Goal: Contribute content: Contribute content

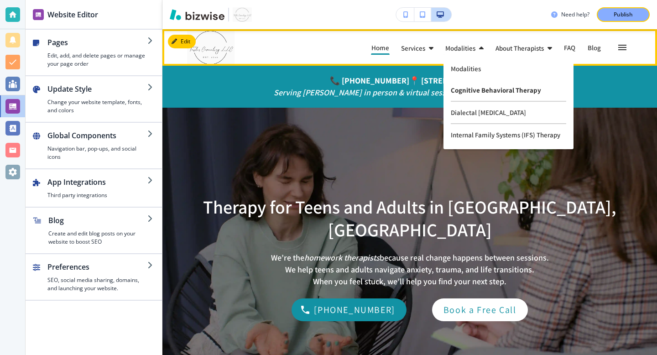
click at [471, 92] on p "Cognitive Behavioral Therapy" at bounding box center [508, 90] width 115 height 22
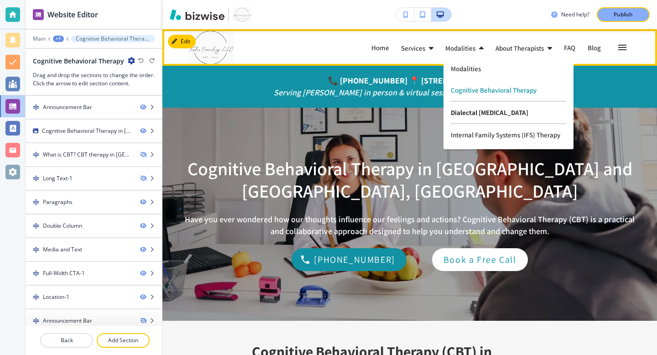
click at [461, 112] on p "Dialectal [MEDICAL_DATA]" at bounding box center [508, 113] width 115 height 22
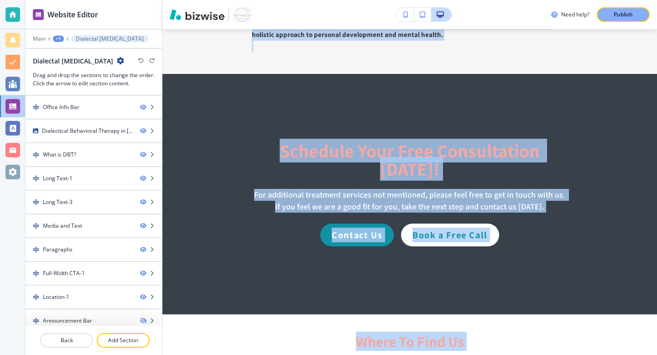
scroll to position [3667, 0]
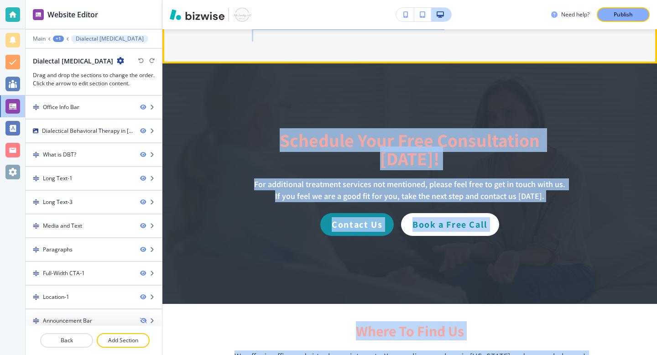
drag, startPoint x: 362, startPoint y: 218, endPoint x: 455, endPoint y: 57, distance: 186.1
copy main "Lore ip DOL? Sitametcons Adipisci Elitsed, doeiusmo tempo in UTL, et d magnaali…"
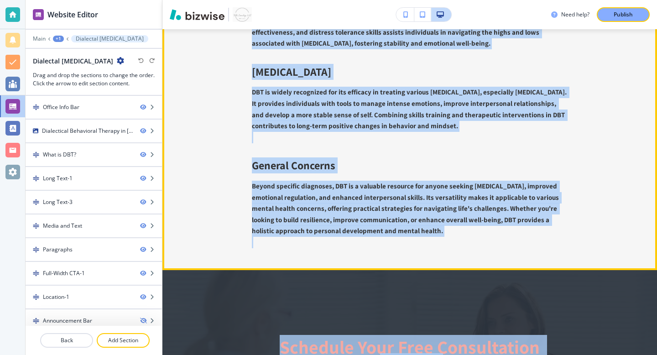
scroll to position [3453, 0]
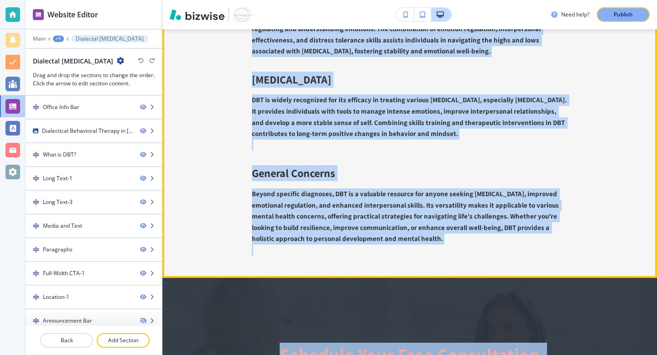
copy main "Lore ip DOL? Sitametcons Adipisci Elitsed, doeiusmo tempo in UTL, et d magnaali…"
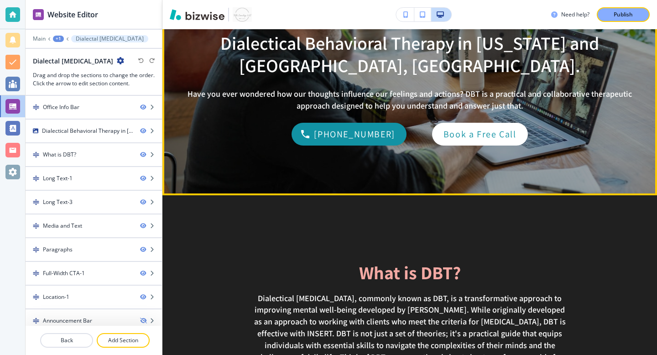
scroll to position [148, 0]
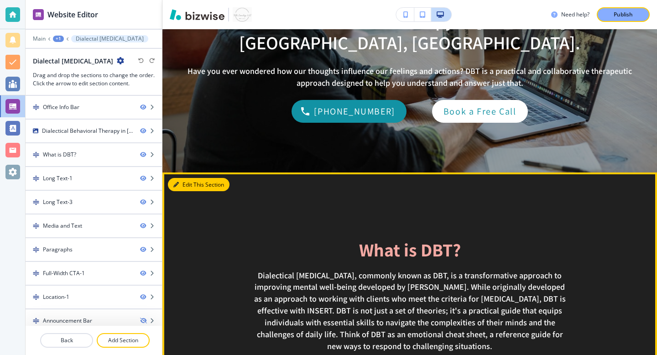
click at [182, 185] on button "Edit This Section" at bounding box center [199, 185] width 62 height 14
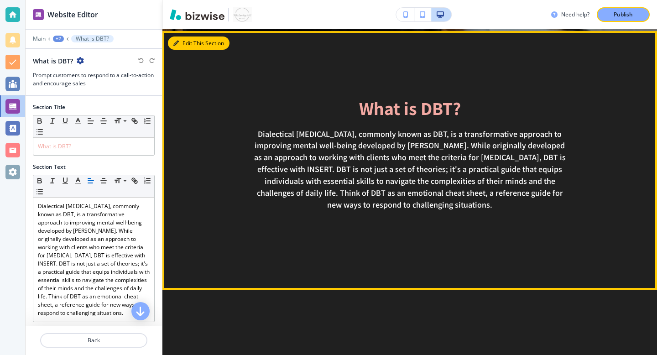
scroll to position [291, 0]
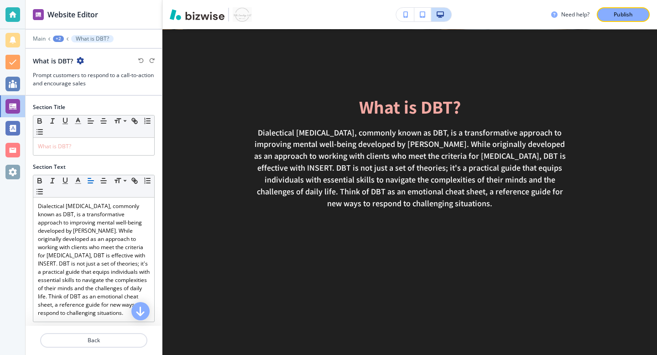
click at [60, 38] on div "+2" at bounding box center [58, 39] width 11 height 6
click at [72, 69] on p "Dialectal [MEDICAL_DATA]" at bounding box center [82, 70] width 47 height 8
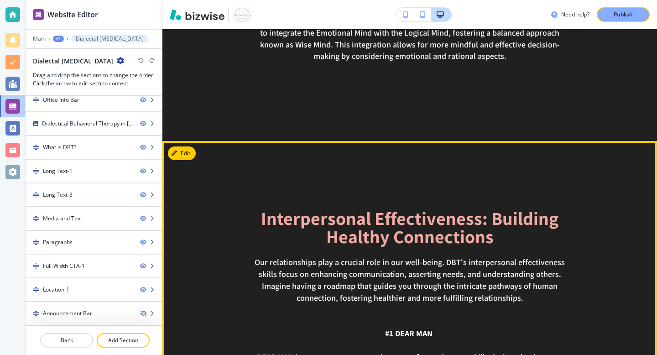
scroll to position [1138, 0]
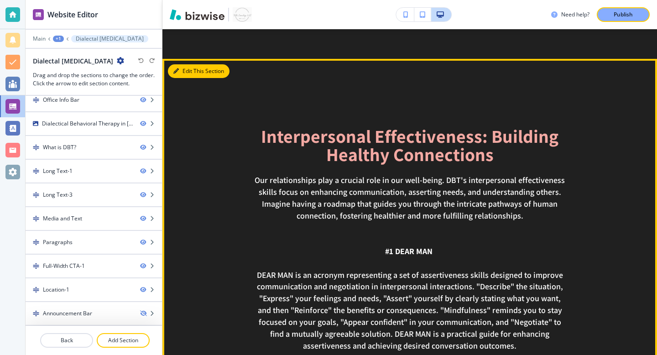
click at [185, 73] on button "Edit This Section" at bounding box center [199, 71] width 62 height 14
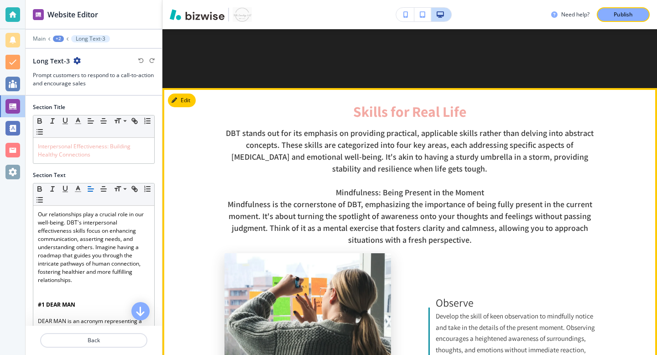
scroll to position [1810, 0]
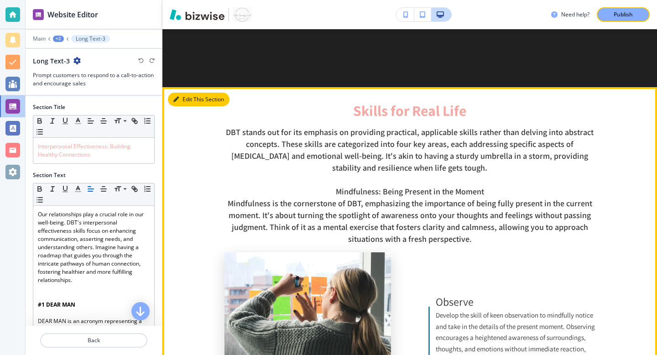
click at [184, 96] on button "Edit This Section" at bounding box center [199, 100] width 62 height 14
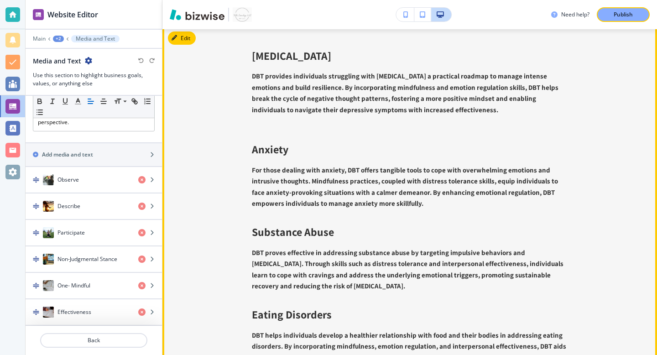
scroll to position [3053, 0]
click at [190, 38] on button "Edit This Section" at bounding box center [199, 38] width 62 height 14
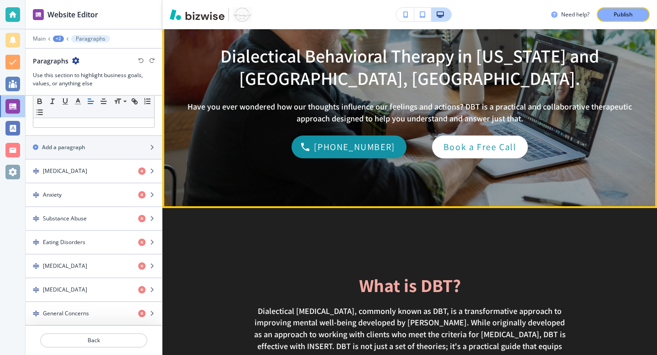
scroll to position [0, 0]
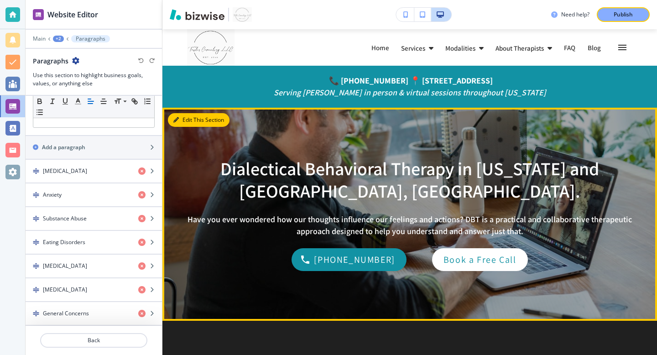
click at [185, 121] on button "Edit This Section" at bounding box center [199, 120] width 62 height 14
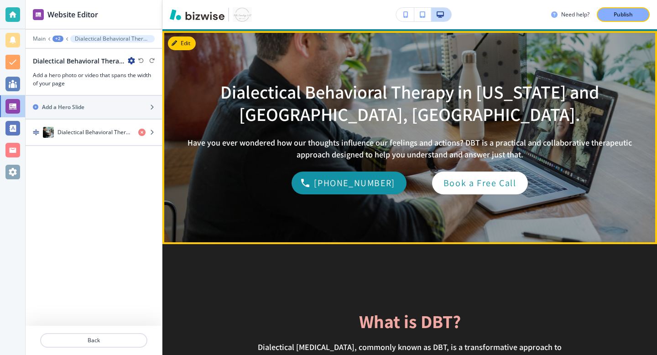
scroll to position [79, 0]
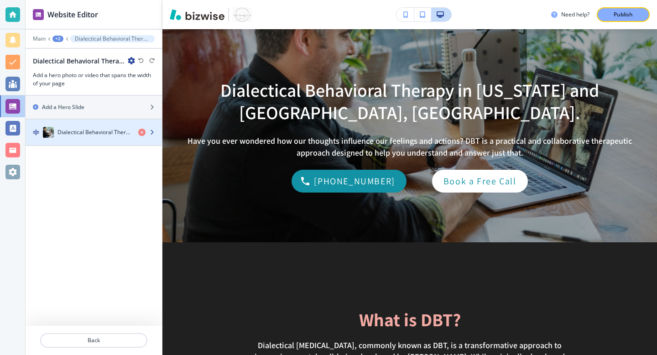
click at [103, 131] on h4 "Dialectical Behavioral Therapy in [US_STATE] and [GEOGRAPHIC_DATA], [GEOGRAPHIC…" at bounding box center [94, 132] width 73 height 8
click at [152, 133] on icon "button" at bounding box center [151, 132] width 5 height 5
click at [154, 132] on icon "button" at bounding box center [151, 132] width 5 height 5
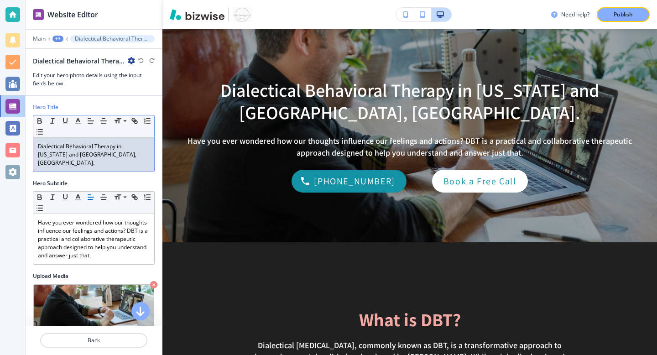
click at [123, 150] on p "Dialectical Behavioral Therapy in [US_STATE] and [GEOGRAPHIC_DATA], [GEOGRAPHIC…" at bounding box center [94, 154] width 112 height 25
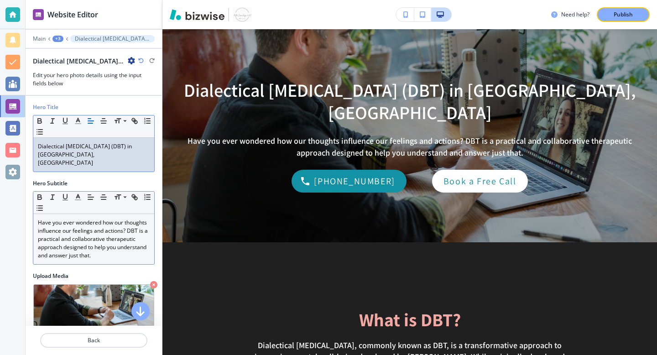
click at [79, 246] on p "Have you ever wondered how our thoughts influence our feelings and actions? DBT…" at bounding box center [94, 239] width 112 height 41
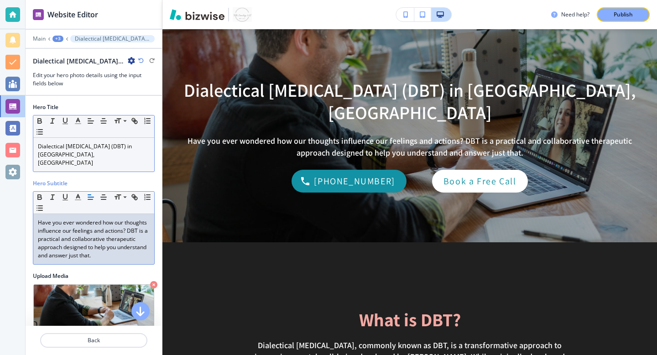
click at [79, 244] on p "Have you ever wondered how our thoughts influence our feelings and actions? DBT…" at bounding box center [94, 239] width 112 height 41
click at [79, 243] on p "Have you ever wondered how our thoughts influence our feelings and actions? DBT…" at bounding box center [94, 239] width 112 height 41
click at [96, 247] on p "Have you ever wondered how our thoughts influence our feelings and actions? DBT…" at bounding box center [94, 239] width 112 height 41
drag, startPoint x: 103, startPoint y: 248, endPoint x: 20, endPoint y: 202, distance: 95.2
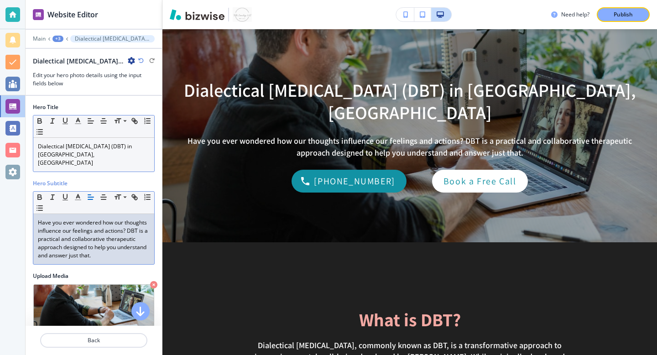
click at [20, 202] on div "Website Editor Main +3 Dialectical [MEDICAL_DATA] (DBT) in [GEOGRAPHIC_DATA], […" at bounding box center [328, 177] width 657 height 355
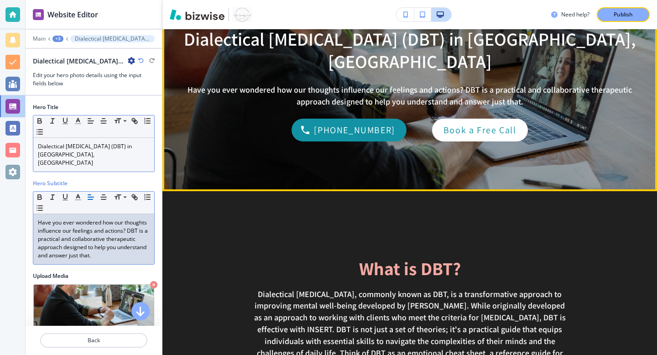
scroll to position [132, 0]
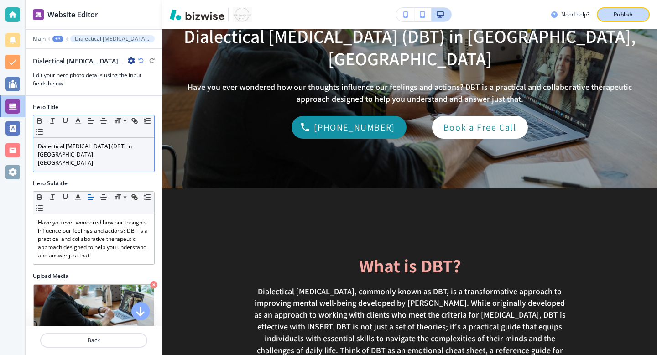
click at [620, 13] on p "Publish" at bounding box center [623, 14] width 19 height 8
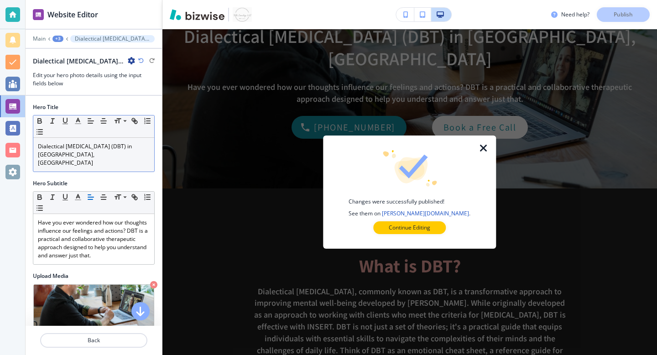
click at [329, 165] on div at bounding box center [330, 192] width 15 height 113
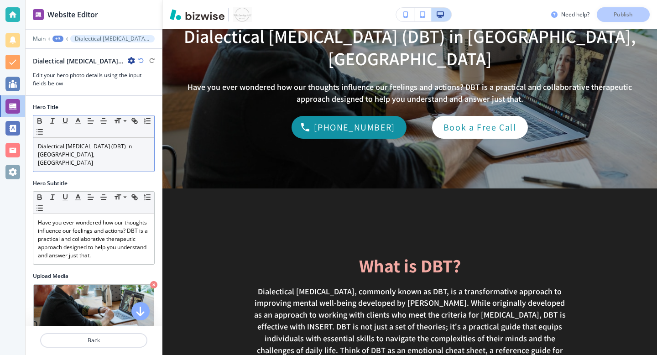
click at [232, 202] on div at bounding box center [410, 318] width 495 height 259
click at [63, 38] on div "+3" at bounding box center [57, 39] width 11 height 6
click at [83, 69] on p "Dialectal [MEDICAL_DATA]" at bounding box center [81, 70] width 47 height 8
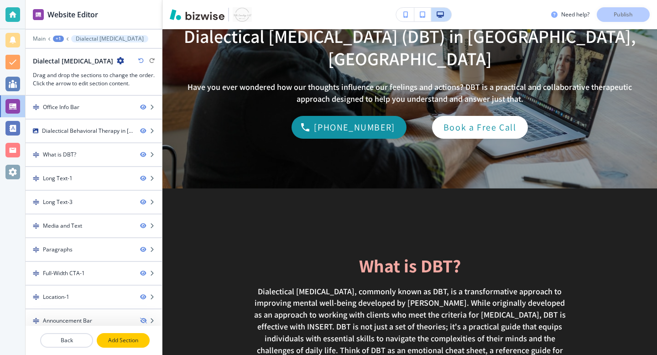
click at [124, 341] on p "Add Section" at bounding box center [123, 340] width 51 height 8
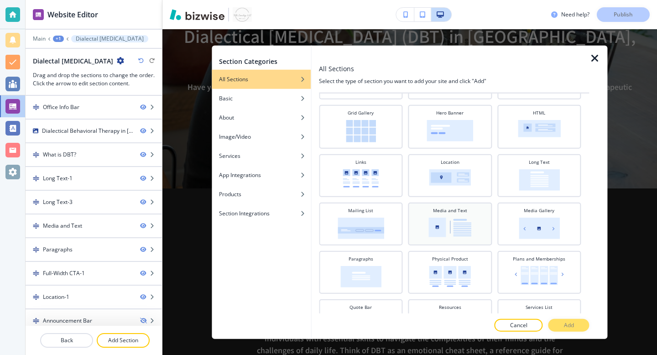
scroll to position [206, 0]
click at [543, 183] on img at bounding box center [539, 179] width 41 height 21
click at [559, 327] on button "Add" at bounding box center [569, 325] width 41 height 13
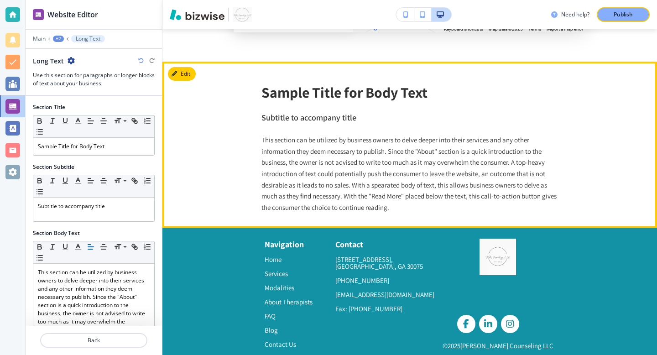
scroll to position [4273, 0]
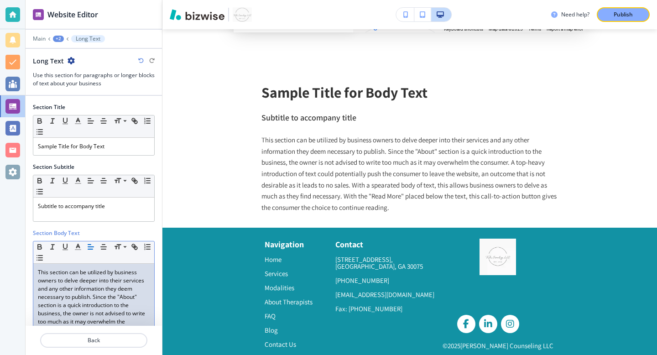
click at [93, 273] on p "This section can be utilized by business owners to delve deeper into their serv…" at bounding box center [94, 338] width 112 height 140
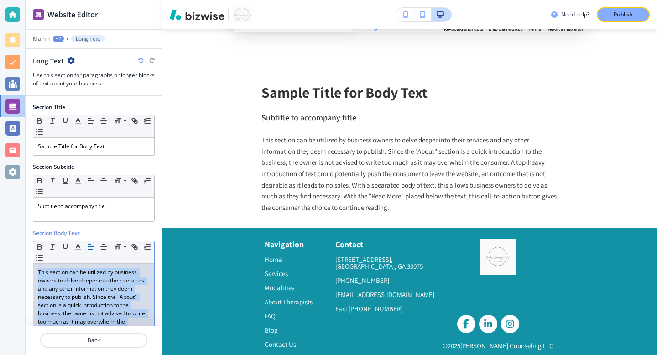
click at [93, 273] on p "This section can be utilized by business owners to delve deeper into their serv…" at bounding box center [94, 338] width 112 height 140
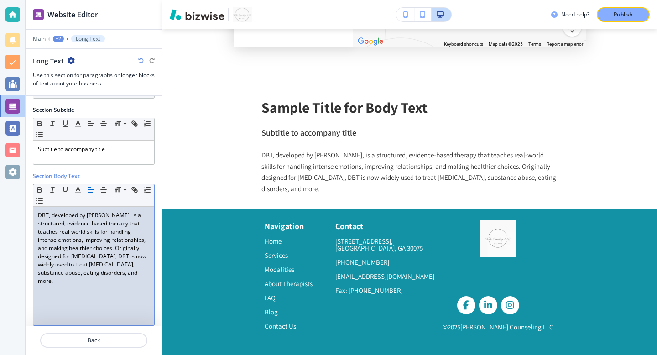
scroll to position [4240, 0]
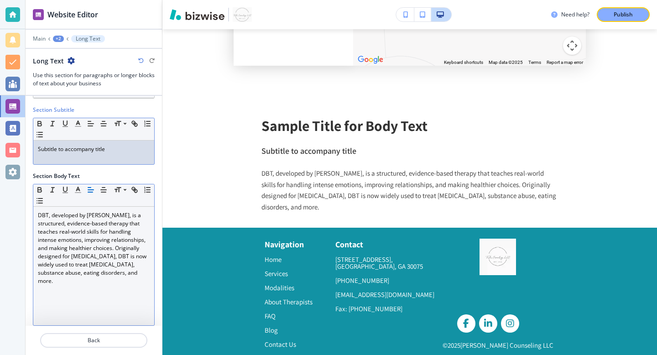
click at [115, 151] on p "Subtitle to accompany title" at bounding box center [94, 149] width 112 height 8
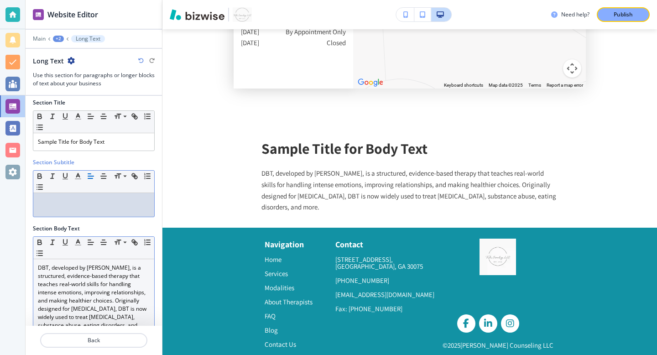
scroll to position [1, 0]
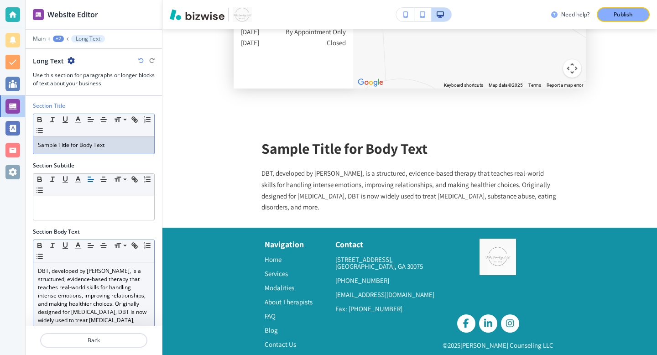
click at [114, 142] on p "Sample Title for Body Text" at bounding box center [94, 145] width 112 height 8
click at [57, 38] on div "+2" at bounding box center [58, 39] width 11 height 6
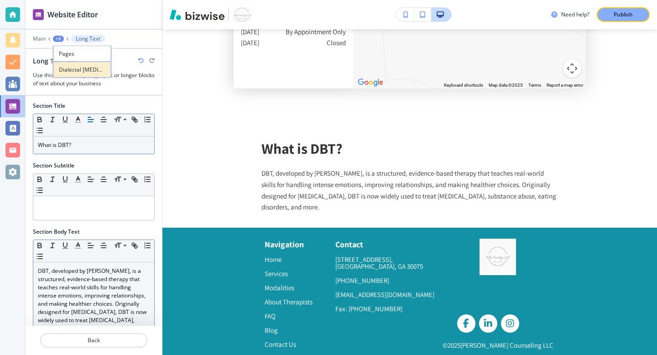
click at [73, 70] on p "Dialectal [MEDICAL_DATA]" at bounding box center [82, 70] width 47 height 8
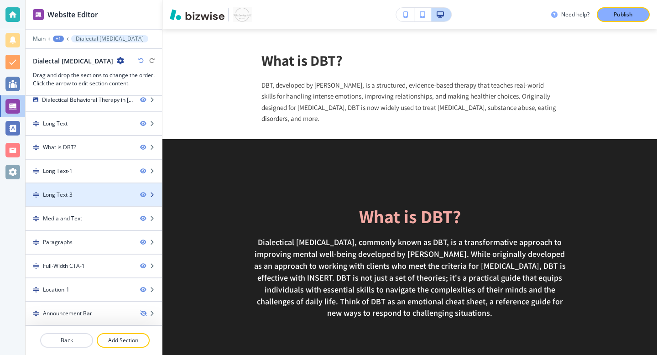
scroll to position [0, 0]
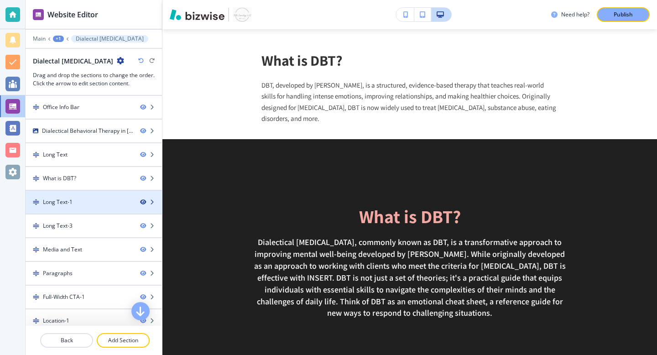
click at [142, 203] on icon "button" at bounding box center [142, 201] width 5 height 5
click at [142, 201] on icon "button" at bounding box center [142, 201] width 5 height 5
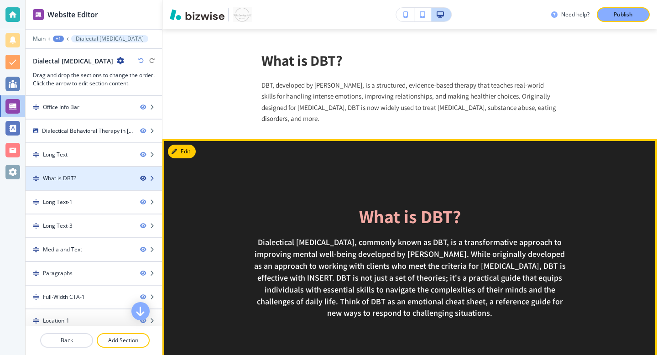
click at [143, 178] on icon "button" at bounding box center [142, 178] width 5 height 5
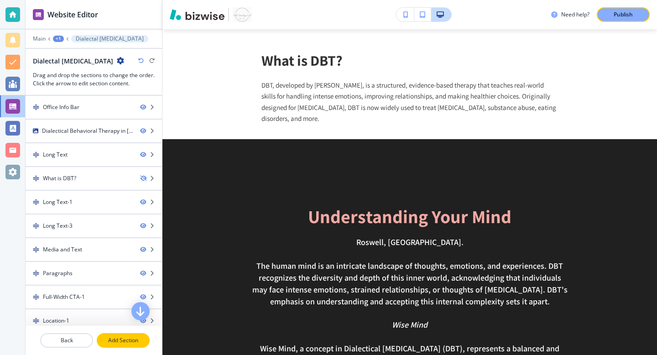
click at [127, 339] on p "Add Section" at bounding box center [123, 340] width 51 height 8
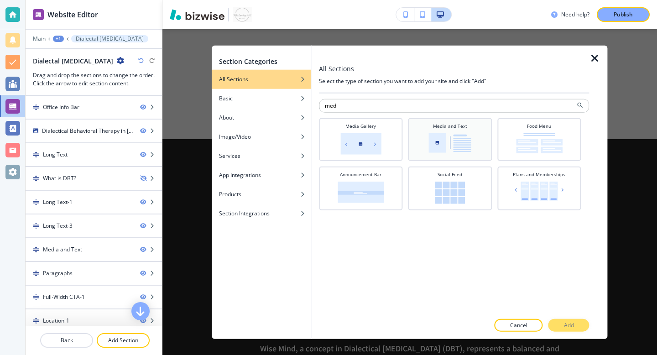
type input "med"
click at [460, 130] on div "Media and Text" at bounding box center [450, 139] width 74 height 32
click at [559, 325] on button "Add" at bounding box center [569, 325] width 41 height 13
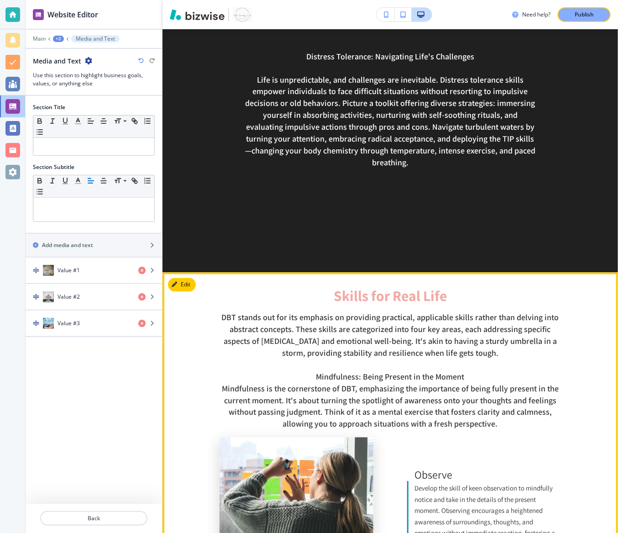
scroll to position [1794, 0]
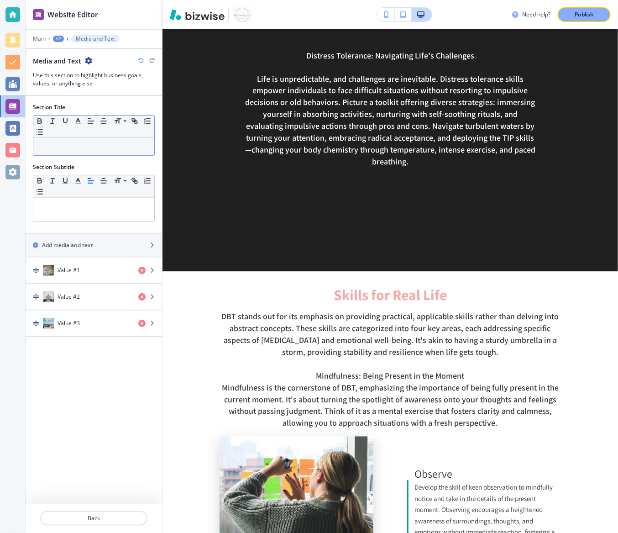
click at [78, 146] on p at bounding box center [94, 146] width 112 height 8
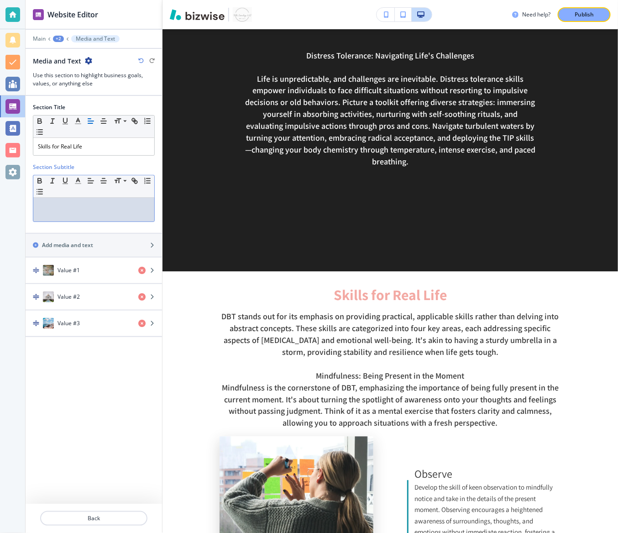
click at [90, 202] on p at bounding box center [94, 206] width 112 height 8
click at [39, 215] on p "DBT focuses on four key skill areas—practical tools you can use every day." at bounding box center [94, 210] width 112 height 16
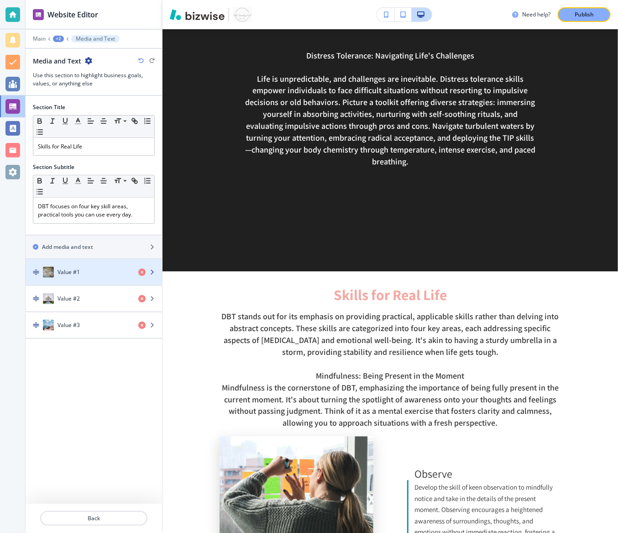
click at [80, 272] on div "Value #1" at bounding box center [78, 272] width 105 height 11
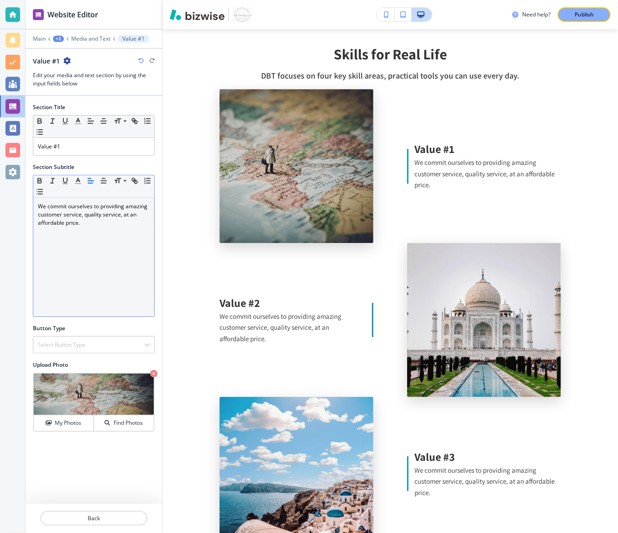
scroll to position [4641, 0]
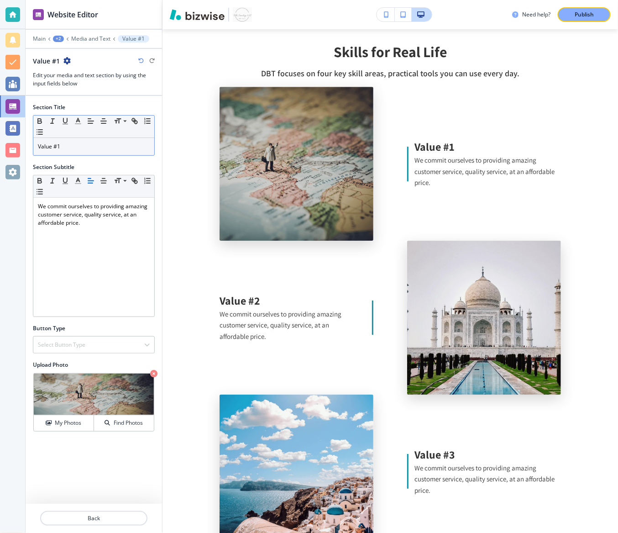
click at [65, 144] on p "Value #1" at bounding box center [94, 146] width 112 height 8
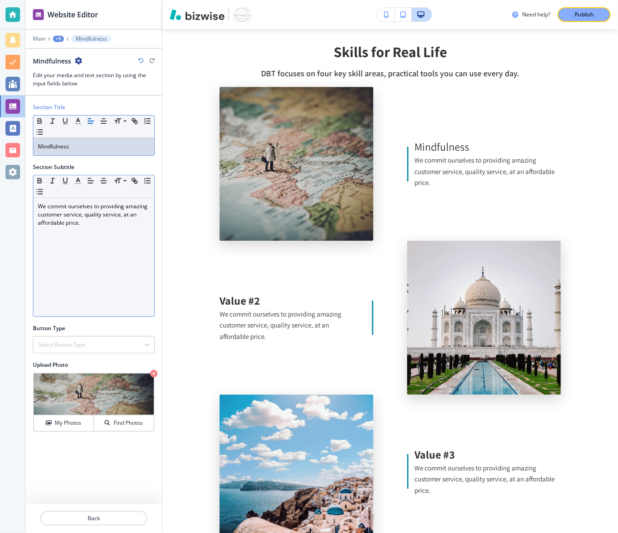
click at [67, 222] on p "We commit ourselves to providing amazing customer service, quality service, at …" at bounding box center [94, 214] width 112 height 25
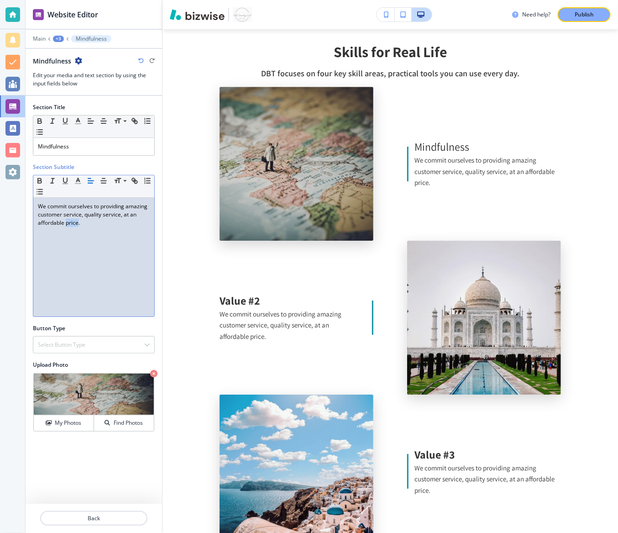
click at [67, 222] on p "We commit ourselves to providing amazing customer service, quality service, at …" at bounding box center [94, 214] width 112 height 25
click at [58, 41] on div "+3" at bounding box center [58, 39] width 11 height 6
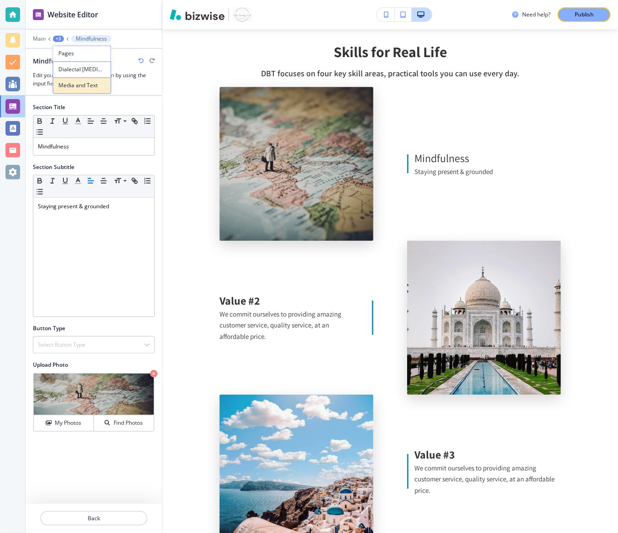
click at [68, 88] on p "Media and Text" at bounding box center [82, 86] width 47 height 8
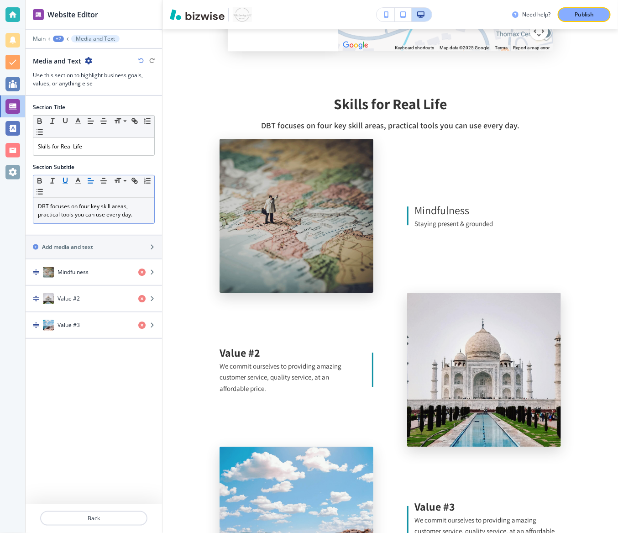
scroll to position [4582, 0]
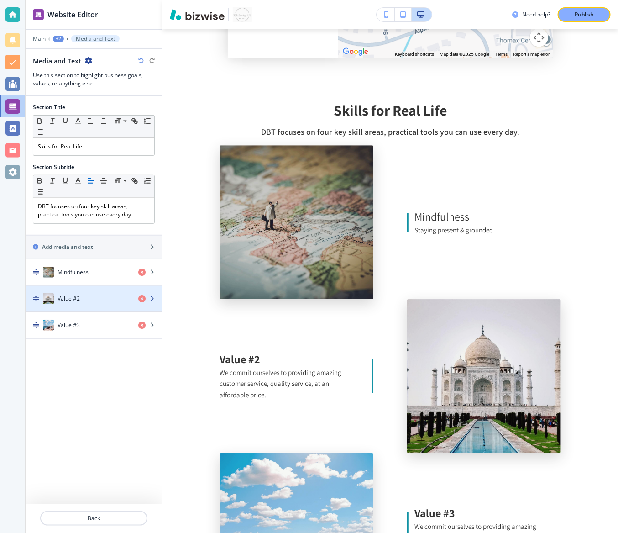
click at [94, 299] on div "Value #2" at bounding box center [78, 298] width 105 height 11
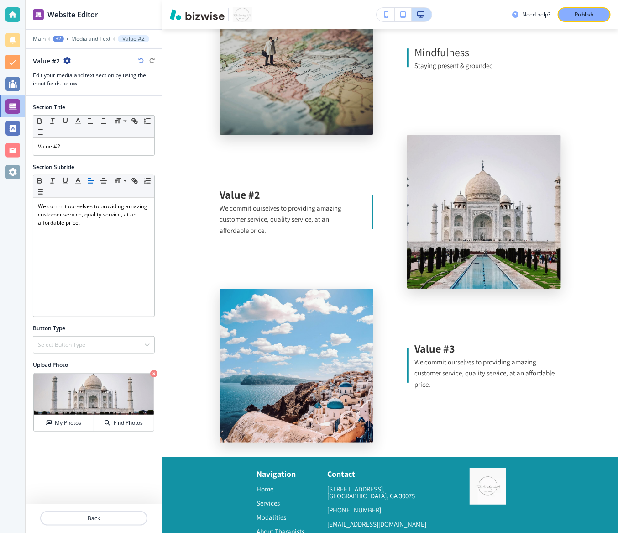
scroll to position [4759, 0]
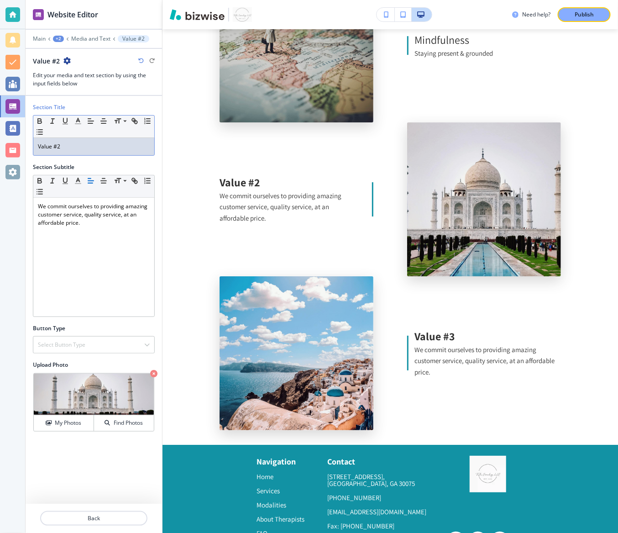
click at [75, 145] on p "Value #2" at bounding box center [94, 146] width 112 height 8
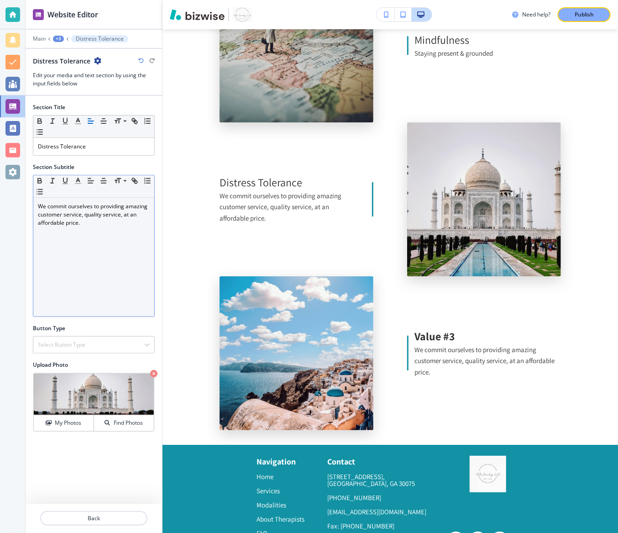
click at [91, 208] on p "We commit ourselves to providing amazing customer service, quality service, at …" at bounding box center [94, 214] width 112 height 25
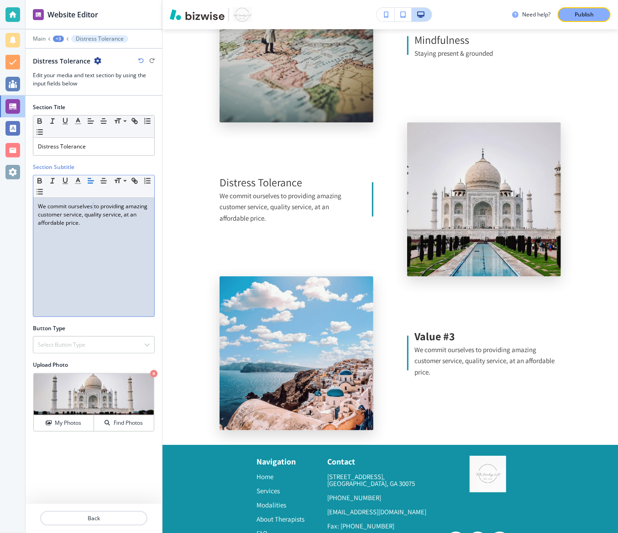
click at [91, 208] on p "We commit ourselves to providing amazing customer service, quality service, at …" at bounding box center [94, 214] width 112 height 25
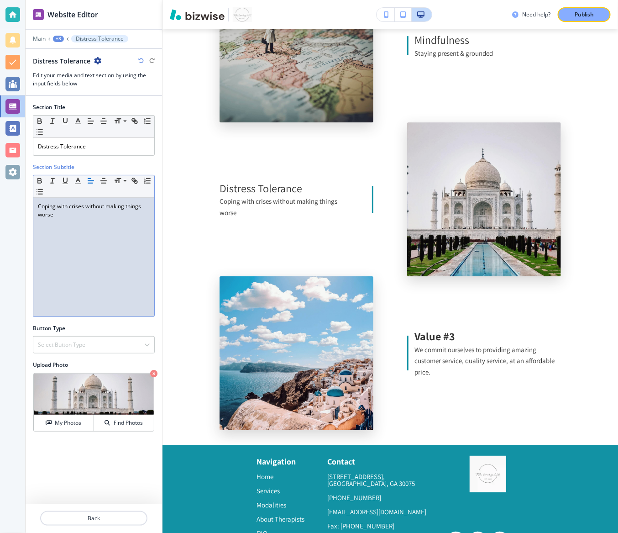
click at [59, 41] on div "+3" at bounding box center [58, 39] width 11 height 6
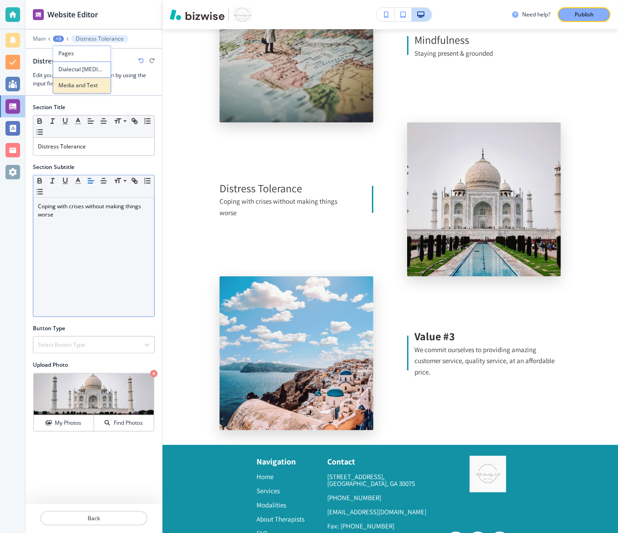
click at [67, 85] on p "Media and Text" at bounding box center [82, 86] width 47 height 8
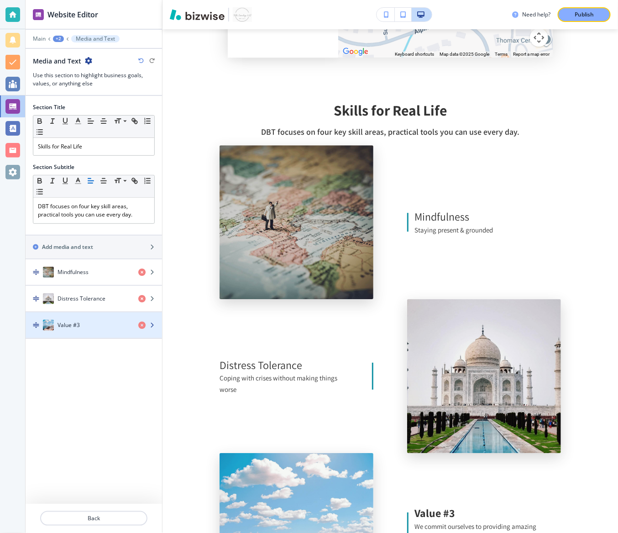
click at [86, 320] on div "Value #3" at bounding box center [78, 325] width 105 height 11
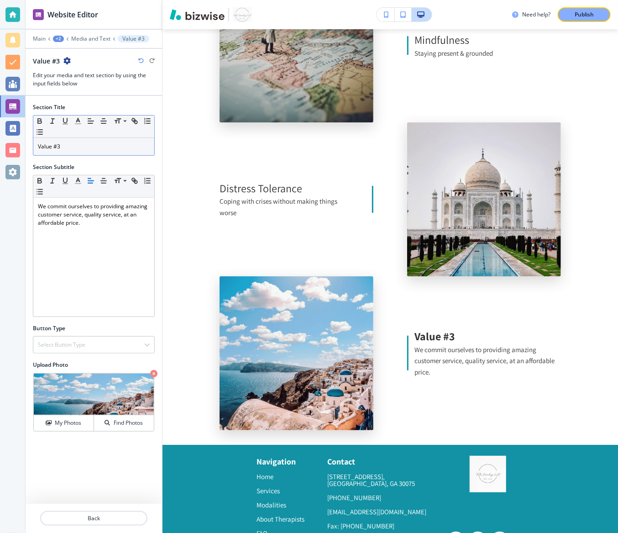
click at [79, 150] on div "Value #3" at bounding box center [93, 146] width 121 height 17
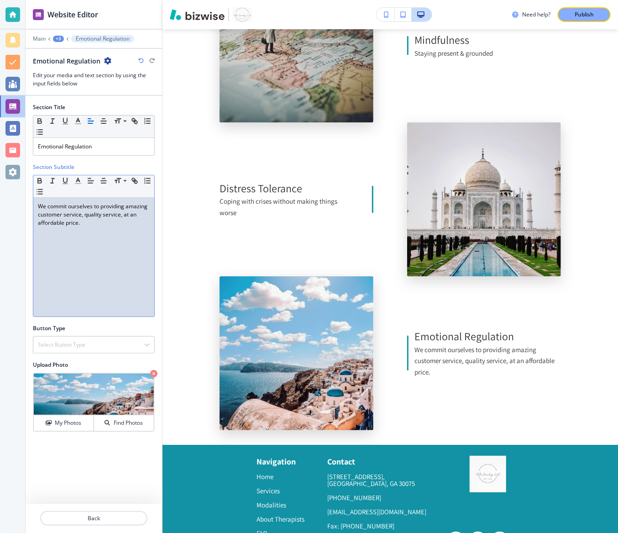
click at [112, 211] on p "We commit ourselves to providing amazing customer service, quality service, at …" at bounding box center [94, 214] width 112 height 25
click at [58, 39] on div "+3" at bounding box center [58, 39] width 11 height 6
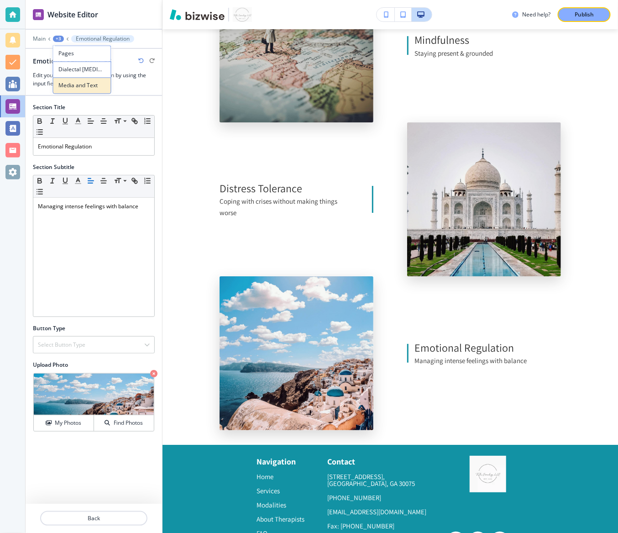
click at [81, 83] on p "Media and Text" at bounding box center [82, 86] width 47 height 8
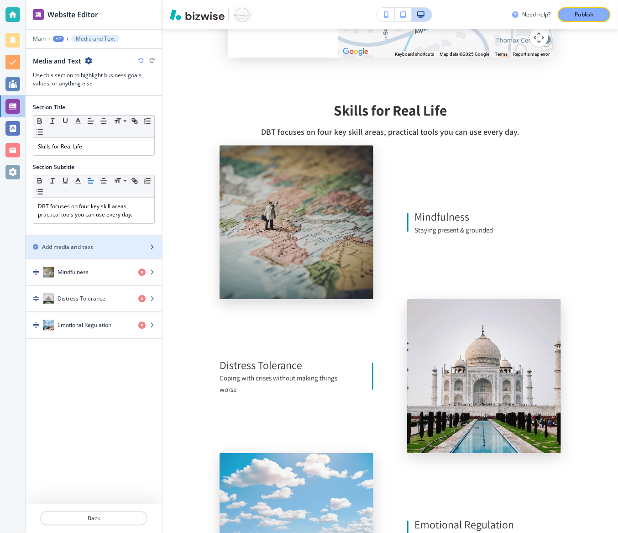
click at [96, 240] on div "button" at bounding box center [94, 239] width 136 height 7
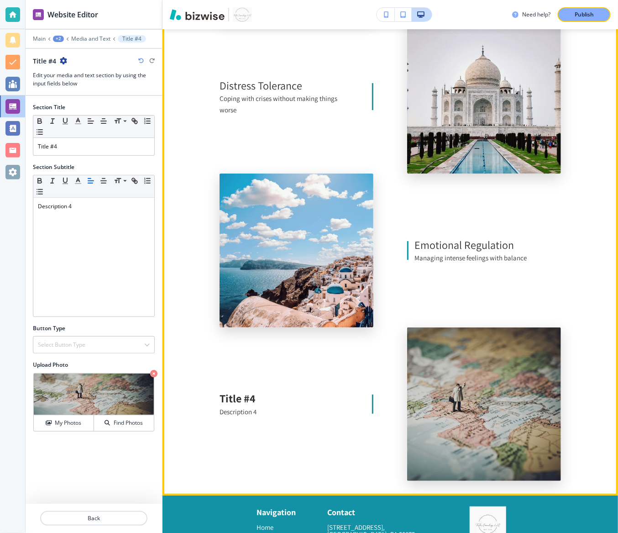
scroll to position [4864, 0]
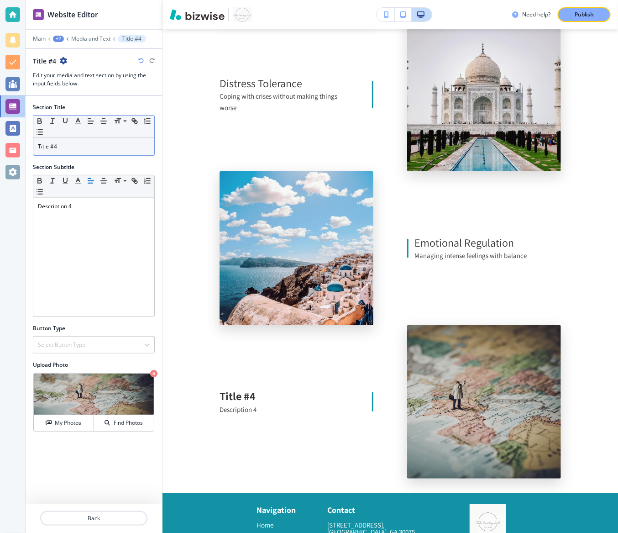
click at [74, 148] on p "Title #4" at bounding box center [94, 146] width 112 height 8
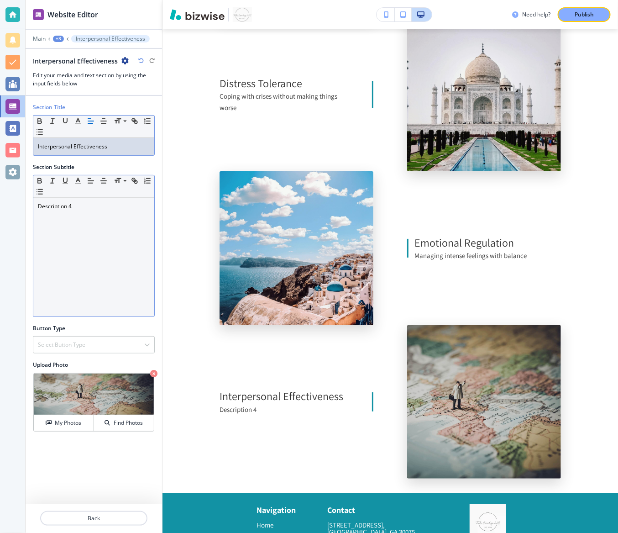
click at [82, 205] on p "Description 4" at bounding box center [94, 206] width 112 height 8
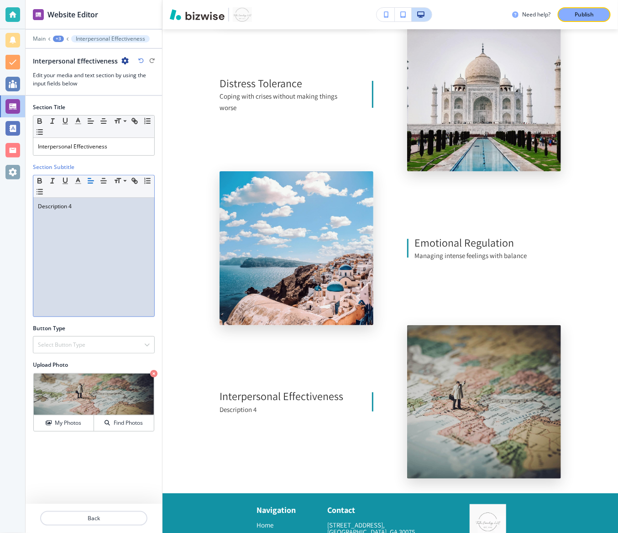
click at [82, 205] on p "Description 4" at bounding box center [94, 206] width 112 height 8
click at [58, 41] on div "+3" at bounding box center [58, 39] width 11 height 6
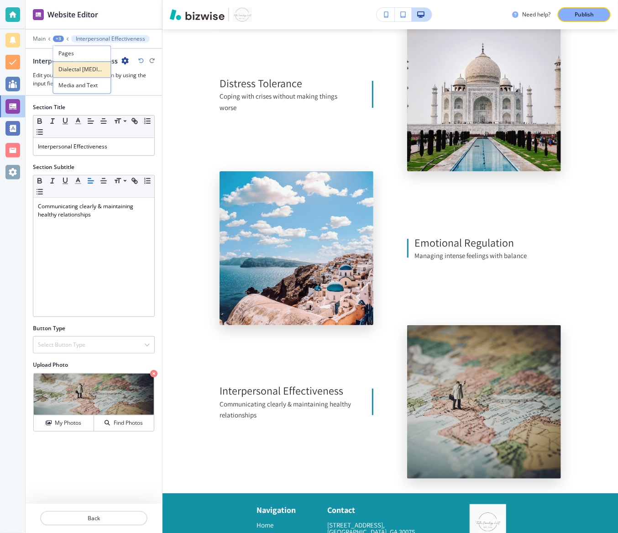
click at [74, 68] on p "Dialectal [MEDICAL_DATA]" at bounding box center [82, 70] width 47 height 8
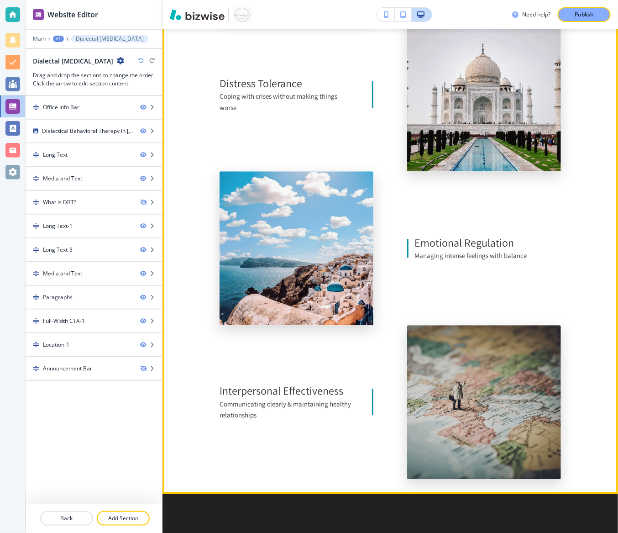
scroll to position [771, 0]
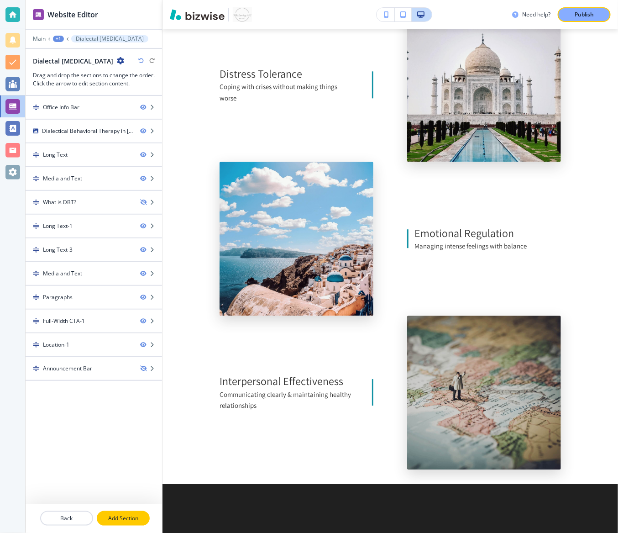
click at [127, 355] on p "Add Section" at bounding box center [123, 518] width 51 height 8
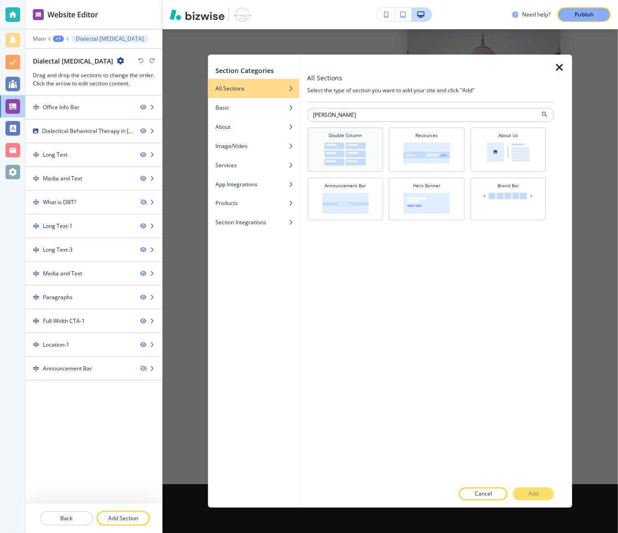
type input "[PERSON_NAME]"
click at [351, 151] on img at bounding box center [346, 153] width 42 height 23
click at [547, 355] on button "Add" at bounding box center [533, 494] width 41 height 13
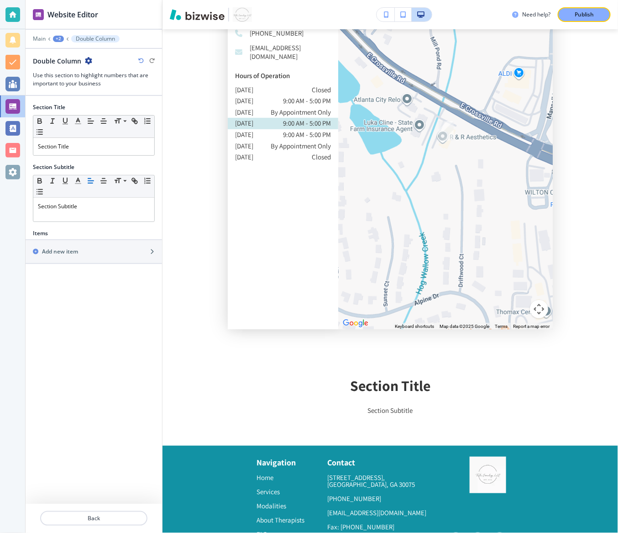
scroll to position [5000, 0]
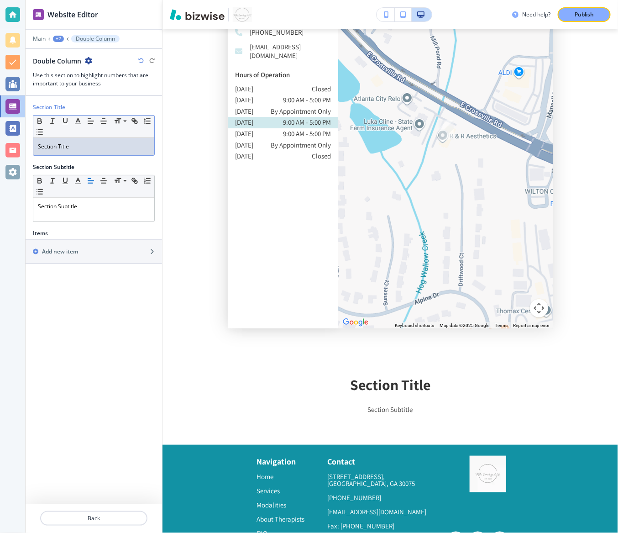
click at [83, 146] on p "Section Title" at bounding box center [94, 146] width 112 height 8
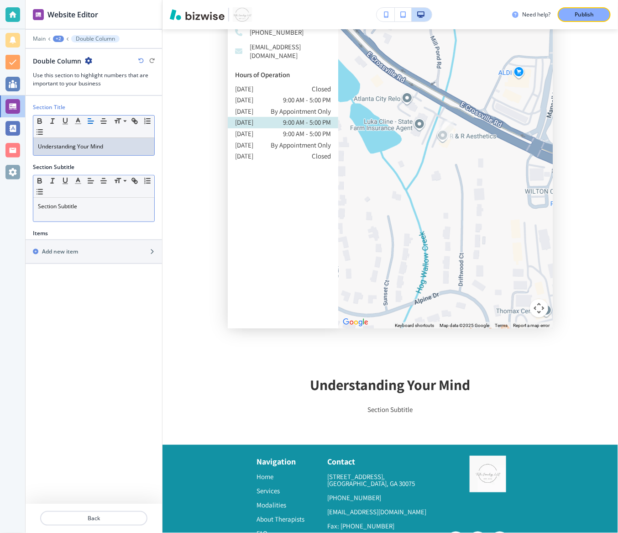
click at [93, 200] on div "Section Subtitle" at bounding box center [93, 210] width 121 height 24
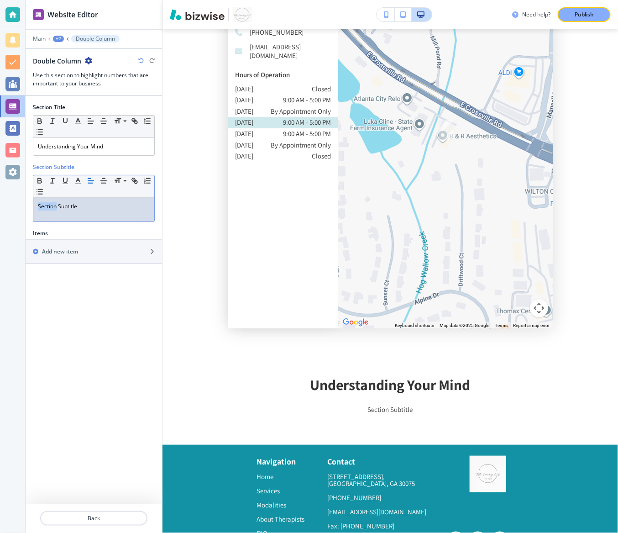
click at [93, 200] on div "Section Subtitle" at bounding box center [93, 210] width 121 height 24
click at [90, 205] on p "Deep Dive" at bounding box center [94, 206] width 112 height 8
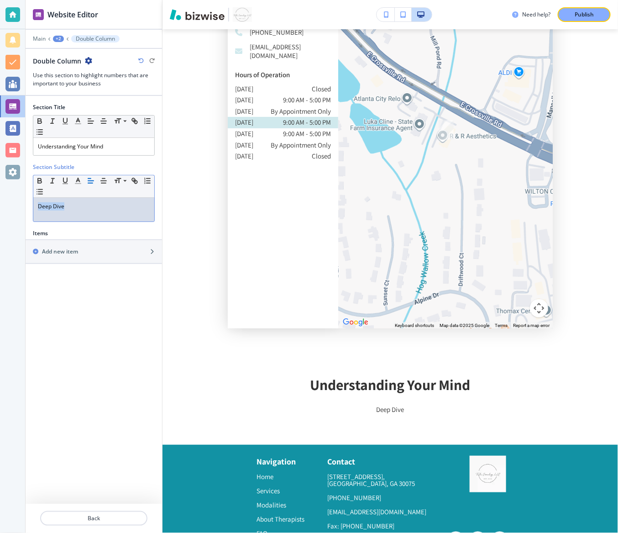
click at [90, 205] on p "Deep Dive" at bounding box center [94, 206] width 112 height 8
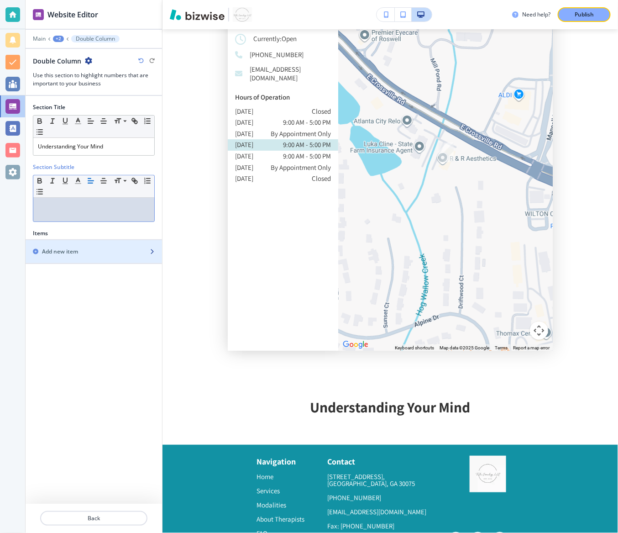
click at [98, 256] on div "button" at bounding box center [94, 259] width 136 height 7
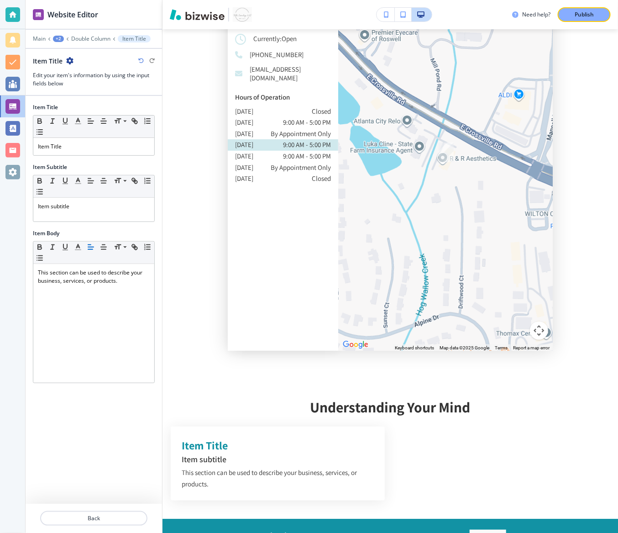
scroll to position [5000, 0]
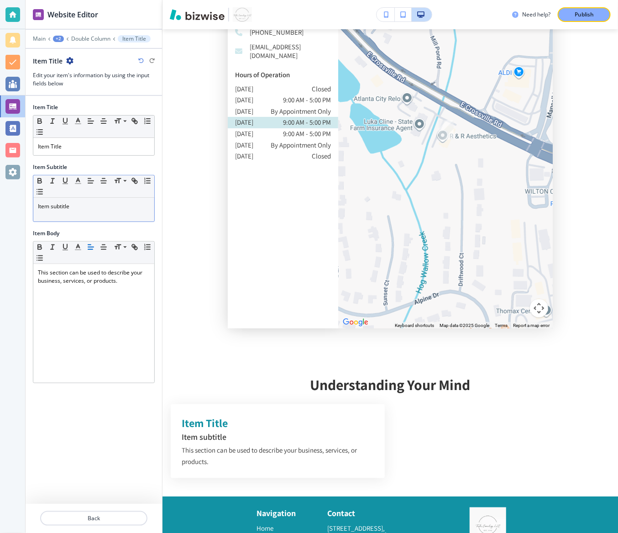
click at [70, 206] on p "Item subtitle" at bounding box center [94, 206] width 112 height 8
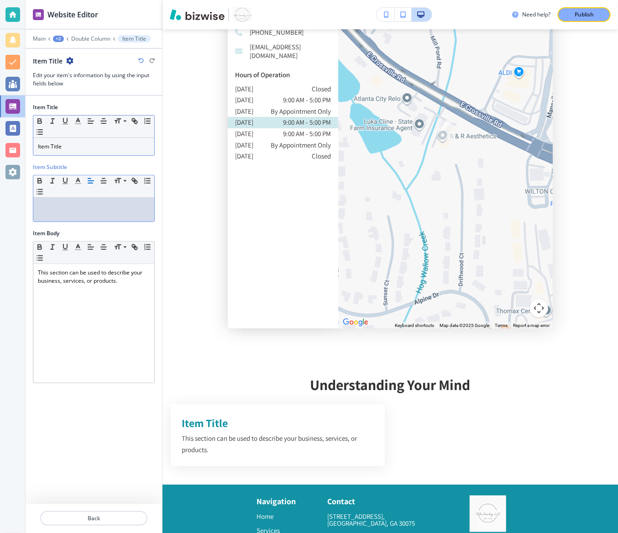
click at [76, 147] on p "Item Title" at bounding box center [94, 146] width 112 height 8
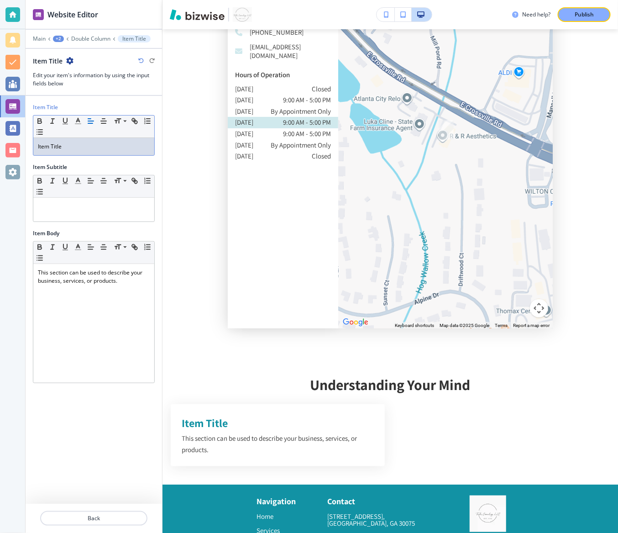
click at [76, 147] on p "Item Title" at bounding box center [94, 146] width 112 height 8
click at [63, 148] on p "Wise Mind" at bounding box center [94, 146] width 112 height 8
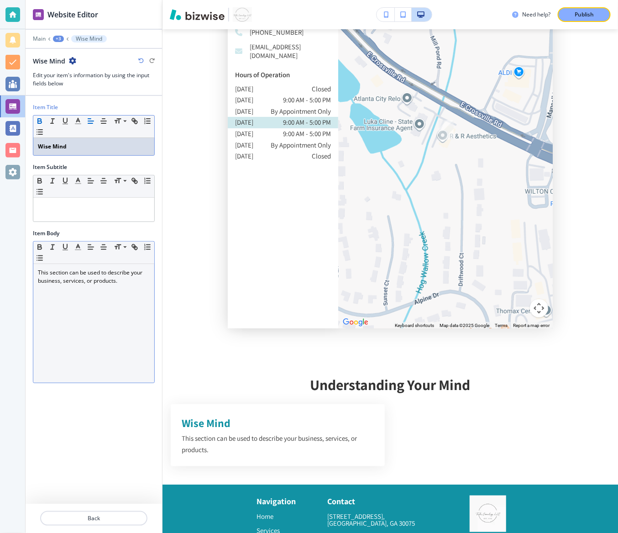
click at [71, 275] on p "This section can be used to describe your business, services, or products." at bounding box center [94, 276] width 112 height 16
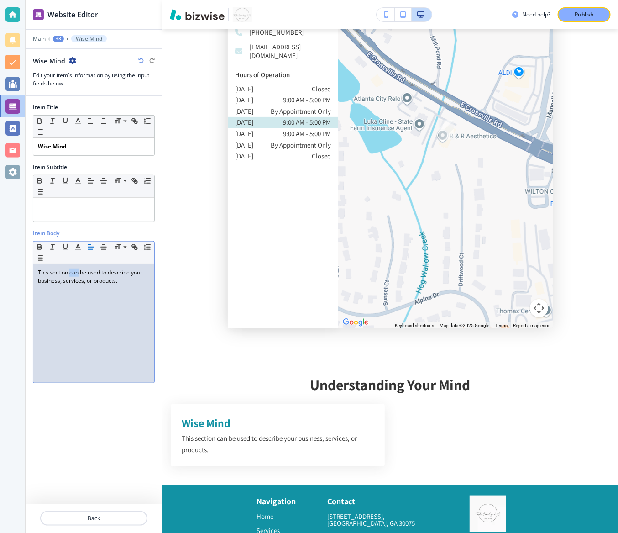
click at [71, 275] on p "This section can be used to describe your business, services, or products." at bounding box center [94, 276] width 112 height 16
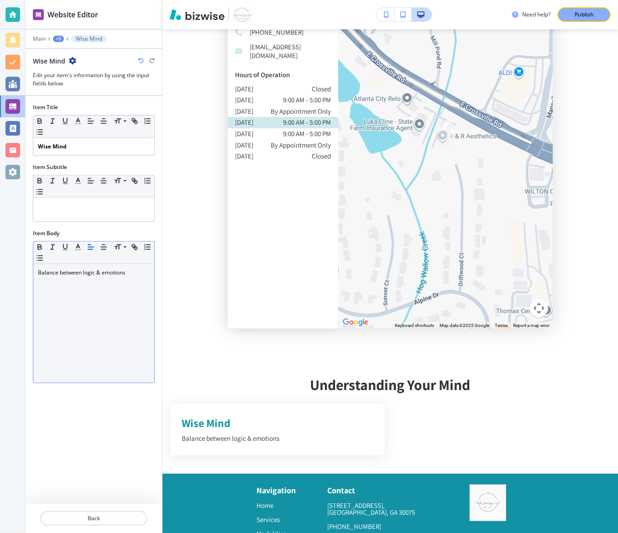
click at [54, 36] on div "+3" at bounding box center [58, 39] width 11 height 6
click at [71, 84] on p "Double Column" at bounding box center [82, 86] width 47 height 8
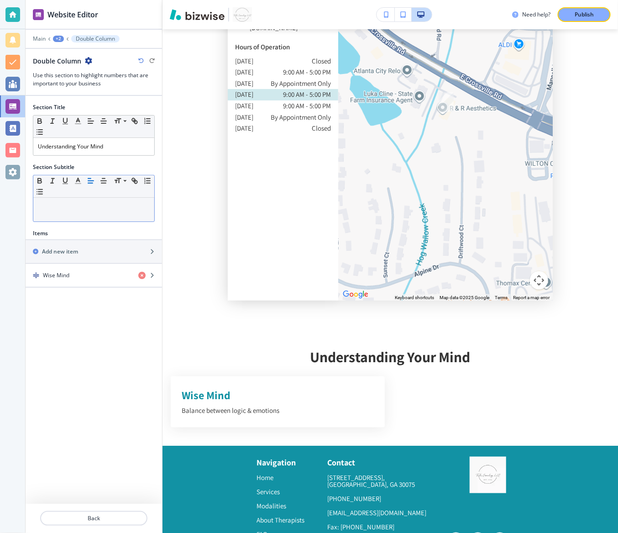
scroll to position [5028, 0]
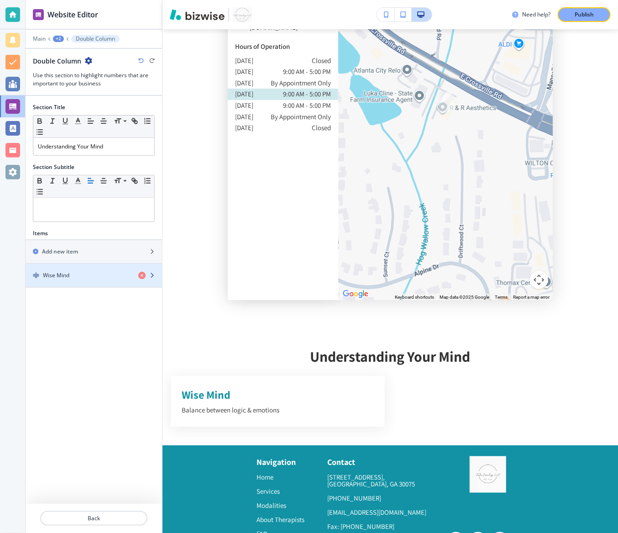
click at [67, 279] on div "button" at bounding box center [94, 282] width 136 height 7
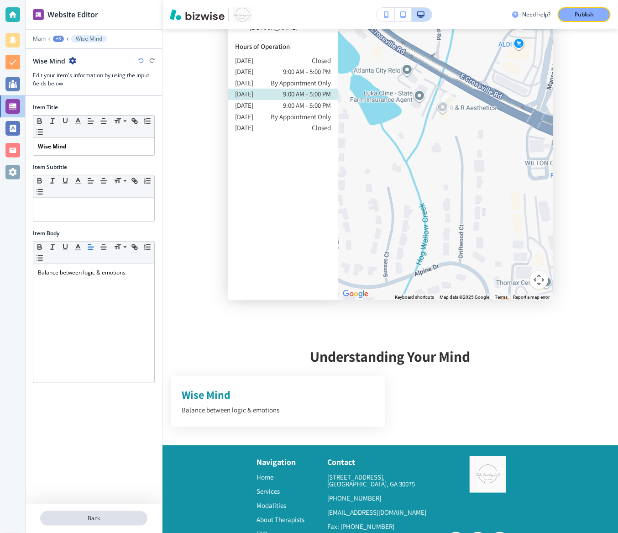
click at [78, 355] on p "Back" at bounding box center [93, 518] width 105 height 8
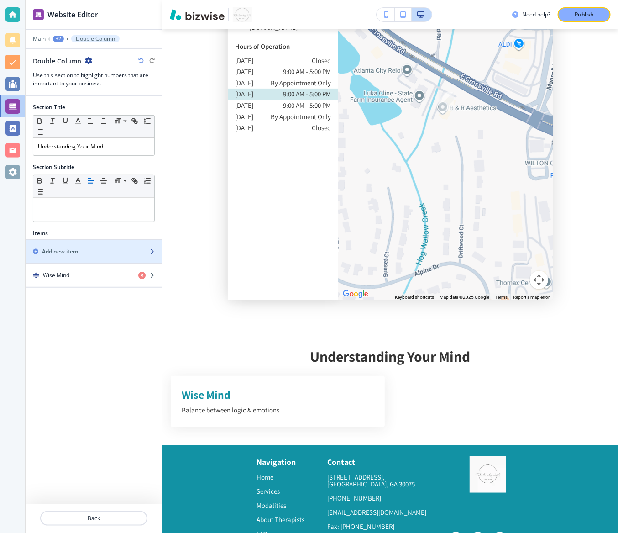
click at [74, 244] on div "button" at bounding box center [94, 243] width 136 height 7
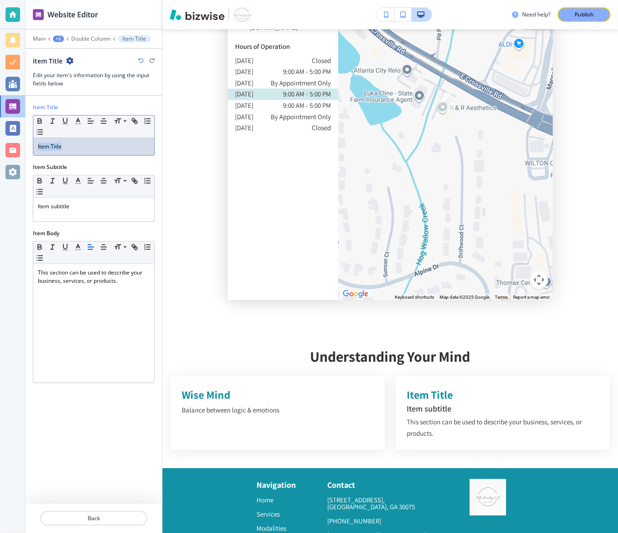
click at [77, 142] on p "Item Title" at bounding box center [94, 146] width 112 height 8
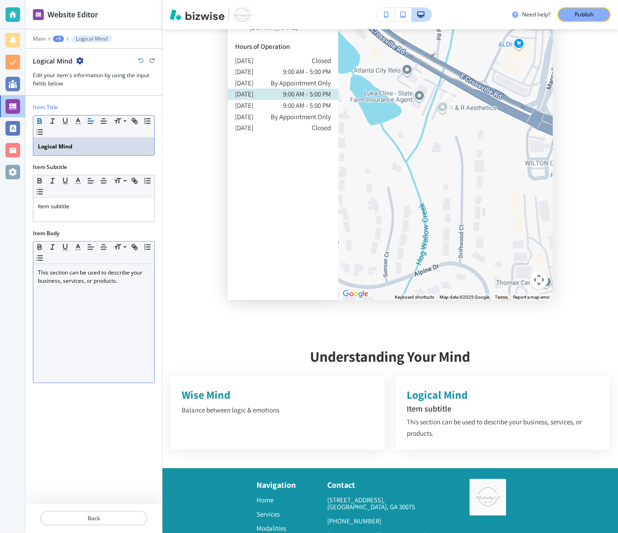
click at [100, 259] on div "Small Normal Large Huge" at bounding box center [93, 252] width 121 height 22
click at [100, 281] on p "This section can be used to describe your business, services, or products." at bounding box center [94, 276] width 112 height 16
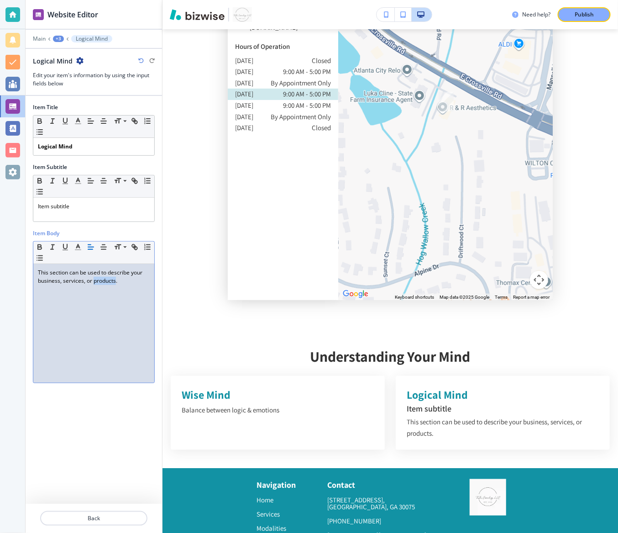
click at [100, 281] on p "This section can be used to describe your business, services, or products." at bounding box center [94, 276] width 112 height 16
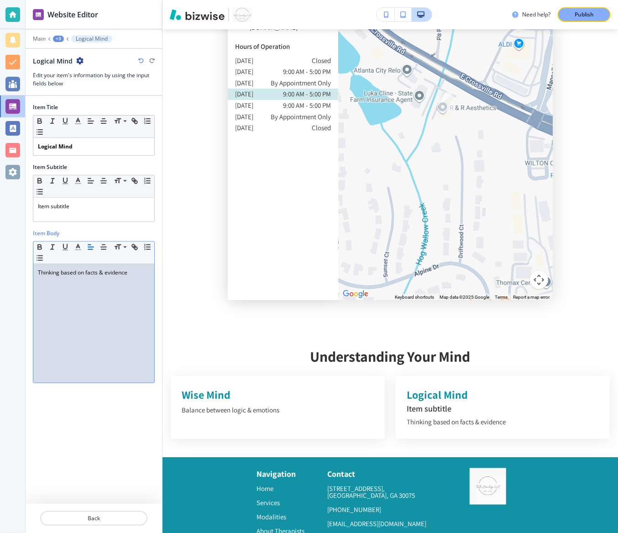
click at [58, 38] on div "+3" at bounding box center [58, 39] width 11 height 6
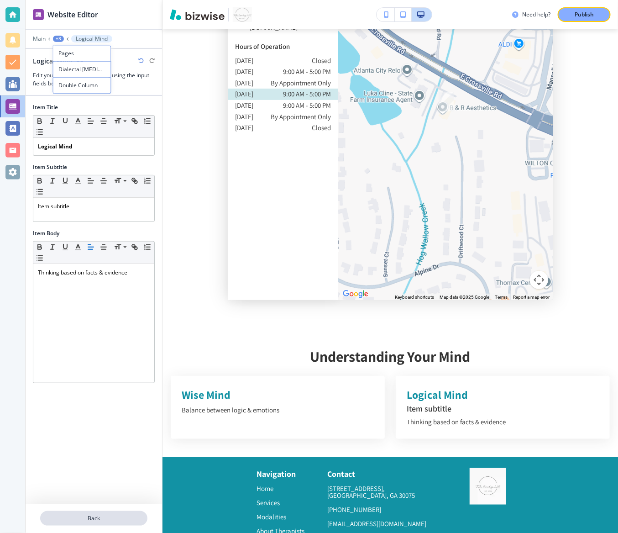
click at [69, 355] on button "Back" at bounding box center [93, 518] width 107 height 15
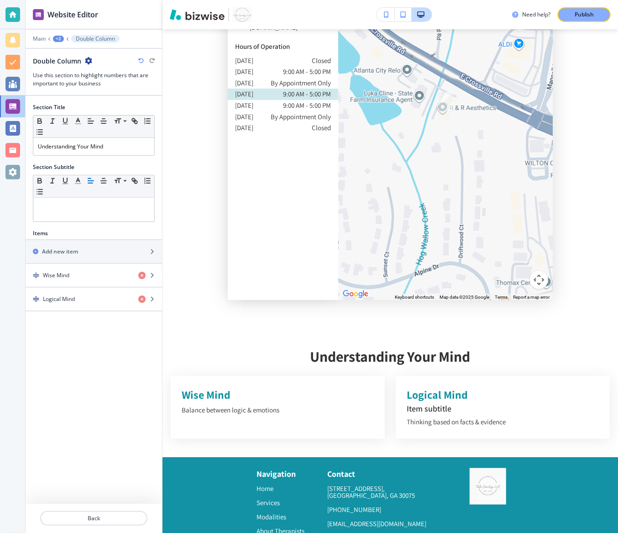
scroll to position [5040, 0]
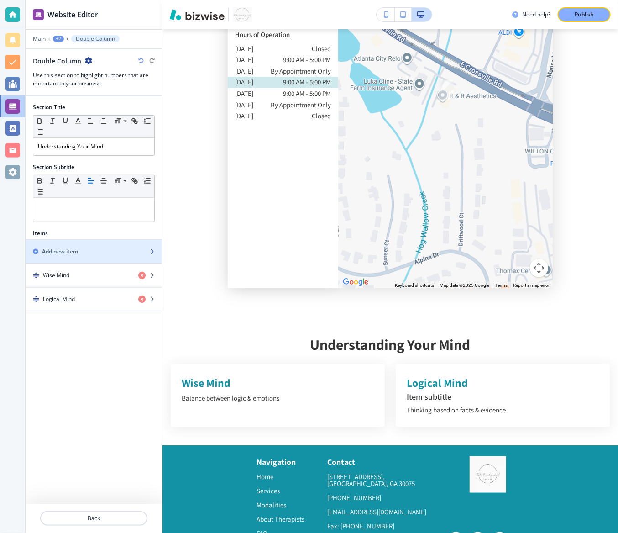
click at [81, 256] on div "button" at bounding box center [94, 259] width 136 height 7
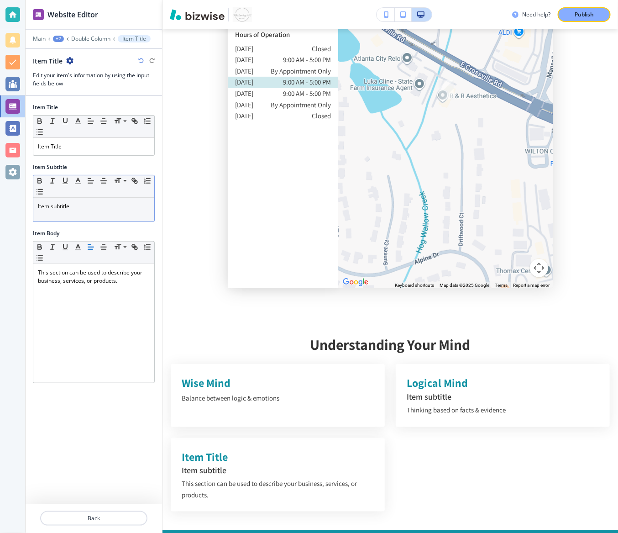
click at [79, 210] on div "Item subtitle" at bounding box center [93, 210] width 121 height 24
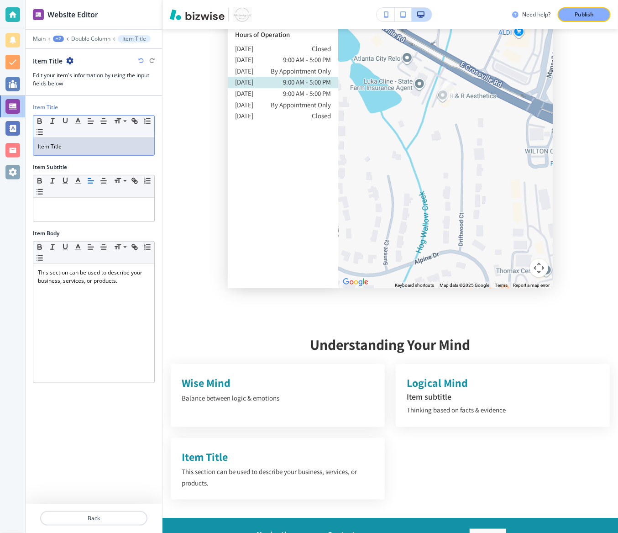
click at [72, 145] on p "Item Title" at bounding box center [94, 146] width 112 height 8
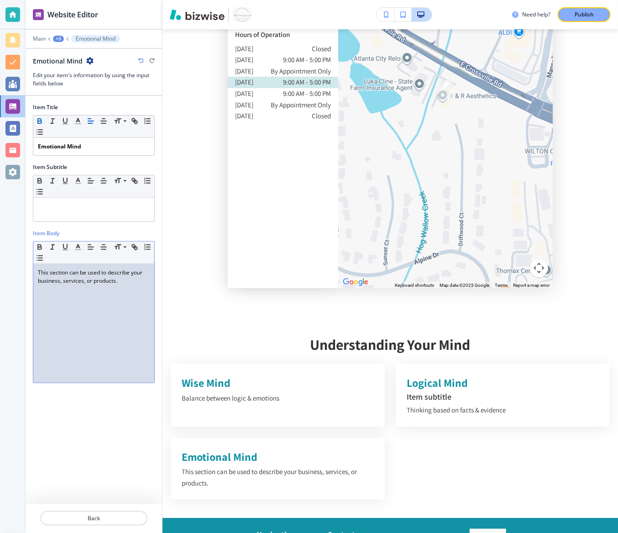
click at [81, 281] on p "This section can be used to describe your business, services, or products." at bounding box center [94, 276] width 112 height 16
click at [81, 280] on p "This section can be used to describe your business, services, or products." at bounding box center [94, 276] width 112 height 16
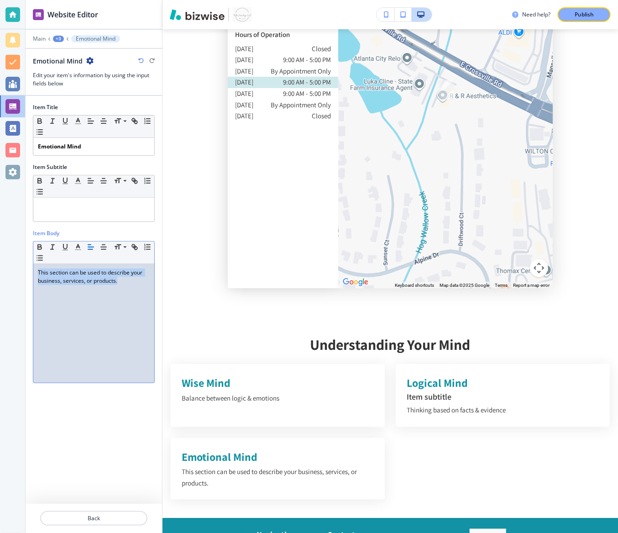
click at [81, 280] on p "This section can be used to describe your business, services, or products." at bounding box center [94, 276] width 112 height 16
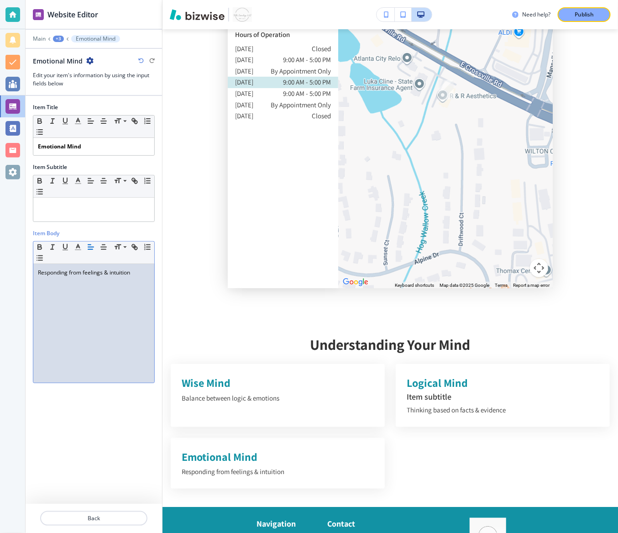
click at [55, 39] on div "+3" at bounding box center [58, 39] width 11 height 6
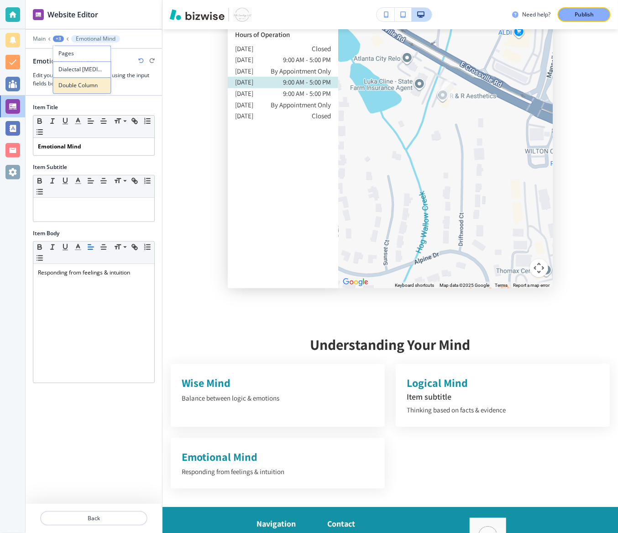
click at [77, 86] on p "Double Column" at bounding box center [82, 86] width 47 height 8
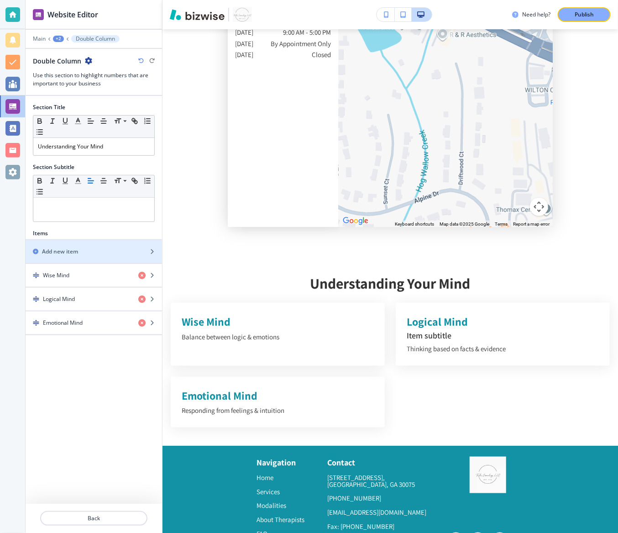
scroll to position [5101, 0]
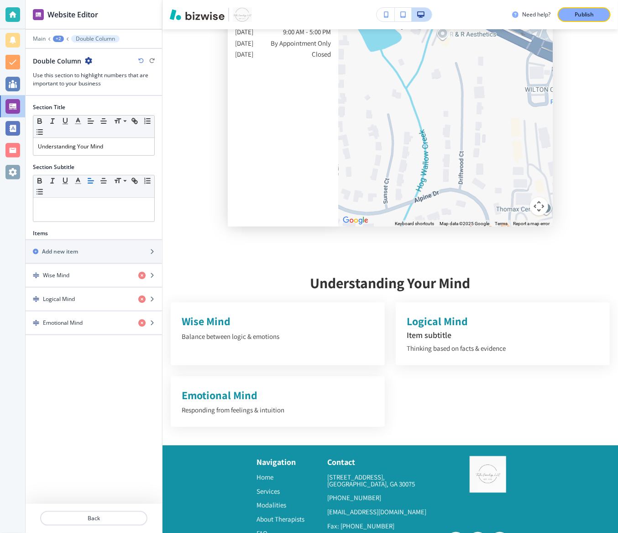
click at [55, 40] on div "+2" at bounding box center [58, 39] width 11 height 6
click at [66, 74] on button "Dialectal [MEDICAL_DATA]" at bounding box center [82, 70] width 58 height 16
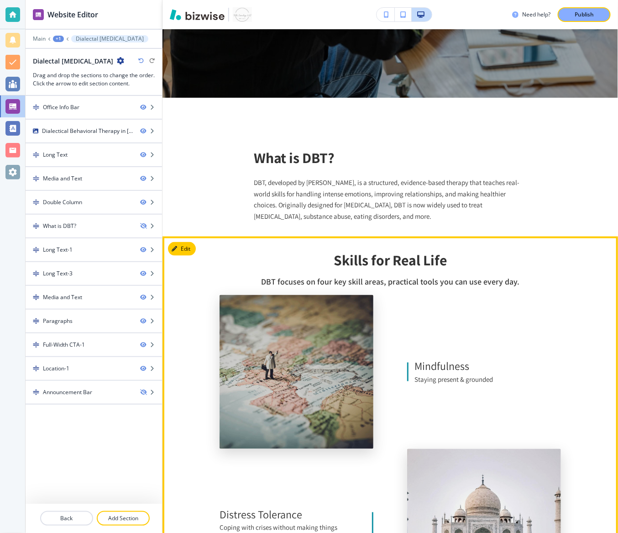
scroll to position [327, 0]
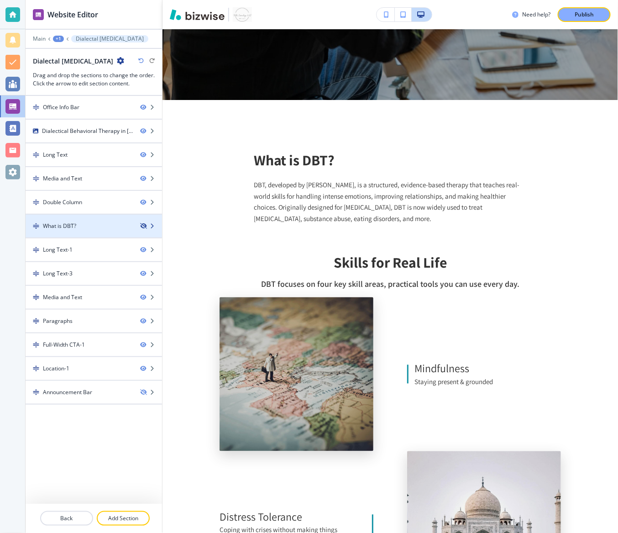
click at [142, 225] on icon "button" at bounding box center [142, 225] width 5 height 5
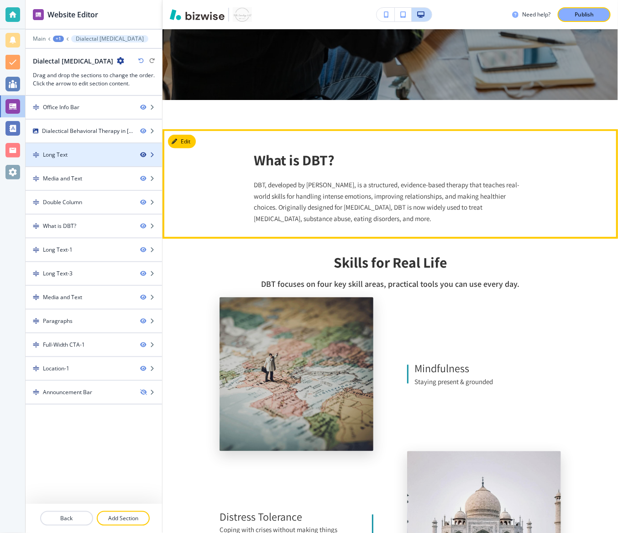
click at [142, 152] on icon "button" at bounding box center [142, 154] width 5 height 5
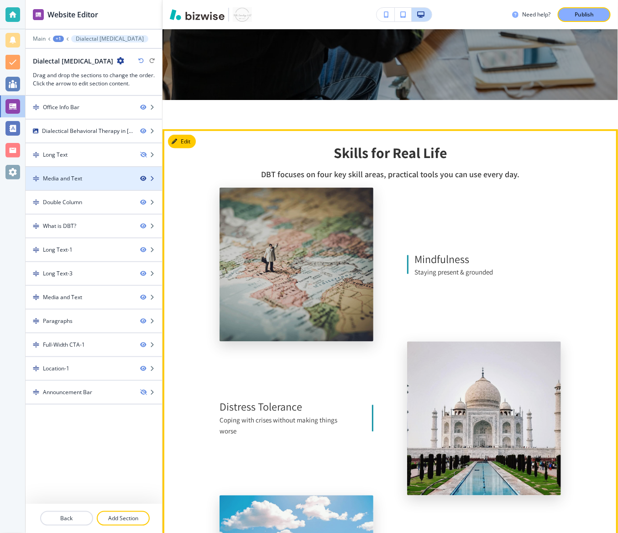
click at [145, 178] on icon "button" at bounding box center [142, 178] width 5 height 5
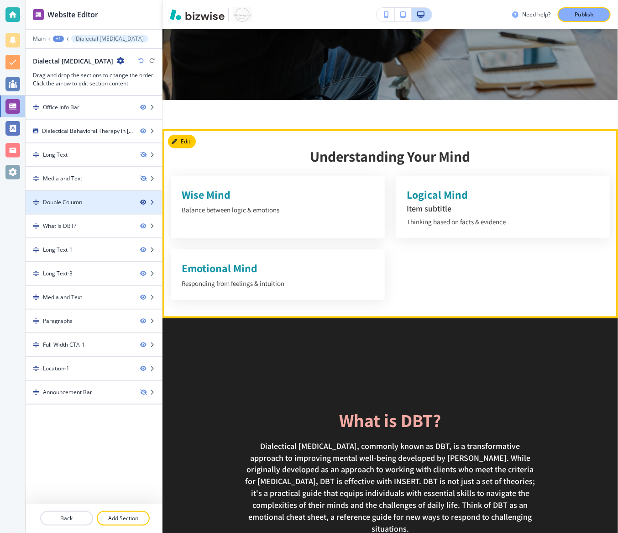
click at [142, 200] on icon "button" at bounding box center [142, 201] width 5 height 5
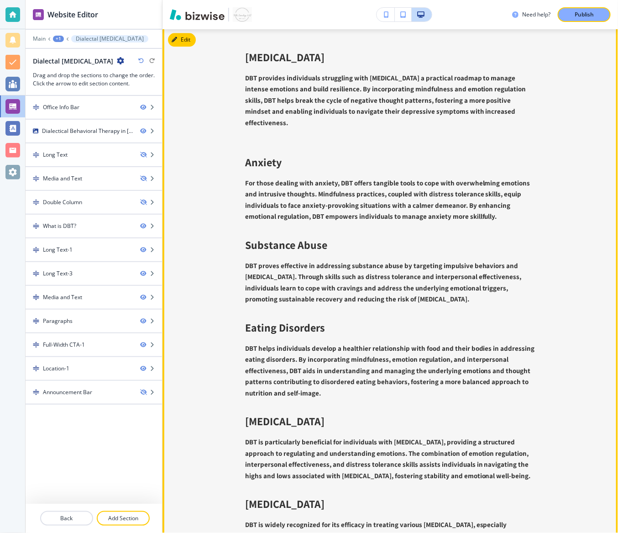
scroll to position [3247, 0]
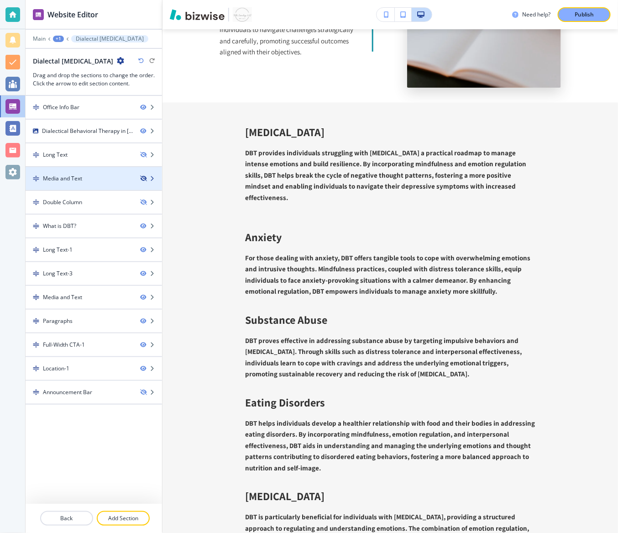
click at [144, 178] on icon "button" at bounding box center [142, 178] width 5 height 5
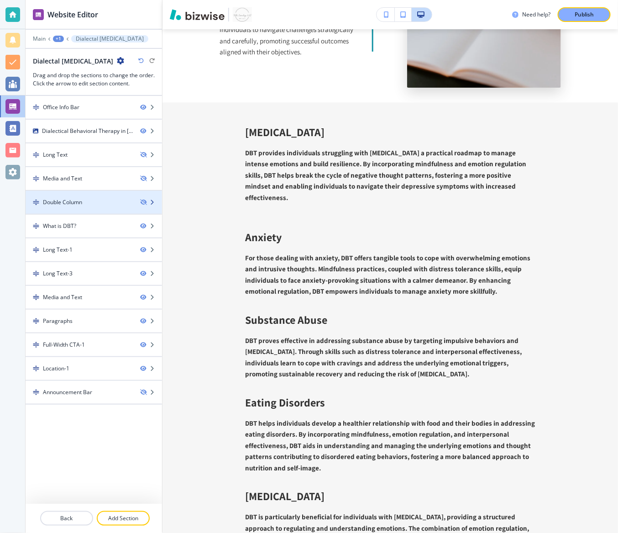
click at [144, 206] on div at bounding box center [94, 209] width 136 height 7
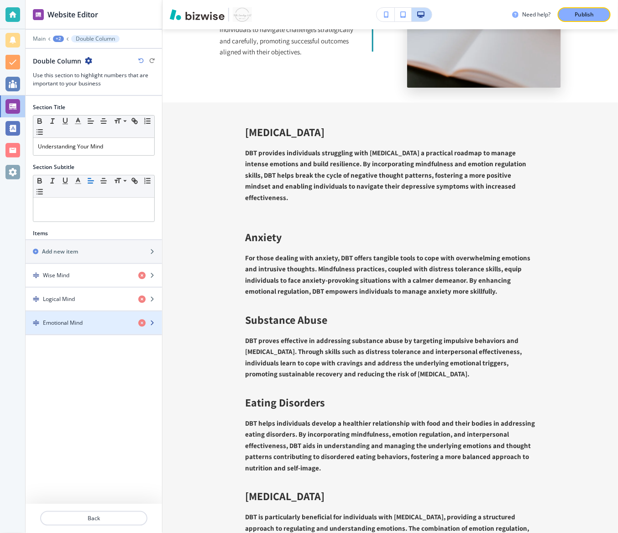
click at [79, 324] on h4 "Emotional Mind" at bounding box center [63, 323] width 40 height 8
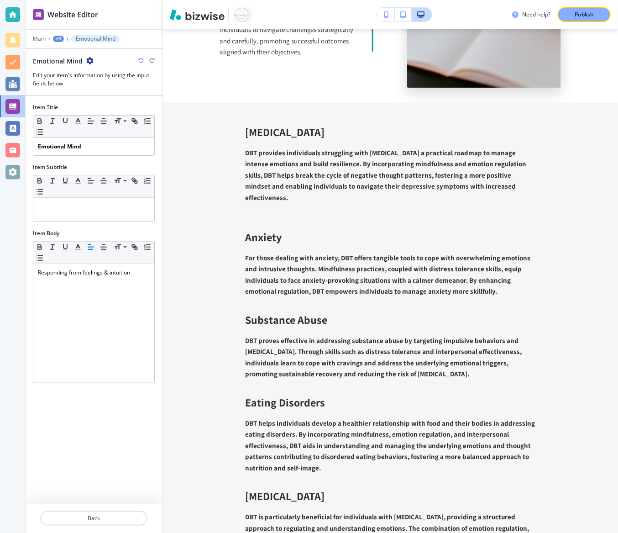
click at [59, 37] on div "+3" at bounding box center [58, 39] width 11 height 6
click at [85, 84] on p "Double Column" at bounding box center [82, 86] width 47 height 8
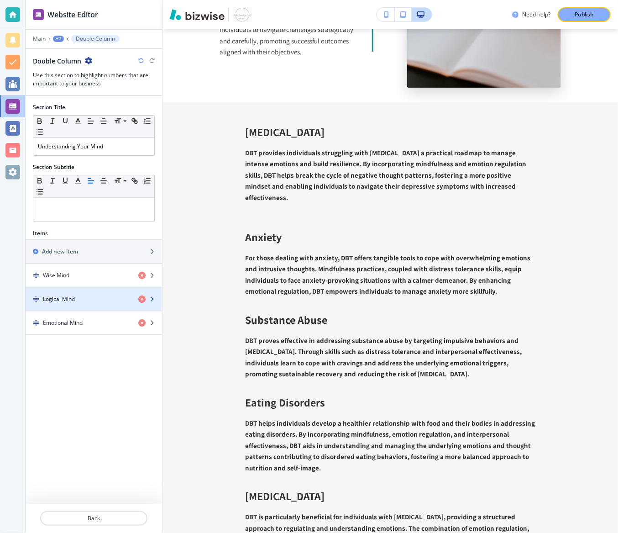
click at [82, 303] on div "button" at bounding box center [94, 306] width 136 height 7
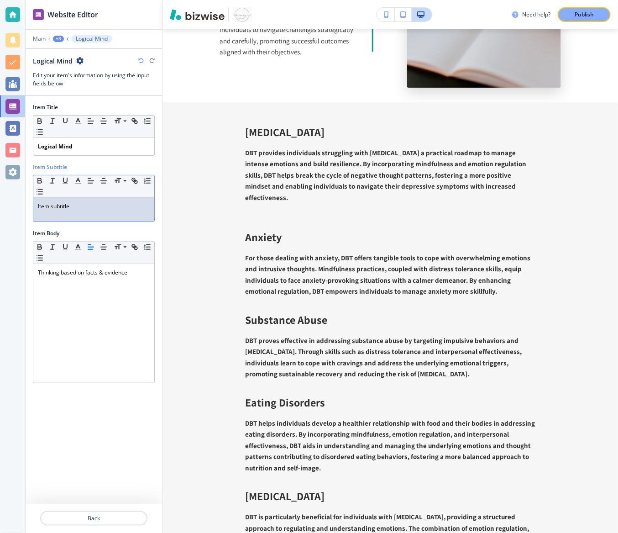
click at [74, 202] on p "Item subtitle" at bounding box center [94, 206] width 112 height 8
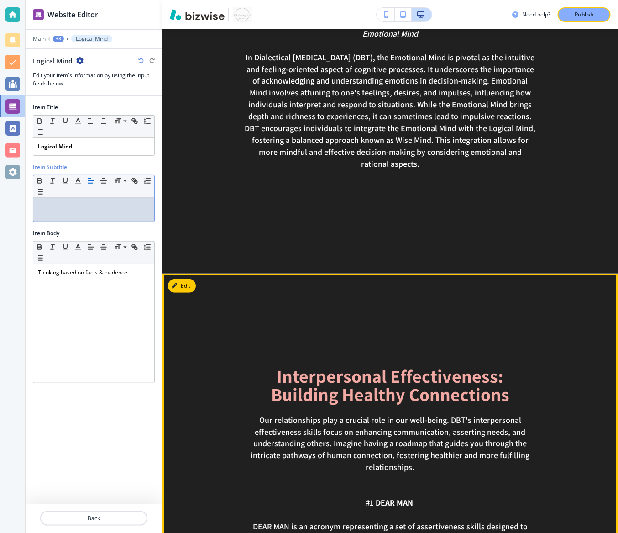
scroll to position [1389, 0]
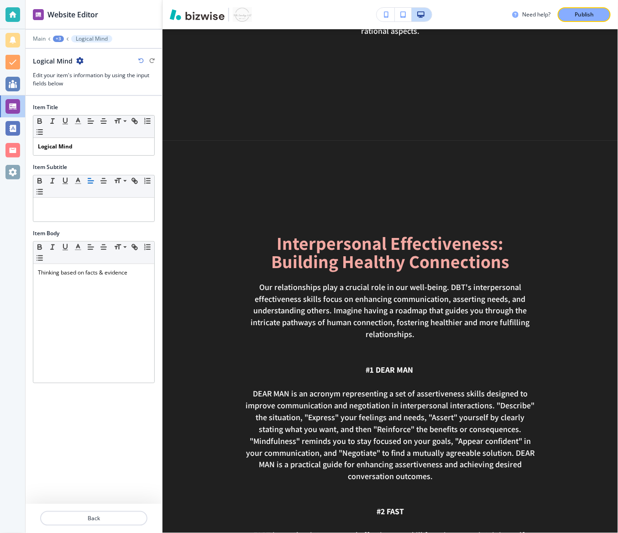
click at [60, 35] on div "Main +3 Logical Mind" at bounding box center [94, 38] width 122 height 7
click at [60, 40] on div "+3" at bounding box center [58, 39] width 11 height 6
click at [72, 73] on p "Dialectal [MEDICAL_DATA]" at bounding box center [82, 70] width 47 height 8
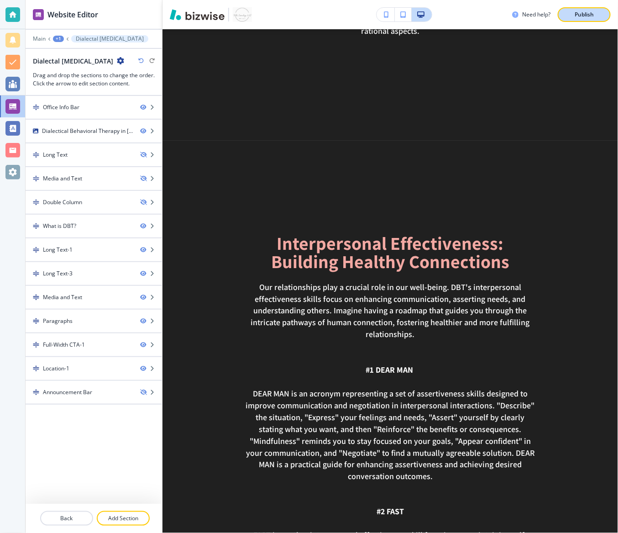
click at [594, 16] on p "Publish" at bounding box center [584, 14] width 19 height 8
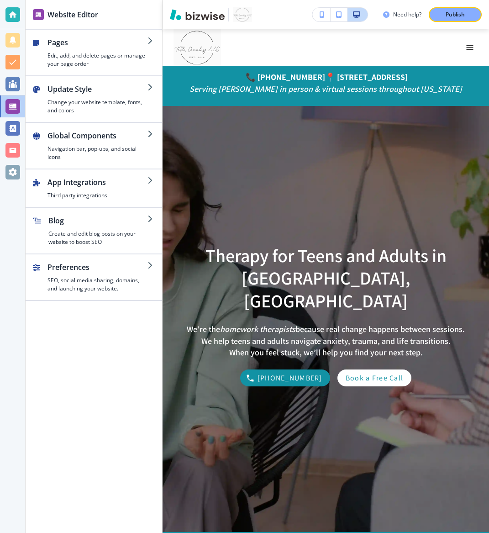
click at [0, 0] on button "Edit" at bounding box center [0, 0] width 0 height 0
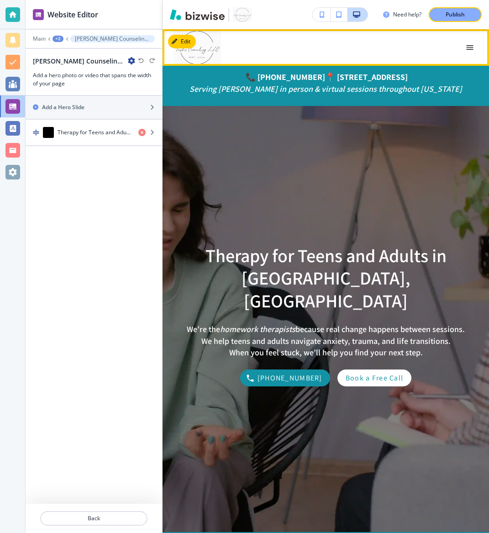
click at [474, 48] on button "button" at bounding box center [470, 47] width 16 height 16
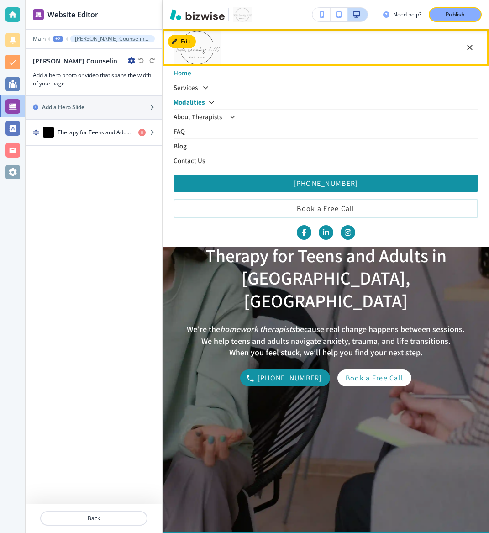
click at [195, 103] on p "Modalities" at bounding box center [188, 102] width 31 height 7
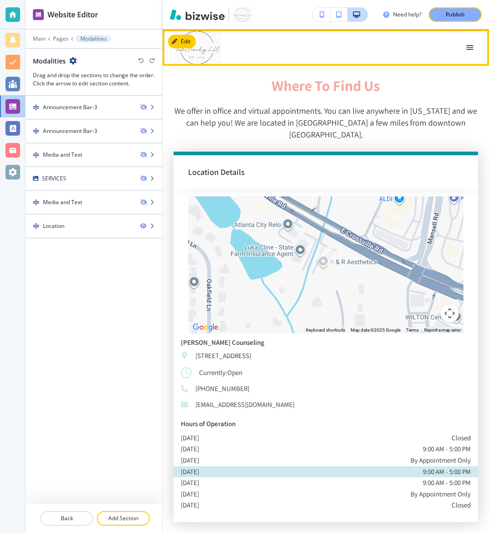
click at [473, 47] on icon "button" at bounding box center [469, 47] width 9 height 9
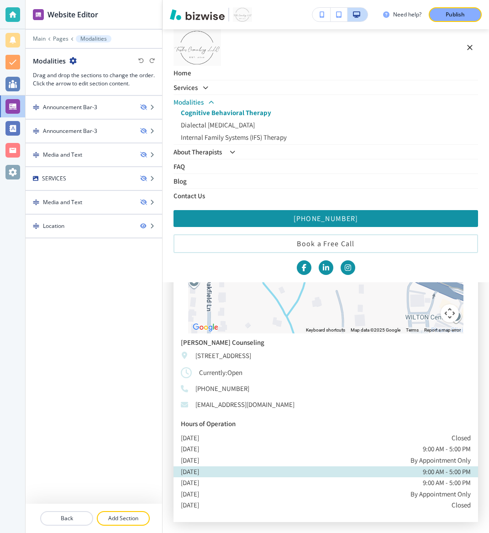
click at [205, 116] on p "Cognitive Behavioral Therapy" at bounding box center [329, 112] width 297 height 7
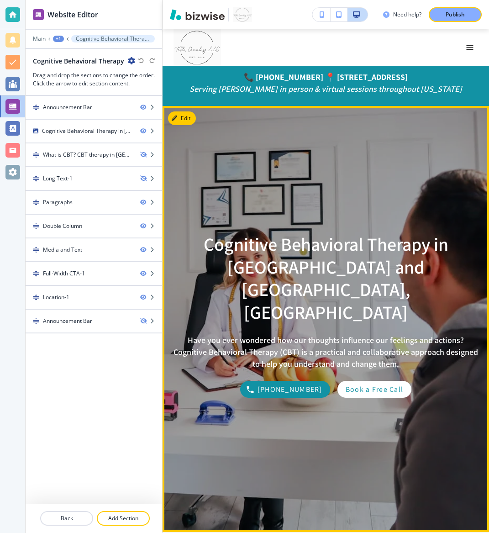
click at [205, 128] on div "Cognitive Behavioral Therapy in Atlanta and Roswell, GA Have you ever wondered …" at bounding box center [326, 315] width 326 height 397
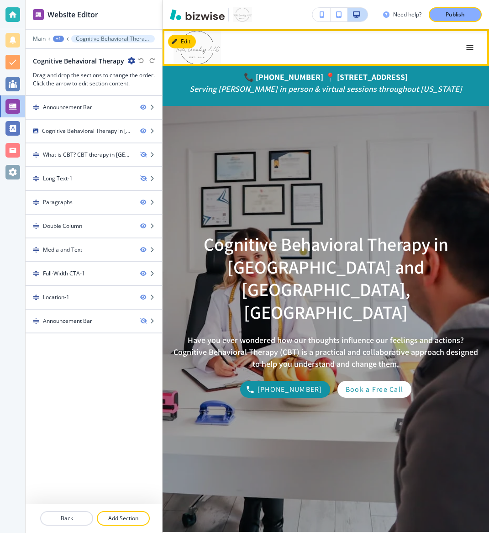
click at [473, 48] on icon "button" at bounding box center [469, 47] width 9 height 9
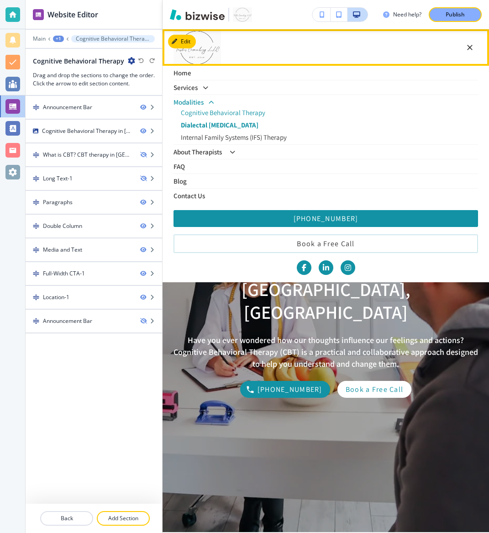
click at [220, 127] on p "Dialectal [MEDICAL_DATA]" at bounding box center [329, 124] width 297 height 7
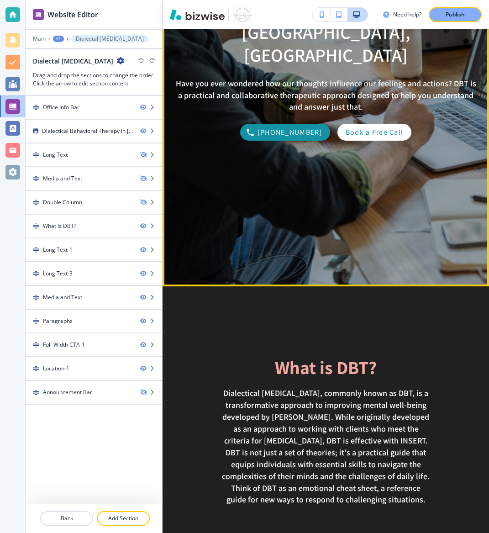
scroll to position [251, 0]
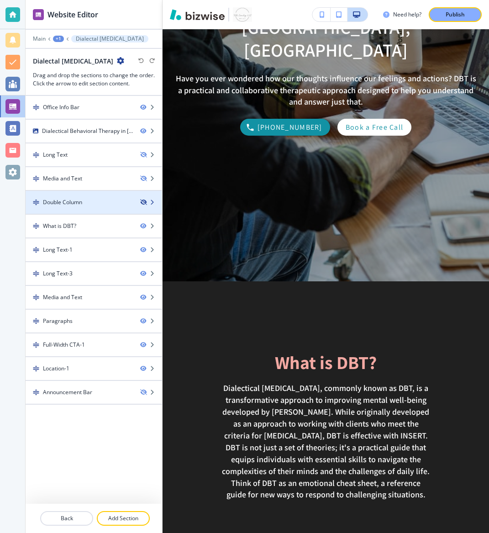
click at [141, 202] on icon "button" at bounding box center [142, 201] width 5 height 5
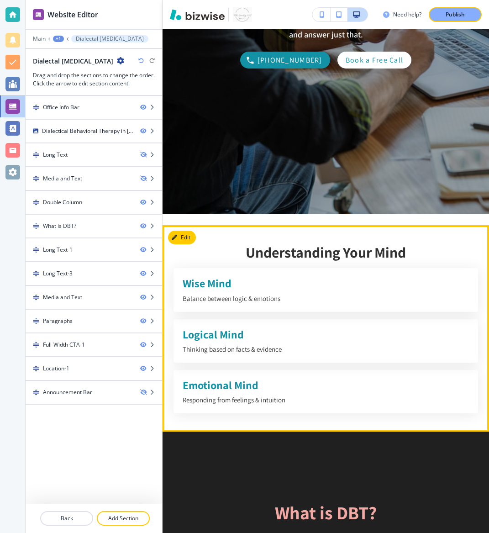
scroll to position [316, 0]
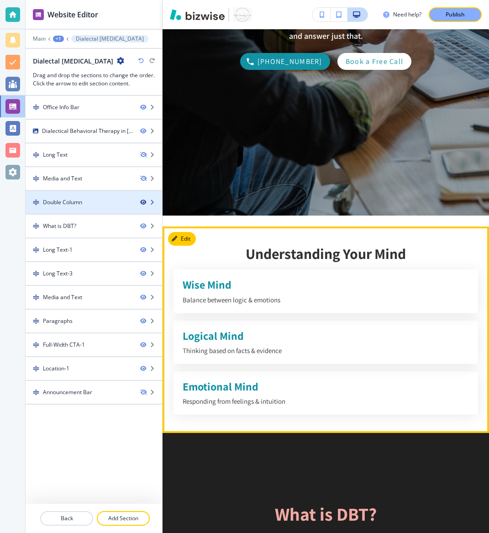
click at [142, 201] on icon "button" at bounding box center [142, 201] width 5 height 5
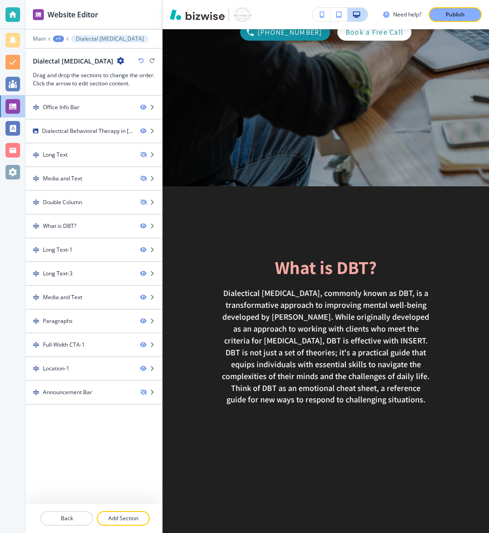
scroll to position [346, 0]
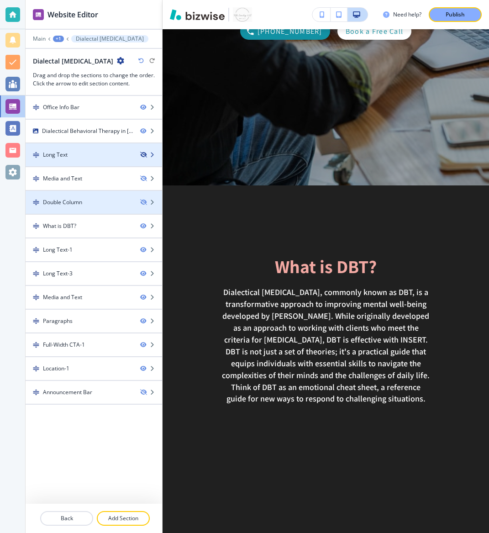
click at [142, 153] on icon "button" at bounding box center [142, 154] width 5 height 5
click at [144, 156] on icon "button" at bounding box center [142, 154] width 5 height 5
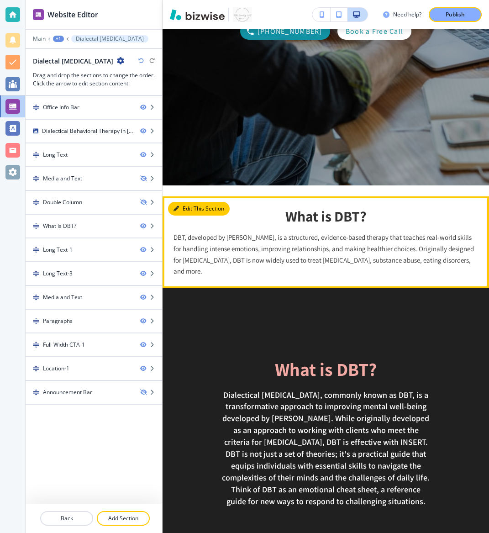
click at [178, 210] on icon "button" at bounding box center [175, 208] width 5 height 5
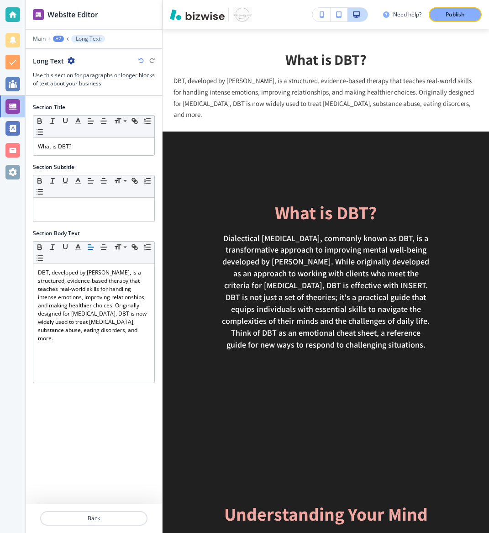
scroll to position [514, 0]
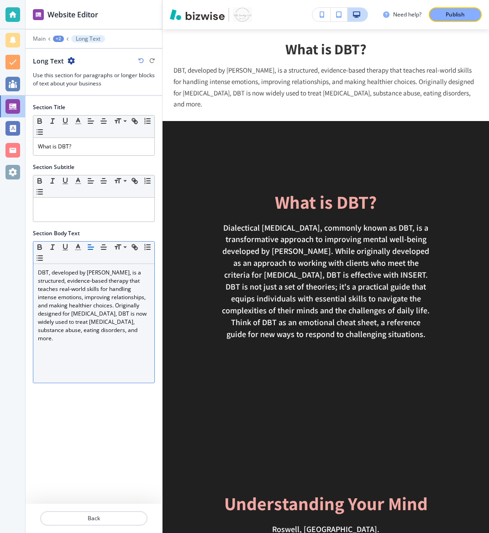
click at [92, 285] on p "DBT, developed by [PERSON_NAME], is a structured, evidence-based therapy that t…" at bounding box center [94, 305] width 112 height 74
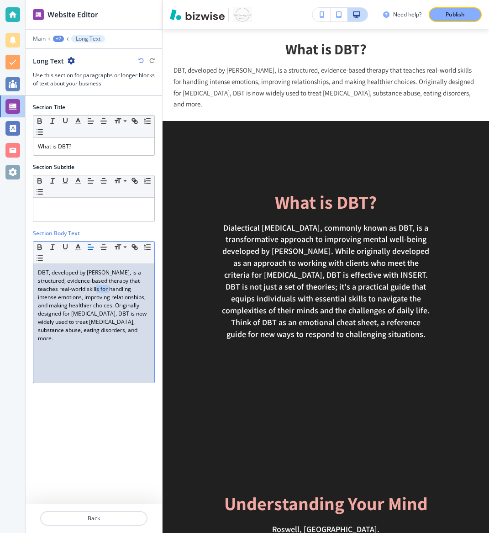
click at [92, 285] on p "DBT, developed by [PERSON_NAME], is a structured, evidence-based therapy that t…" at bounding box center [94, 305] width 112 height 74
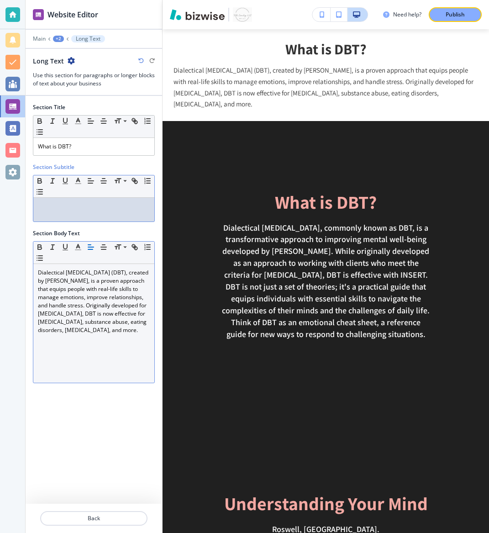
click at [98, 198] on div at bounding box center [93, 210] width 121 height 24
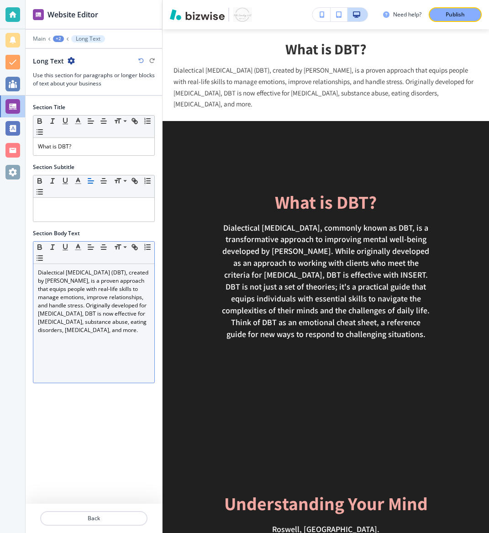
click at [59, 41] on div "+2" at bounding box center [58, 39] width 11 height 6
click at [75, 68] on p "Dialectal [MEDICAL_DATA]" at bounding box center [82, 70] width 47 height 8
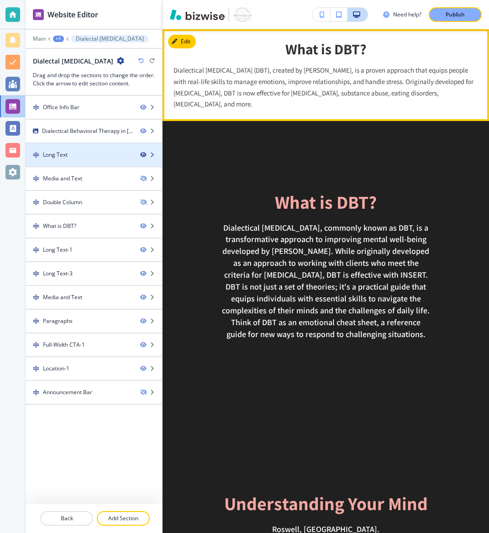
click at [143, 153] on icon "button" at bounding box center [142, 154] width 5 height 5
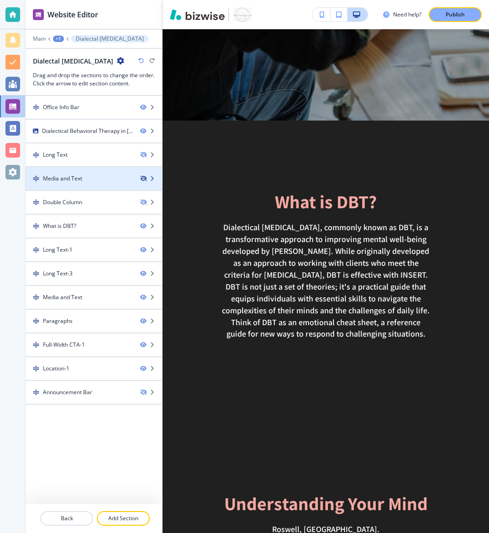
click at [143, 177] on icon "button" at bounding box center [142, 178] width 5 height 5
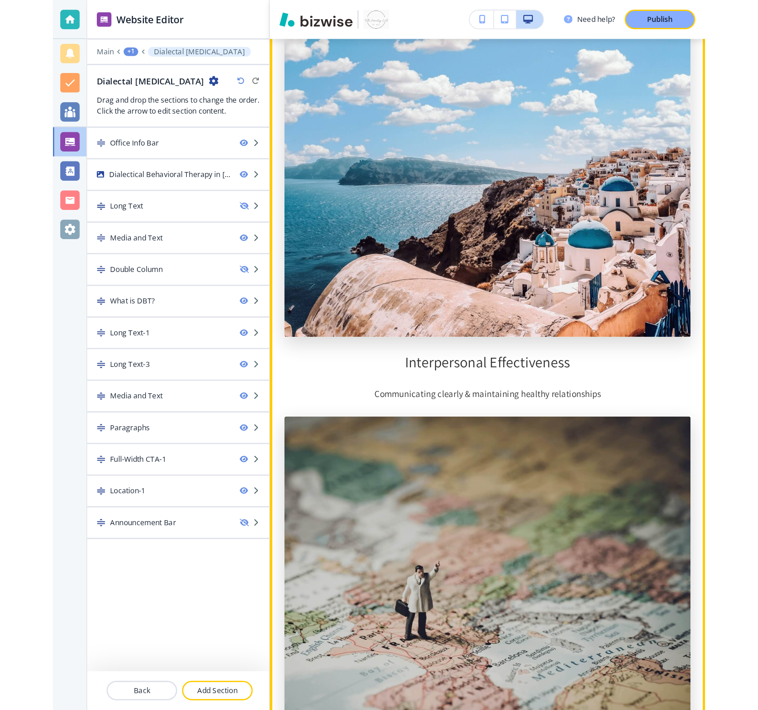
scroll to position [1382, 0]
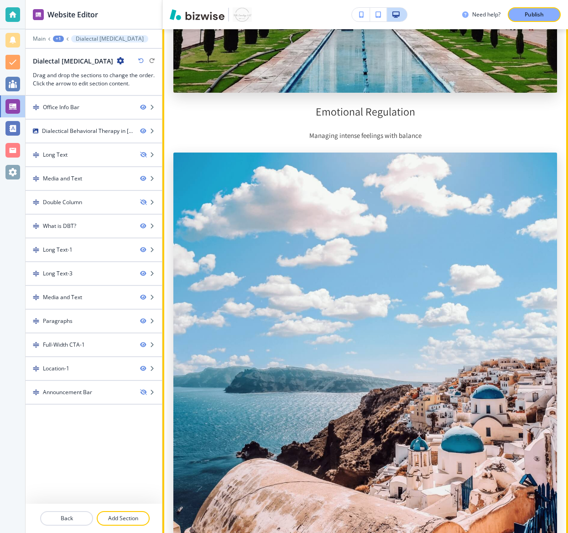
click at [269, 246] on img at bounding box center [365, 344] width 384 height 384
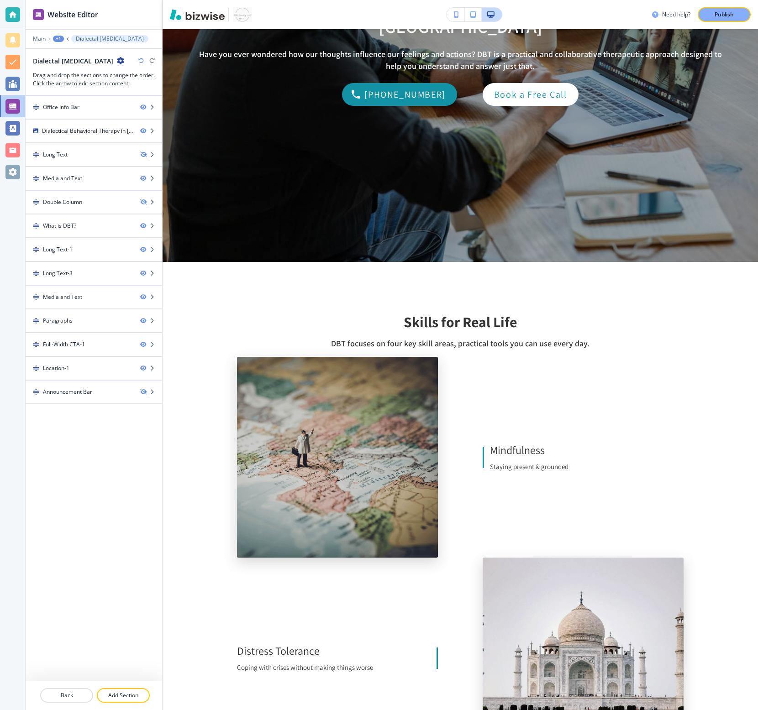
scroll to position [275, 0]
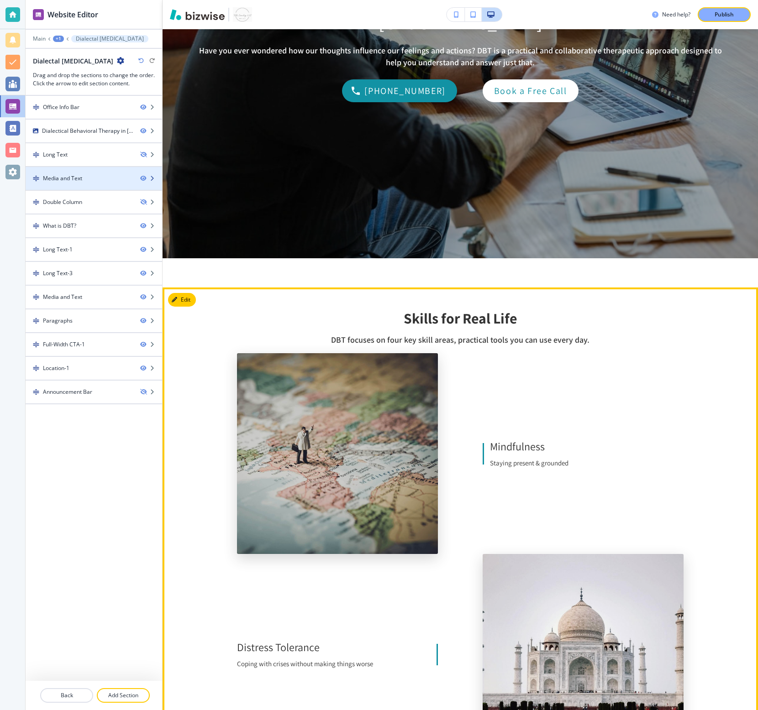
click at [156, 178] on div at bounding box center [151, 178] width 22 height 5
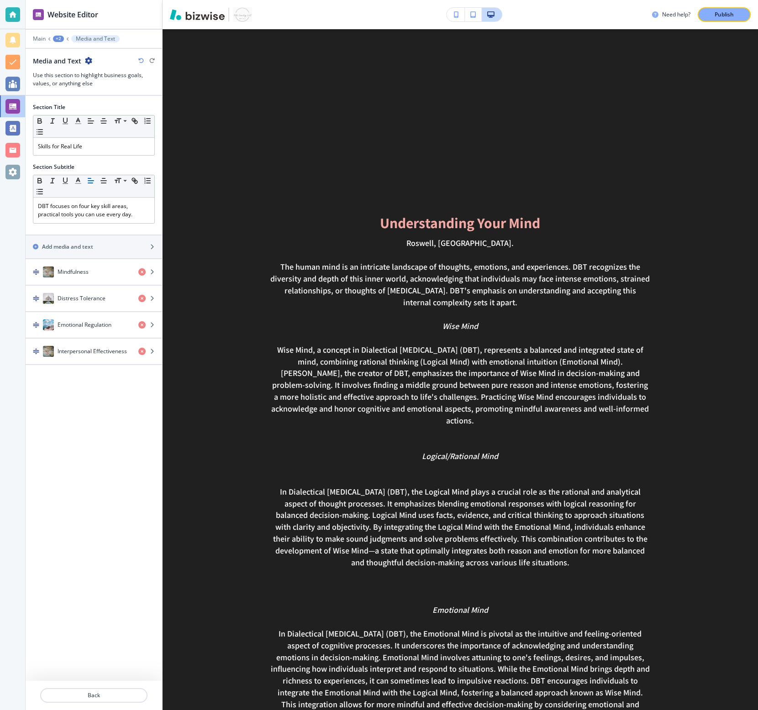
scroll to position [1945, 0]
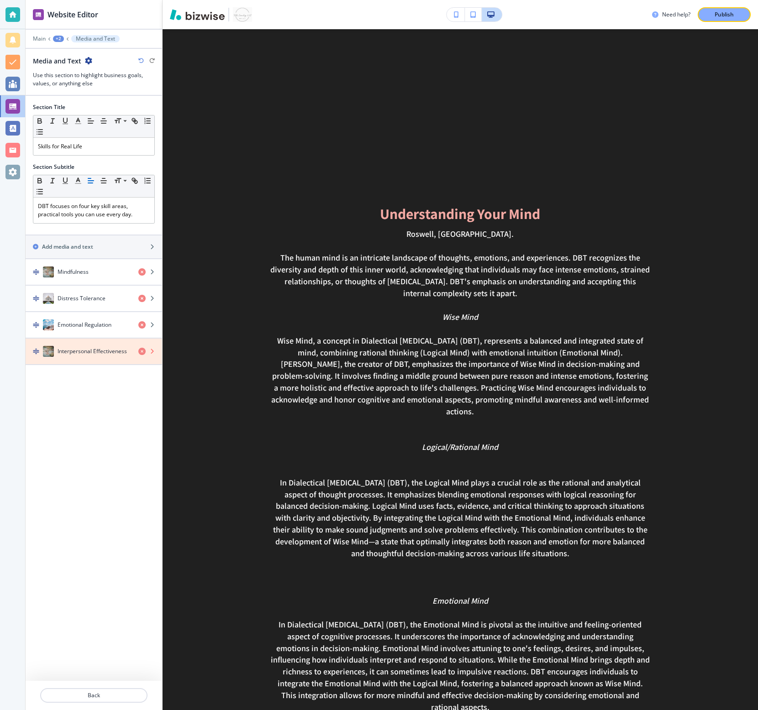
click at [144, 350] on icon "button" at bounding box center [141, 351] width 7 height 7
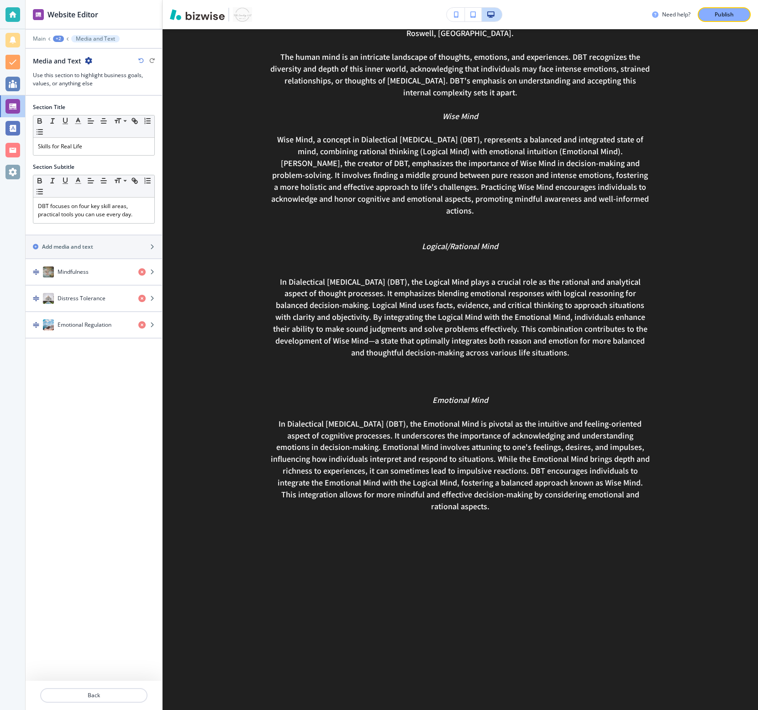
scroll to position [1744, 0]
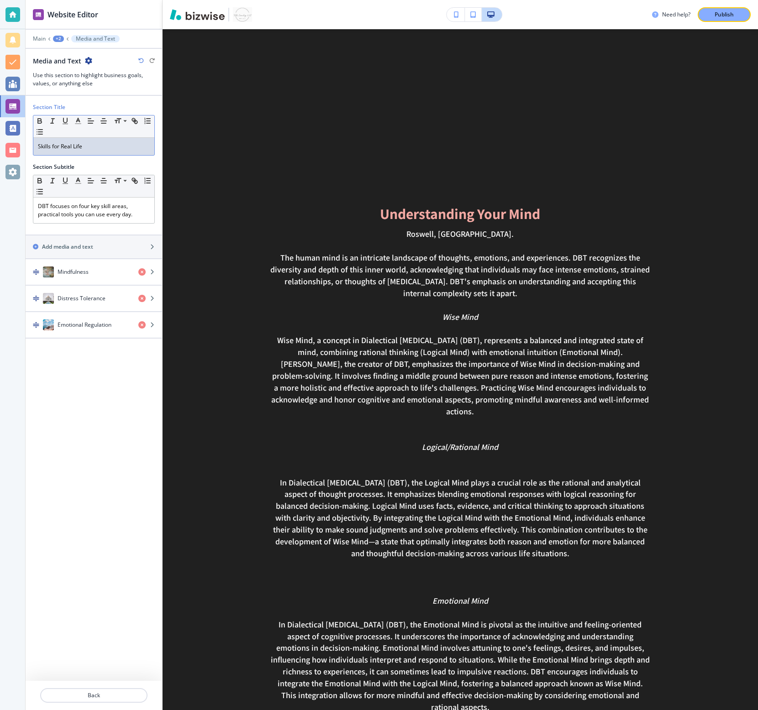
click at [74, 149] on p "Skills for Real Life" at bounding box center [94, 146] width 112 height 8
click at [83, 210] on p "DBT focuses on four key skill areas, practical tools you can use every day." at bounding box center [94, 210] width 112 height 16
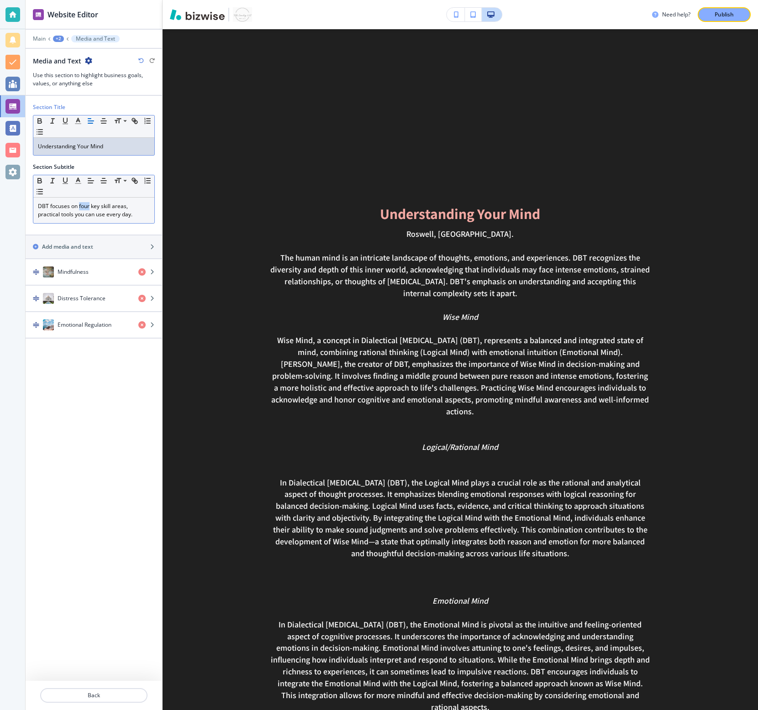
click at [83, 210] on p "DBT focuses on four key skill areas, practical tools you can use every day." at bounding box center [94, 210] width 112 height 16
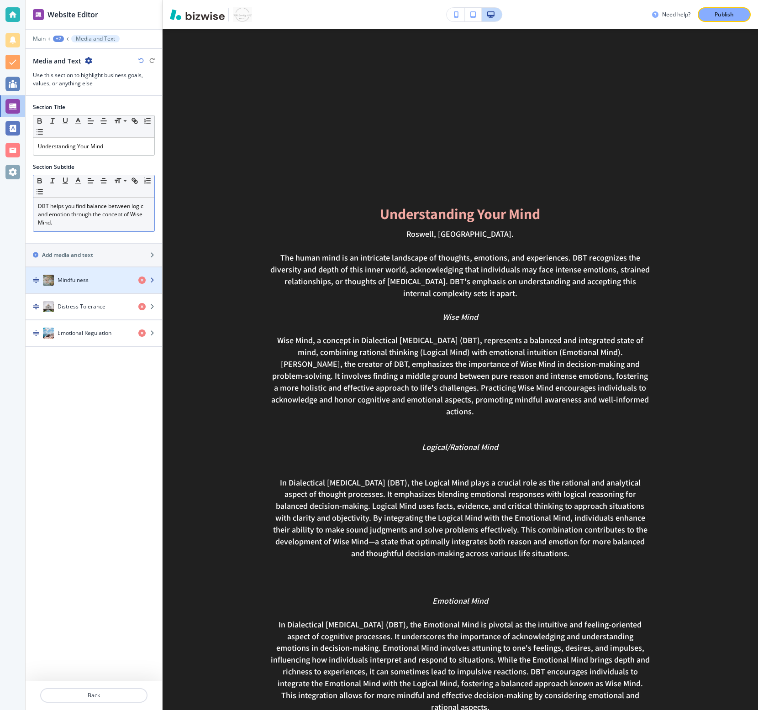
click at [92, 280] on div "Mindfulness" at bounding box center [78, 280] width 105 height 11
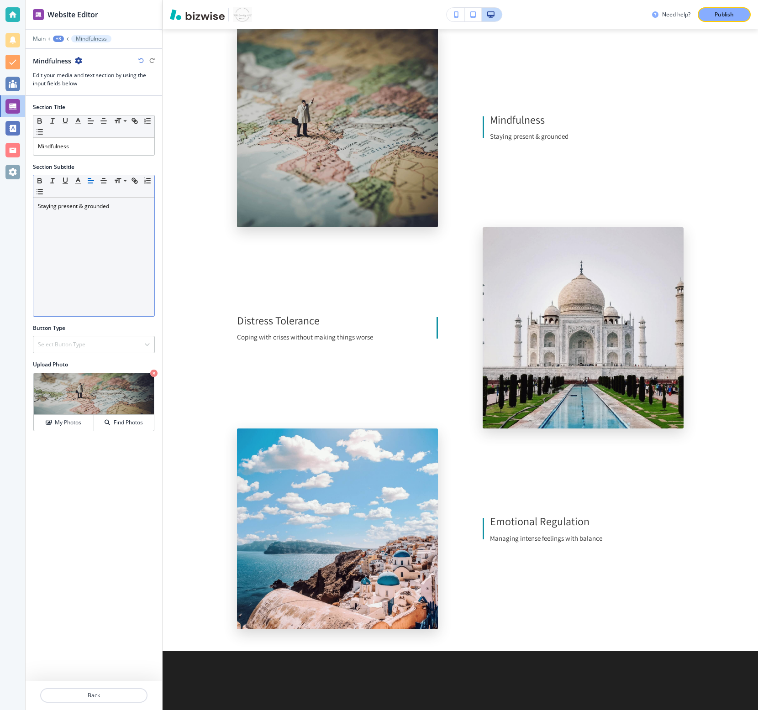
scroll to position [599, 0]
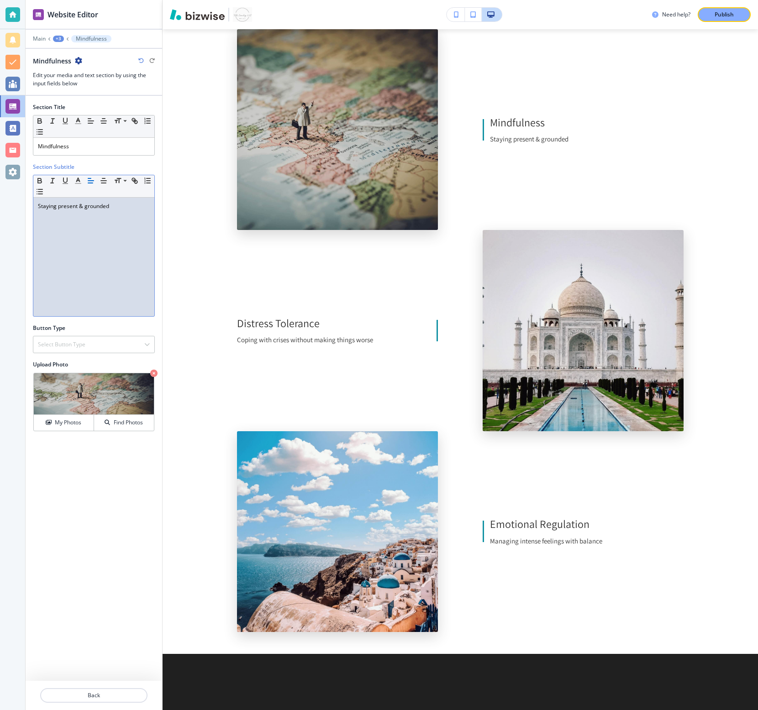
click at [87, 207] on p "Staying present & grounded" at bounding box center [94, 206] width 112 height 8
click at [93, 142] on p "Mindfulness" at bounding box center [94, 146] width 112 height 8
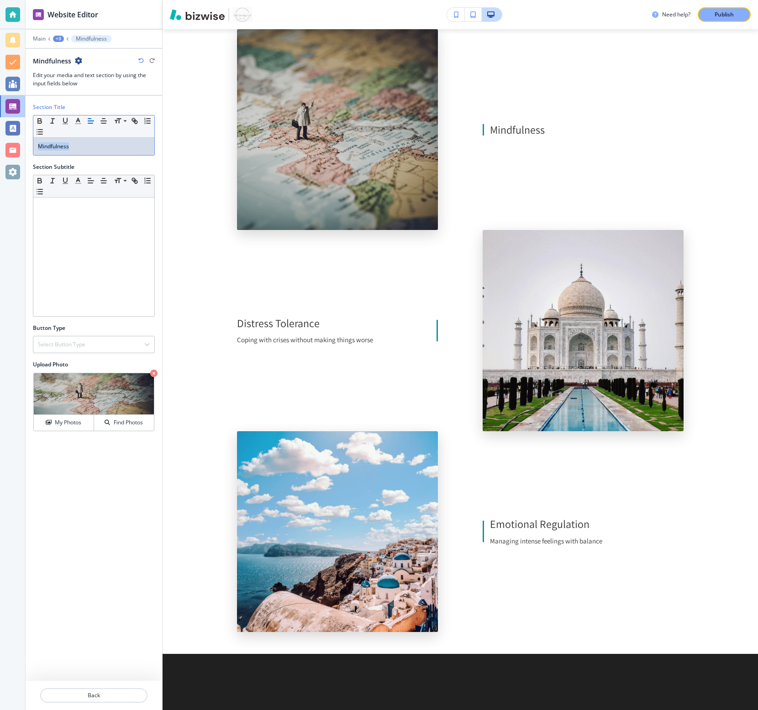
click at [93, 142] on p "Mindfulness" at bounding box center [94, 146] width 112 height 8
click at [93, 144] on p "Wise Mind" at bounding box center [94, 146] width 112 height 8
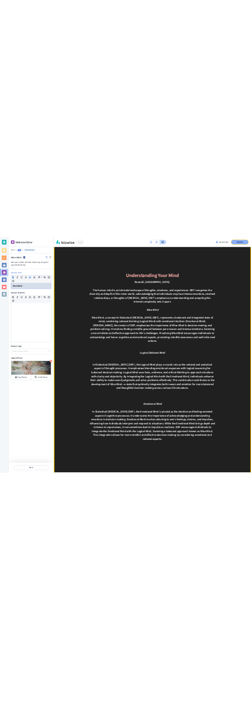
scroll to position [1891, 0]
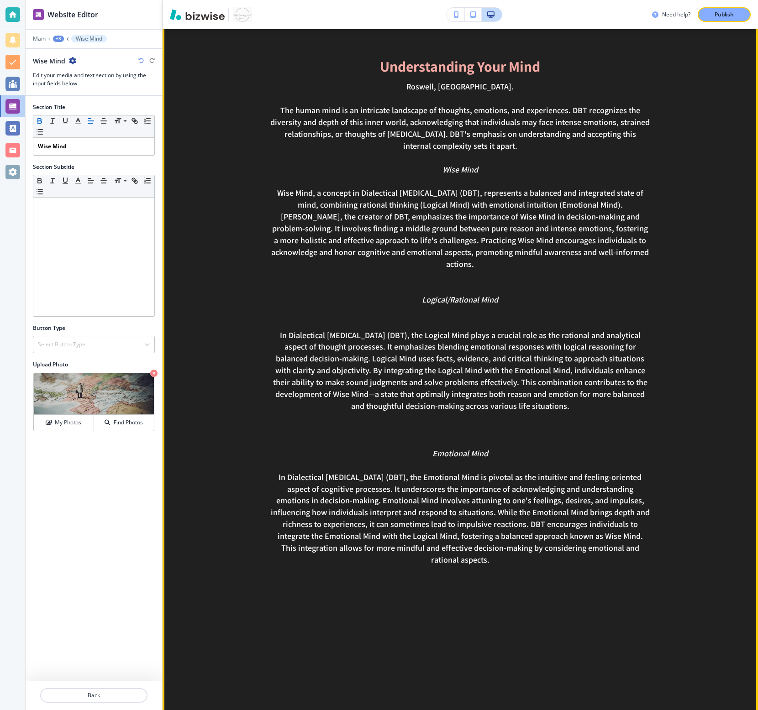
click at [488, 147] on p "The human mind is an intricate landscape of thoughts, emotions, and experiences…" at bounding box center [460, 128] width 381 height 47
drag, startPoint x: 635, startPoint y: 255, endPoint x: 277, endPoint y: 193, distance: 363.7
click at [277, 193] on p "Wise Mind, a concept in Dialectical [MEDICAL_DATA] (DBT), represents a balanced…" at bounding box center [460, 228] width 381 height 83
copy p "Wise Mind, a concept in Dialectical [MEDICAL_DATA] (DBT), represents a balanced…"
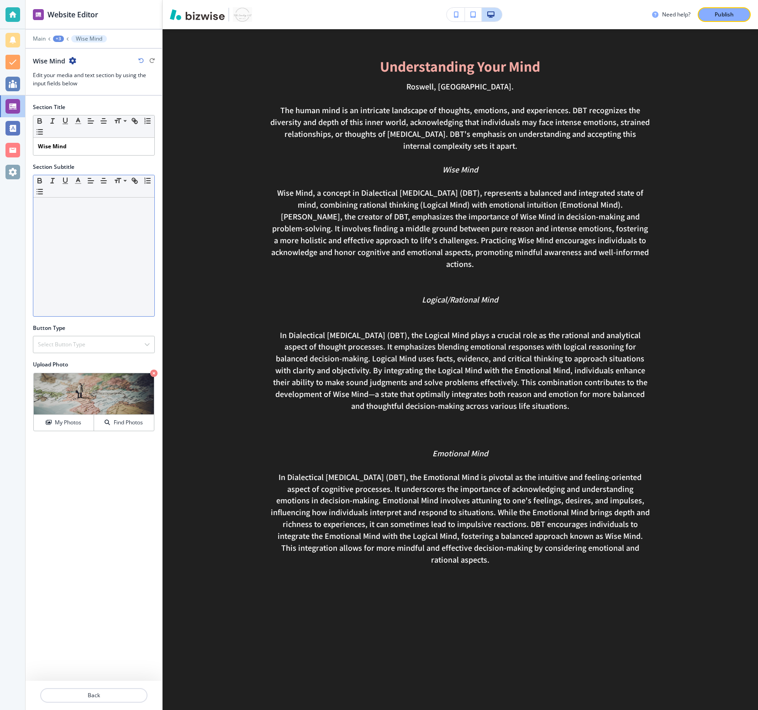
click at [65, 220] on div at bounding box center [93, 257] width 121 height 119
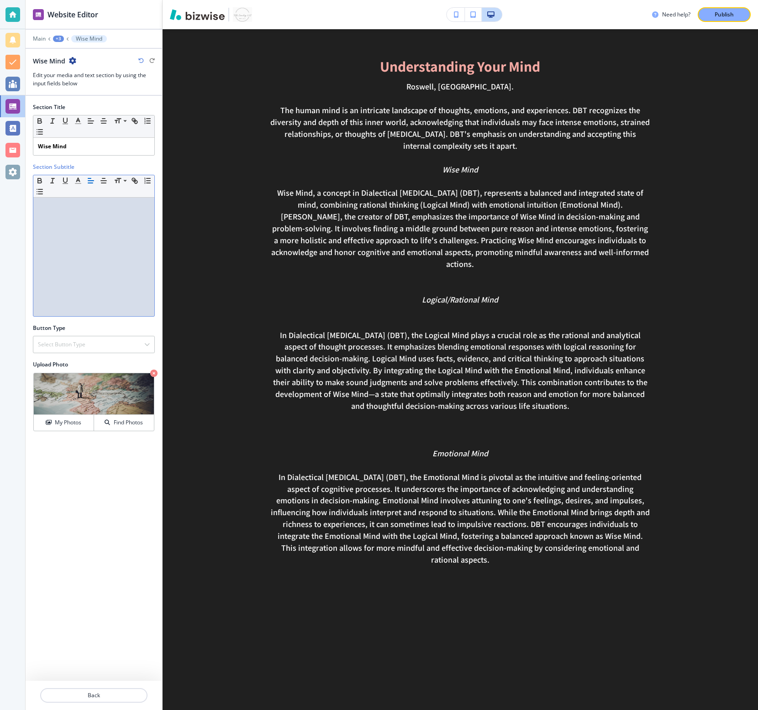
click at [65, 220] on div at bounding box center [93, 257] width 121 height 119
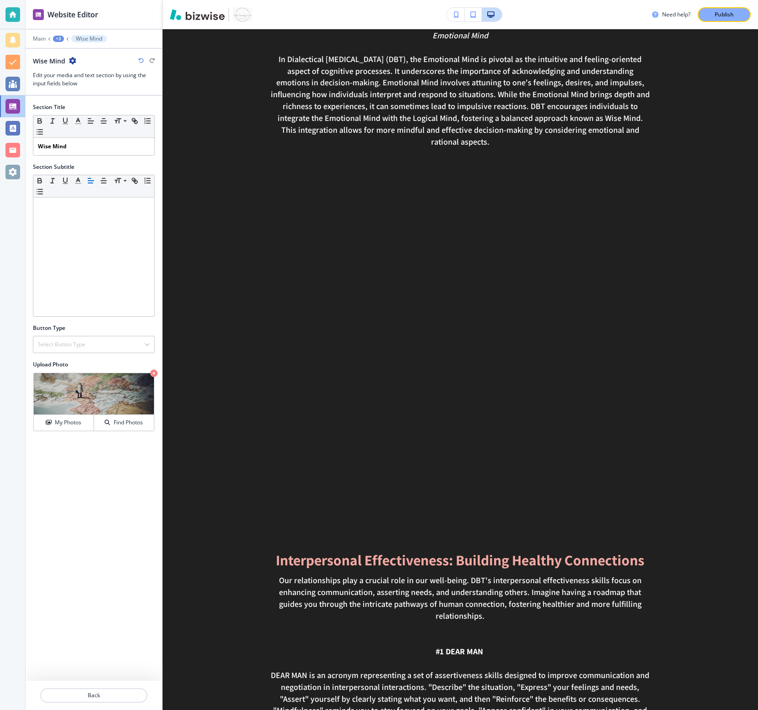
scroll to position [3319, 0]
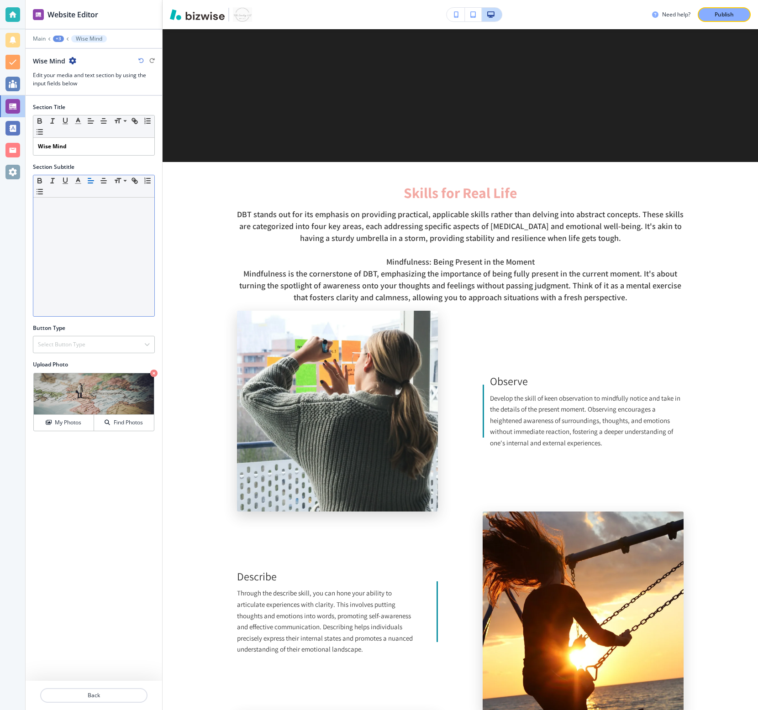
click at [81, 230] on div at bounding box center [93, 257] width 121 height 119
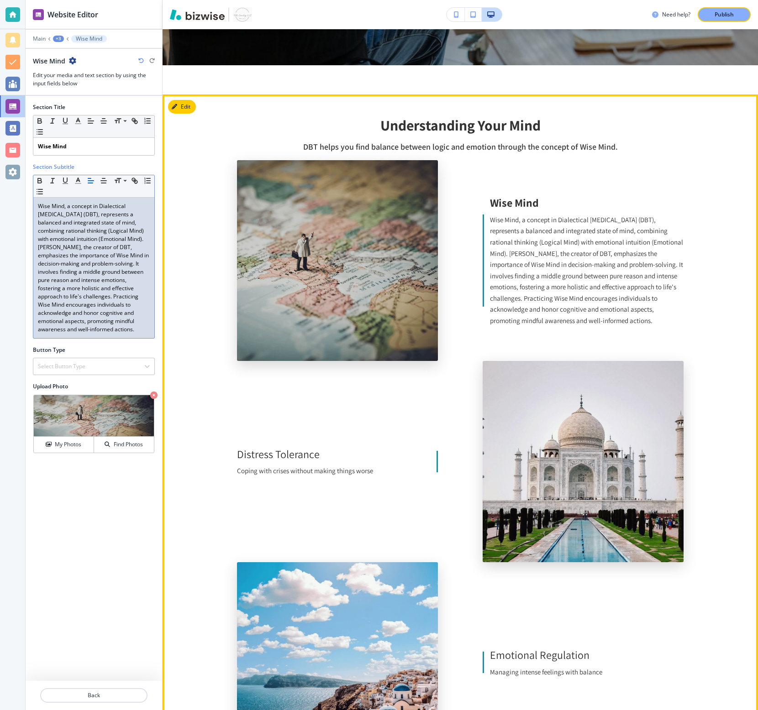
scroll to position [596, 0]
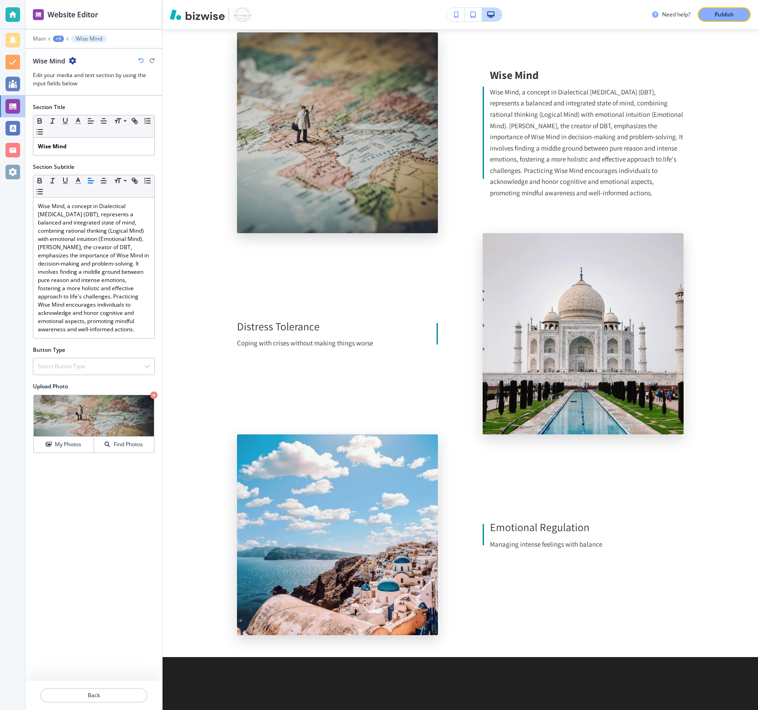
click at [56, 39] on div "+3" at bounding box center [58, 39] width 11 height 6
click at [89, 532] on p "Back" at bounding box center [93, 696] width 105 height 8
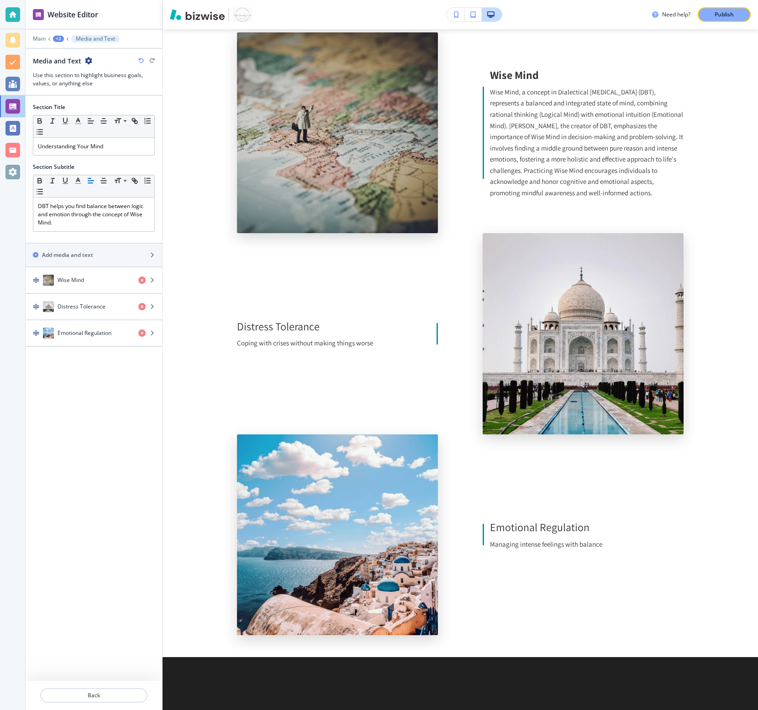
scroll to position [534, 0]
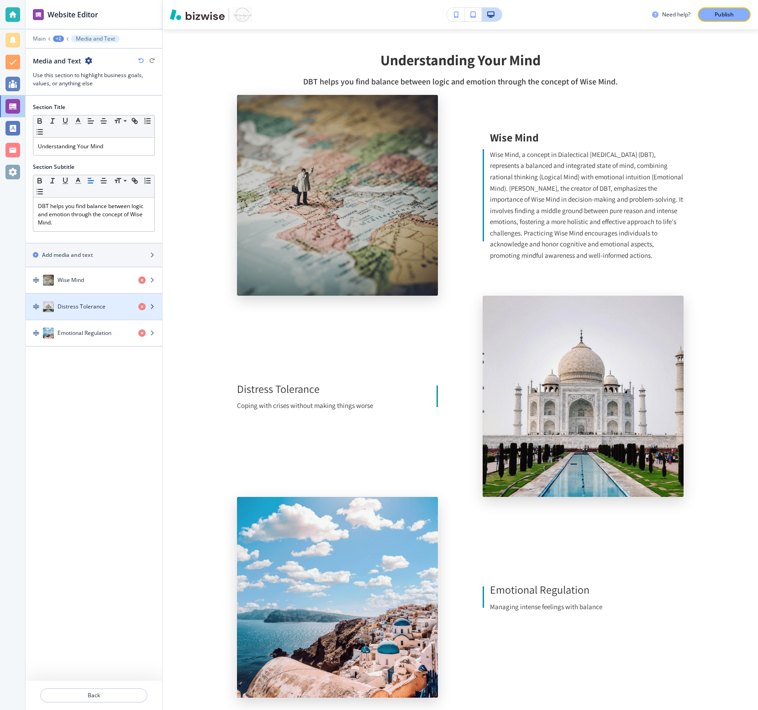
click at [95, 304] on h4 "Distress Tolerance" at bounding box center [82, 307] width 48 height 8
click at [81, 315] on div "button" at bounding box center [94, 315] width 136 height 7
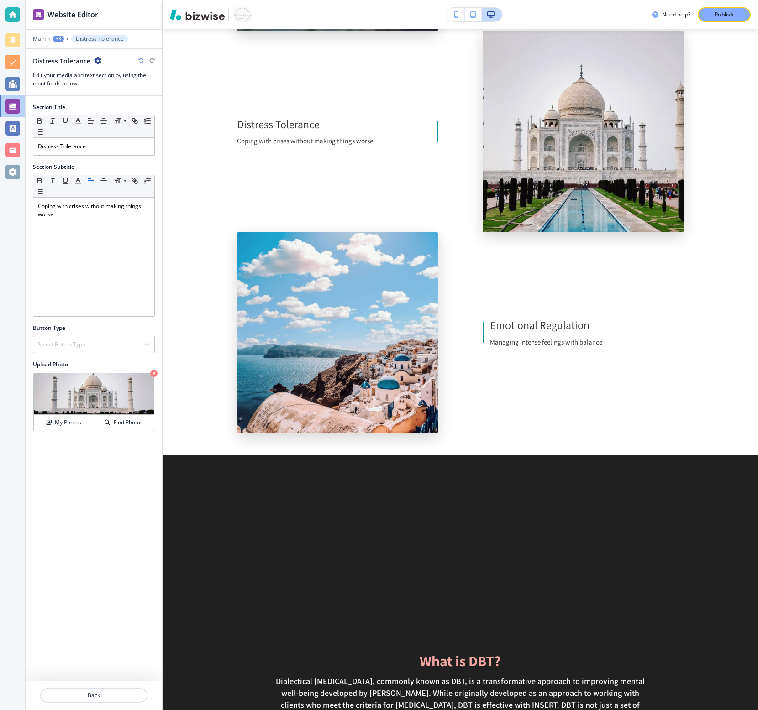
scroll to position [800, 0]
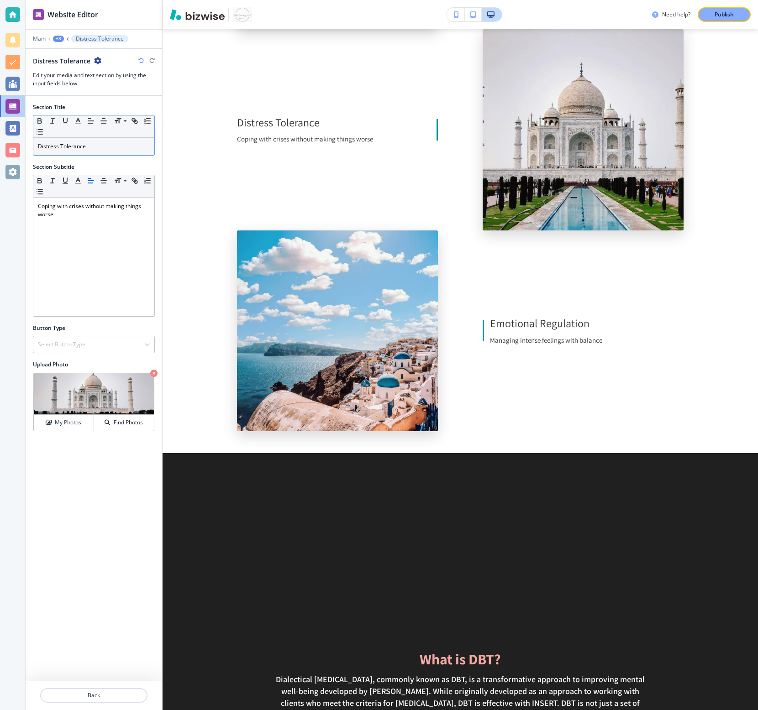
click at [83, 145] on p "Distress Tolerance" at bounding box center [94, 146] width 112 height 8
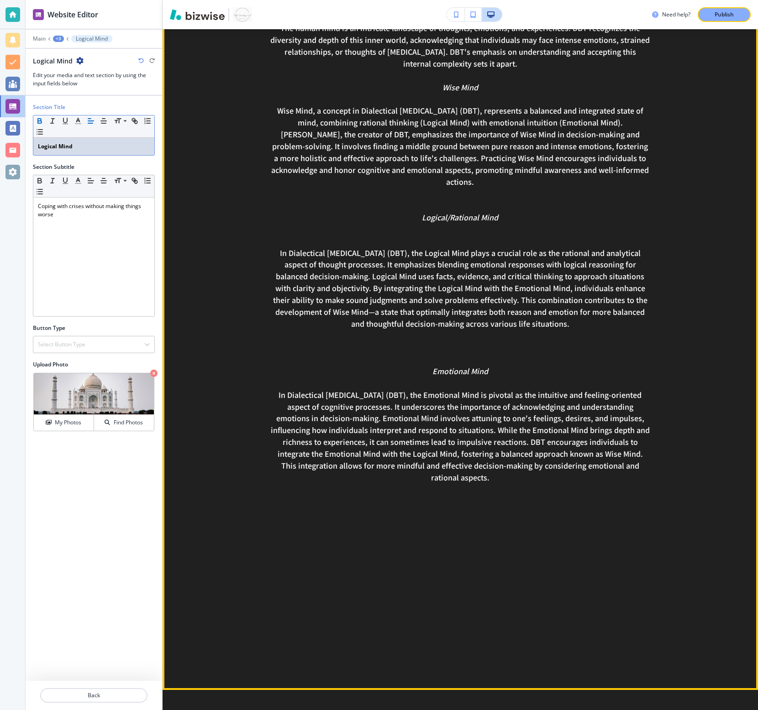
scroll to position [1922, 0]
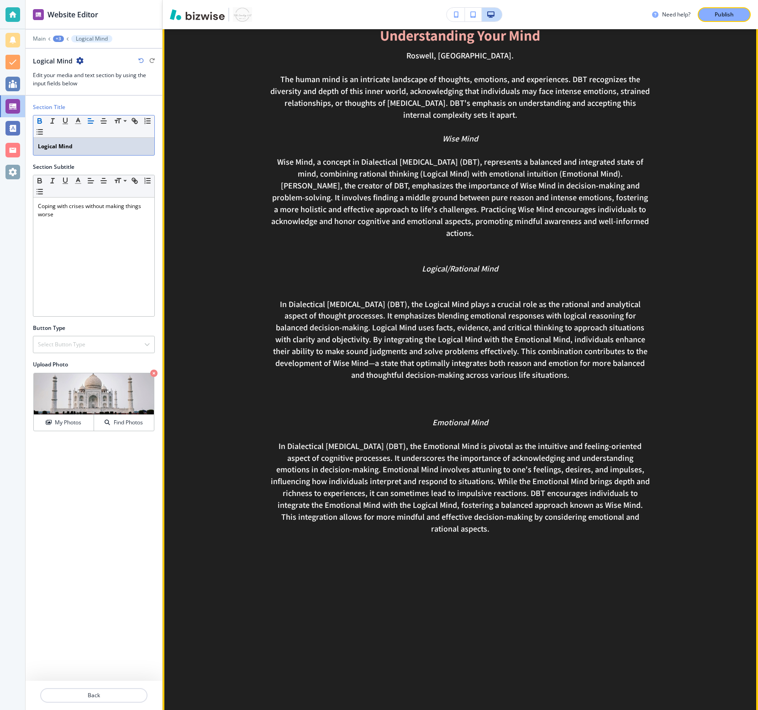
click at [488, 353] on p "In Dialectical [MEDICAL_DATA] (DBT), the Logical Mind plays a crucial role as t…" at bounding box center [460, 340] width 381 height 83
drag, startPoint x: 552, startPoint y: 359, endPoint x: 241, endPoint y: 282, distance: 320.3
click at [241, 282] on div "Understanding Your Mind Roswell, Ga. The human mind is an intricate landscape o…" at bounding box center [460, 285] width 476 height 514
copy div "In Dialectical [MEDICAL_DATA] (DBT), the Logical Mind plays a crucial role as t…"
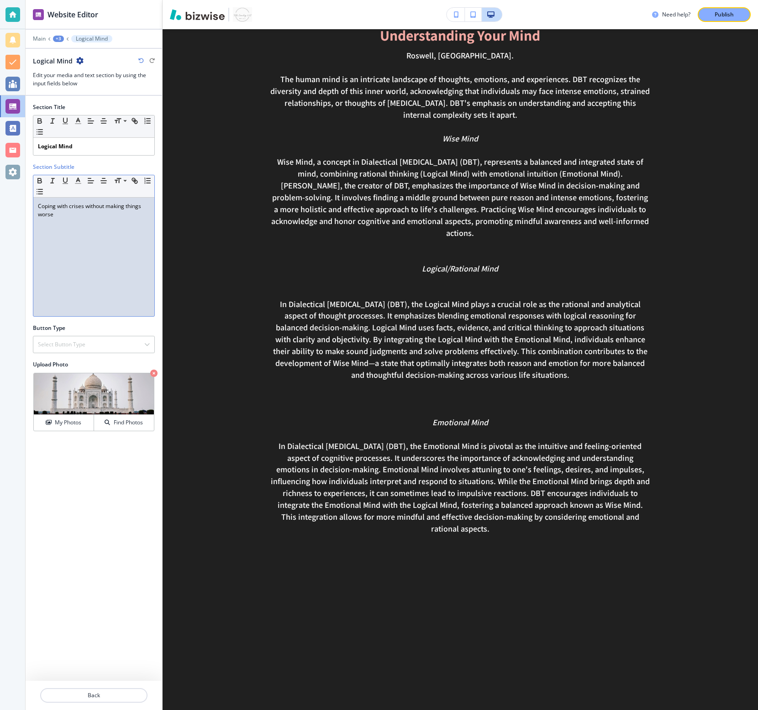
click at [104, 264] on div "Coping with crises without making things worse" at bounding box center [93, 257] width 121 height 119
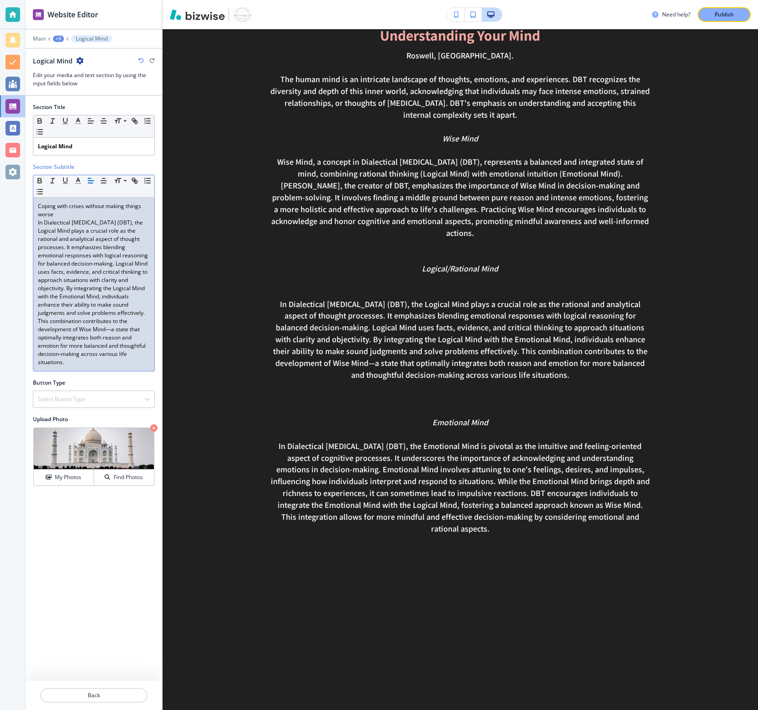
click at [35, 223] on div "Coping with crises without making things worse In Dialectical Behavior Therapy …" at bounding box center [93, 284] width 121 height 173
drag, startPoint x: 35, startPoint y: 223, endPoint x: 33, endPoint y: 206, distance: 16.9
click at [33, 206] on div "Coping with crises without making things worse In Dialectical Behavior Therapy …" at bounding box center [93, 284] width 121 height 173
click at [35, 219] on div "Coping with crises without making things worse In Dialectical Behavior Therapy …" at bounding box center [93, 284] width 121 height 173
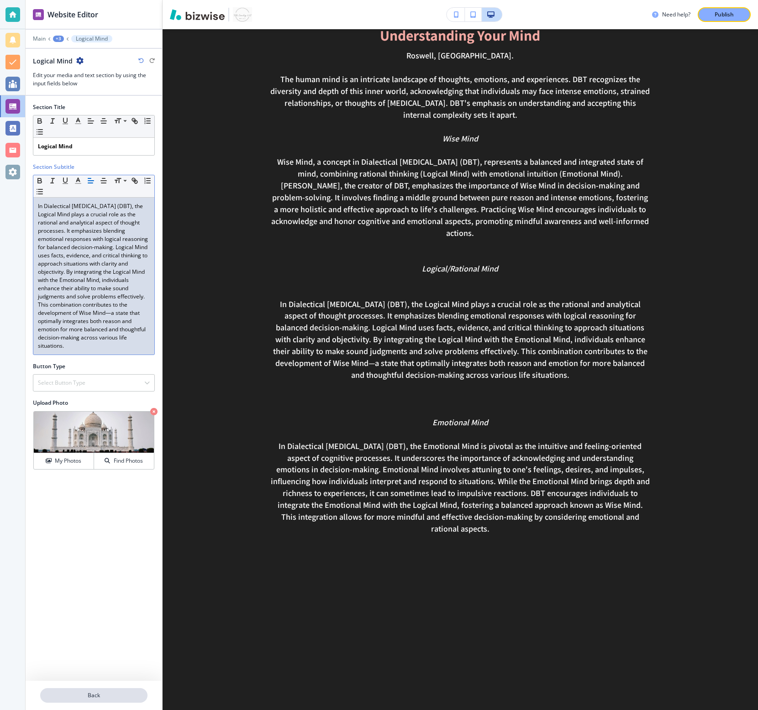
click at [94, 532] on p "Back" at bounding box center [93, 696] width 105 height 8
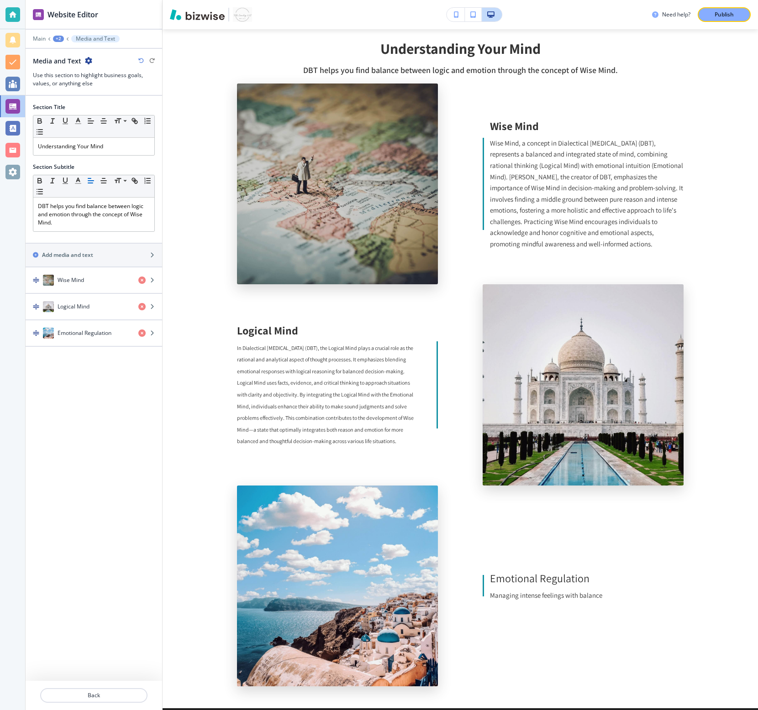
scroll to position [534, 0]
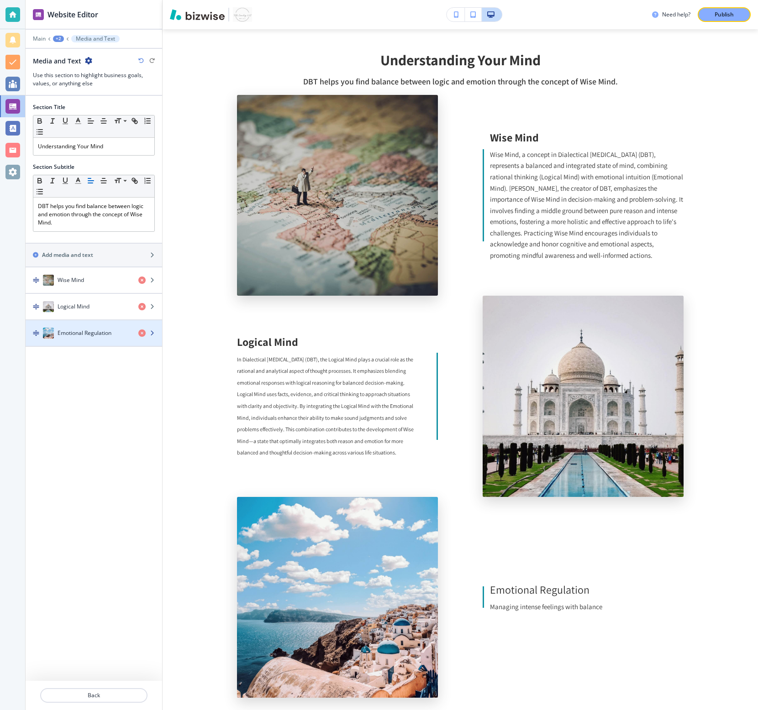
click at [107, 332] on h4 "Emotional Regulation" at bounding box center [85, 333] width 54 height 8
click at [118, 333] on div "Emotional Regulation" at bounding box center [78, 333] width 105 height 11
click at [151, 333] on icon "button" at bounding box center [151, 333] width 5 height 5
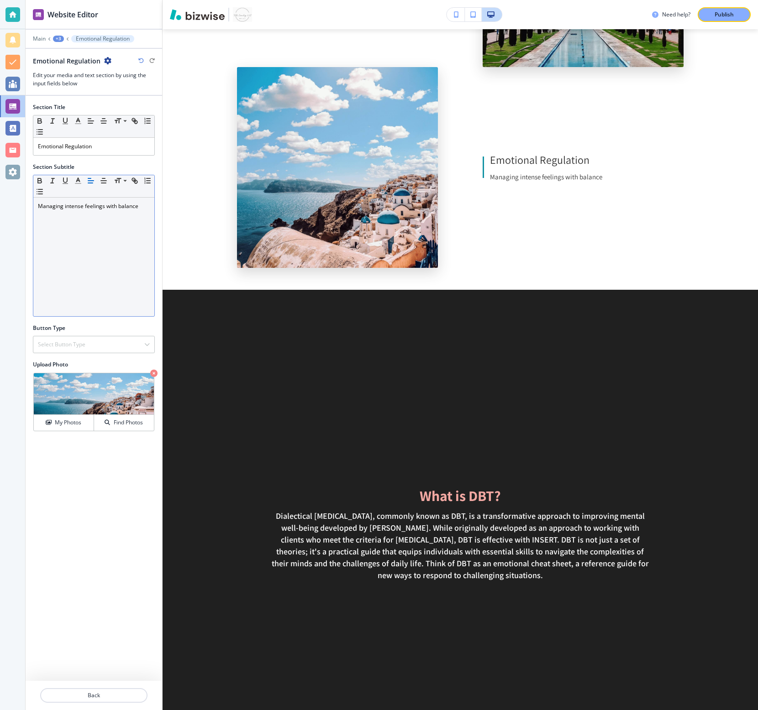
scroll to position [1002, 0]
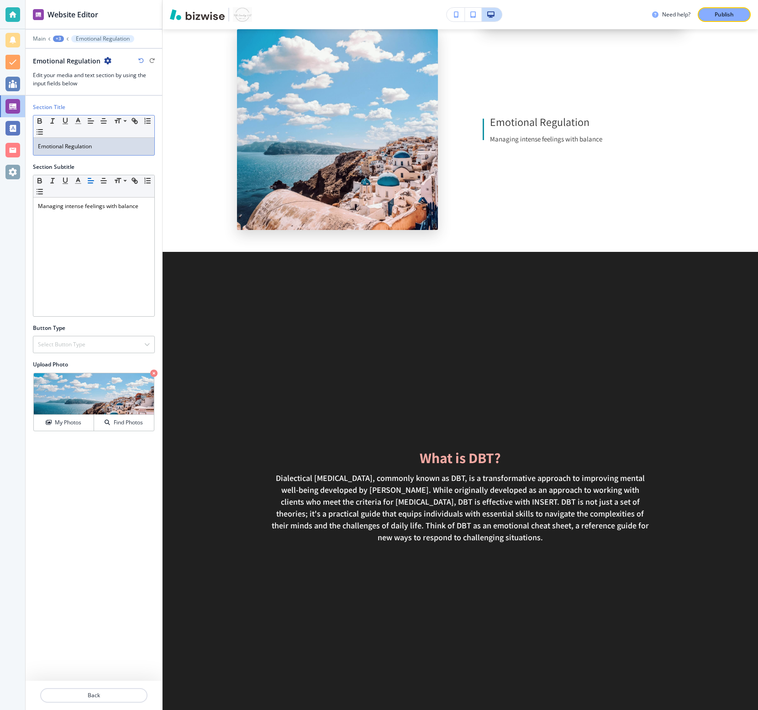
click at [80, 142] on p "Emotional Regulation" at bounding box center [94, 146] width 112 height 8
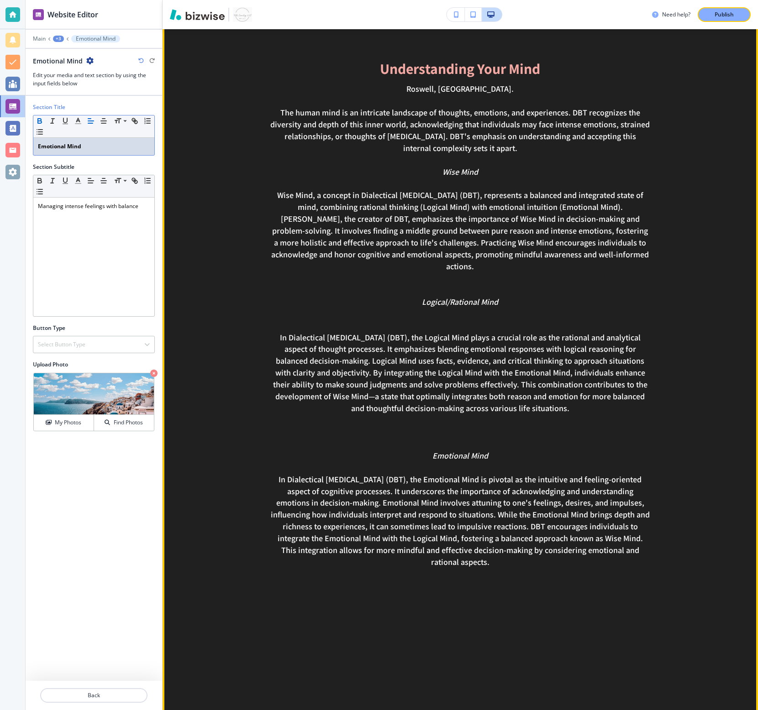
scroll to position [1890, 0]
click at [488, 532] on p "In Dialectical [MEDICAL_DATA] (DBT), the Emotional Mind is pivotal as the intui…" at bounding box center [460, 520] width 381 height 94
drag, startPoint x: 644, startPoint y: 538, endPoint x: 233, endPoint y: 464, distance: 417.4
click at [233, 464] on div "Understanding Your Mind Roswell, Ga. The human mind is an intricate landscape o…" at bounding box center [460, 317] width 476 height 514
copy p "In Dialectical [MEDICAL_DATA] (DBT), the Emotional Mind is pivotal as the intui…"
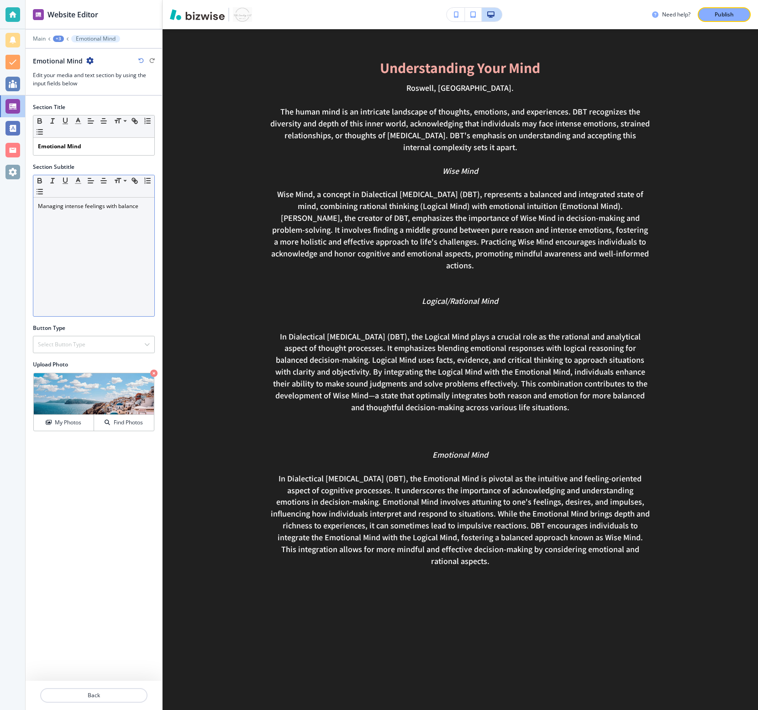
click at [125, 219] on div "Managing intense feelings with balance" at bounding box center [93, 257] width 121 height 119
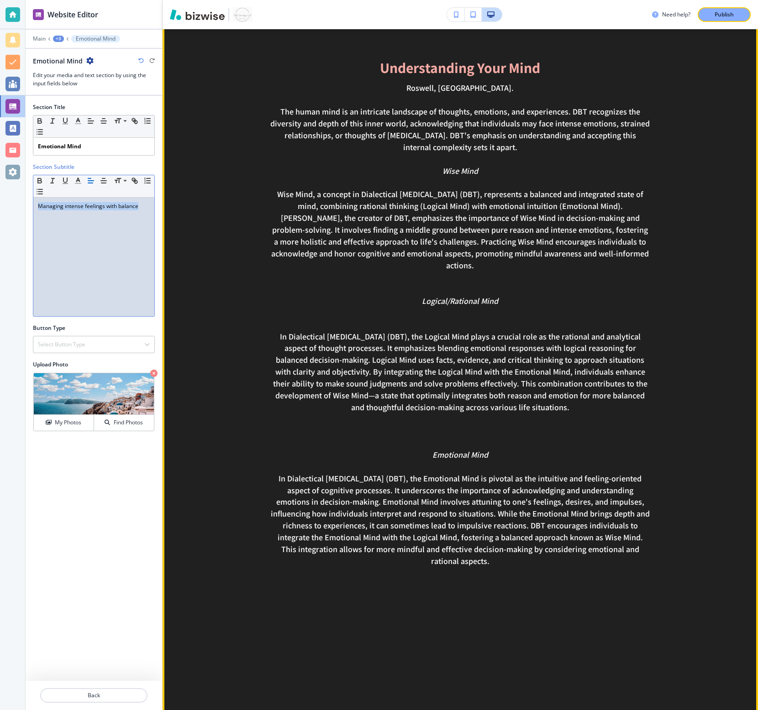
drag, startPoint x: 38, startPoint y: 207, endPoint x: 399, endPoint y: 230, distance: 361.8
click at [399, 230] on div "Website Editor Main +3 Emotional Mind Emotional Mind Edit your media and text s…" at bounding box center [392, 355] width 732 height 710
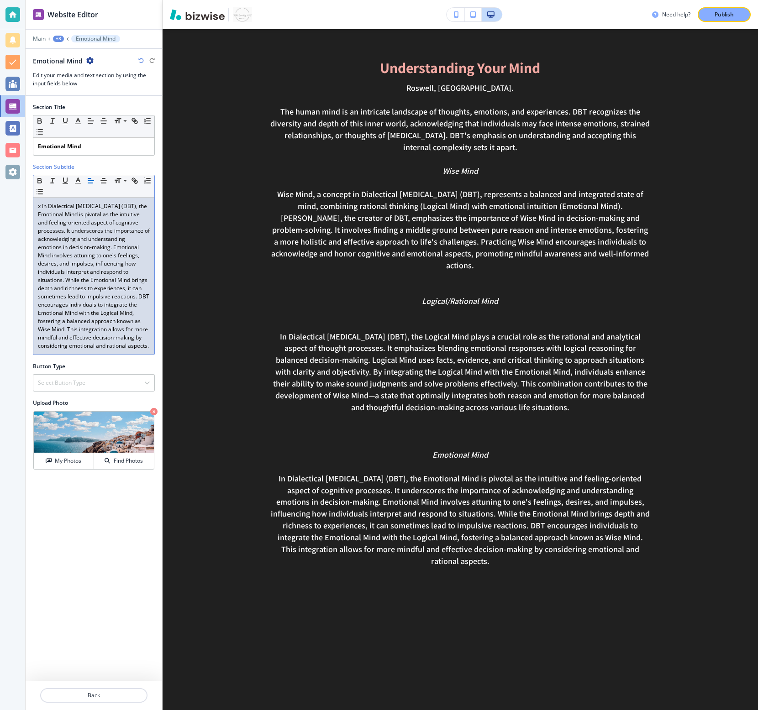
click at [57, 208] on p "x In Dialectical Behavior Therapy (DBT), the Emotional Mind is pivotal as the i…" at bounding box center [94, 276] width 112 height 148
click at [53, 39] on div "+3" at bounding box center [58, 39] width 11 height 6
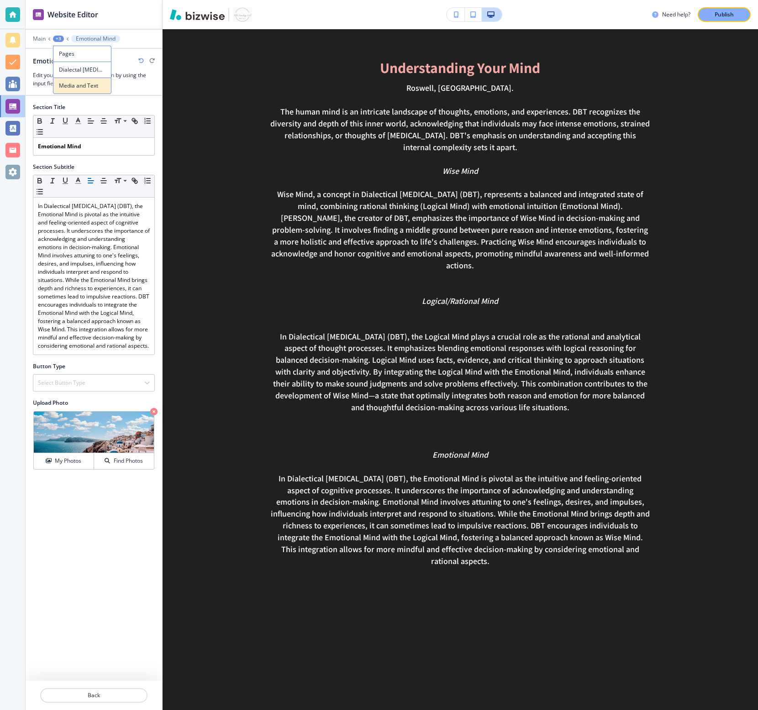
click at [85, 85] on p "Media and Text" at bounding box center [82, 86] width 47 height 8
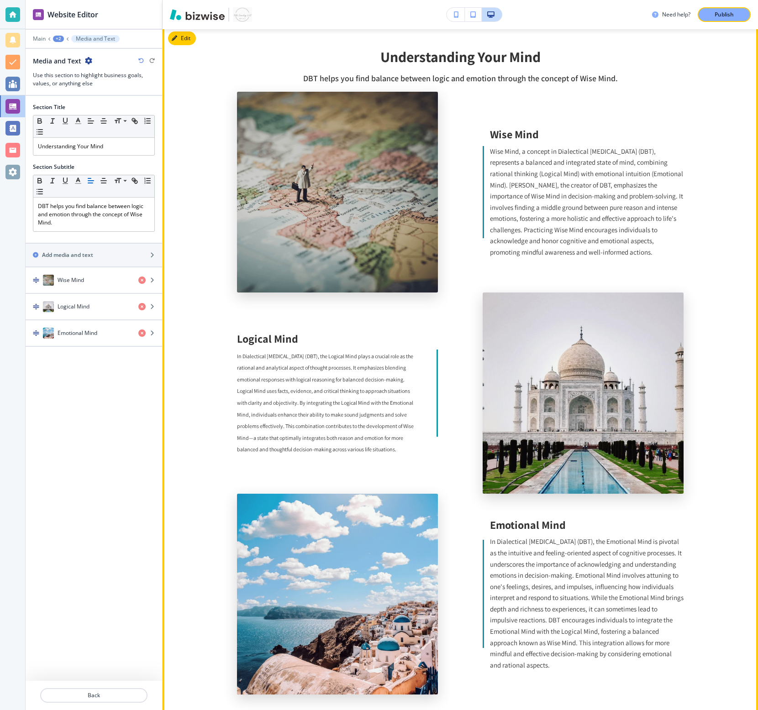
scroll to position [534, 0]
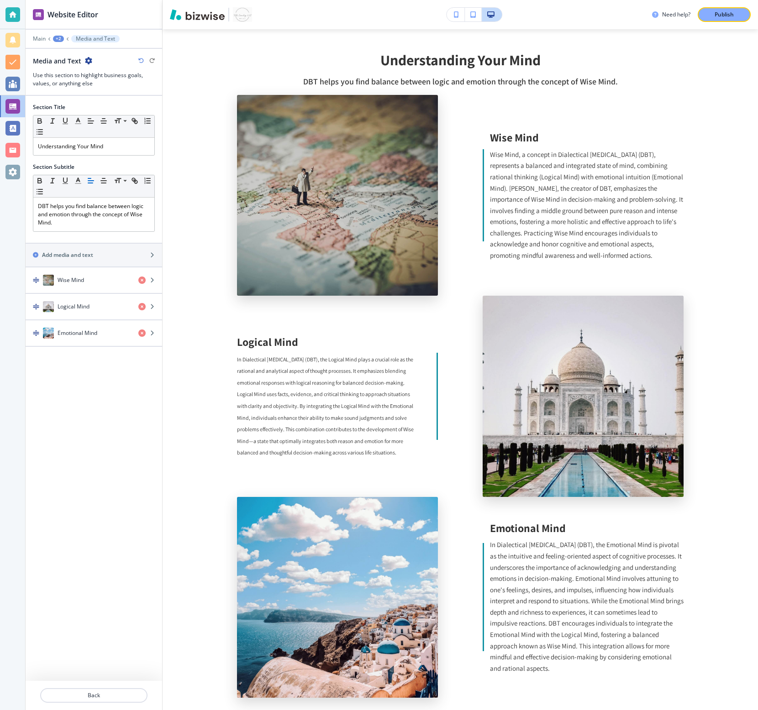
click at [61, 40] on div "+2" at bounding box center [58, 39] width 11 height 6
click at [75, 72] on p "Dialectal [MEDICAL_DATA]" at bounding box center [82, 70] width 47 height 8
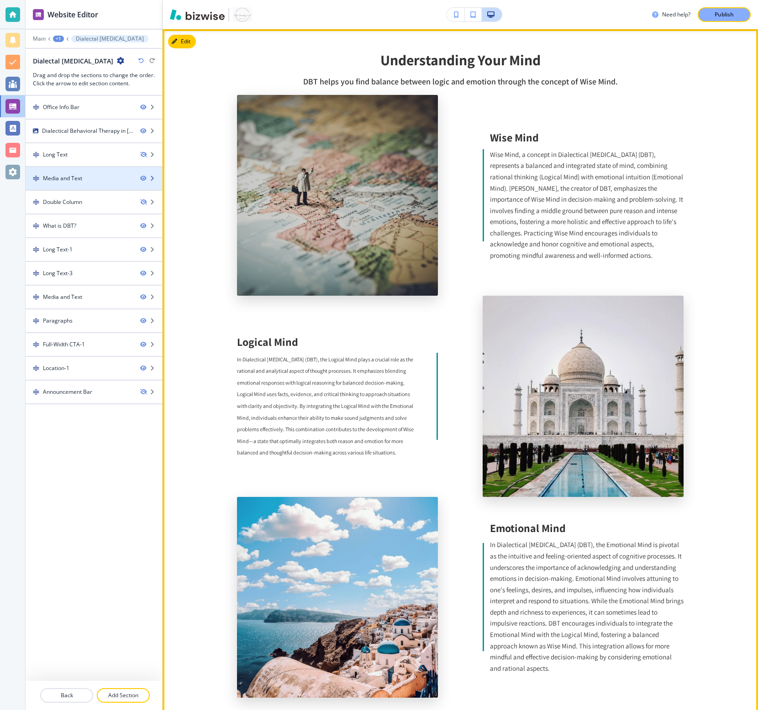
click at [153, 177] on icon "button" at bounding box center [151, 178] width 5 height 5
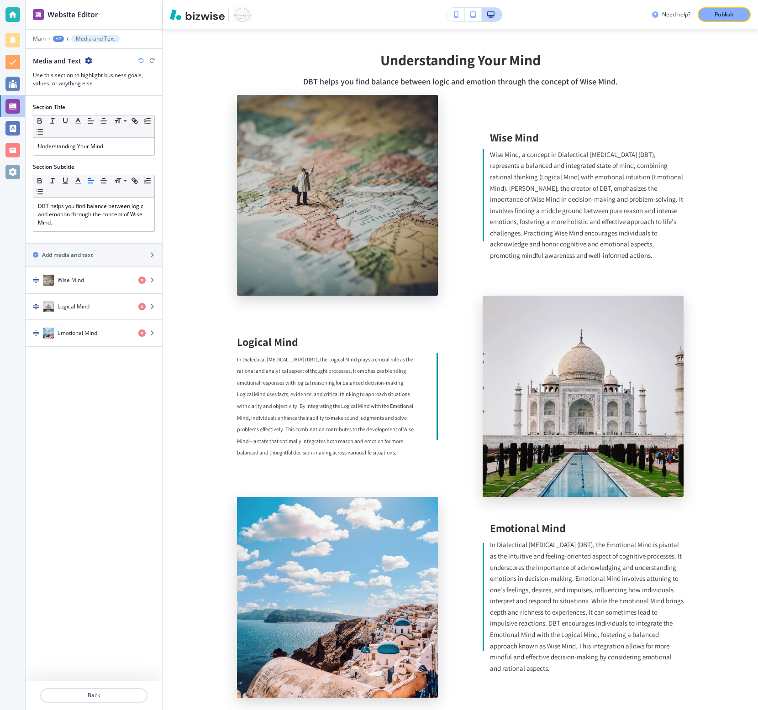
click at [88, 60] on icon "button" at bounding box center [88, 60] width 7 height 7
click at [112, 80] on p "Rename Section" at bounding box center [113, 77] width 47 height 8
click at [97, 63] on input "Media and Text" at bounding box center [80, 61] width 94 height 18
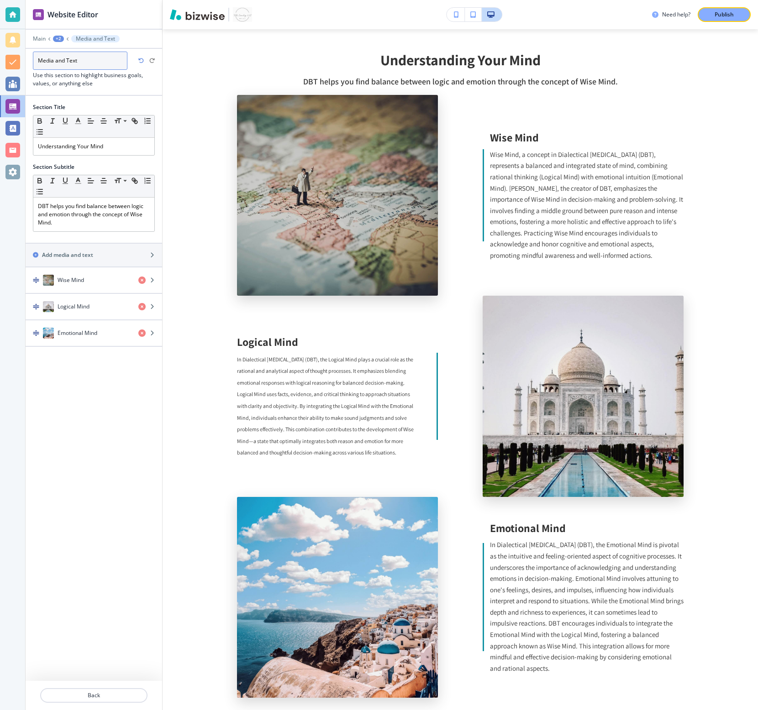
click at [97, 63] on input "Media and Text" at bounding box center [80, 61] width 94 height 18
type input "Understanding Your Mind"
click at [58, 38] on div "+2" at bounding box center [58, 39] width 11 height 6
click at [72, 71] on p "Dialectal [MEDICAL_DATA]" at bounding box center [82, 70] width 47 height 8
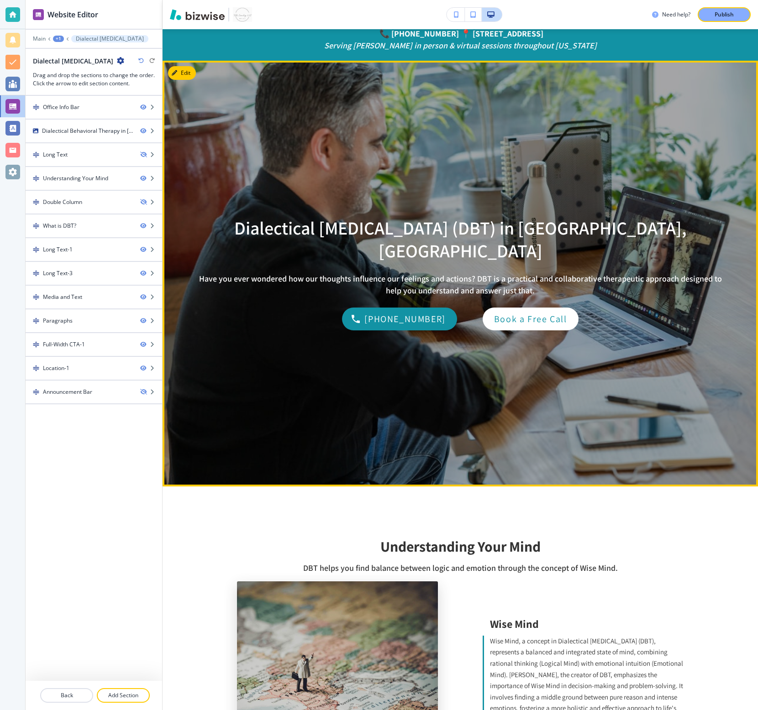
scroll to position [42, 0]
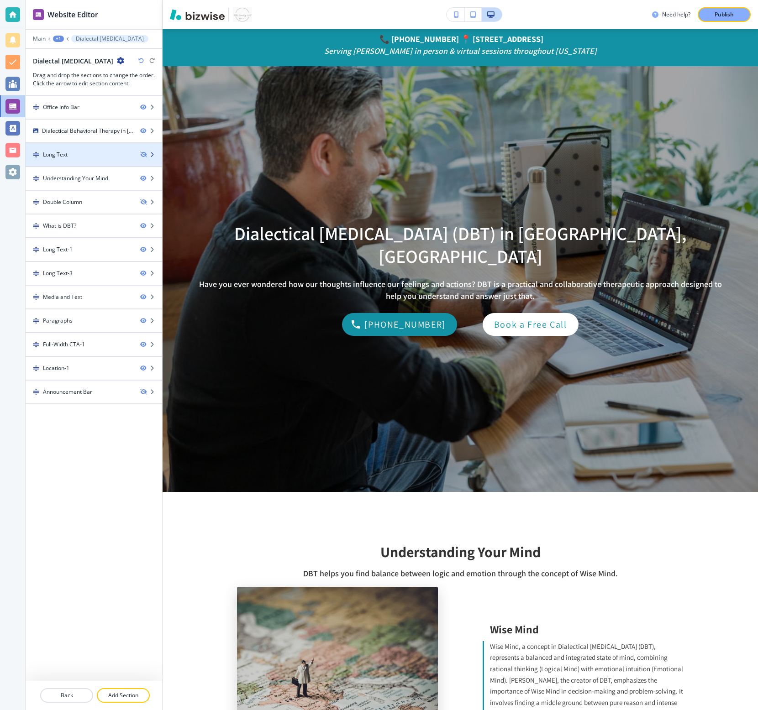
click at [142, 151] on div "Long Text" at bounding box center [94, 155] width 136 height 8
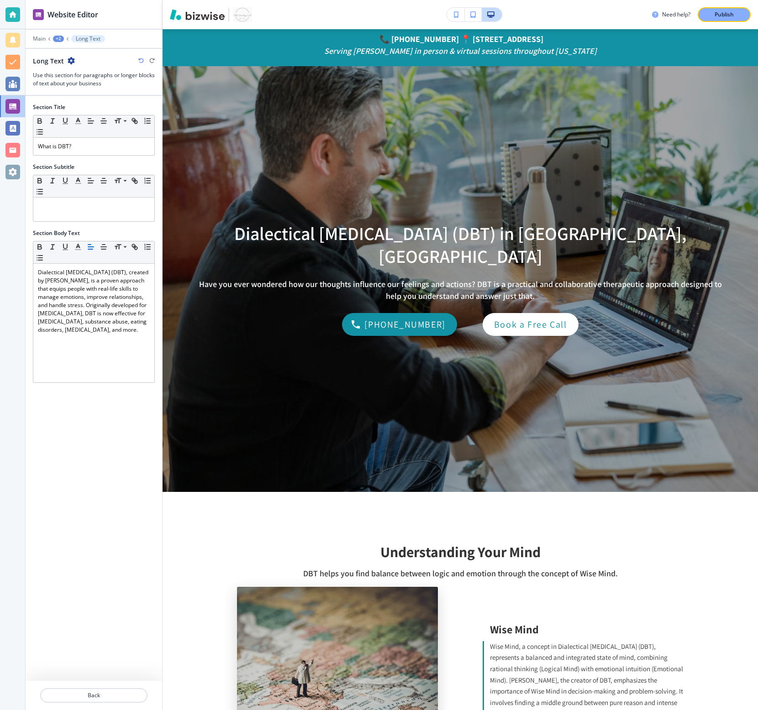
click at [70, 59] on icon "button" at bounding box center [71, 60] width 7 height 7
click at [97, 81] on button "Rename Section" at bounding box center [96, 76] width 58 height 16
click at [92, 62] on input "Long Text" at bounding box center [80, 61] width 94 height 18
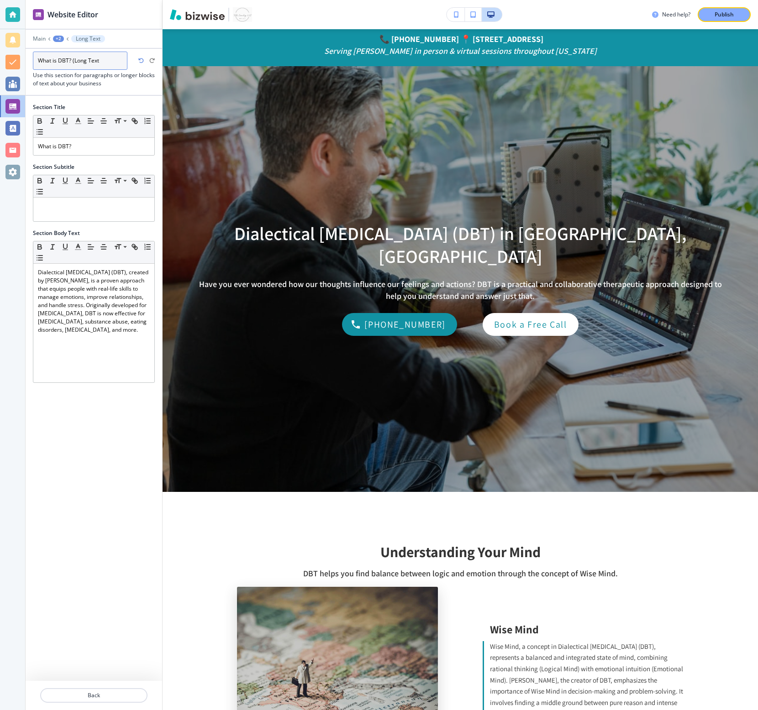
type input "What is DBT? (Long Text)"
click at [56, 36] on div "+2" at bounding box center [58, 39] width 11 height 6
click at [66, 76] on button "Dialectal [MEDICAL_DATA]" at bounding box center [82, 70] width 58 height 16
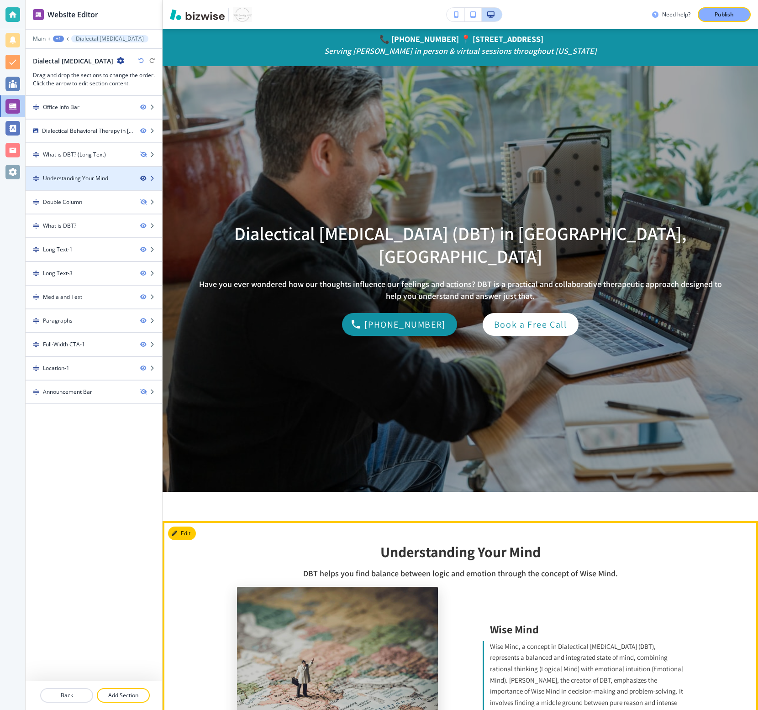
click at [143, 181] on icon "button" at bounding box center [142, 178] width 5 height 5
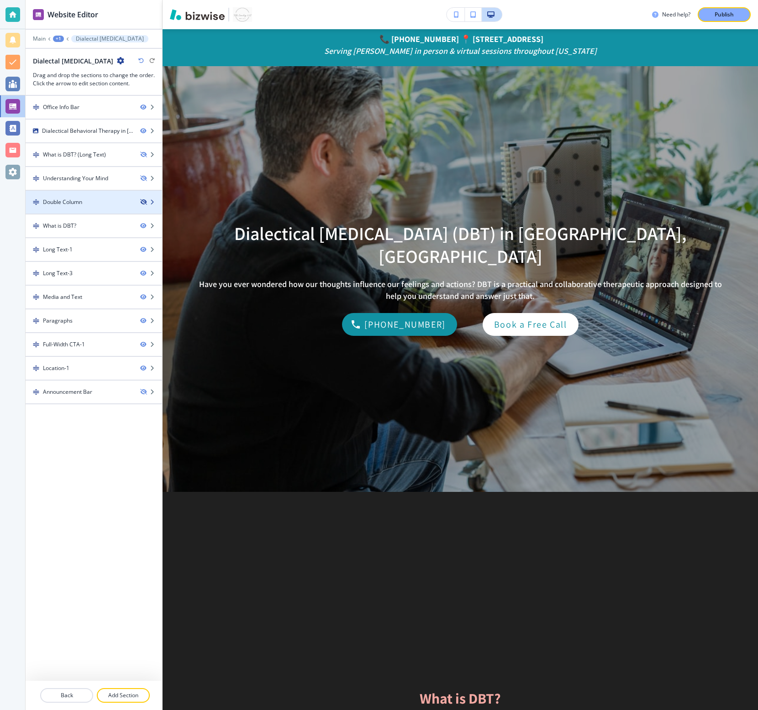
click at [144, 200] on icon "button" at bounding box center [142, 201] width 5 height 5
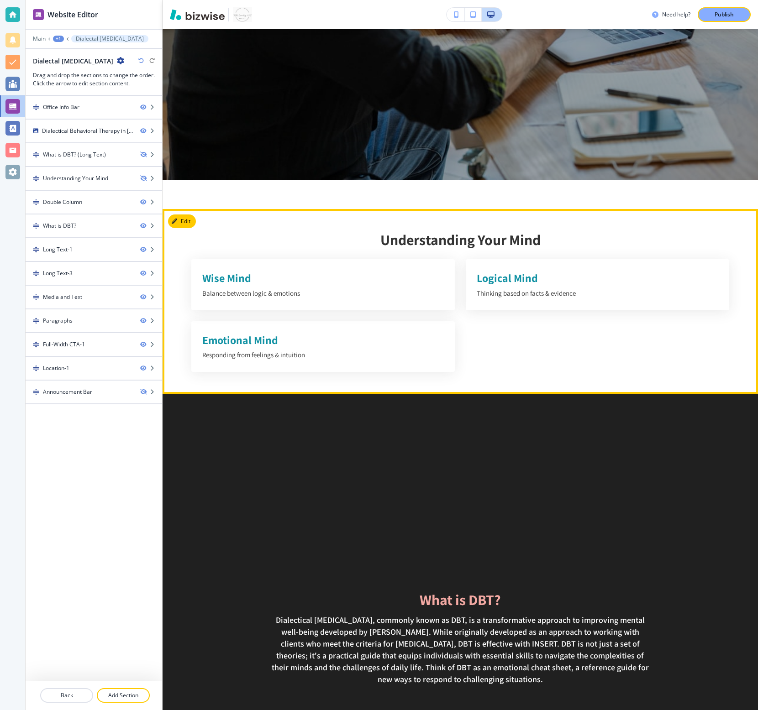
scroll to position [358, 0]
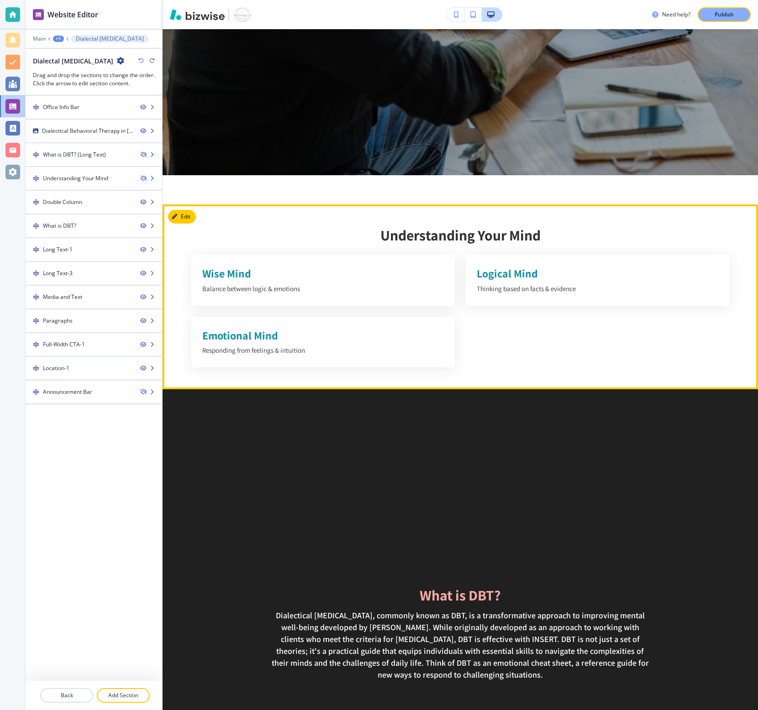
click at [83, 205] on div "Double Column" at bounding box center [79, 202] width 107 height 8
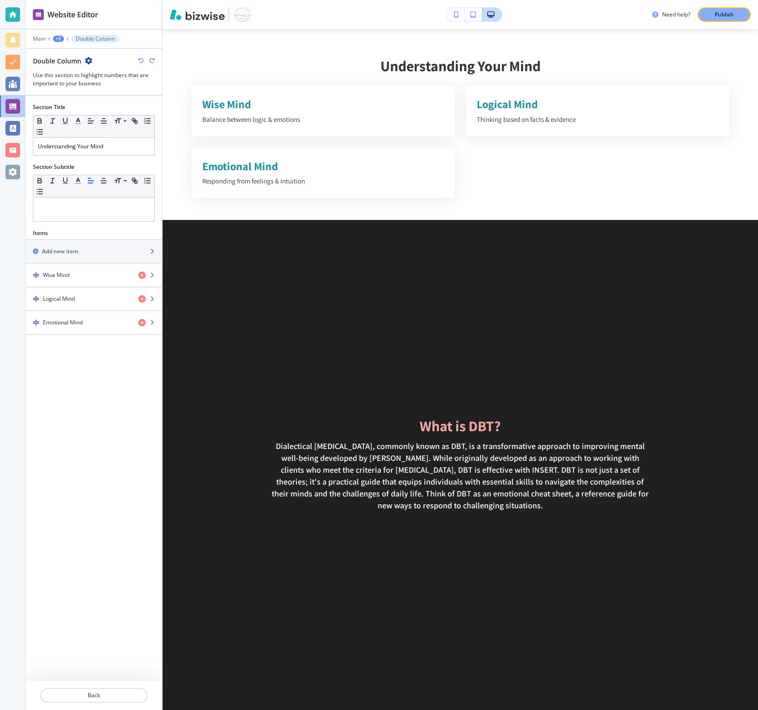
scroll to position [534, 0]
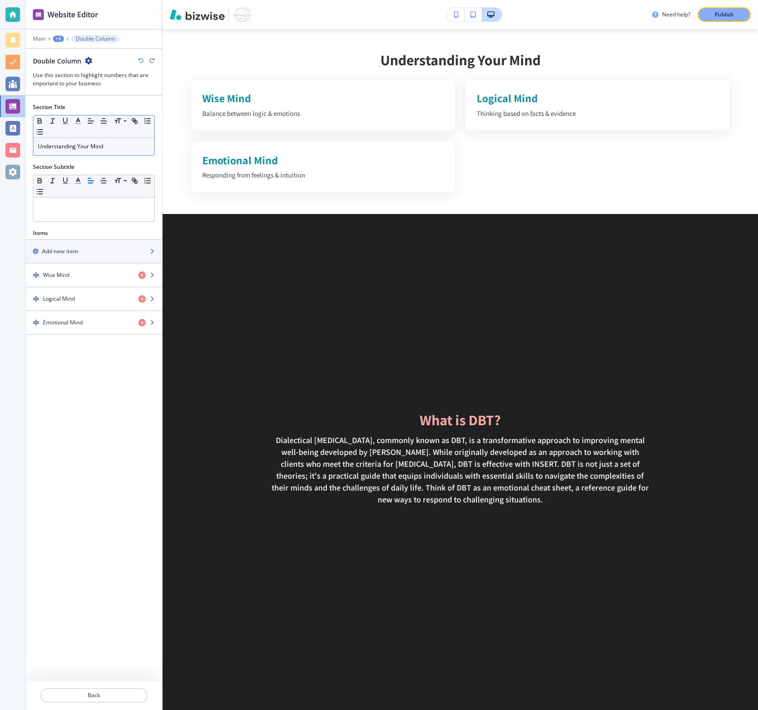
click at [107, 148] on p "Understanding Your Mind" at bounding box center [94, 146] width 112 height 8
click at [75, 145] on p "Skills for Real Life" at bounding box center [94, 146] width 112 height 8
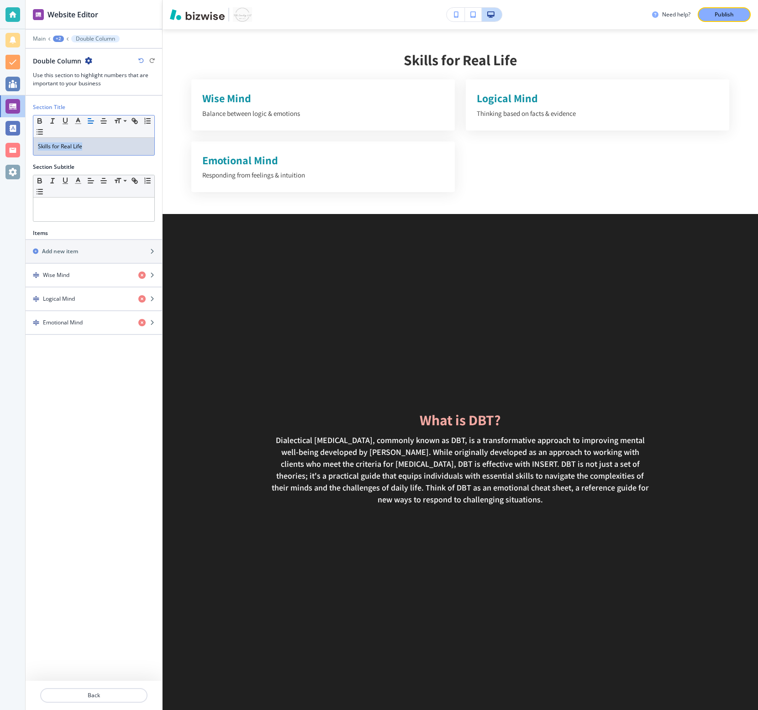
click at [75, 145] on p "Skills for Real Life" at bounding box center [94, 146] width 112 height 8
click at [63, 207] on p at bounding box center [94, 206] width 112 height 8
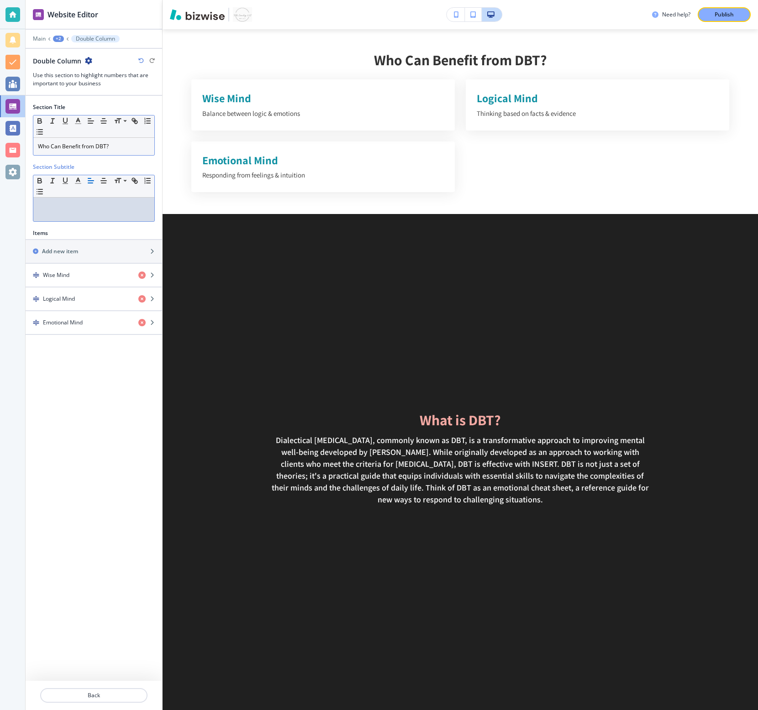
click at [63, 207] on p at bounding box center [94, 206] width 112 height 8
click at [86, 60] on icon "button" at bounding box center [88, 60] width 7 height 7
click at [61, 36] on div "+2" at bounding box center [58, 39] width 11 height 6
click at [69, 66] on p "Dialectal [MEDICAL_DATA]" at bounding box center [82, 70] width 47 height 8
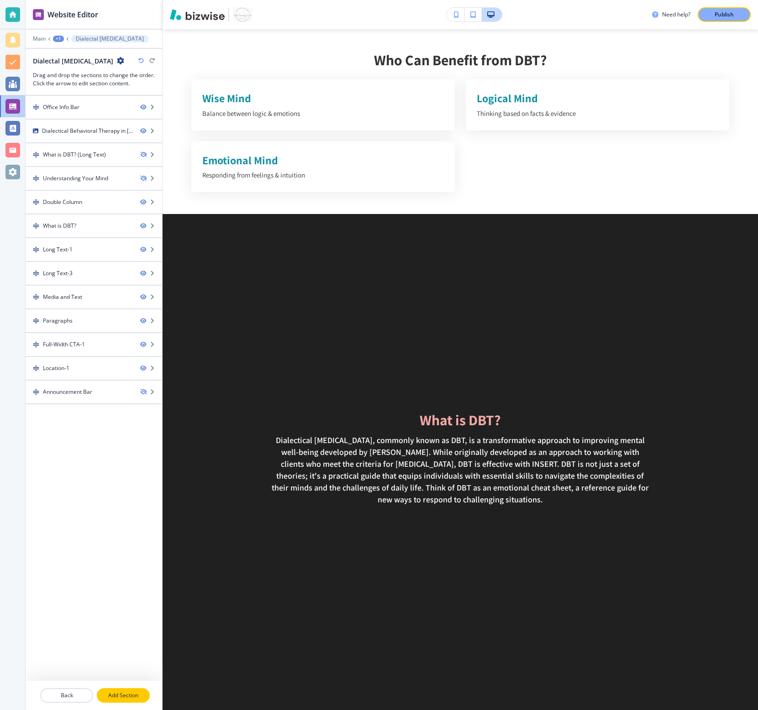
click at [115, 532] on p "Add Section" at bounding box center [123, 696] width 51 height 8
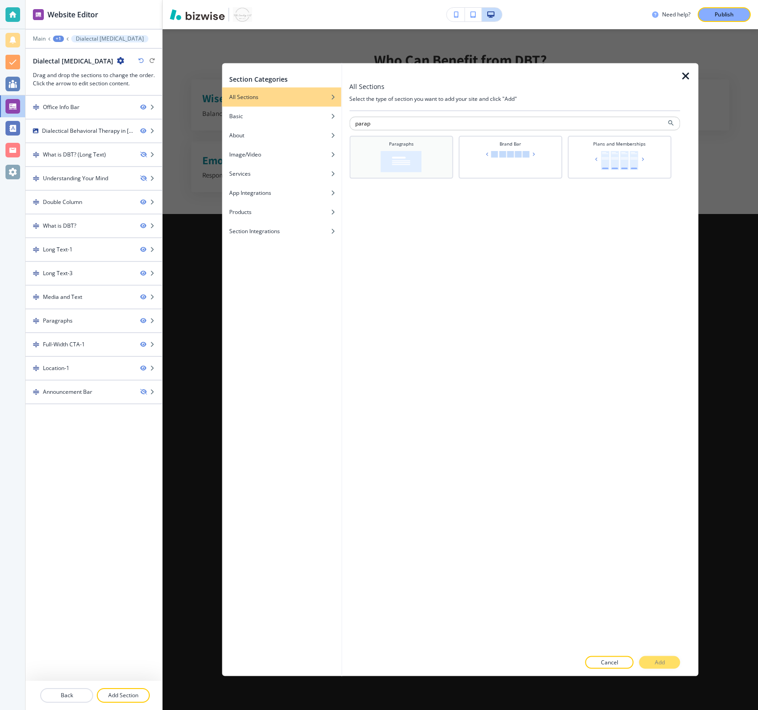
type input "parap"
click at [414, 161] on img at bounding box center [401, 161] width 41 height 21
click at [488, 532] on p "Add" at bounding box center [660, 662] width 10 height 8
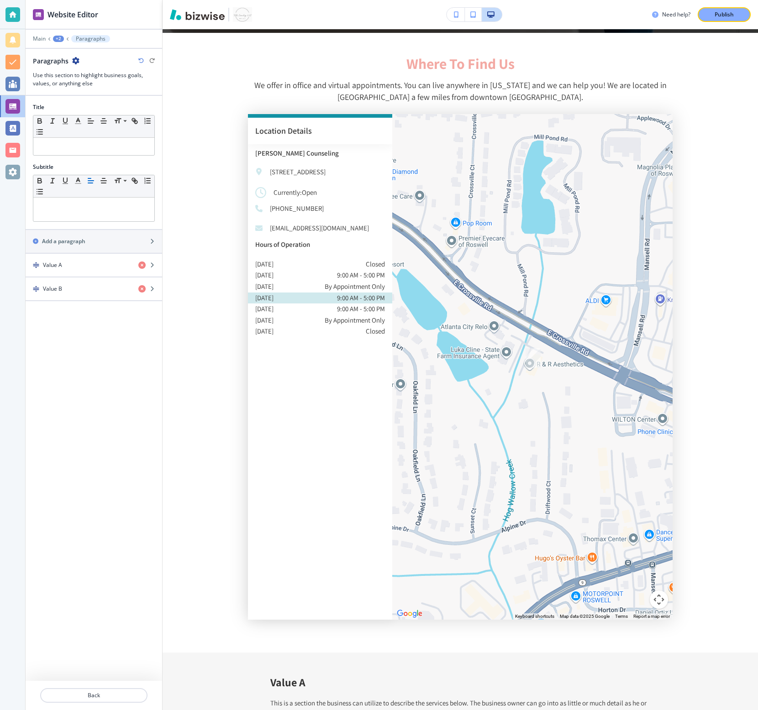
scroll to position [5715, 0]
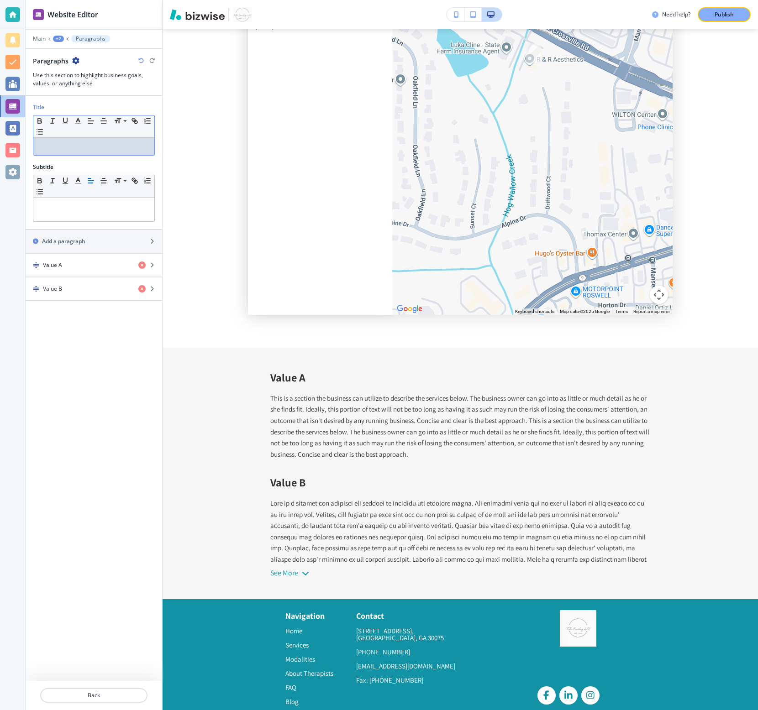
click at [99, 146] on p at bounding box center [94, 146] width 112 height 8
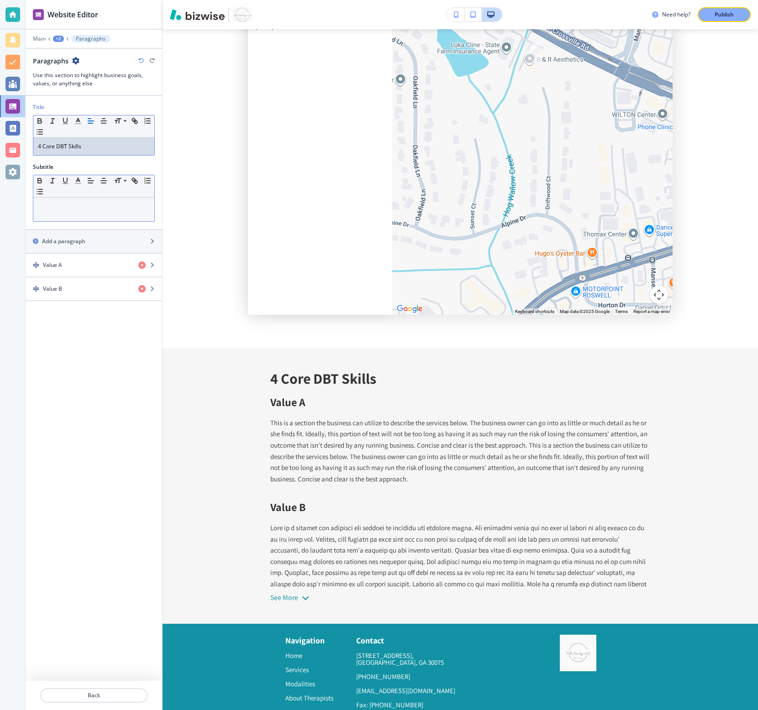
click at [123, 205] on p at bounding box center [94, 206] width 112 height 8
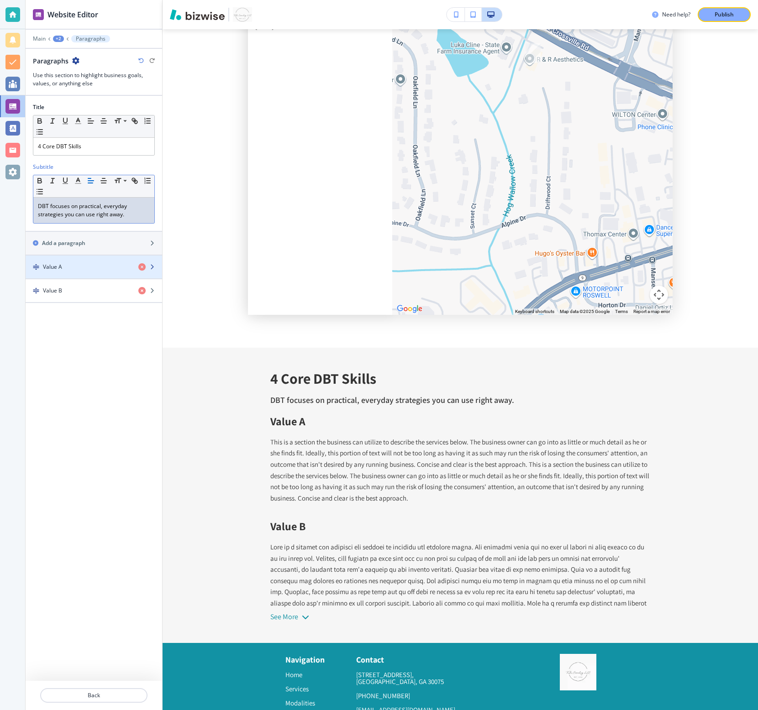
click at [85, 274] on div "button" at bounding box center [94, 274] width 136 height 7
click at [89, 273] on div "button" at bounding box center [94, 274] width 136 height 7
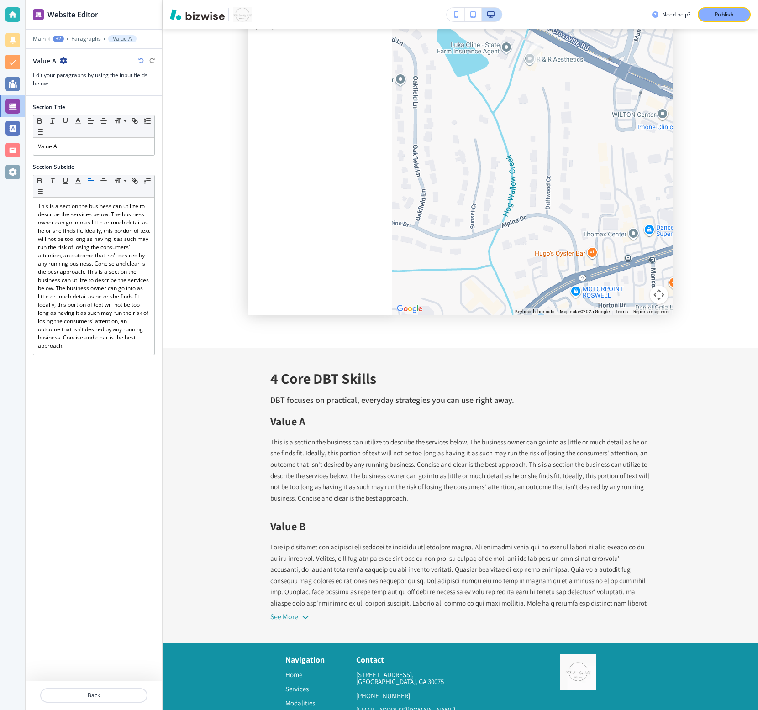
scroll to position [5759, 0]
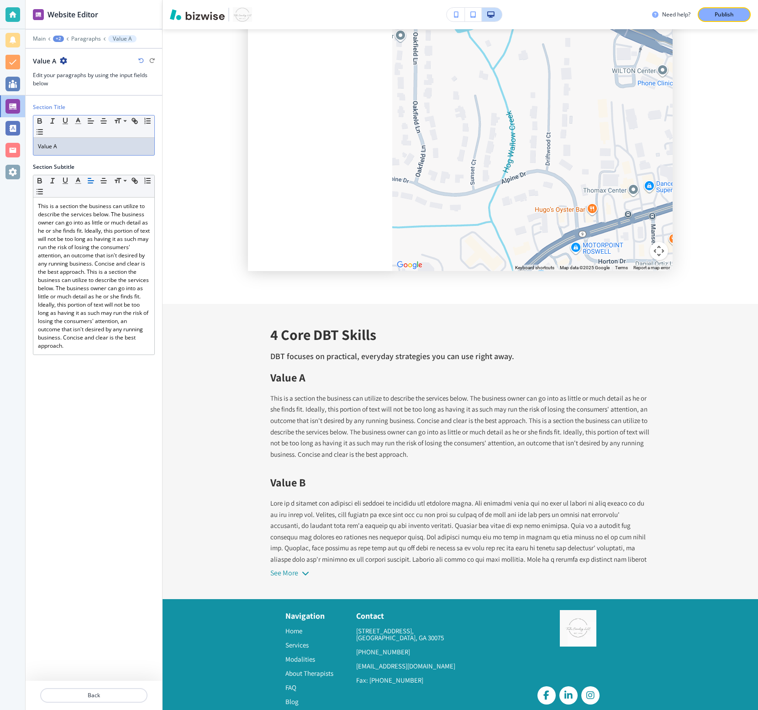
click at [69, 147] on p "Value A" at bounding box center [94, 146] width 112 height 8
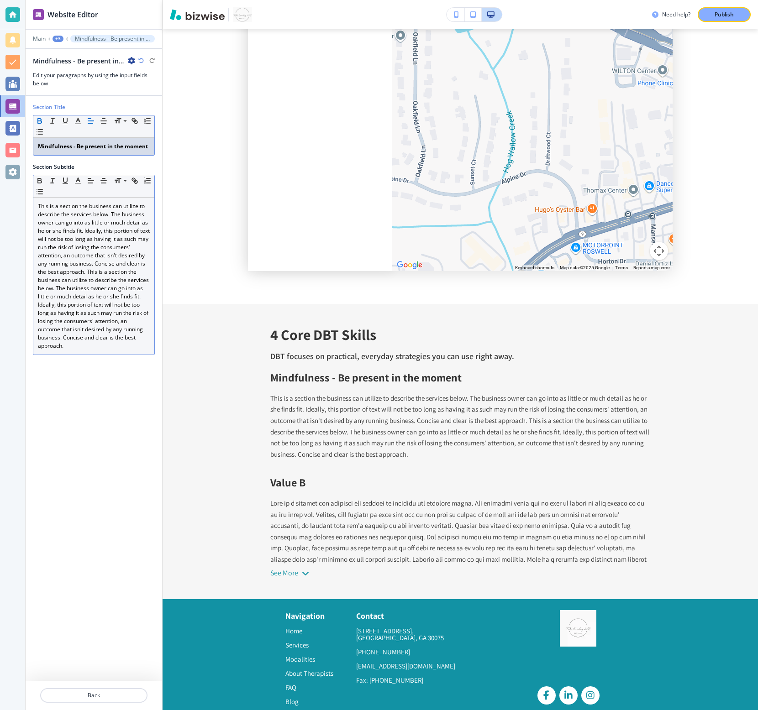
click at [100, 281] on p "This is a section the business can utilize to describe the services below. The …" at bounding box center [94, 276] width 112 height 148
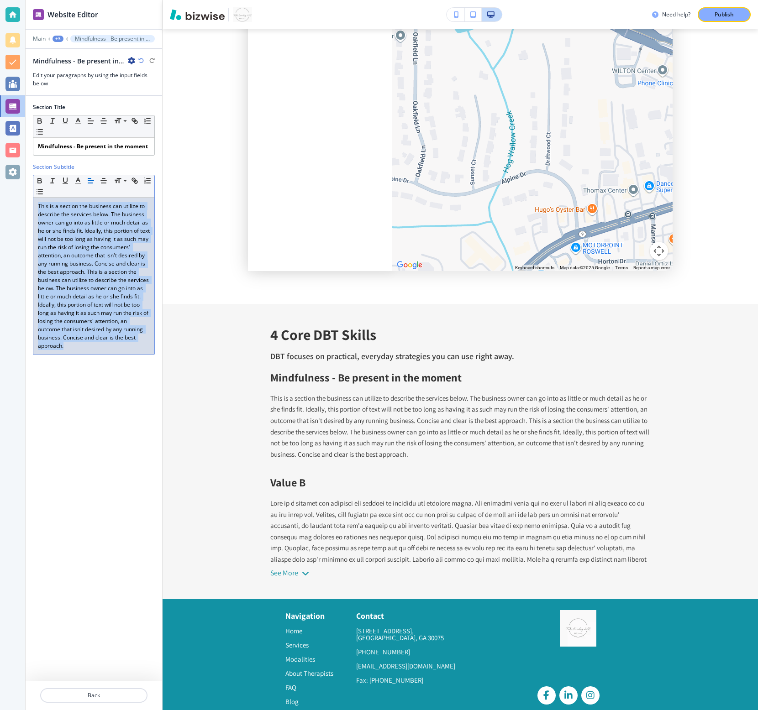
click at [100, 281] on p "This is a section the business can utilize to describe the services below. The …" at bounding box center [94, 276] width 112 height 148
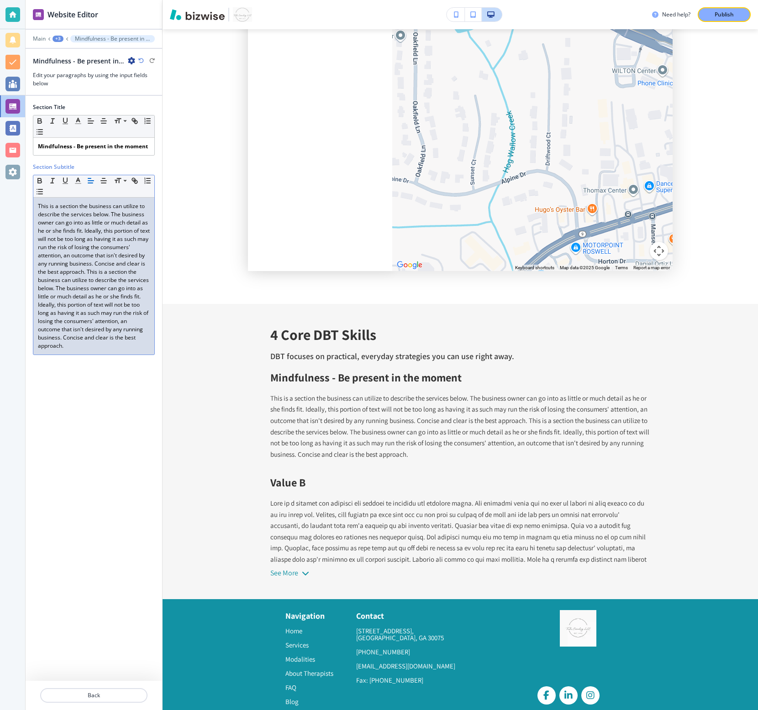
scroll to position [5725, 0]
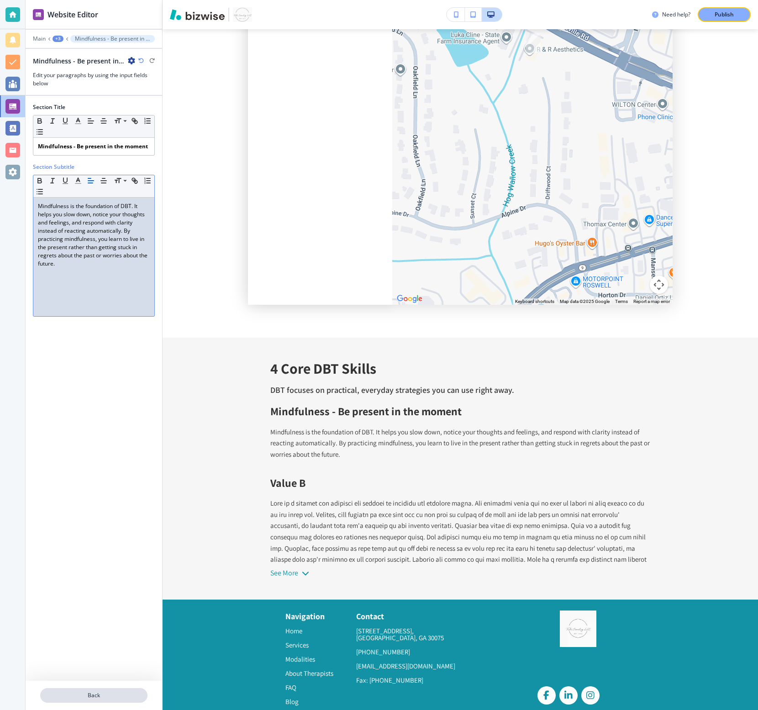
click at [73, 532] on p "Back" at bounding box center [93, 696] width 105 height 8
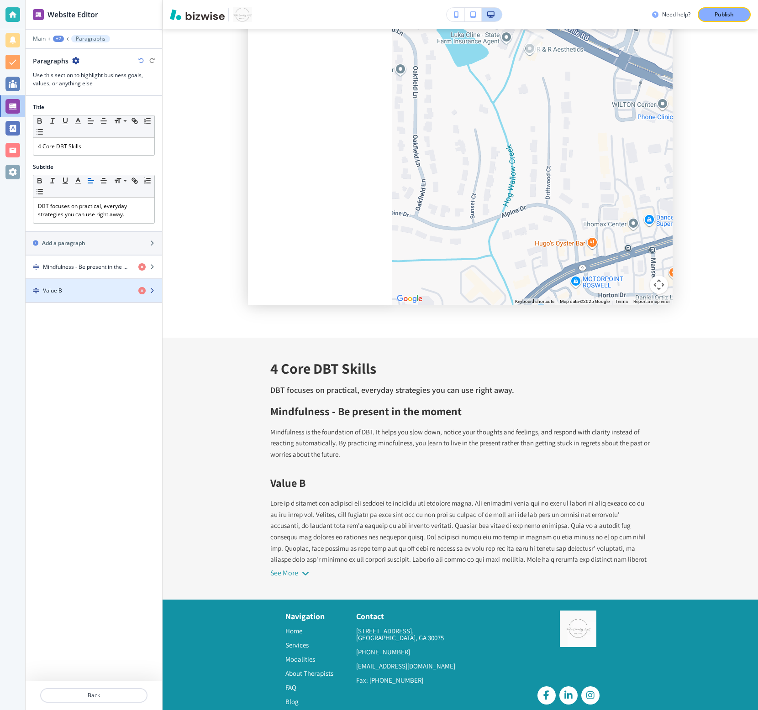
click at [106, 295] on div "button" at bounding box center [94, 298] width 136 height 7
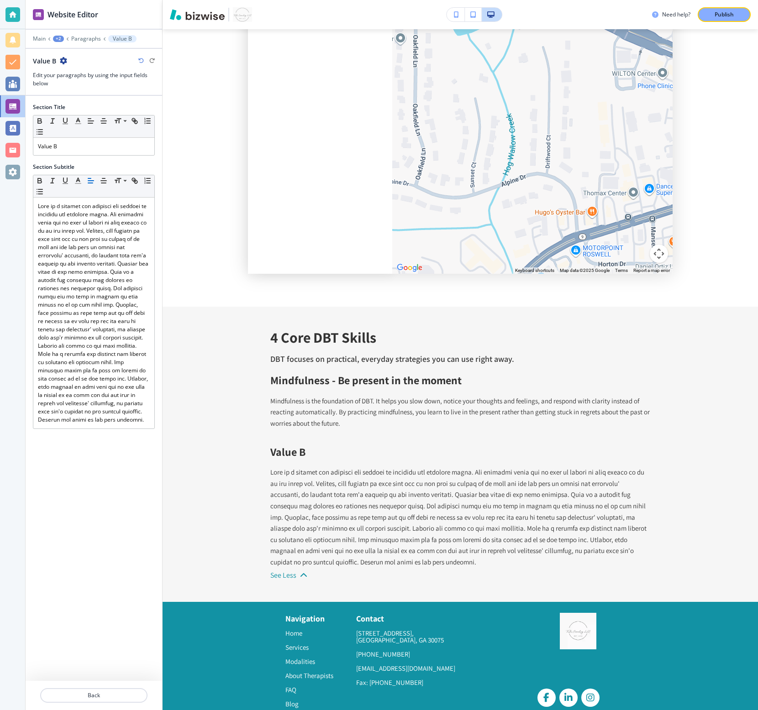
scroll to position [5759, 0]
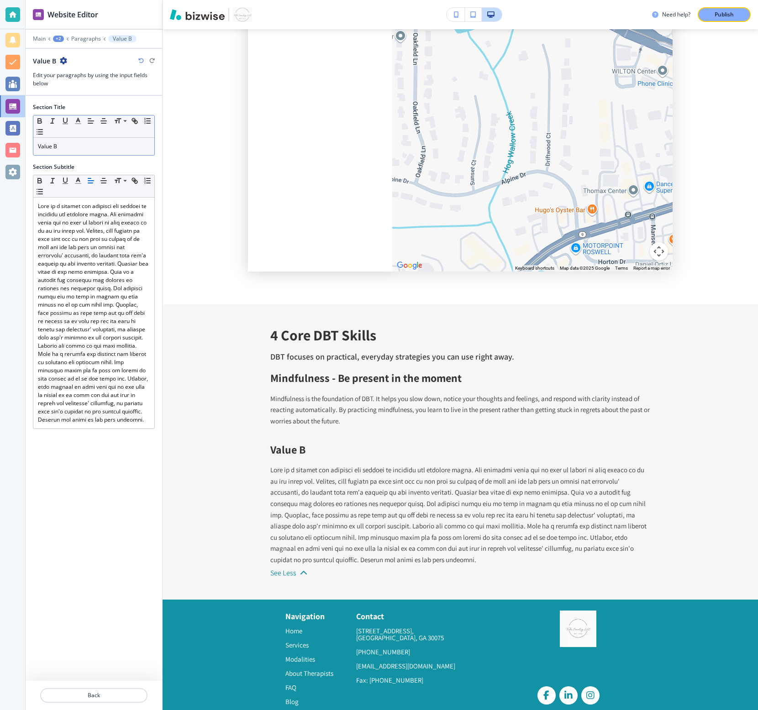
click at [81, 150] on p "Value B" at bounding box center [94, 146] width 112 height 8
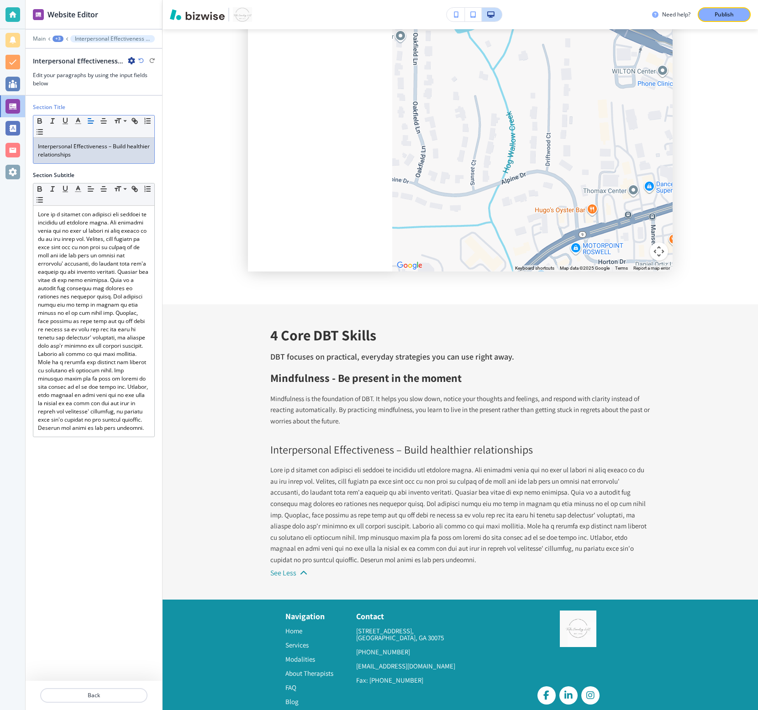
click at [81, 150] on p "Interpersonal Effectiveness – Build healthier relationships" at bounding box center [94, 150] width 112 height 16
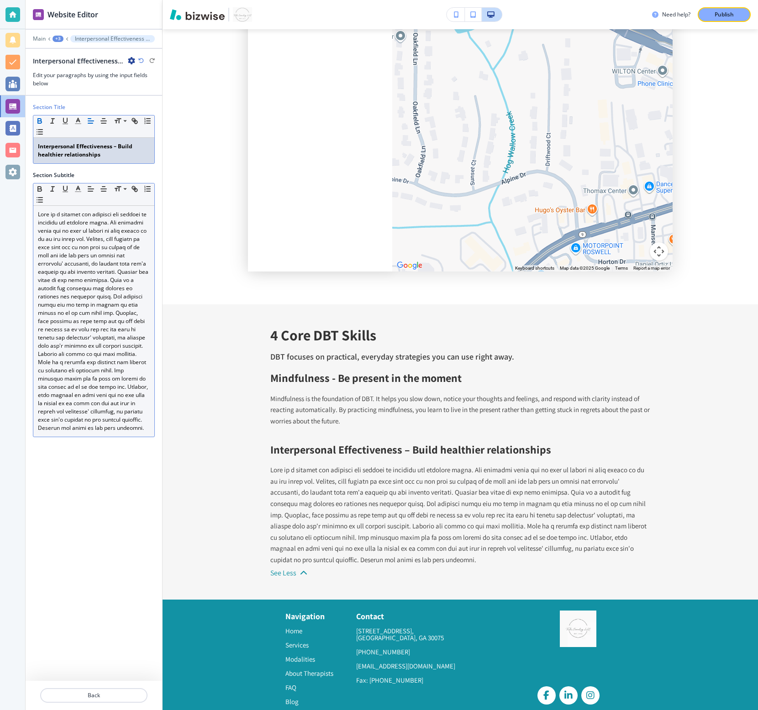
click at [108, 330] on p at bounding box center [94, 321] width 112 height 222
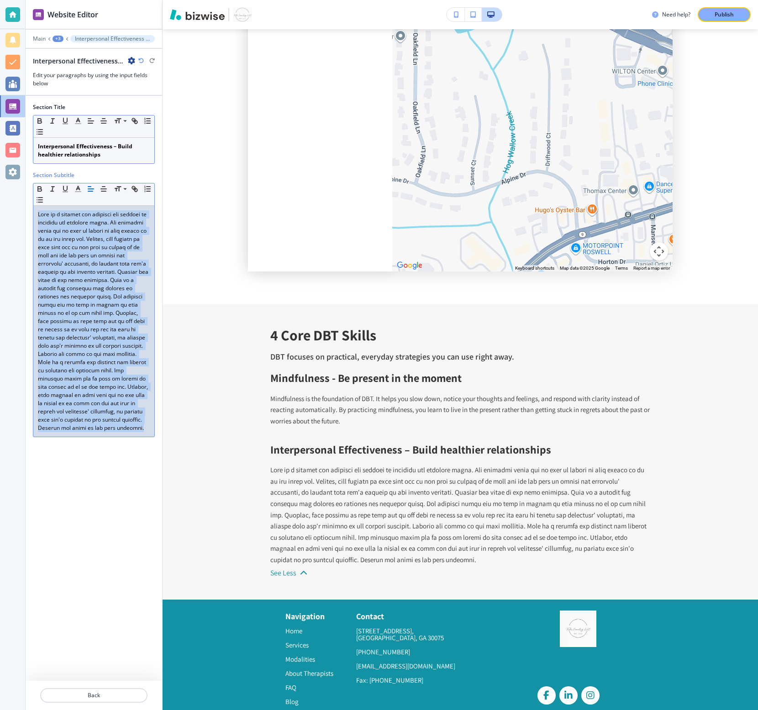
click at [108, 330] on p at bounding box center [94, 321] width 112 height 222
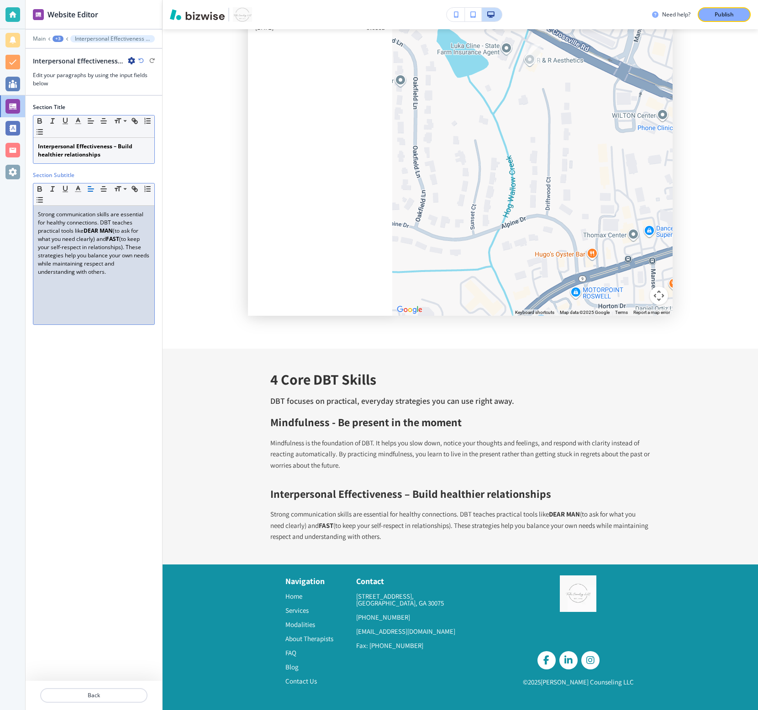
scroll to position [5679, 0]
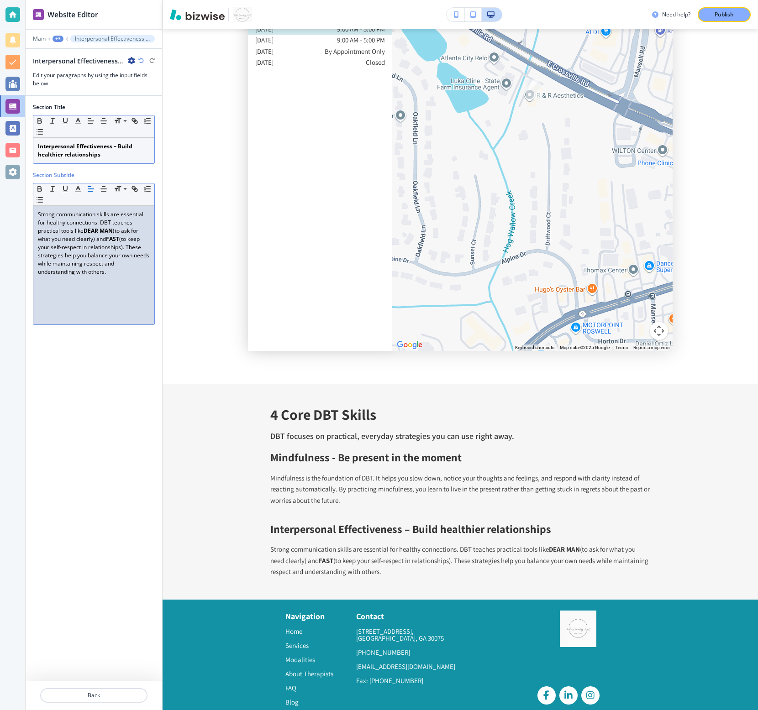
click at [58, 37] on div "+3" at bounding box center [57, 39] width 11 height 6
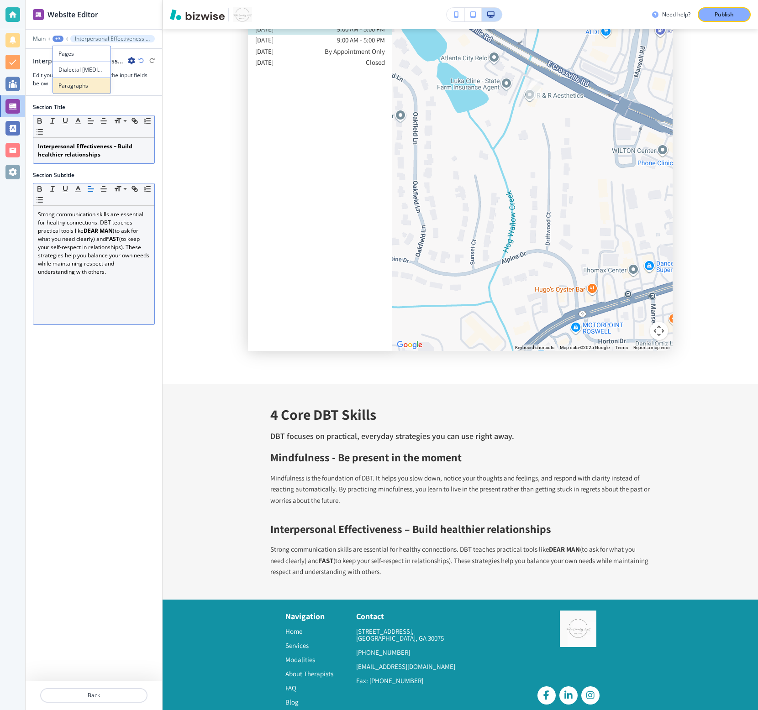
click at [71, 82] on p "Paragraphs" at bounding box center [81, 86] width 47 height 8
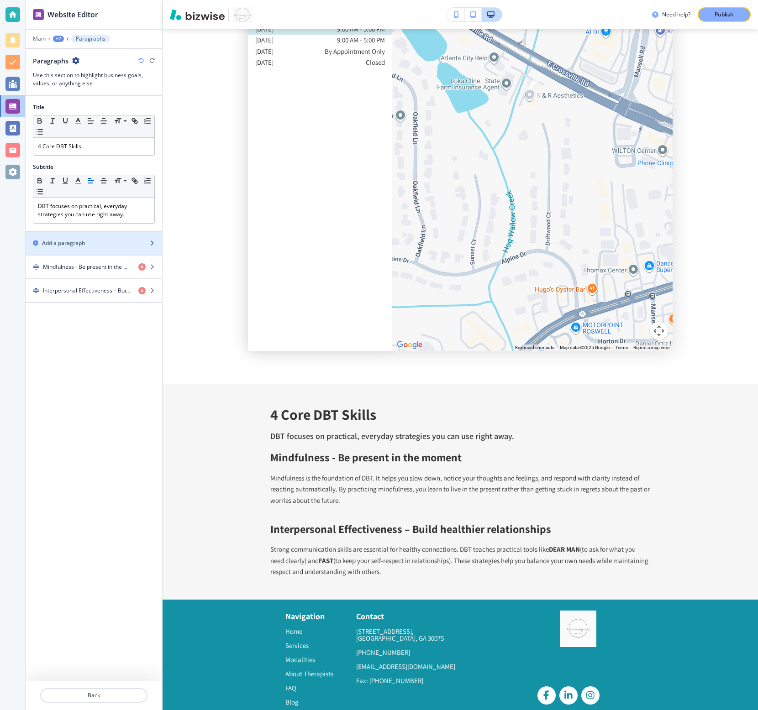
click at [87, 234] on div "button" at bounding box center [94, 235] width 136 height 7
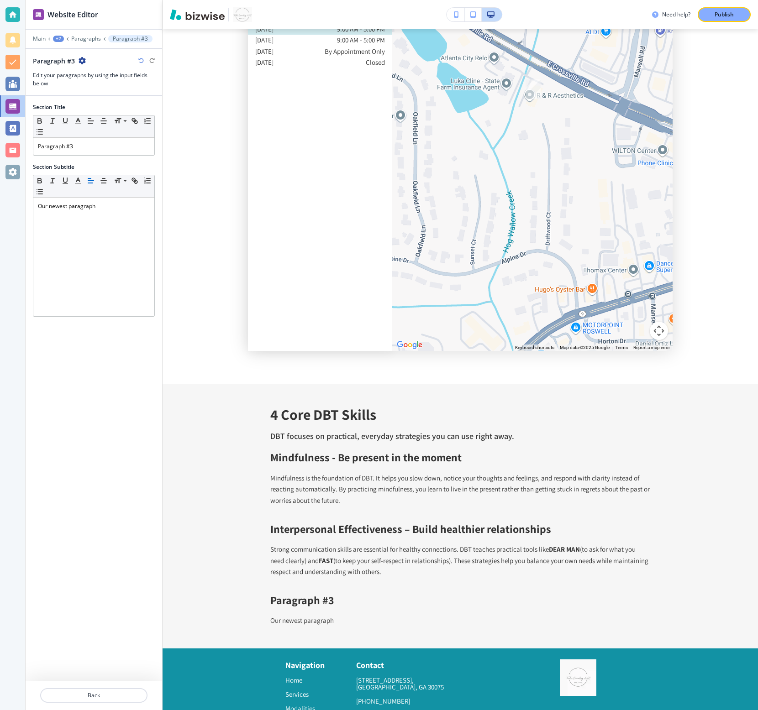
scroll to position [5729, 0]
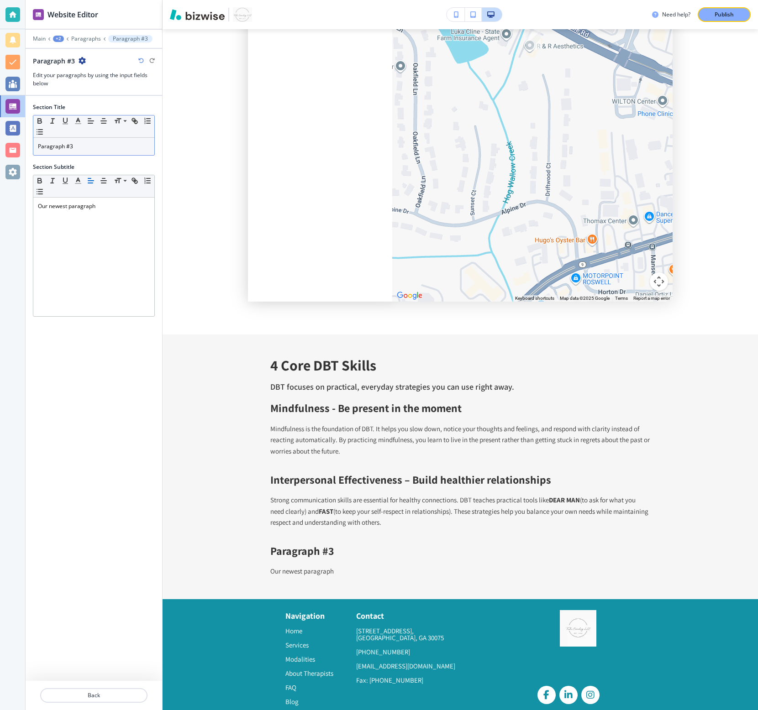
click at [96, 151] on div "Paragraph #3" at bounding box center [93, 146] width 121 height 17
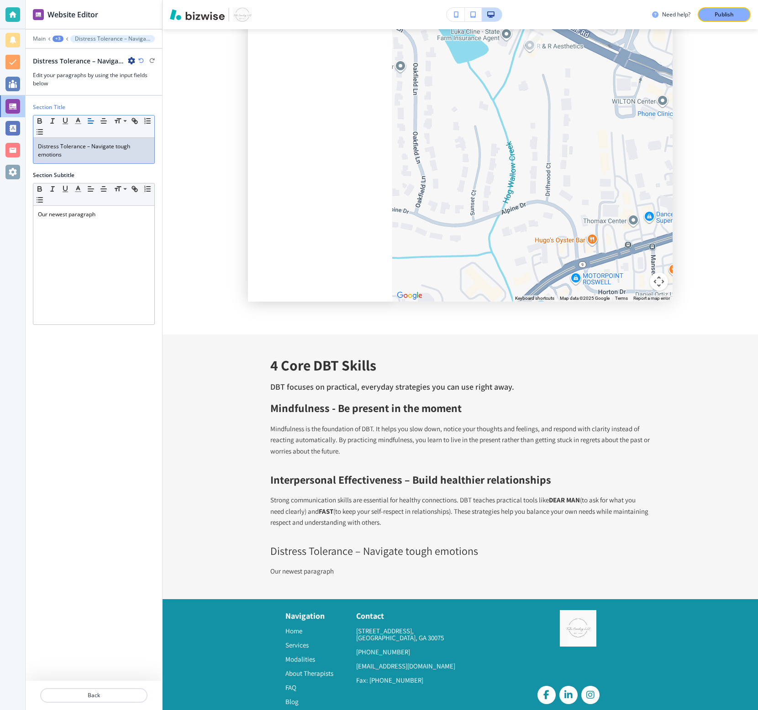
click at [84, 153] on p "Distress Tolerance – Navigate tough emotions" at bounding box center [94, 150] width 112 height 16
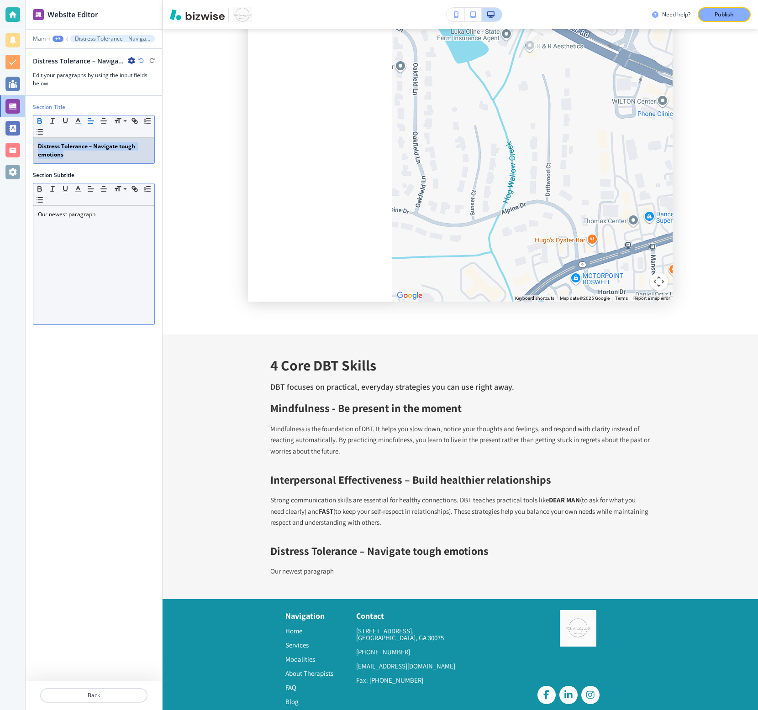
click at [80, 255] on div "Our newest paragraph" at bounding box center [93, 265] width 121 height 119
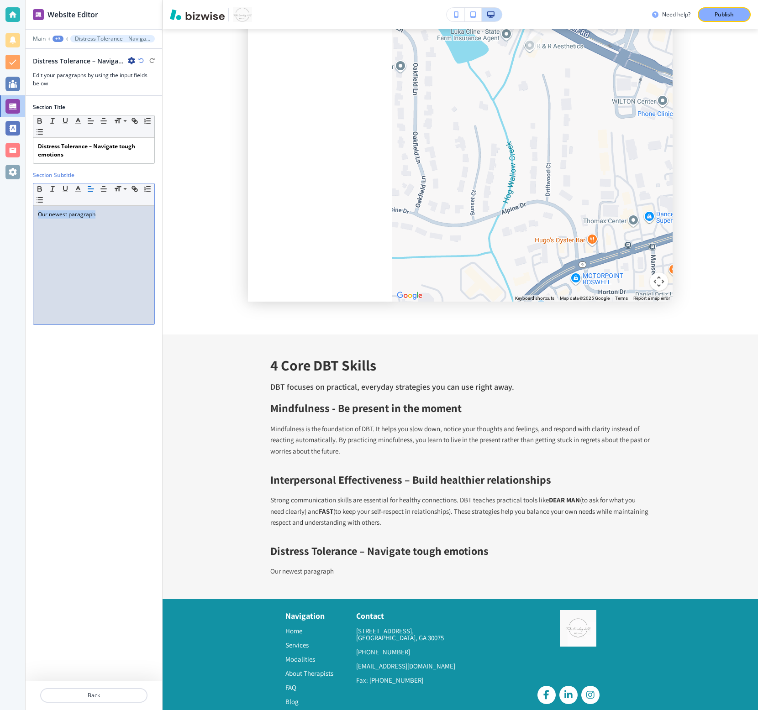
click at [80, 255] on div "Our newest paragraph" at bounding box center [93, 265] width 121 height 119
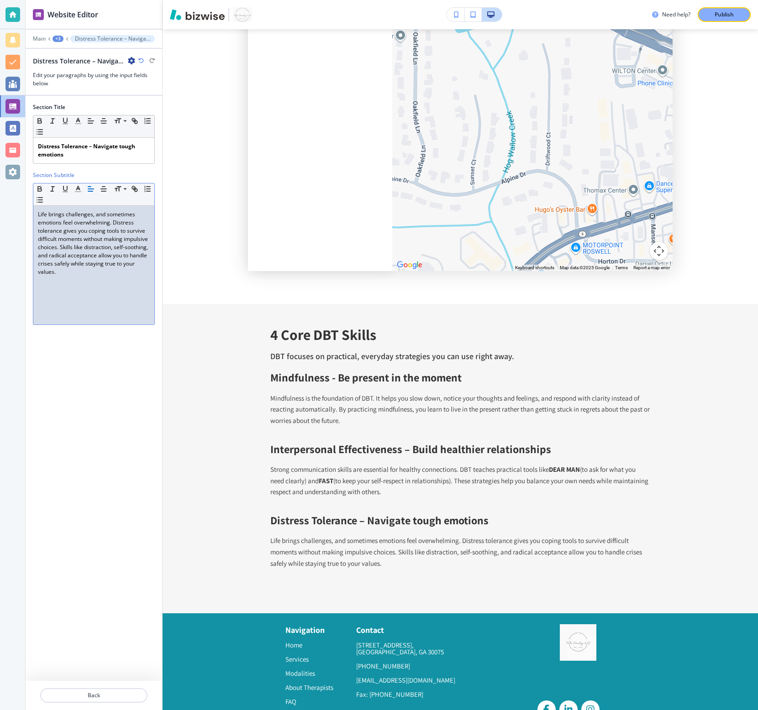
scroll to position [5751, 0]
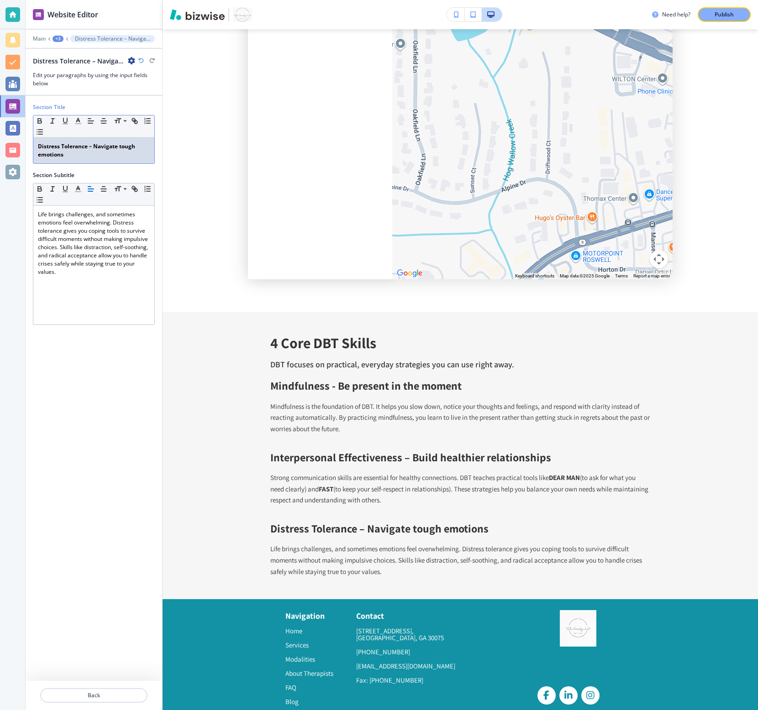
drag, startPoint x: 96, startPoint y: 153, endPoint x: 88, endPoint y: 152, distance: 8.3
click at [88, 152] on p "Distress Tolerance – Navigate tough emotions" at bounding box center [94, 150] width 112 height 16
click at [92, 148] on strong "Distress Tolerance – Navigate tough emotions" at bounding box center [87, 150] width 99 height 16
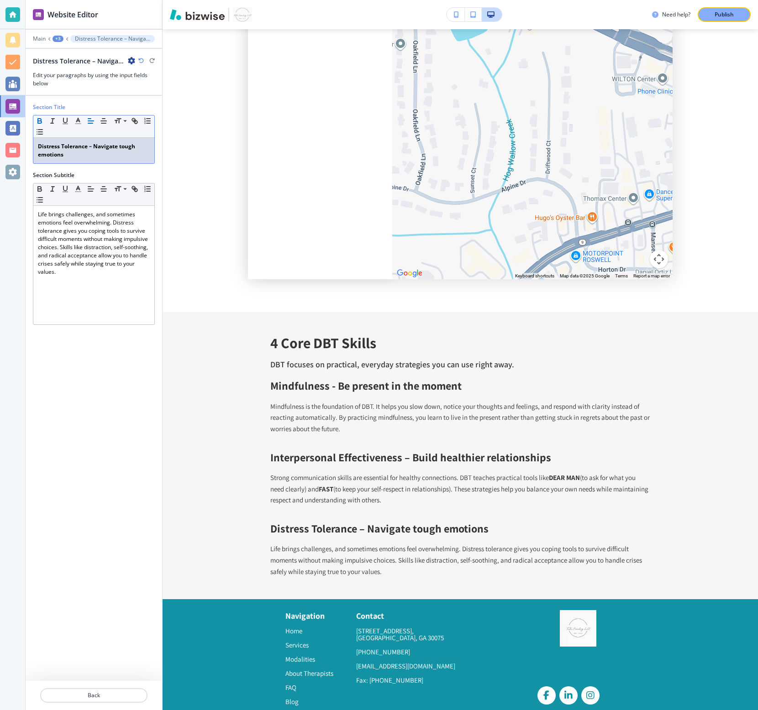
click at [94, 152] on p "Distress Tolerance – Navigate tough emotions" at bounding box center [94, 150] width 112 height 16
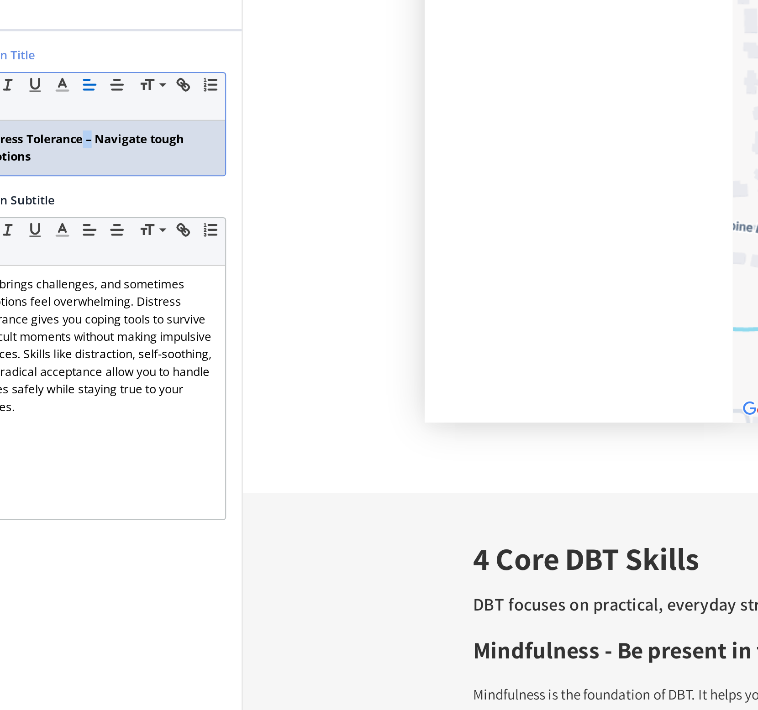
click at [88, 147] on strong "Distress Tolerance – Navigate tough emotions" at bounding box center [87, 150] width 99 height 16
copy strong "–"
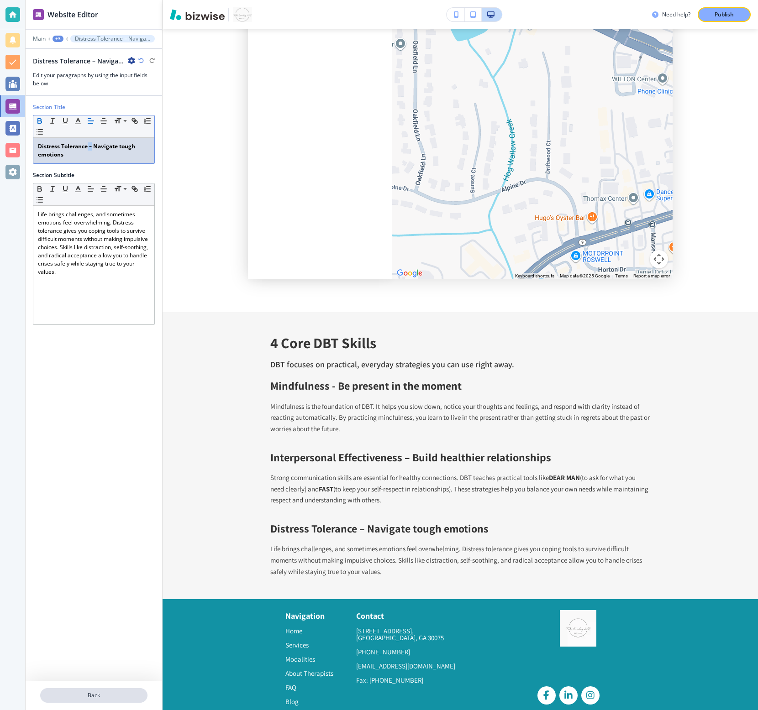
click at [112, 532] on button "Back" at bounding box center [93, 695] width 107 height 15
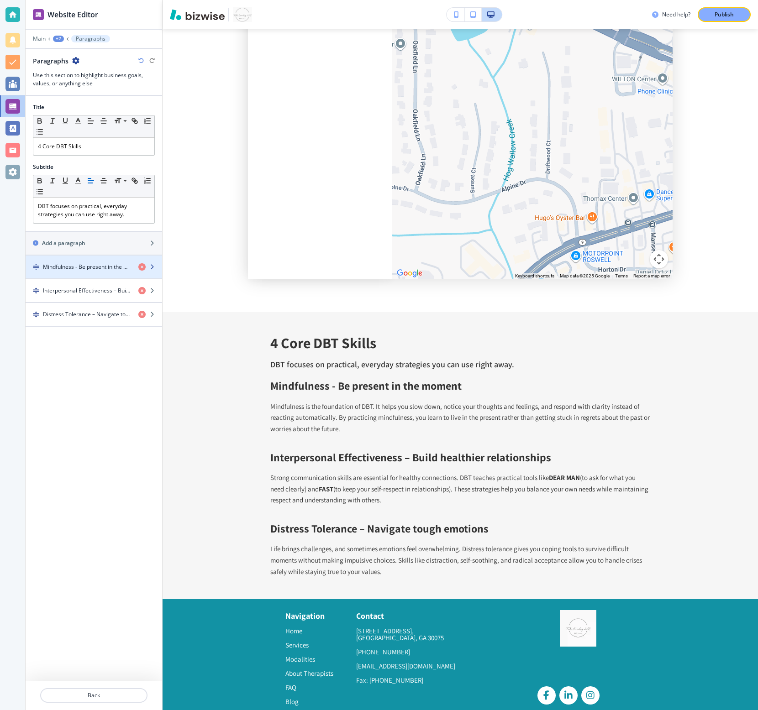
click at [89, 274] on div "button" at bounding box center [94, 274] width 136 height 7
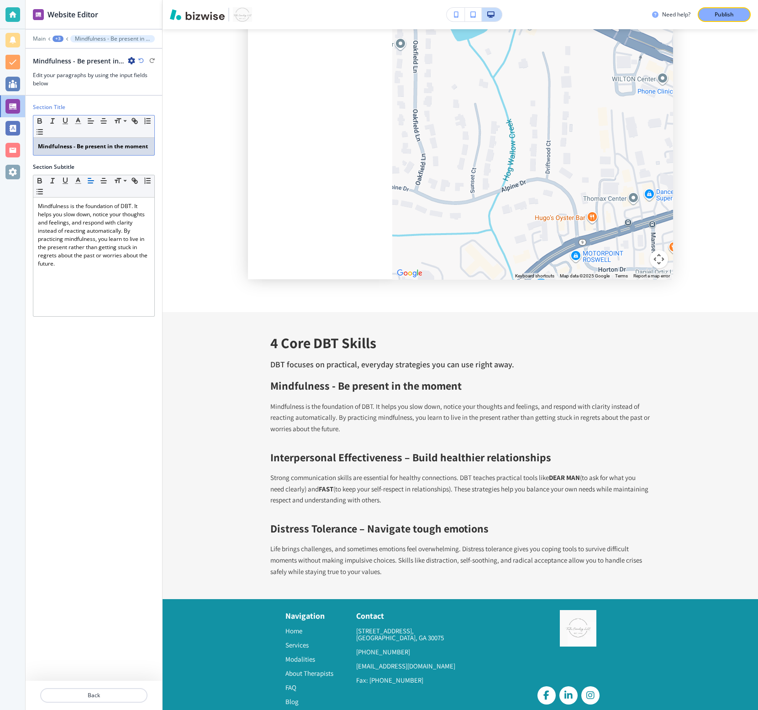
click at [74, 146] on strong "Mindfulness - Be present in the moment" at bounding box center [93, 146] width 110 height 8
click at [104, 532] on p "Back" at bounding box center [93, 696] width 105 height 8
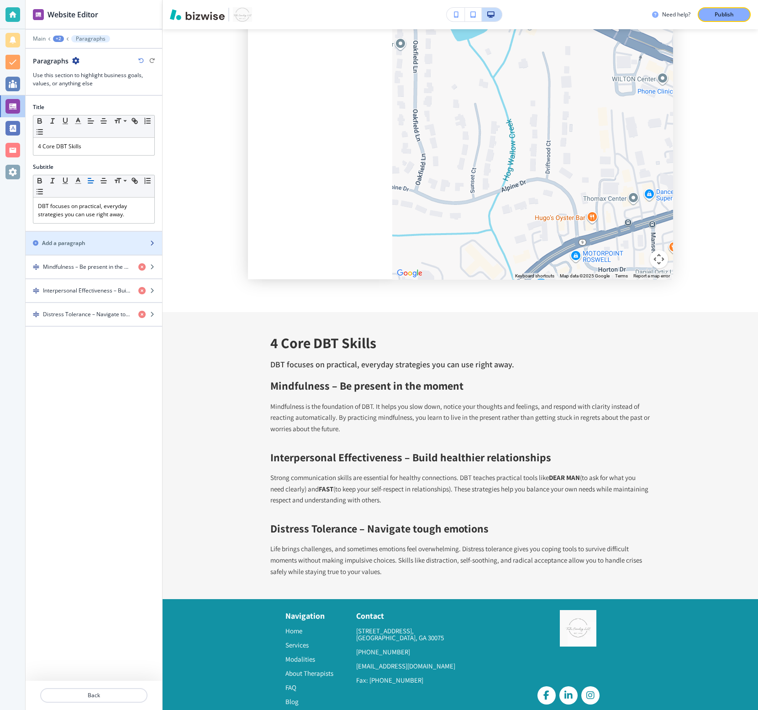
click at [114, 238] on div "button" at bounding box center [94, 235] width 136 height 7
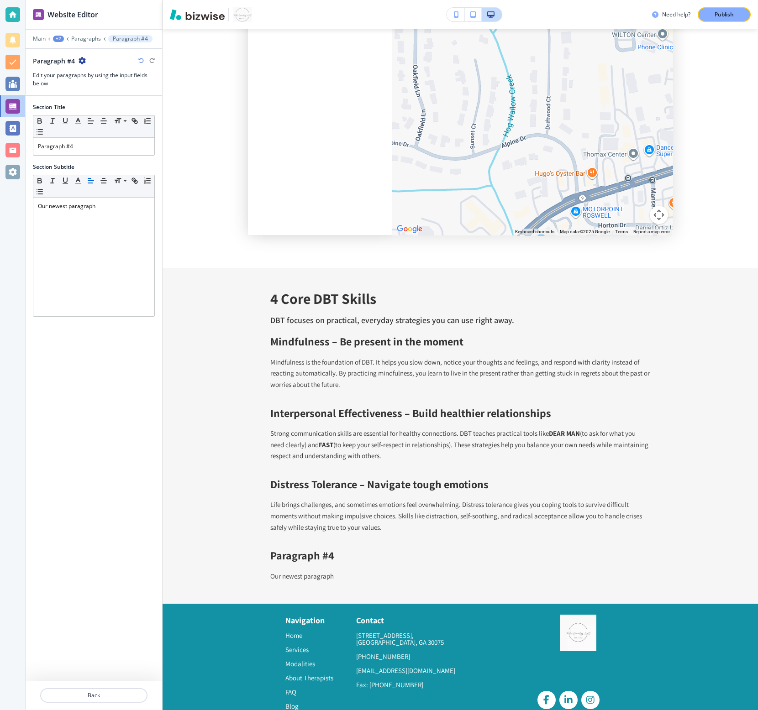
scroll to position [5800, 0]
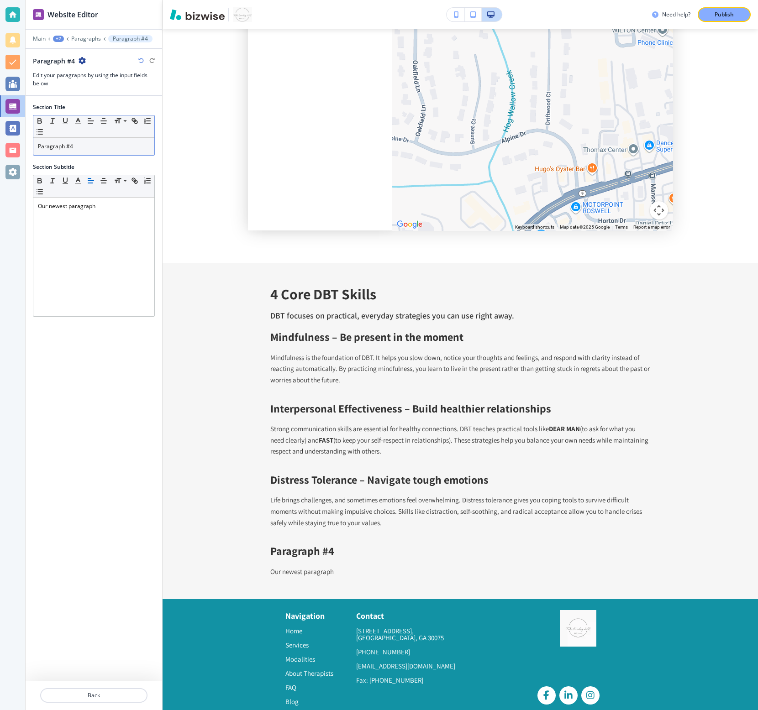
click at [102, 150] on p "Paragraph #4" at bounding box center [94, 146] width 112 height 8
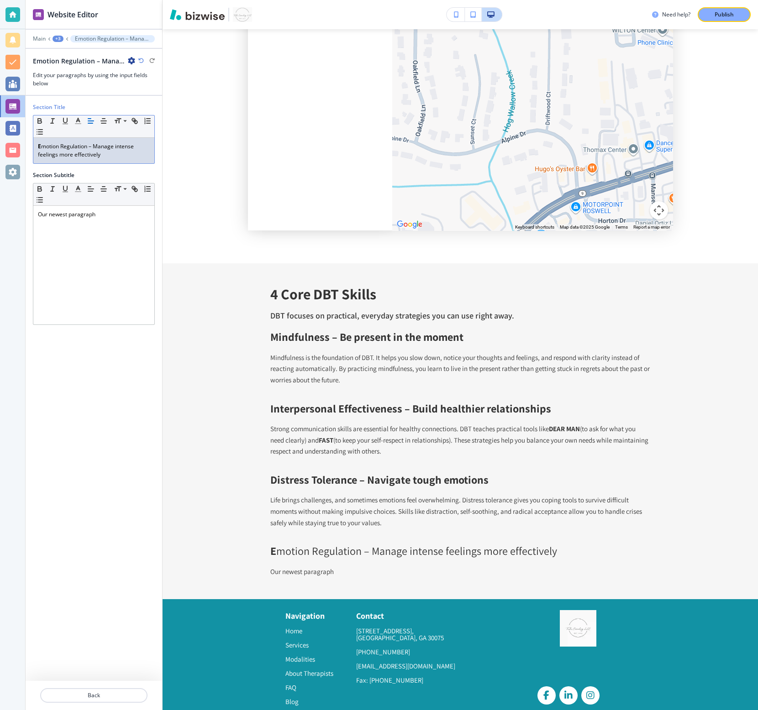
click at [95, 152] on p "E motion Regulation – Manage intense feelings more effectively" at bounding box center [94, 150] width 112 height 16
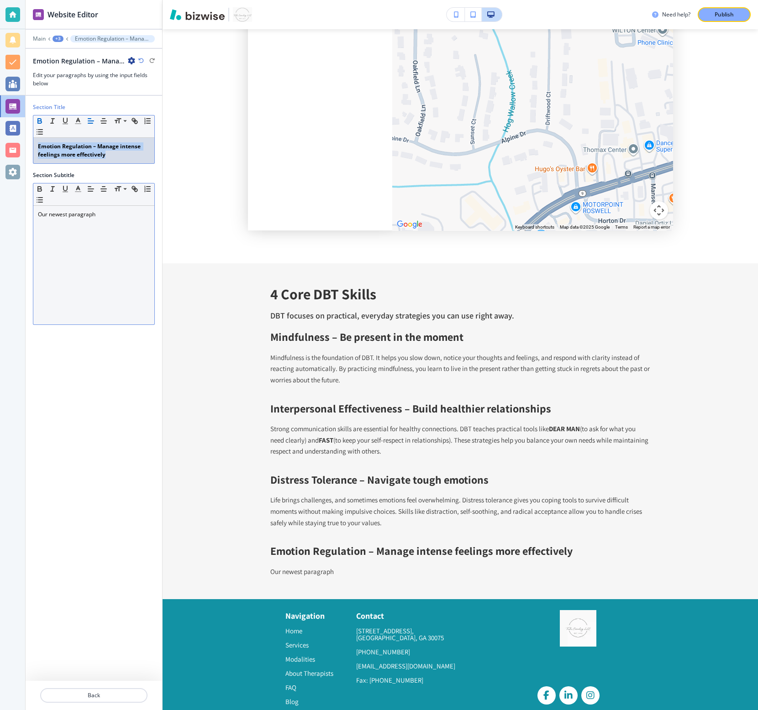
click at [118, 221] on div "Our newest paragraph" at bounding box center [93, 265] width 121 height 119
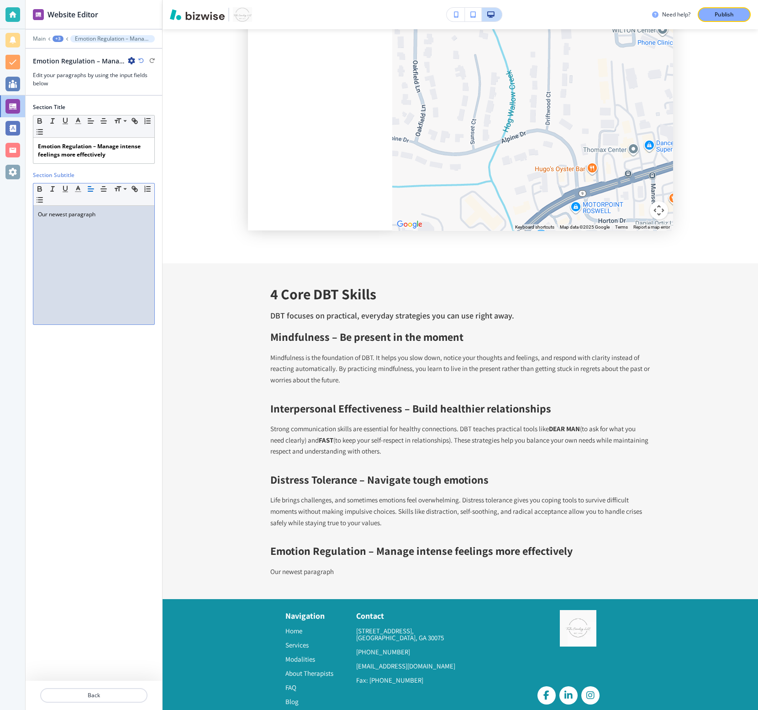
click at [118, 220] on div "Our newest paragraph" at bounding box center [93, 265] width 121 height 119
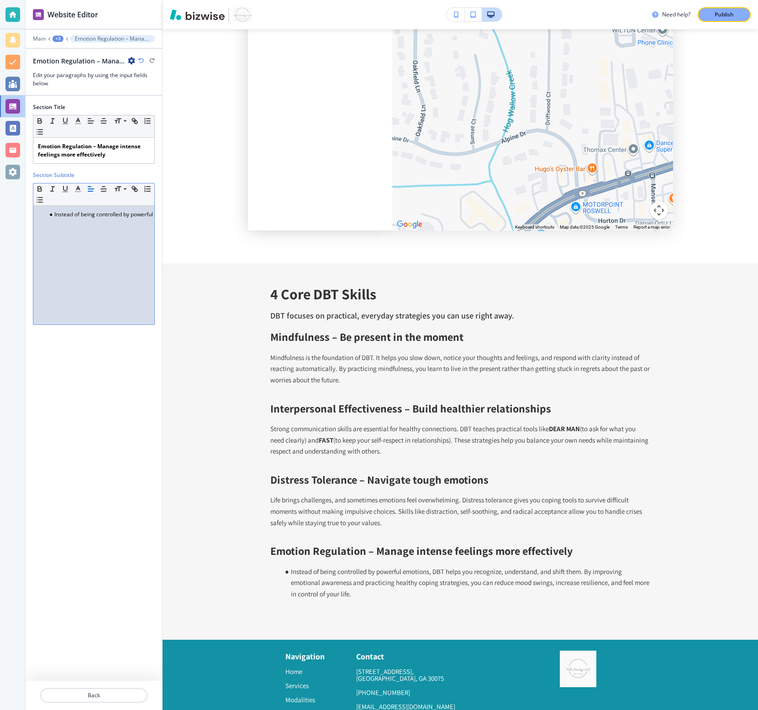
click at [52, 216] on li "Instead of being controlled by powerful emotions, DBT helps you recognize, unde…" at bounding box center [98, 214] width 104 height 8
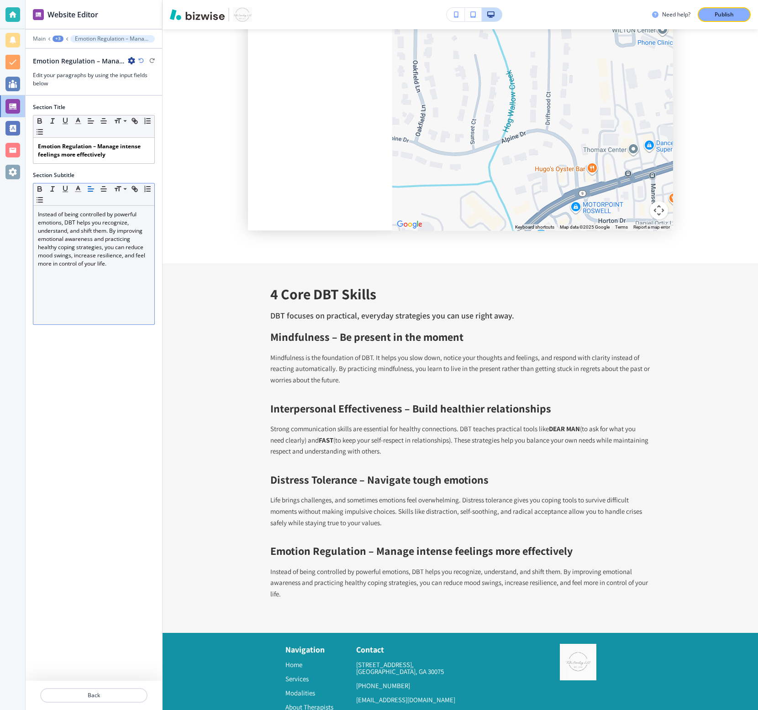
click at [59, 38] on div "+3" at bounding box center [57, 39] width 11 height 6
click at [102, 532] on p "Back" at bounding box center [93, 696] width 105 height 8
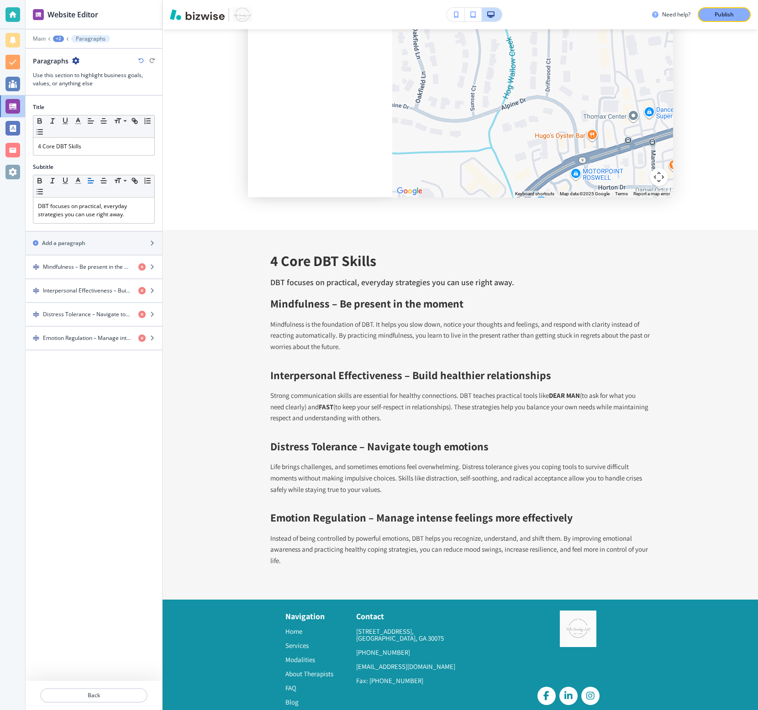
scroll to position [5834, 0]
click at [75, 61] on icon "button" at bounding box center [75, 60] width 7 height 7
click at [99, 79] on p "Rename Section" at bounding box center [101, 77] width 47 height 8
click at [99, 68] on input "Paragraphs" at bounding box center [80, 61] width 94 height 18
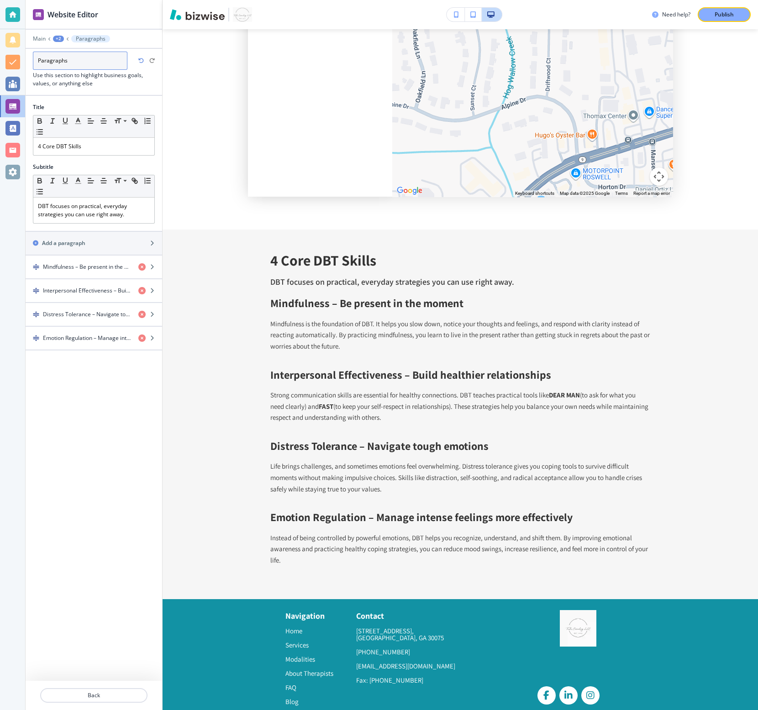
click at [99, 68] on input "Paragraphs" at bounding box center [80, 61] width 94 height 18
type input "4 Core DBT Skills"
click at [58, 40] on div "+2" at bounding box center [58, 39] width 11 height 6
click at [63, 72] on p "Dialectal [MEDICAL_DATA]" at bounding box center [82, 70] width 47 height 8
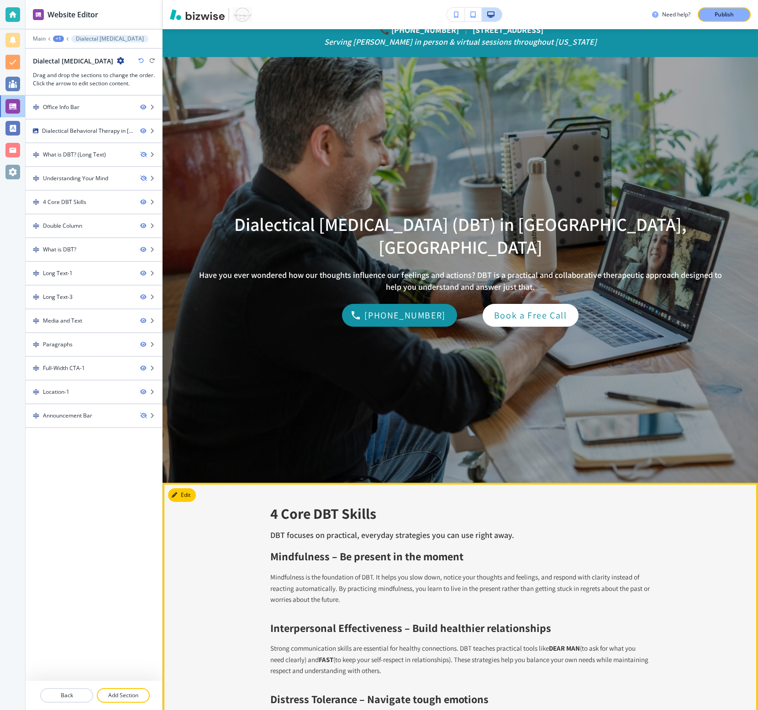
scroll to position [0, 0]
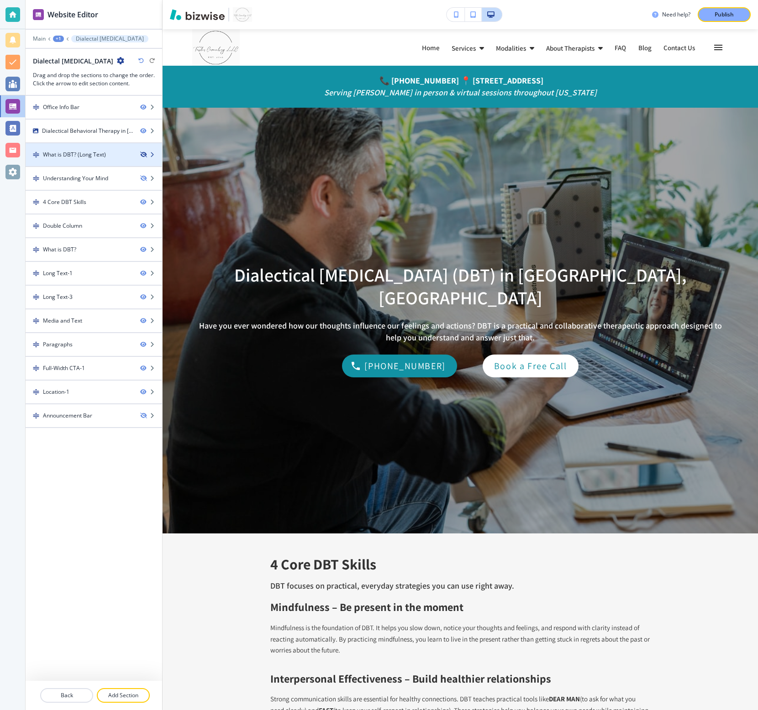
click at [142, 155] on icon "button" at bounding box center [142, 154] width 5 height 5
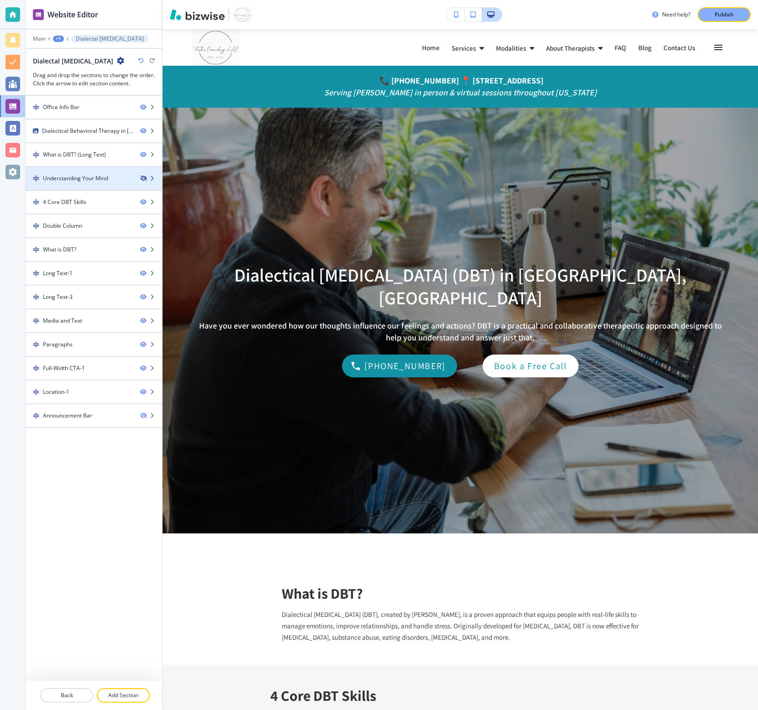
click at [142, 179] on icon "button" at bounding box center [142, 178] width 5 height 5
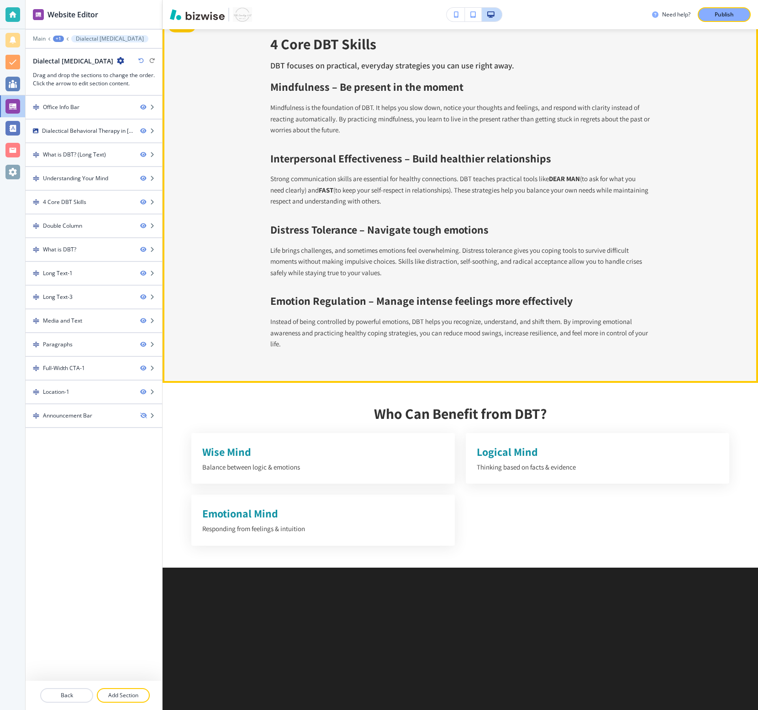
scroll to position [1344, 0]
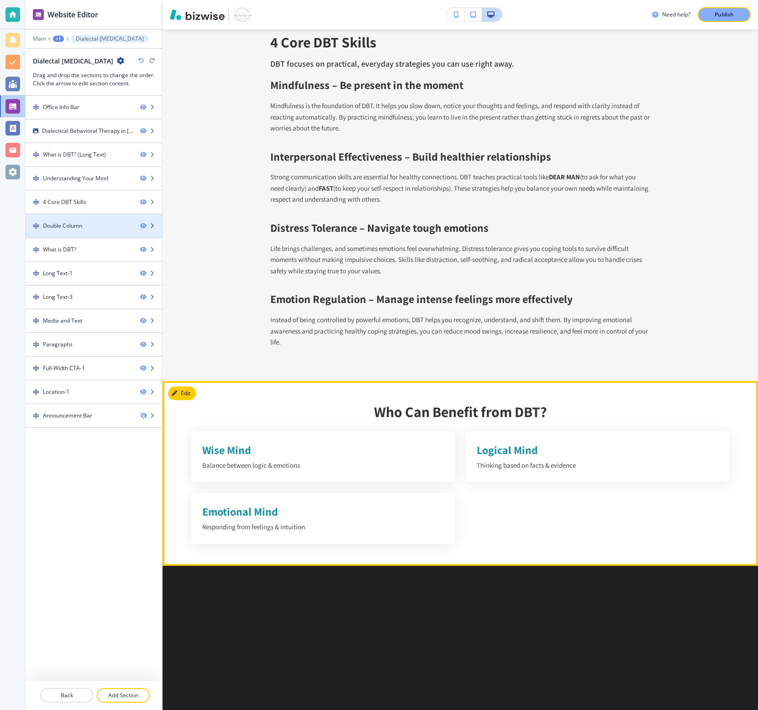
click at [97, 230] on div at bounding box center [94, 233] width 136 height 7
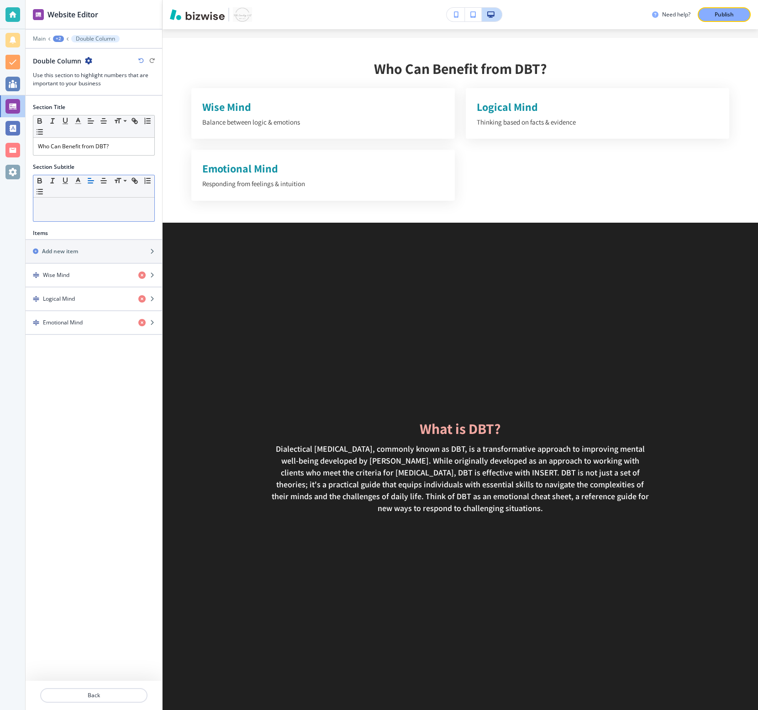
scroll to position [1696, 0]
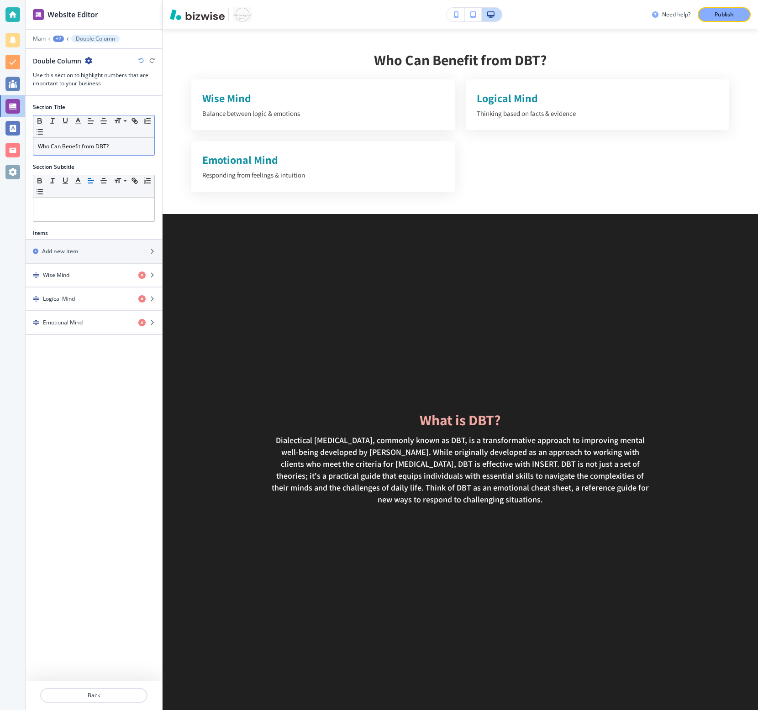
click at [95, 147] on p "Who Can Benefit from DBT?" at bounding box center [94, 146] width 112 height 8
click at [68, 149] on p "Applications o" at bounding box center [94, 146] width 112 height 8
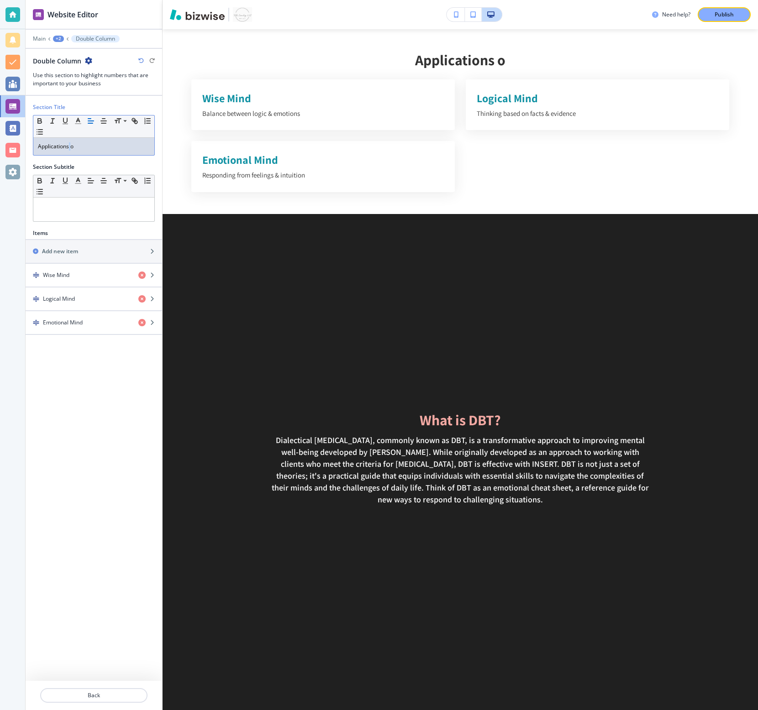
click at [68, 149] on p "Applications o" at bounding box center [94, 146] width 112 height 8
click at [108, 277] on div "Wise Mind" at bounding box center [78, 275] width 105 height 8
click at [71, 149] on p "Wise Mind" at bounding box center [94, 146] width 112 height 8
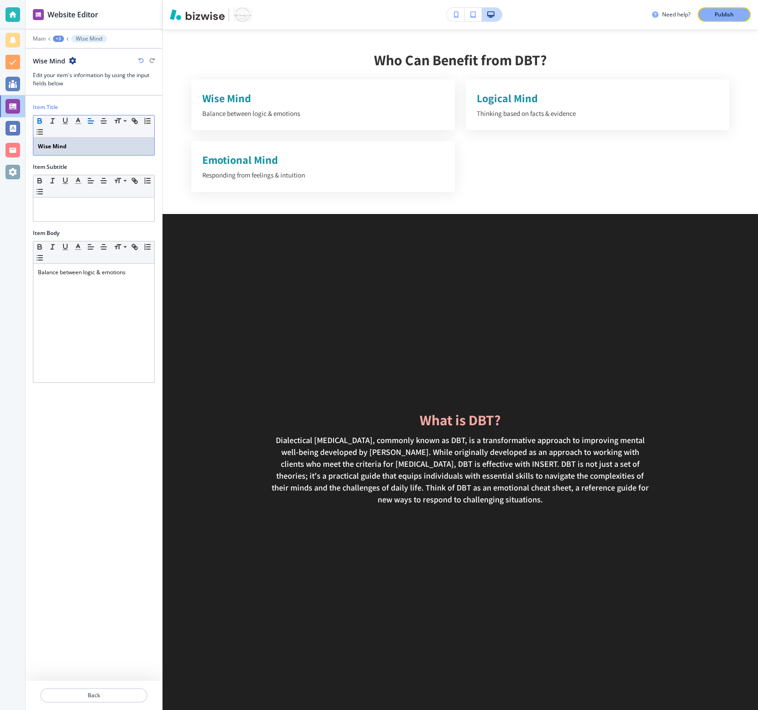
click at [71, 149] on p "Wise Mind" at bounding box center [94, 146] width 112 height 8
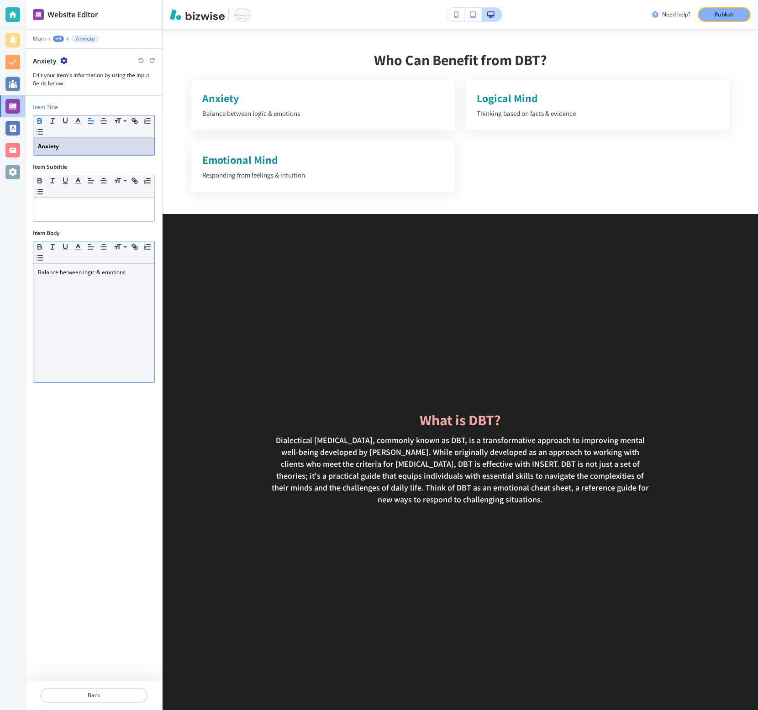
click at [64, 265] on div "Balance between logic & emotions" at bounding box center [93, 323] width 121 height 119
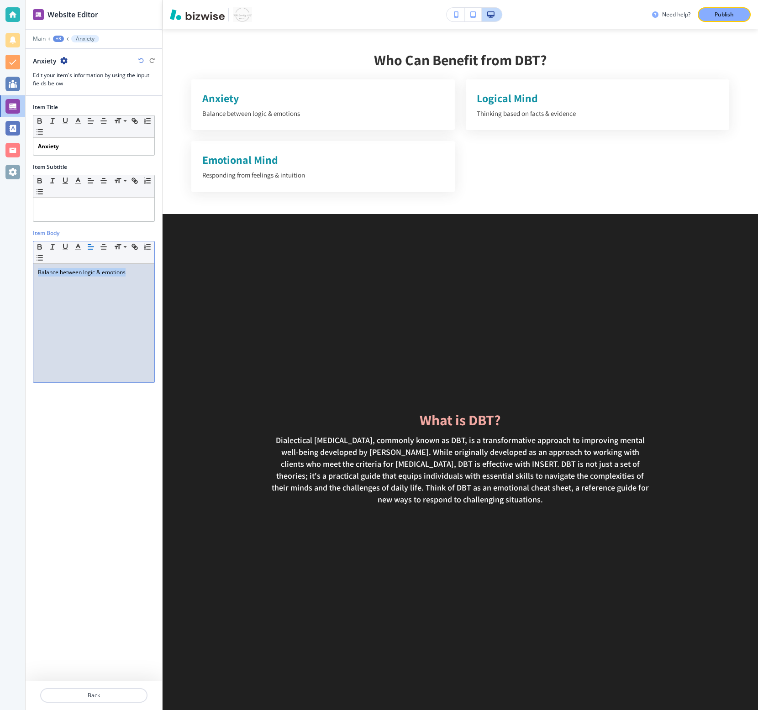
click at [64, 265] on div "Balance between logic & emotions" at bounding box center [93, 323] width 121 height 119
paste div
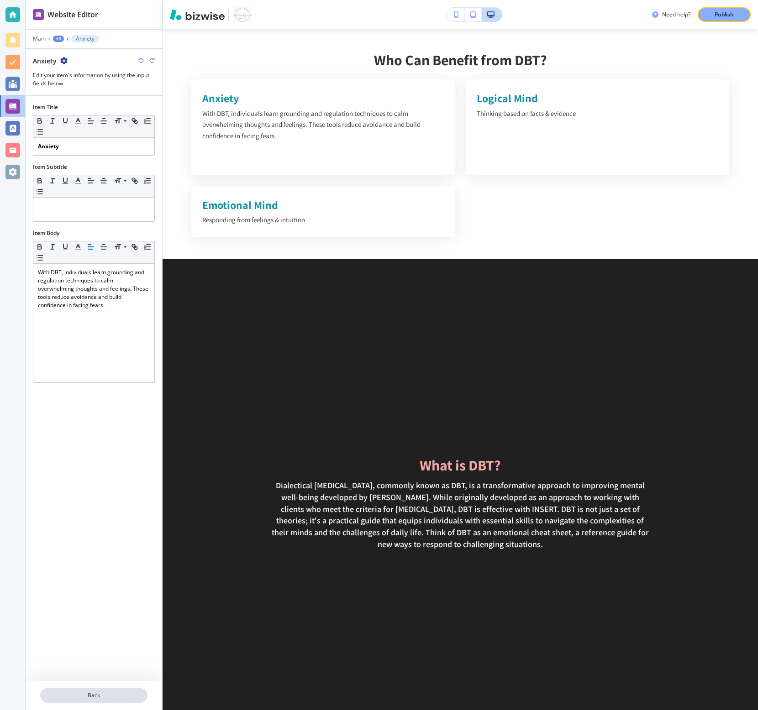
click at [90, 532] on button "Back" at bounding box center [93, 695] width 107 height 15
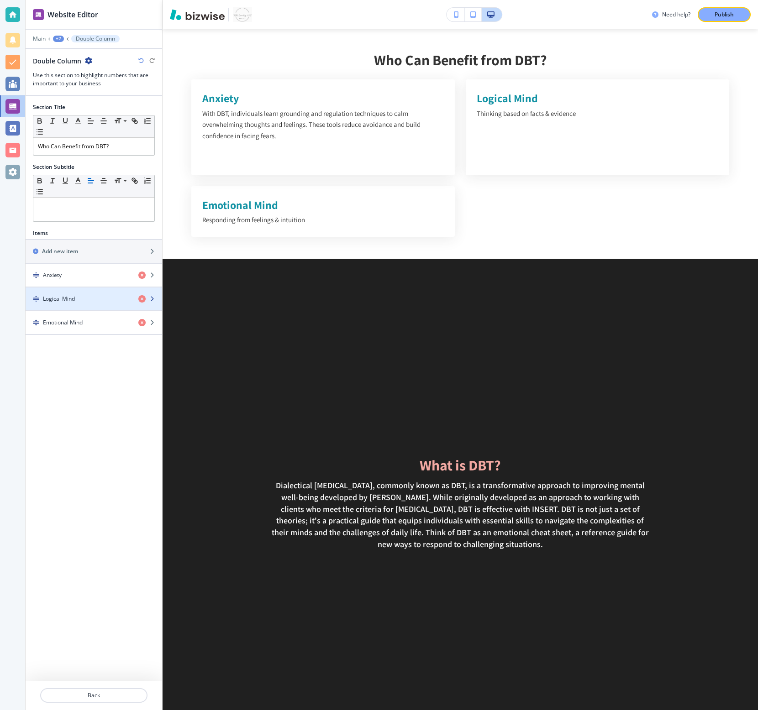
click at [87, 294] on div "Logical Mind" at bounding box center [94, 299] width 136 height 23
click at [87, 300] on div "Logical Mind" at bounding box center [78, 299] width 105 height 8
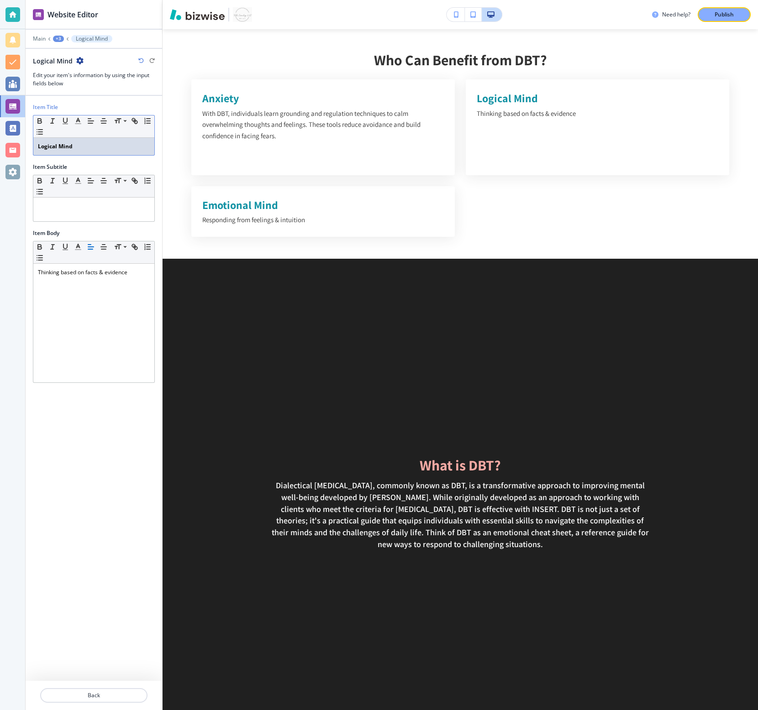
click at [92, 142] on p "Logical Mind" at bounding box center [94, 146] width 112 height 8
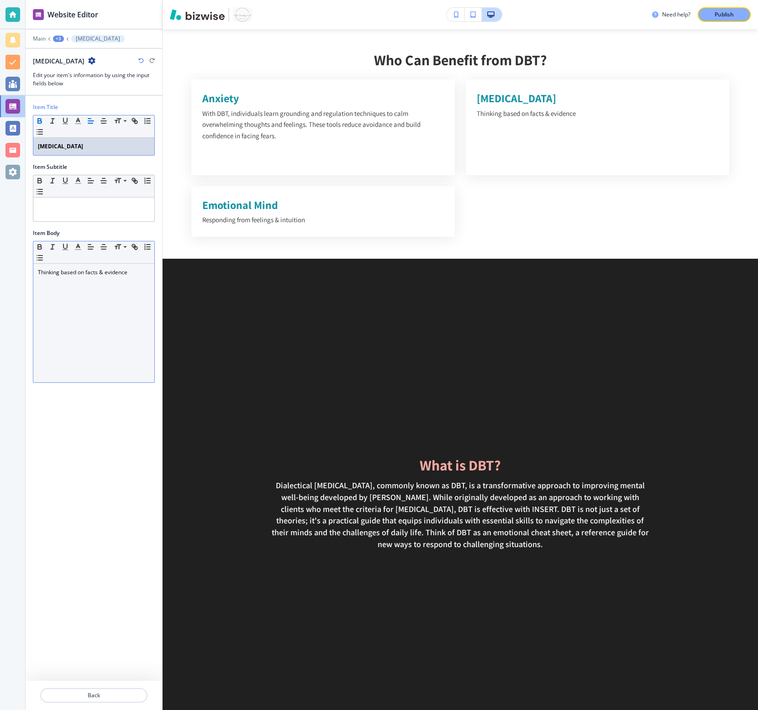
click at [83, 276] on p "Thinking based on facts & evidence" at bounding box center [94, 272] width 112 height 8
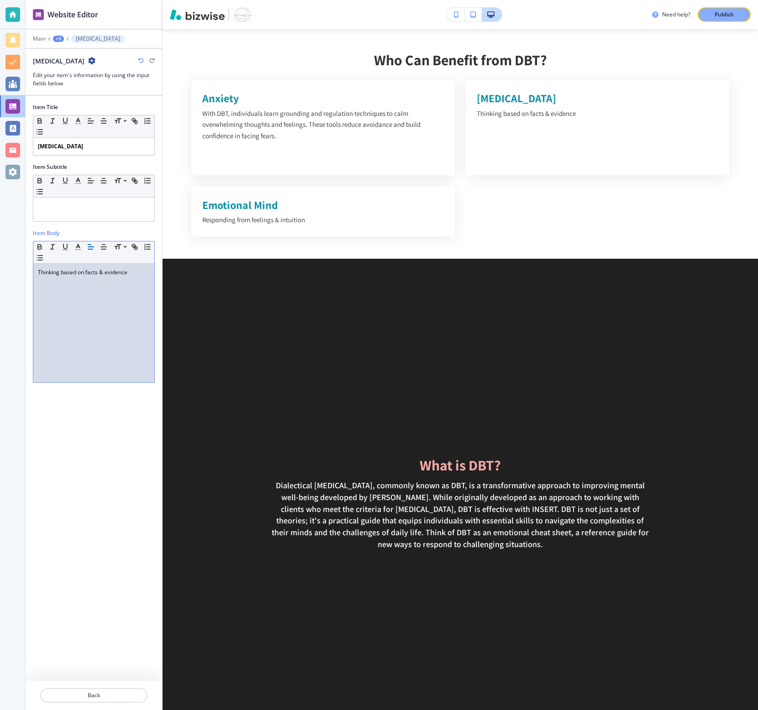
click at [83, 276] on p "Thinking based on facts & evidence" at bounding box center [94, 272] width 112 height 8
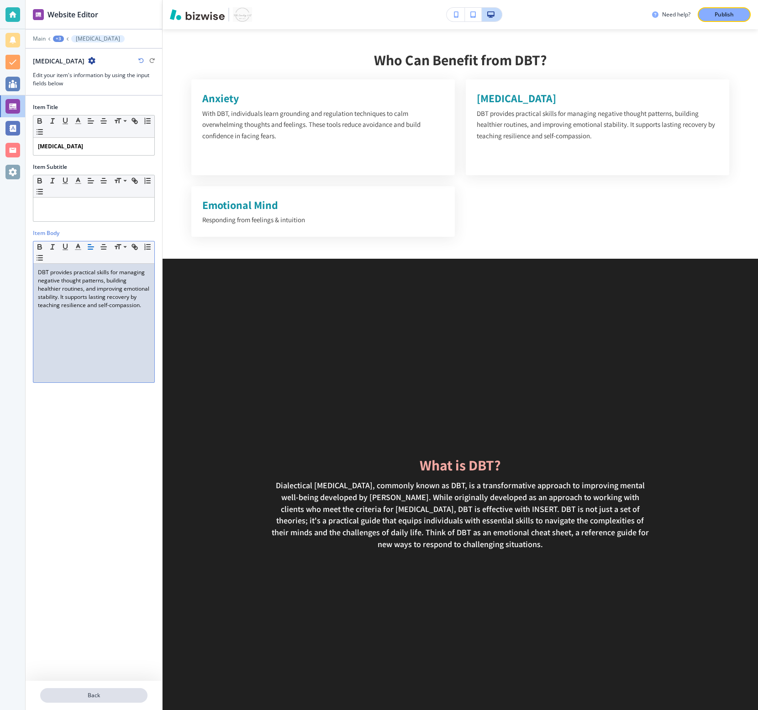
click at [72, 532] on p "Back" at bounding box center [93, 696] width 105 height 8
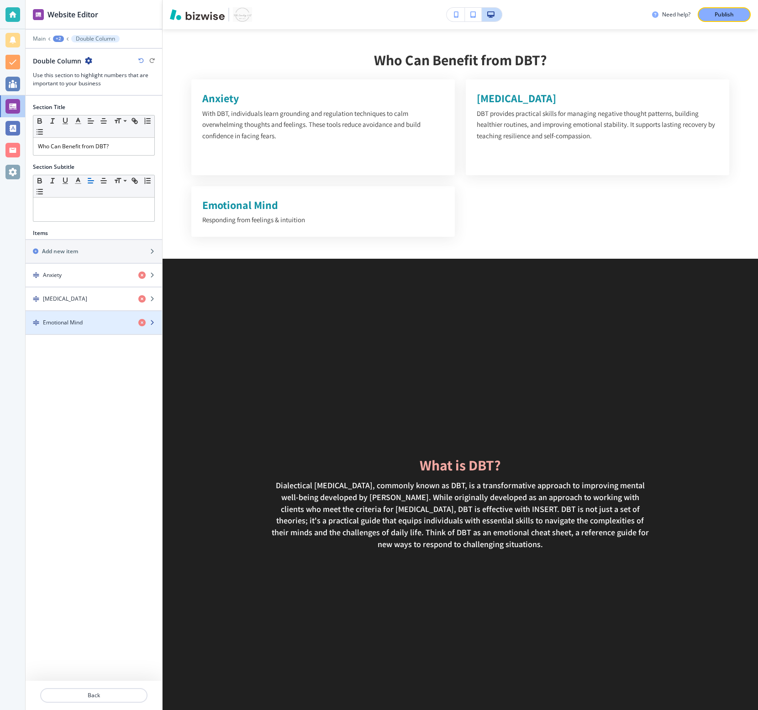
click at [88, 324] on div "Emotional Mind" at bounding box center [78, 323] width 105 height 8
click at [92, 325] on div "Emotional Mind" at bounding box center [78, 323] width 105 height 8
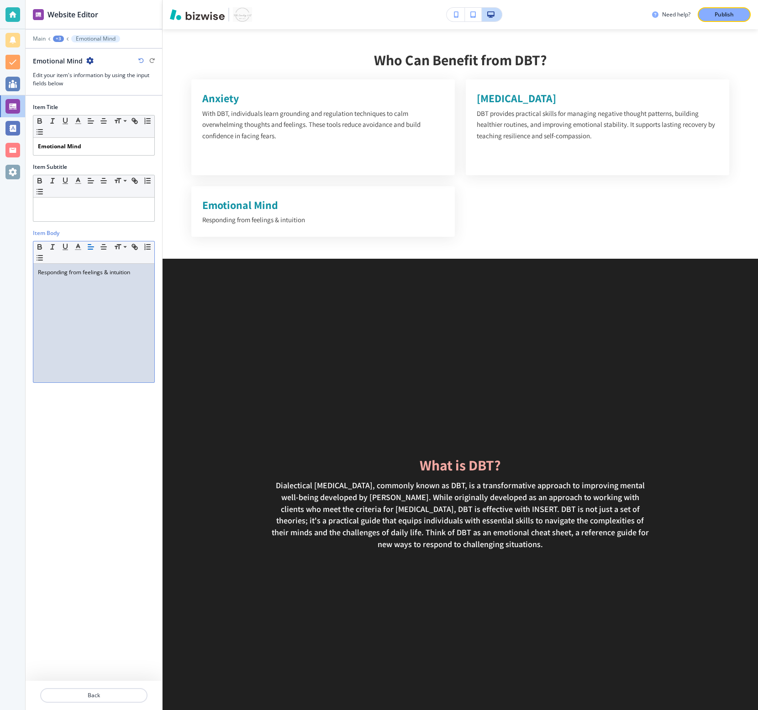
click at [63, 273] on p "Responding from feelings & intuition" at bounding box center [94, 272] width 112 height 8
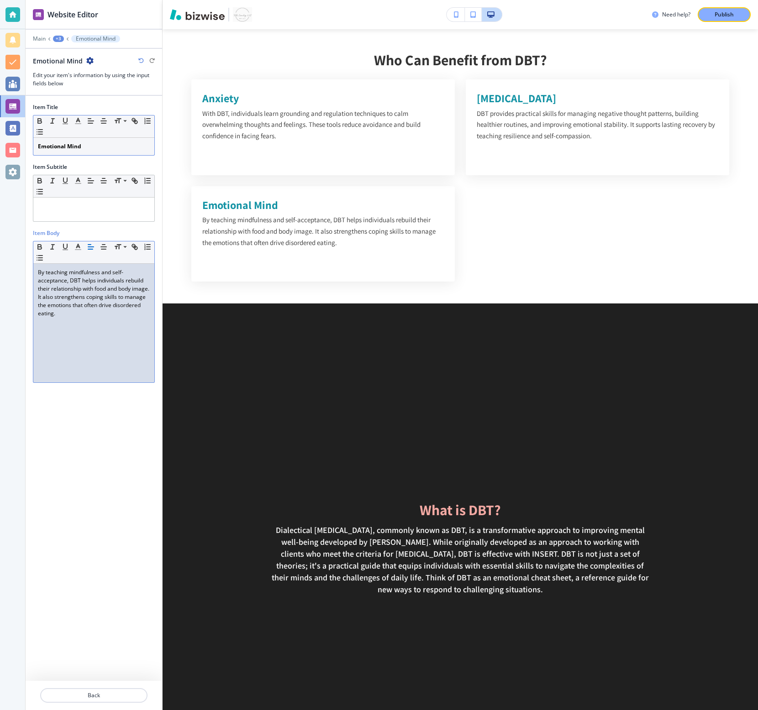
click at [101, 147] on p "Emotional Mind" at bounding box center [94, 146] width 112 height 8
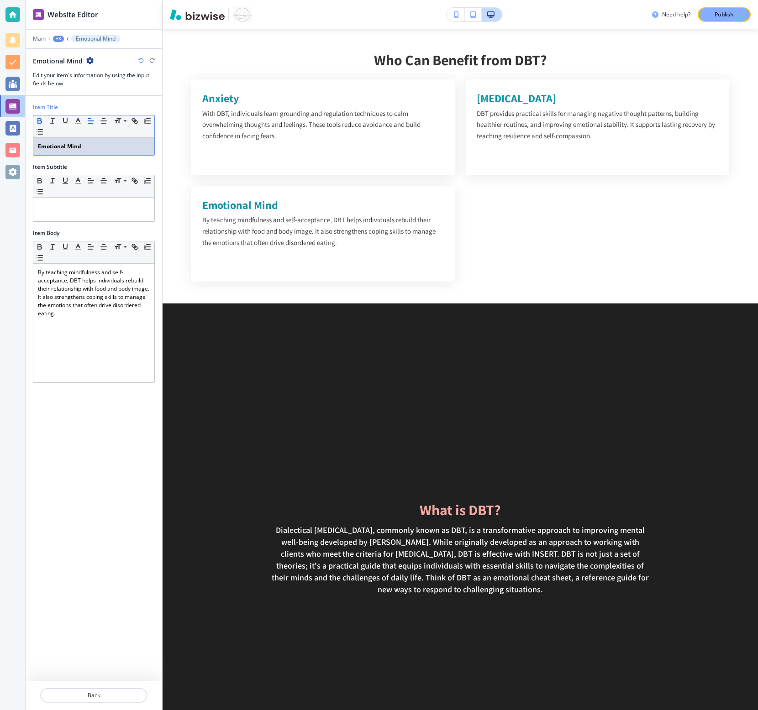
click at [101, 147] on p "Emotional Mind" at bounding box center [94, 146] width 112 height 8
click at [115, 532] on div at bounding box center [94, 706] width 136 height 7
click at [96, 532] on button "Back" at bounding box center [93, 695] width 107 height 15
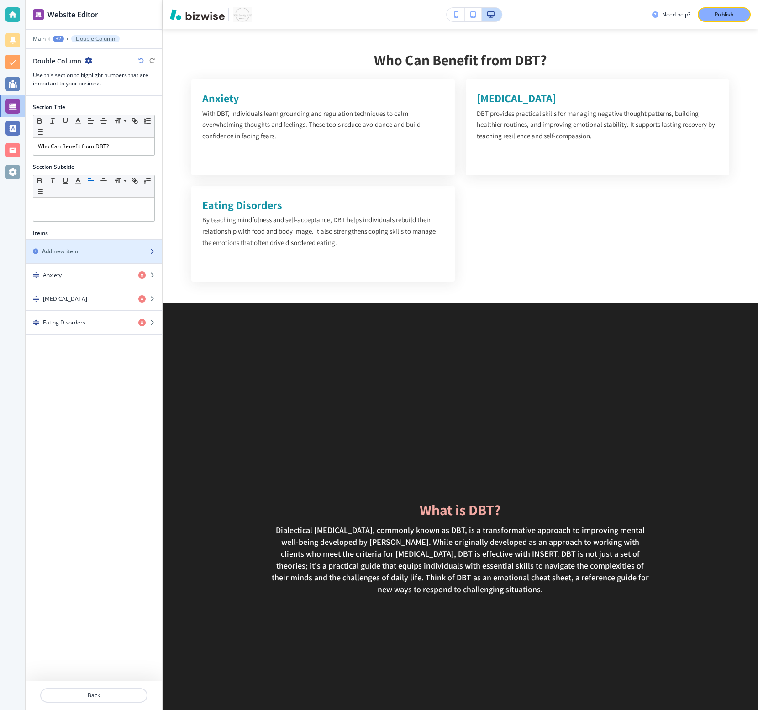
click at [96, 254] on div "Add new item" at bounding box center [84, 251] width 116 height 8
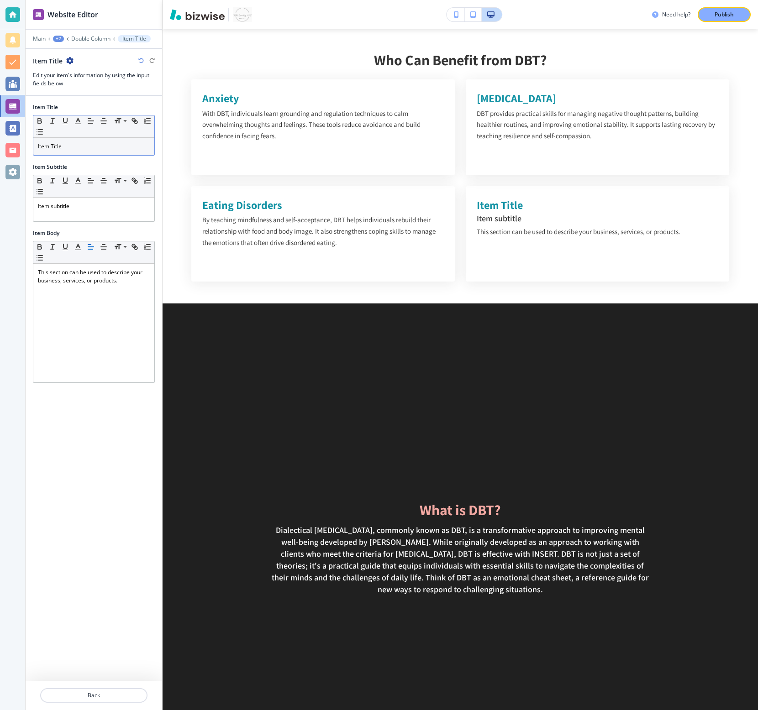
click at [79, 144] on p "Item Title" at bounding box center [94, 146] width 112 height 8
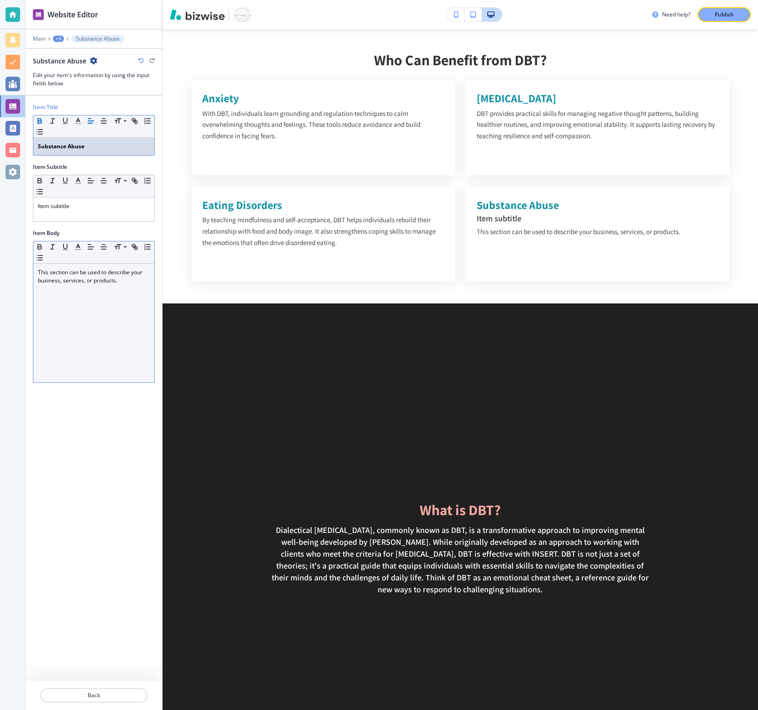
click at [73, 289] on div "This section can be used to describe your business, services, or products." at bounding box center [93, 323] width 121 height 119
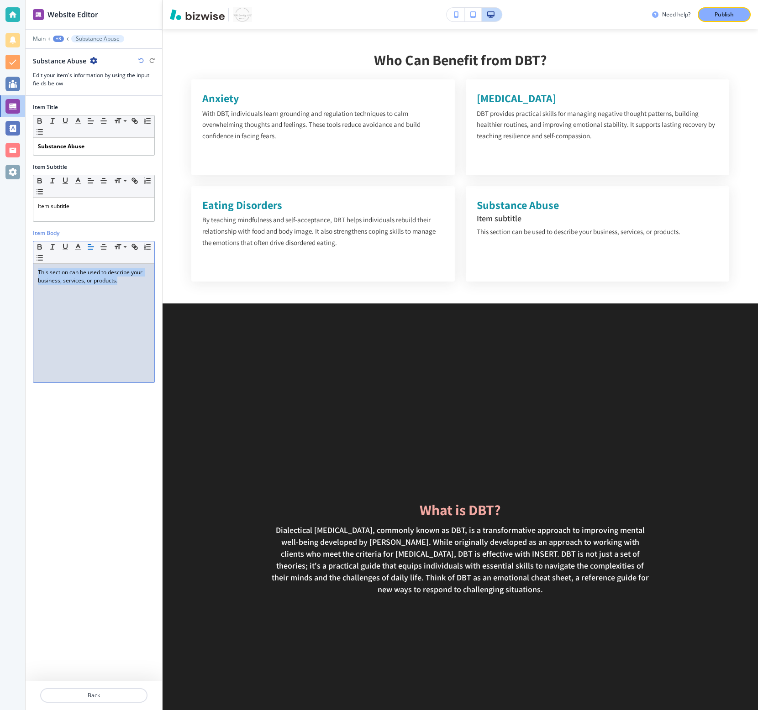
click at [73, 289] on div "This section can be used to describe your business, services, or products." at bounding box center [93, 323] width 121 height 119
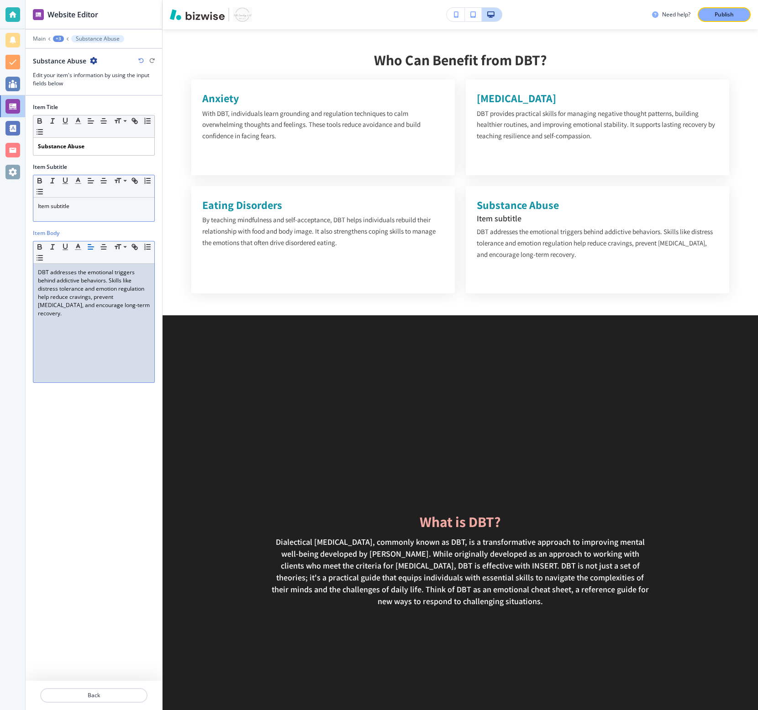
click at [101, 210] on p "Item subtitle" at bounding box center [94, 206] width 112 height 8
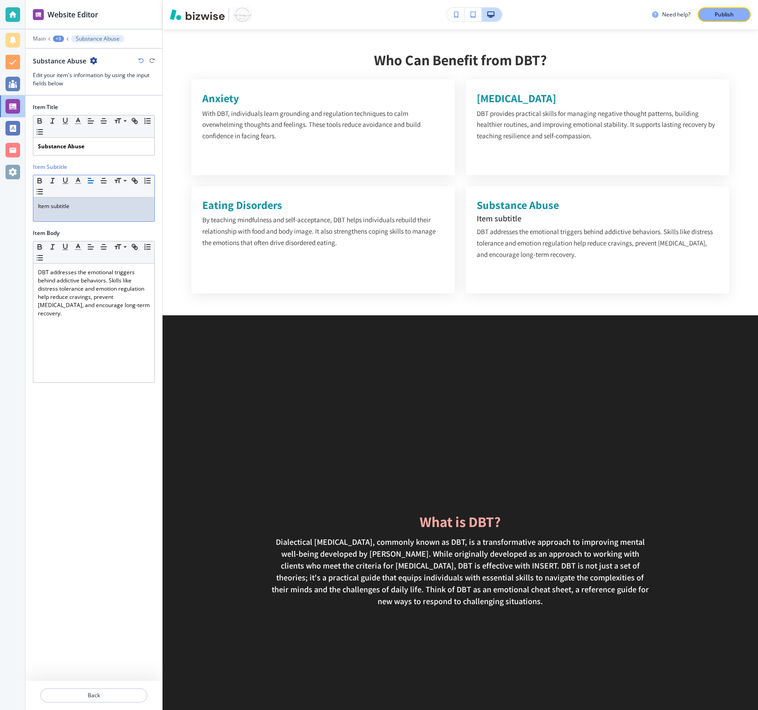
click at [101, 210] on p "Item subtitle" at bounding box center [94, 206] width 112 height 8
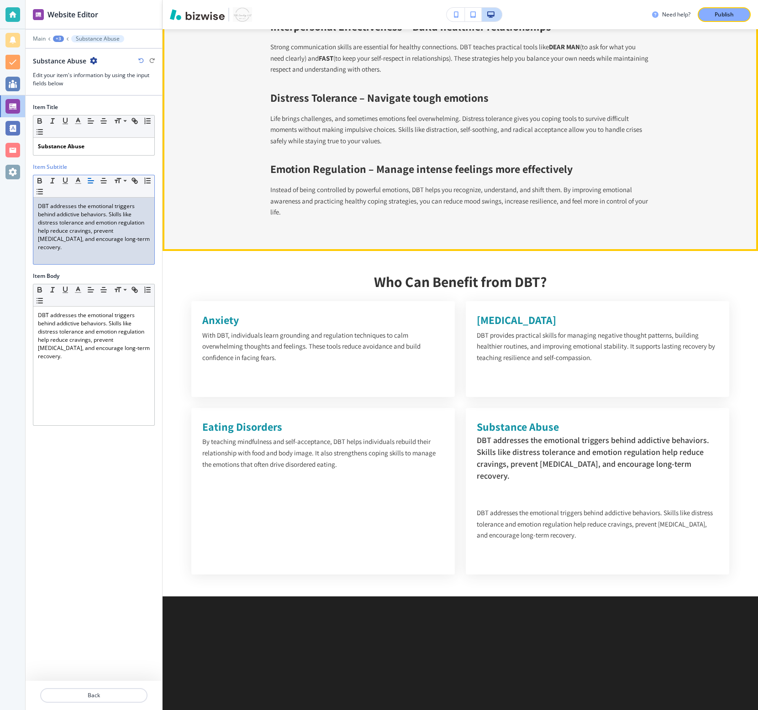
scroll to position [1514, 0]
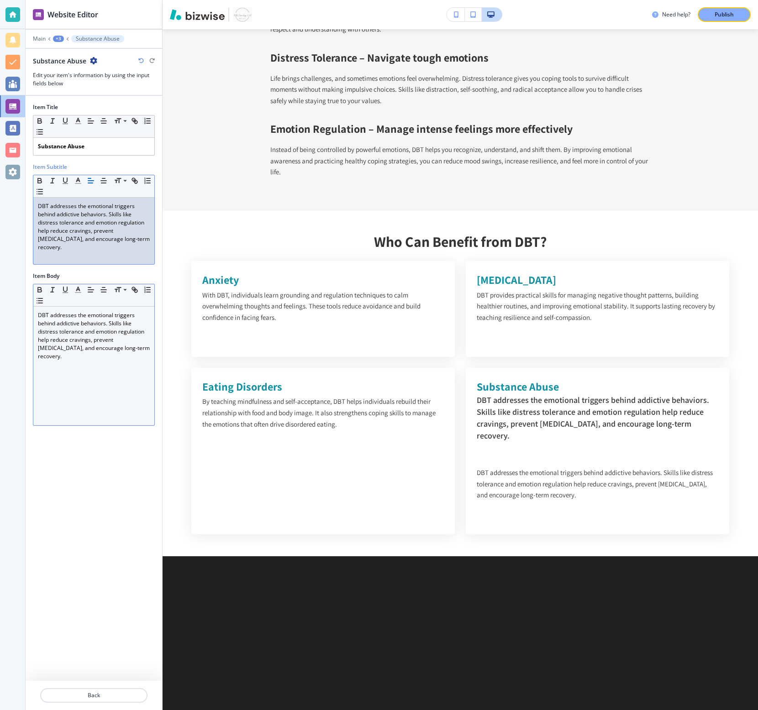
click at [112, 337] on p "DBT addresses the emotional triggers behind addictive behaviors. Skills like di…" at bounding box center [94, 335] width 112 height 49
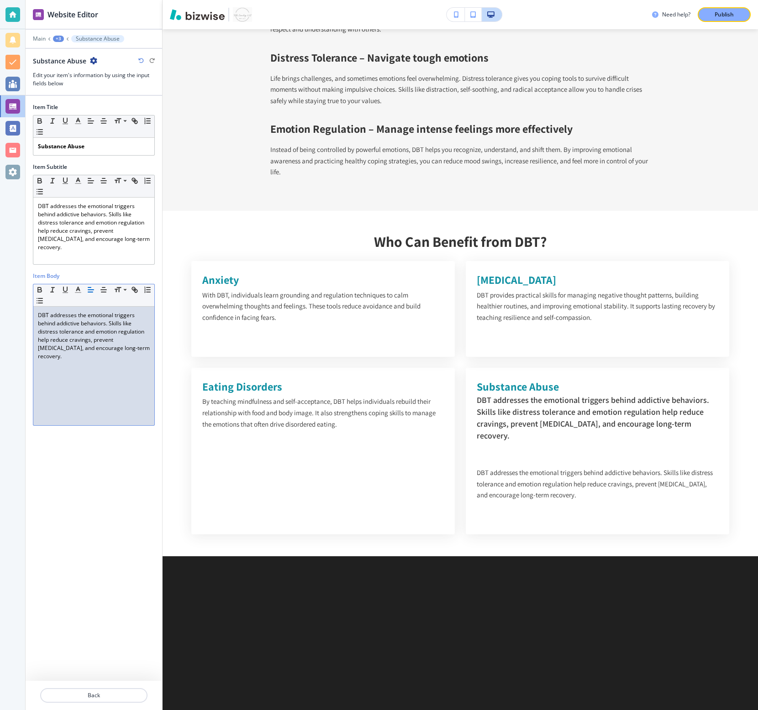
click at [112, 336] on p "DBT addresses the emotional triggers behind addictive behaviors. Skills like di…" at bounding box center [94, 335] width 112 height 49
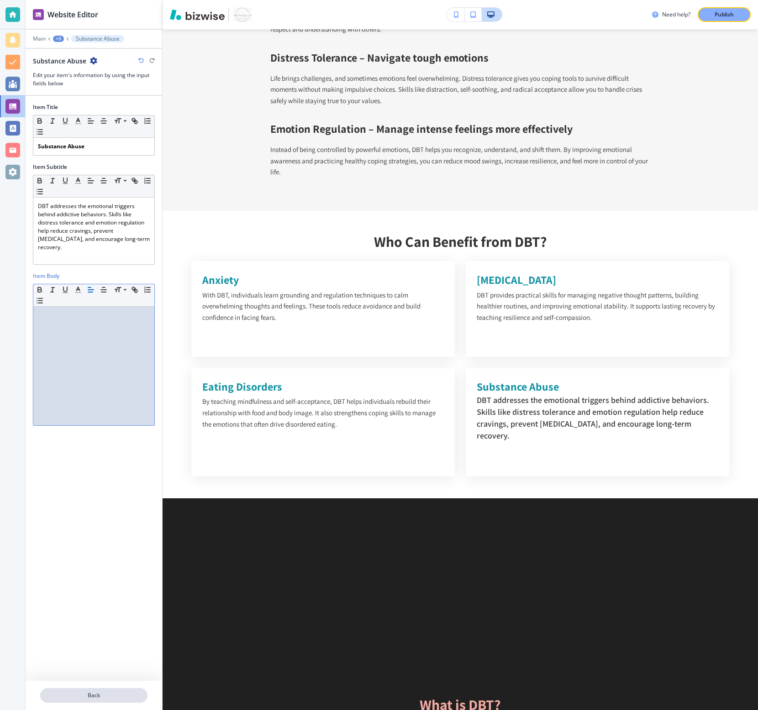
click at [82, 532] on button "Back" at bounding box center [93, 695] width 107 height 15
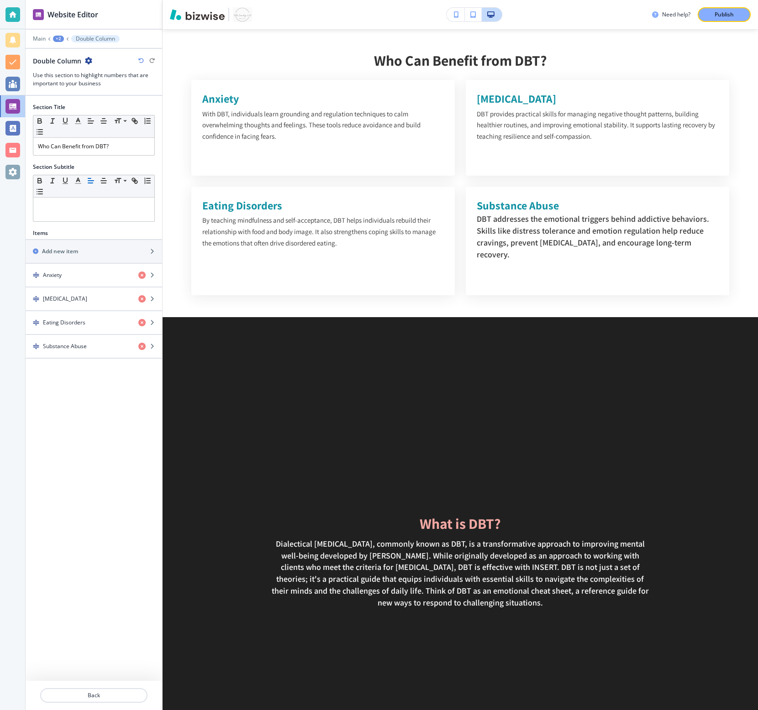
scroll to position [1696, 0]
click at [76, 333] on div "button" at bounding box center [94, 330] width 136 height 7
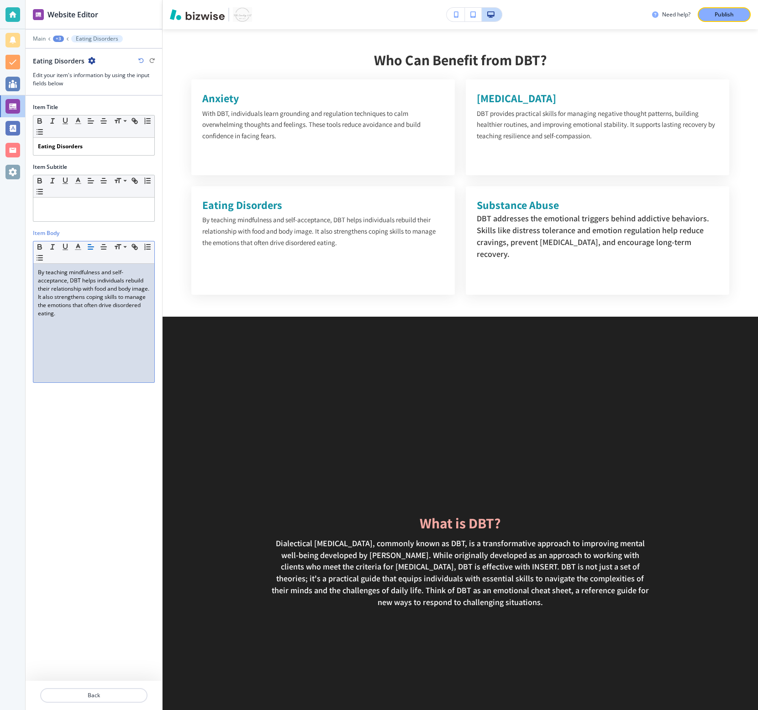
click at [88, 298] on p "By teaching mindfulness and self-acceptance, DBT helps individuals rebuild thei…" at bounding box center [94, 292] width 112 height 49
copy p "By teaching mindfulness and self-acceptance, DBT helps individuals rebuild thei…"
click at [123, 205] on p at bounding box center [94, 206] width 112 height 8
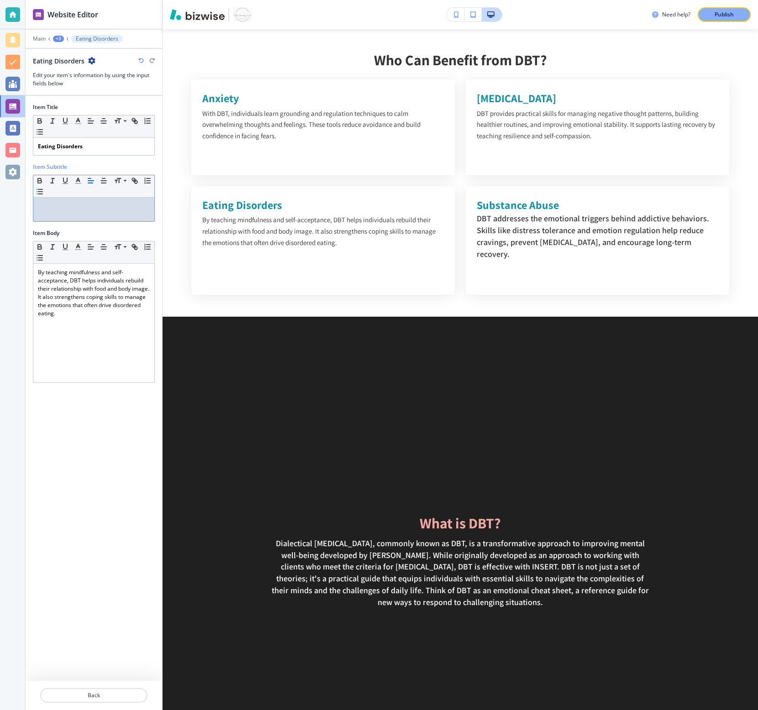
scroll to position [0, 0]
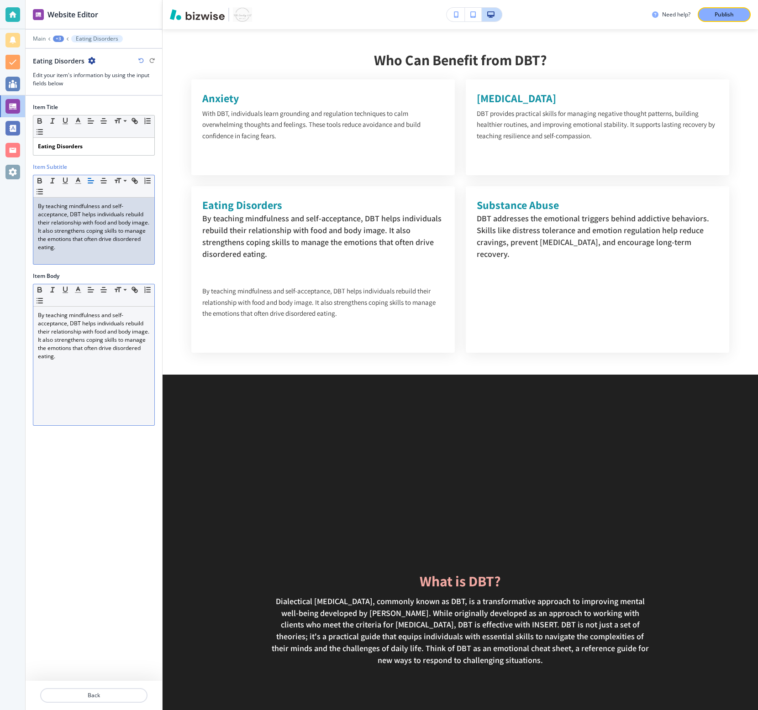
click at [74, 337] on p "By teaching mindfulness and self-acceptance, DBT helps individuals rebuild thei…" at bounding box center [94, 335] width 112 height 49
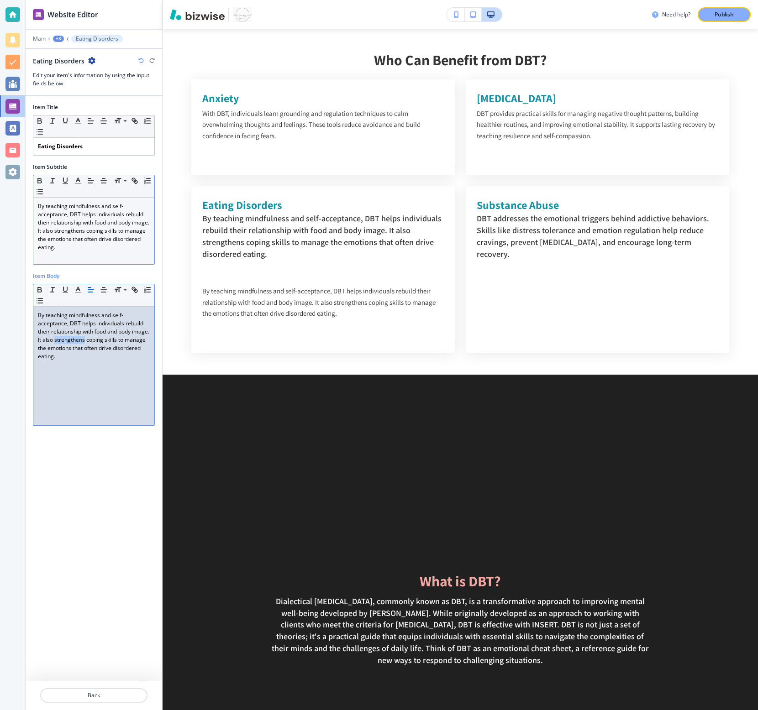
click at [74, 337] on p "By teaching mindfulness and self-acceptance, DBT helps individuals rebuild thei…" at bounding box center [94, 335] width 112 height 49
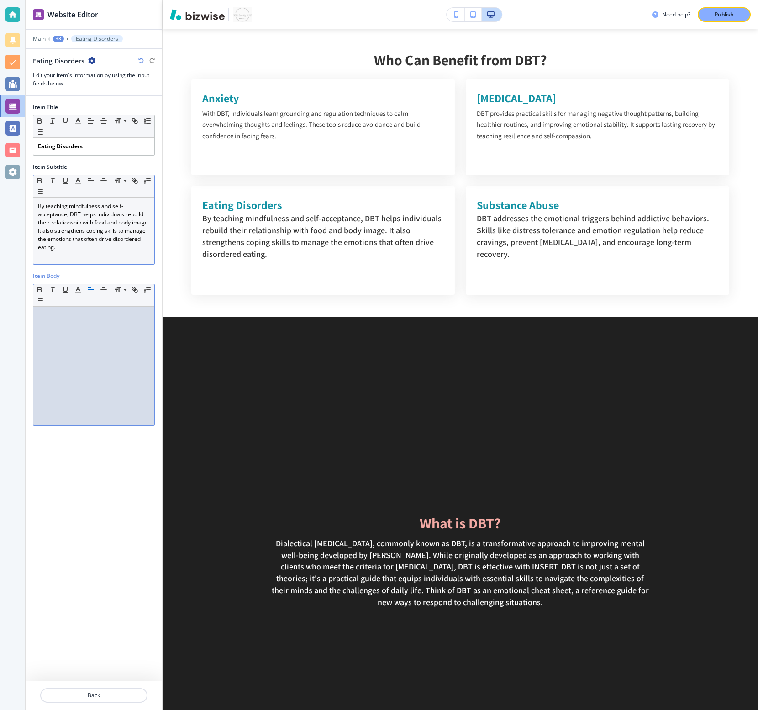
click at [75, 256] on p at bounding box center [94, 256] width 112 height 8
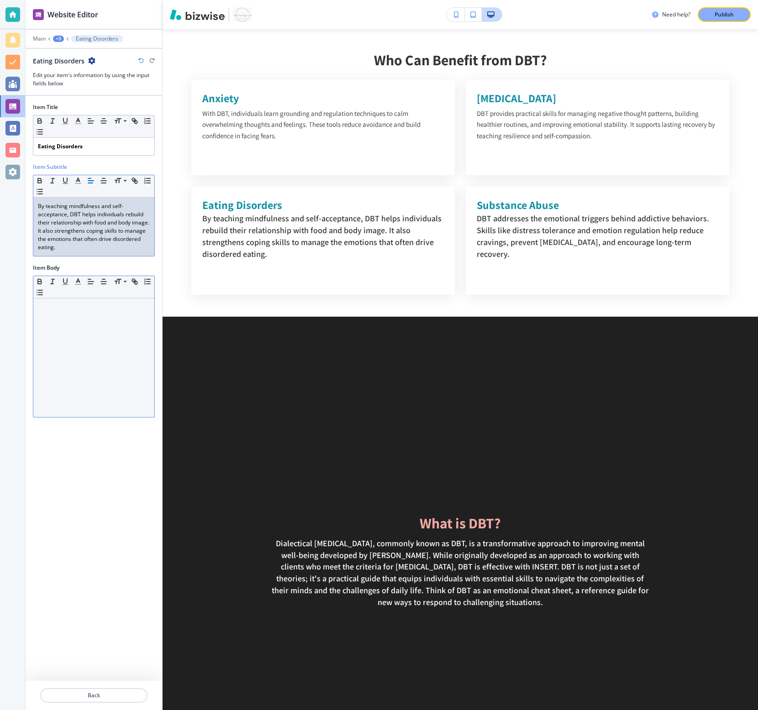
click at [56, 36] on div "+3" at bounding box center [58, 39] width 11 height 6
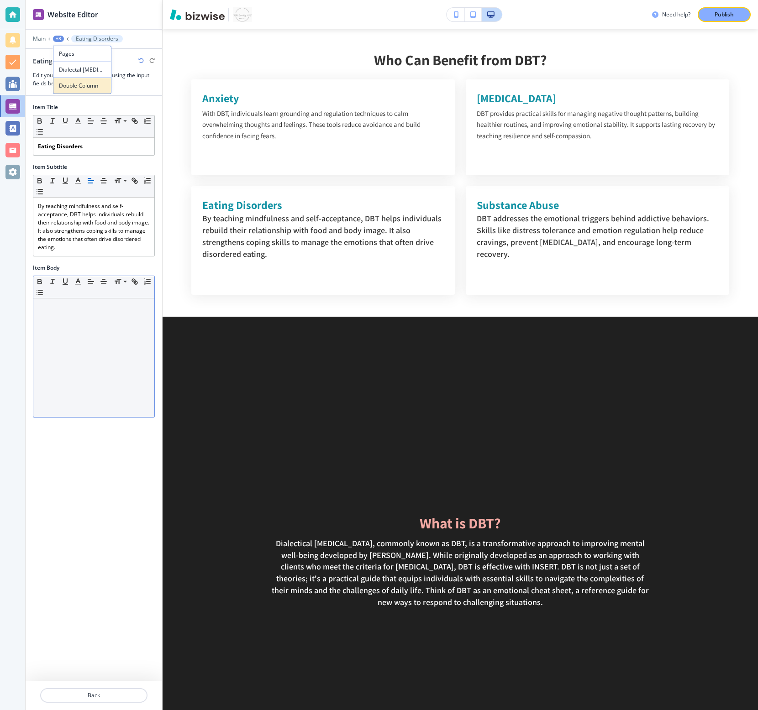
click at [75, 84] on p "Double Column" at bounding box center [82, 86] width 47 height 8
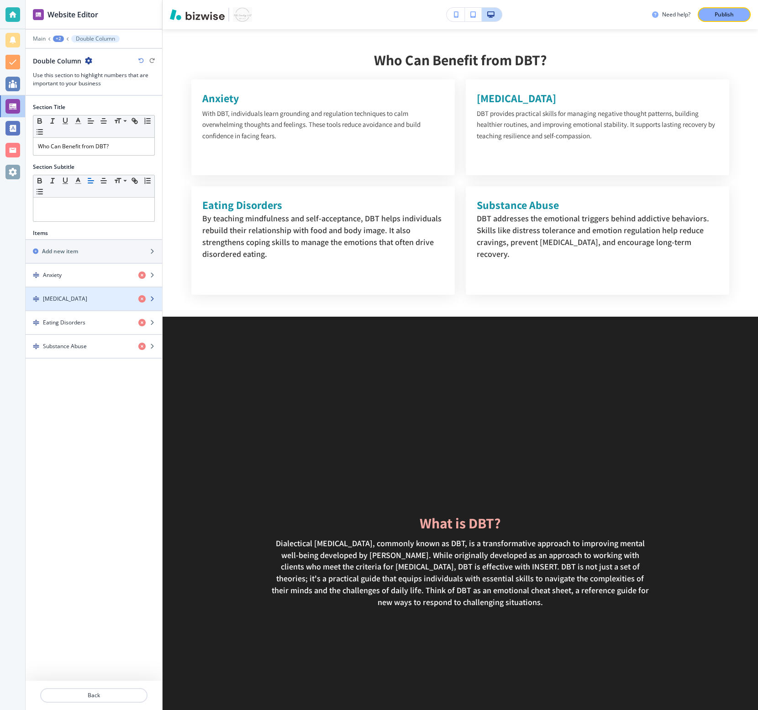
click at [79, 296] on div "[MEDICAL_DATA]" at bounding box center [78, 299] width 105 height 8
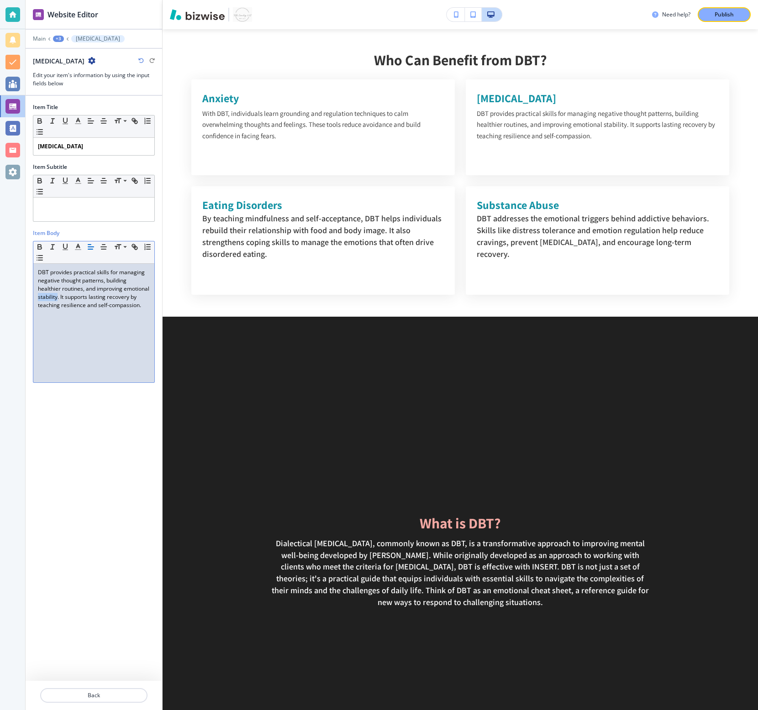
click at [79, 296] on p "DBT provides practical skills for managing negative thought patterns, building …" at bounding box center [94, 288] width 112 height 41
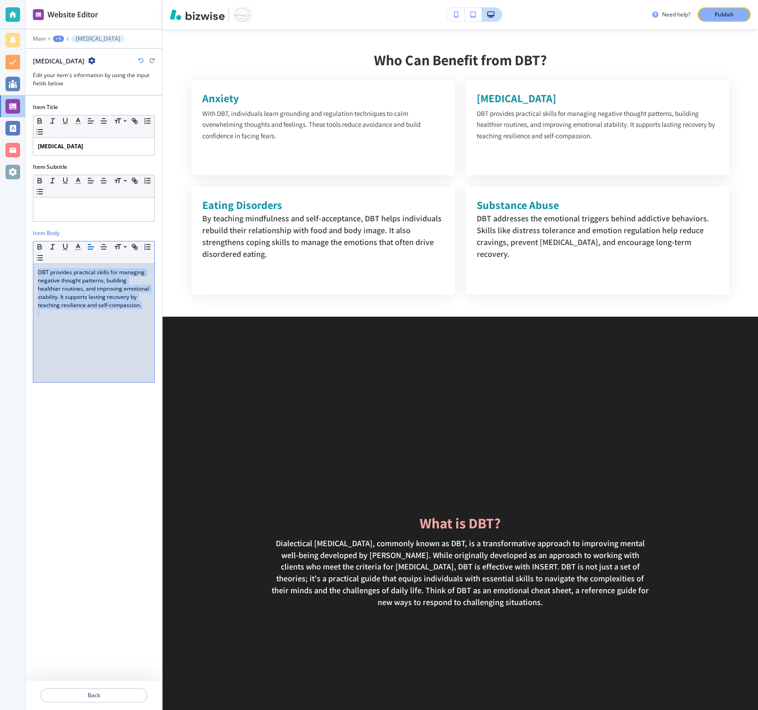
copy p "DBT provides practical skills for managing negative thought patterns, building …"
click at [94, 210] on div at bounding box center [93, 210] width 121 height 24
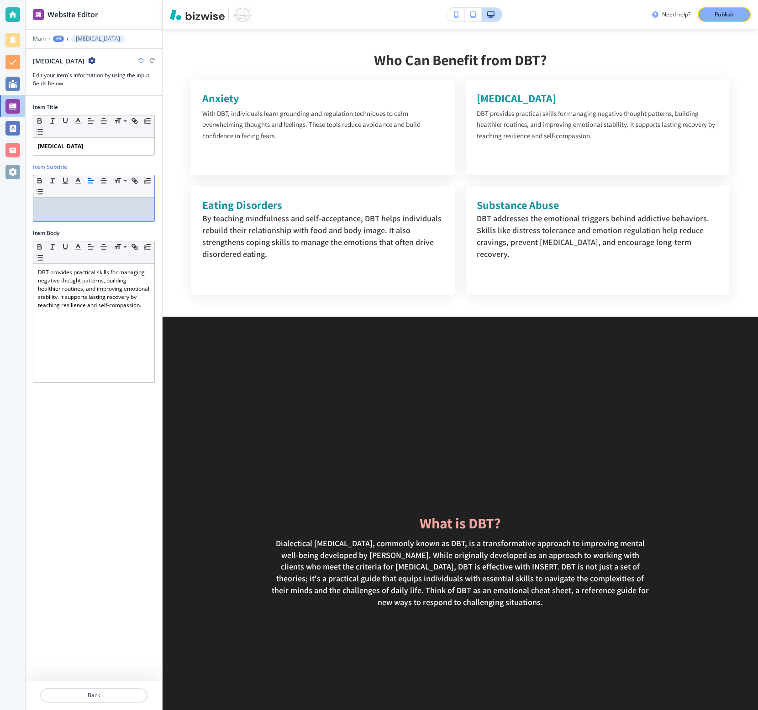
click at [94, 210] on div at bounding box center [93, 210] width 121 height 24
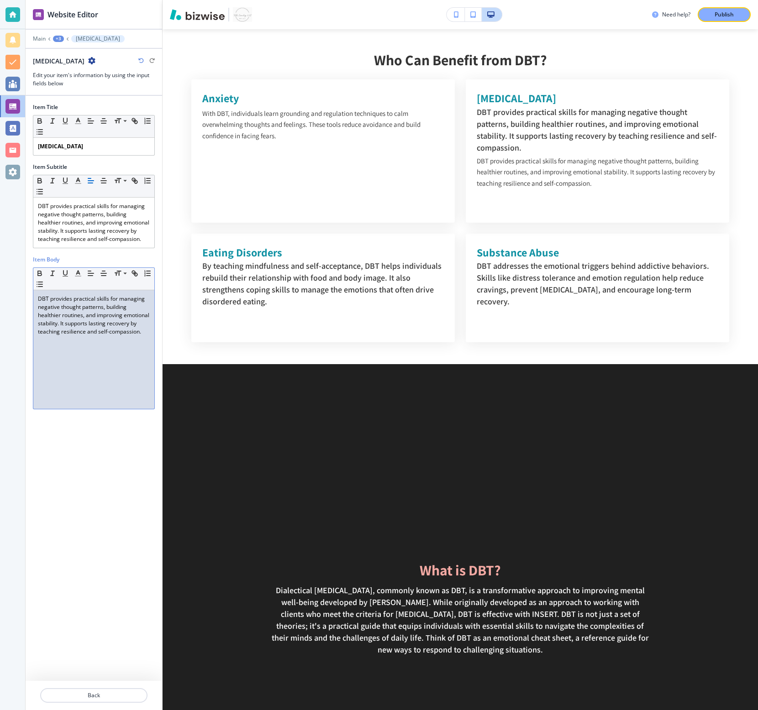
click at [65, 336] on p "DBT provides practical skills for managing negative thought patterns, building …" at bounding box center [94, 315] width 112 height 41
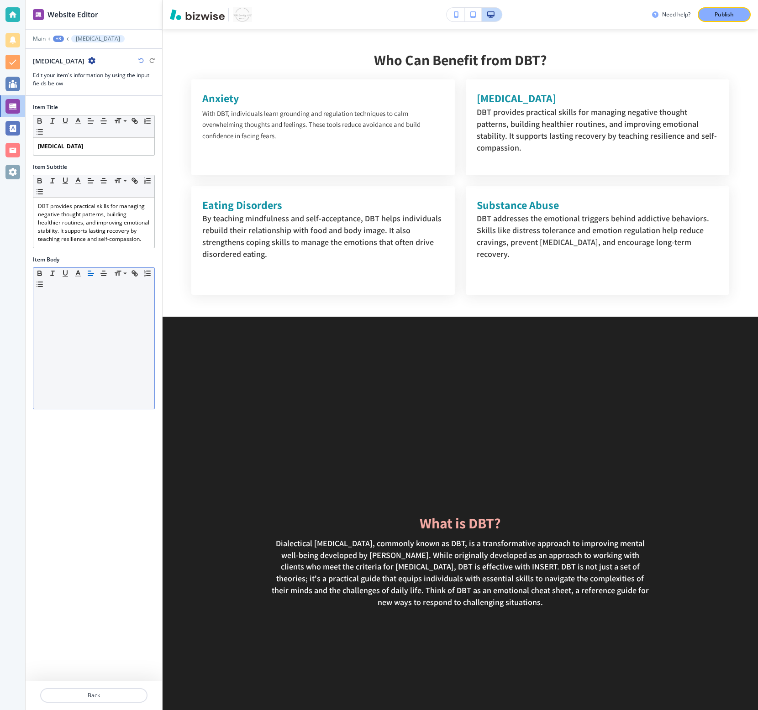
click at [59, 38] on div "+3" at bounding box center [58, 39] width 11 height 6
click at [76, 86] on p "Double Column" at bounding box center [82, 86] width 47 height 8
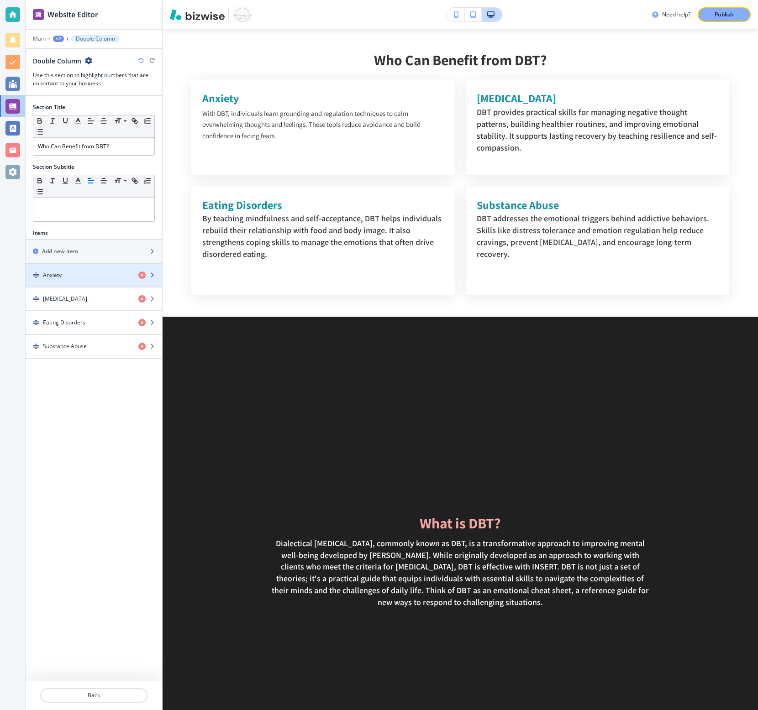
click at [85, 268] on div "button" at bounding box center [94, 267] width 136 height 7
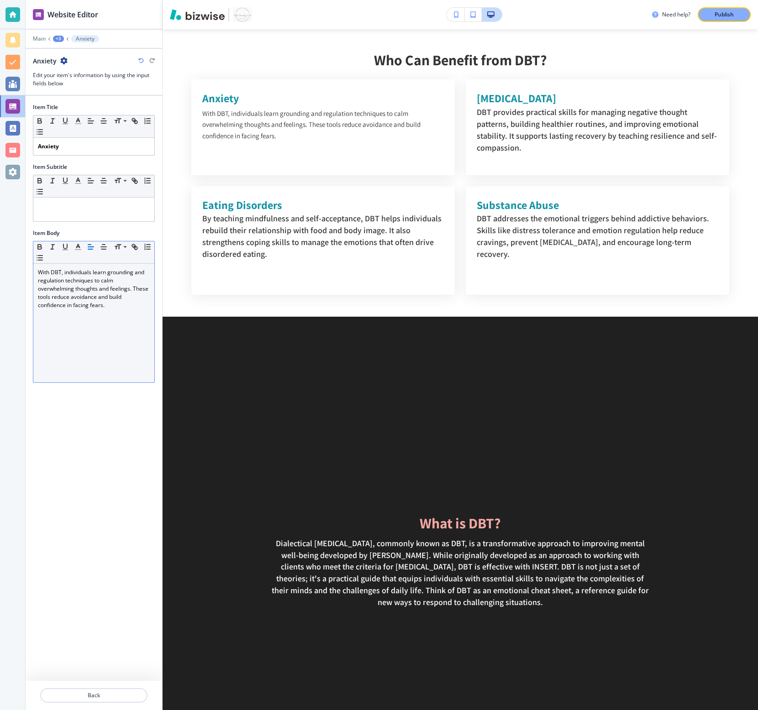
click at [85, 281] on p "With DBT, individuals learn grounding and regulation techniques to calm overwhe…" at bounding box center [94, 288] width 112 height 41
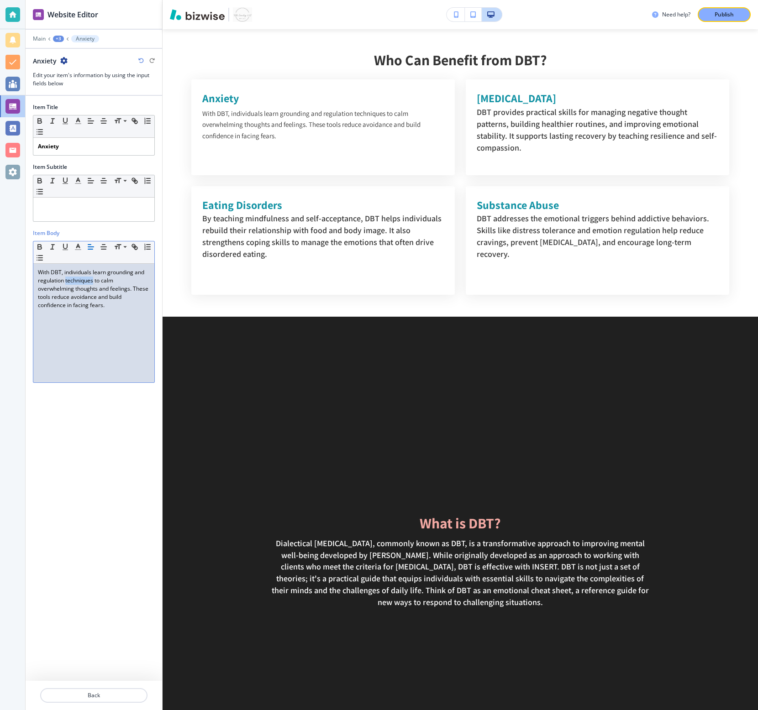
click at [85, 281] on p "With DBT, individuals learn grounding and regulation techniques to calm overwhe…" at bounding box center [94, 288] width 112 height 41
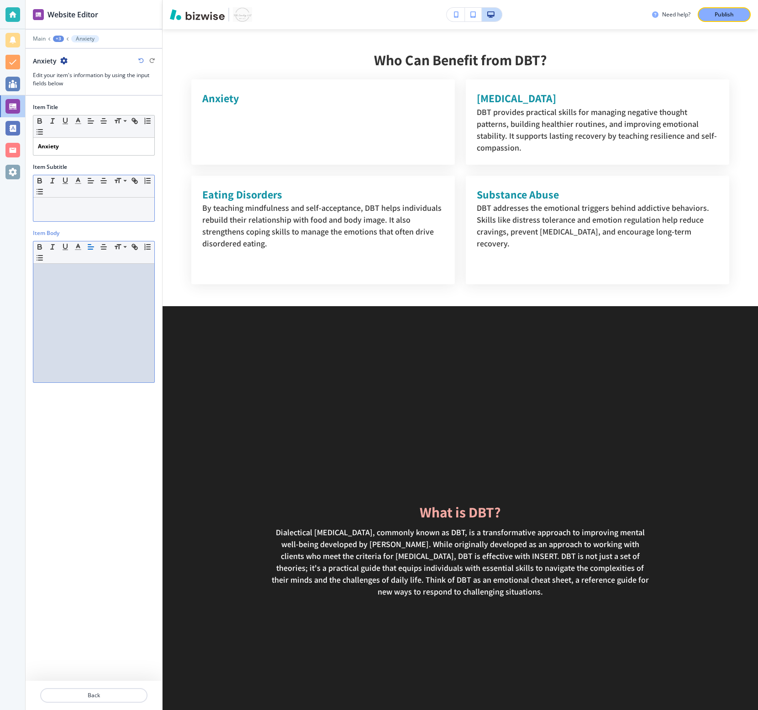
click at [79, 210] on div at bounding box center [93, 210] width 121 height 24
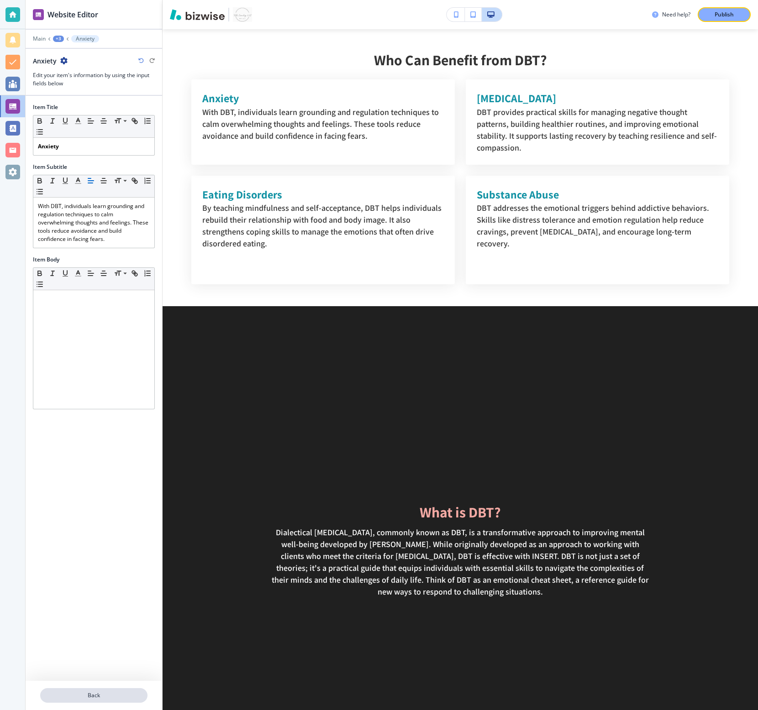
click at [94, 532] on p "Back" at bounding box center [93, 696] width 105 height 8
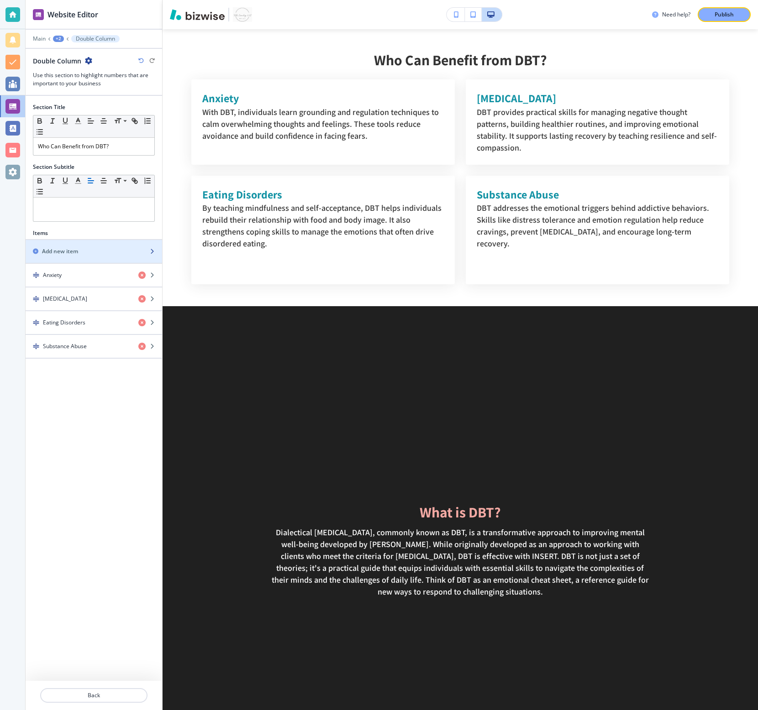
click at [81, 261] on div "button" at bounding box center [94, 259] width 136 height 7
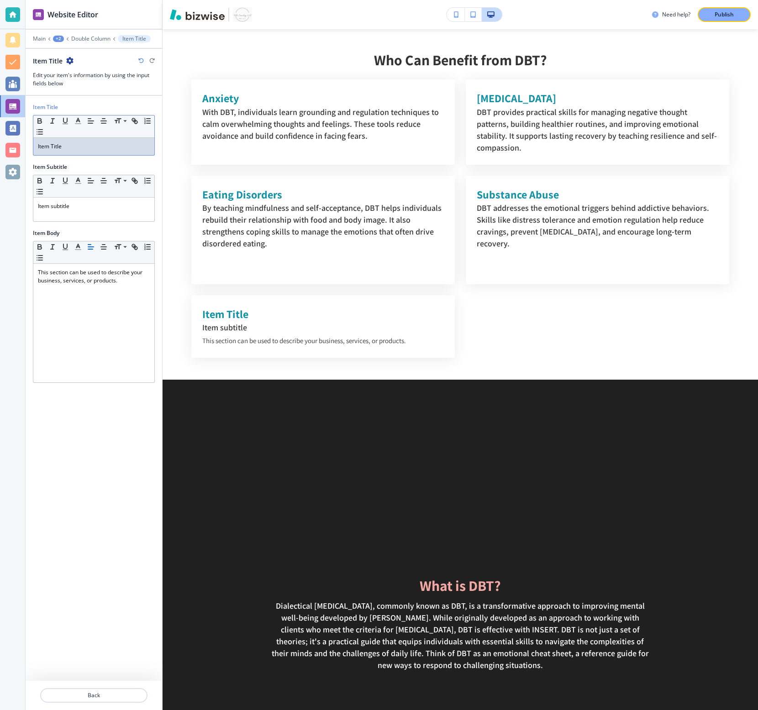
click at [81, 155] on div "Small Normal Large Huge Item Title" at bounding box center [94, 135] width 122 height 41
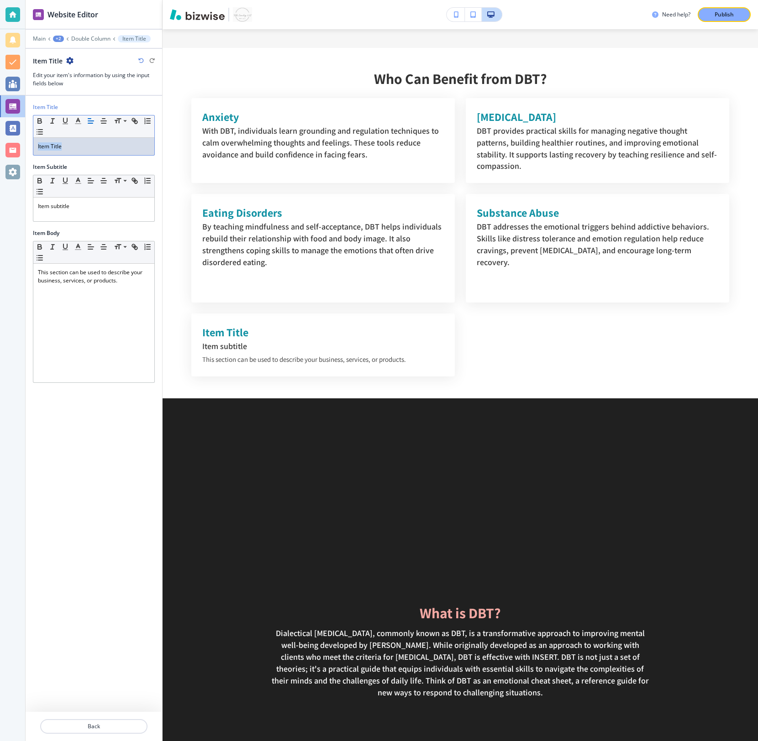
scroll to position [1715, 0]
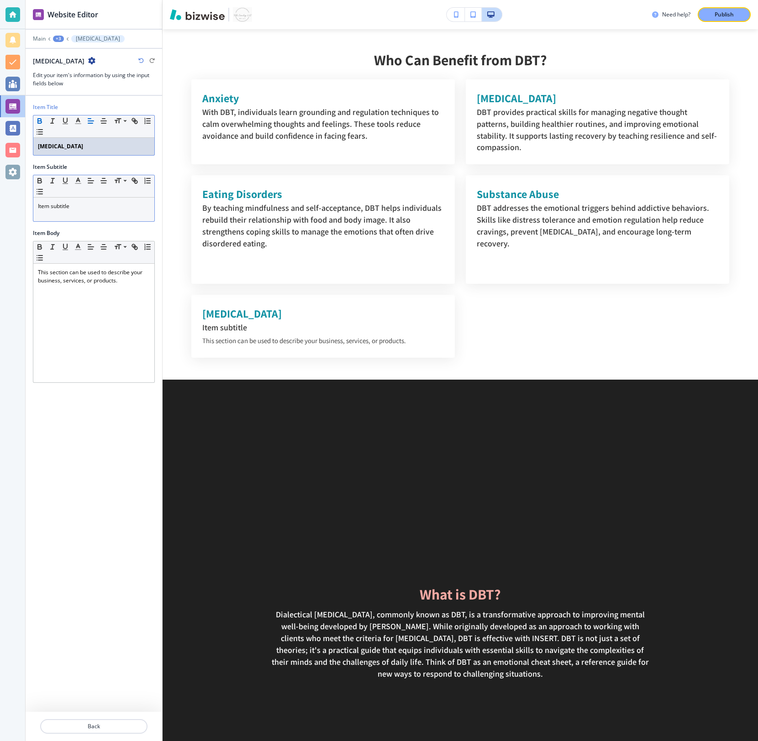
click at [73, 204] on p "Item subtitle" at bounding box center [94, 206] width 112 height 8
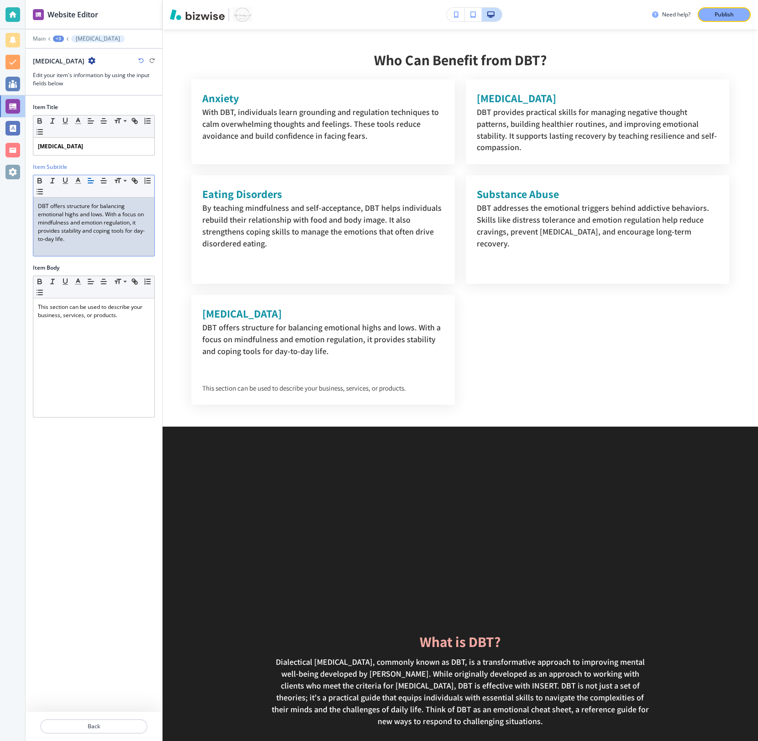
scroll to position [0, 0]
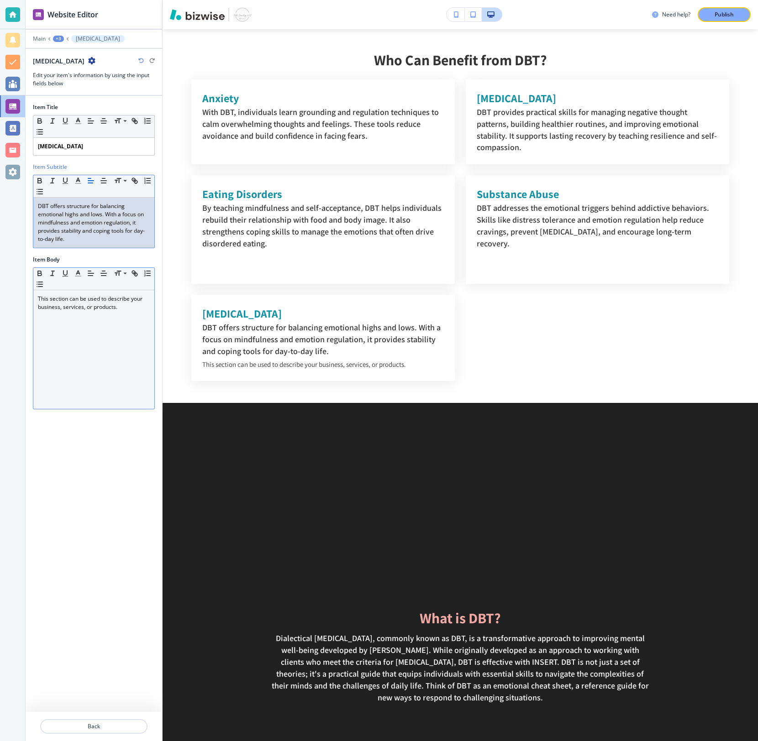
click at [95, 297] on p "This section can be used to describe your business, services, or products." at bounding box center [94, 303] width 112 height 16
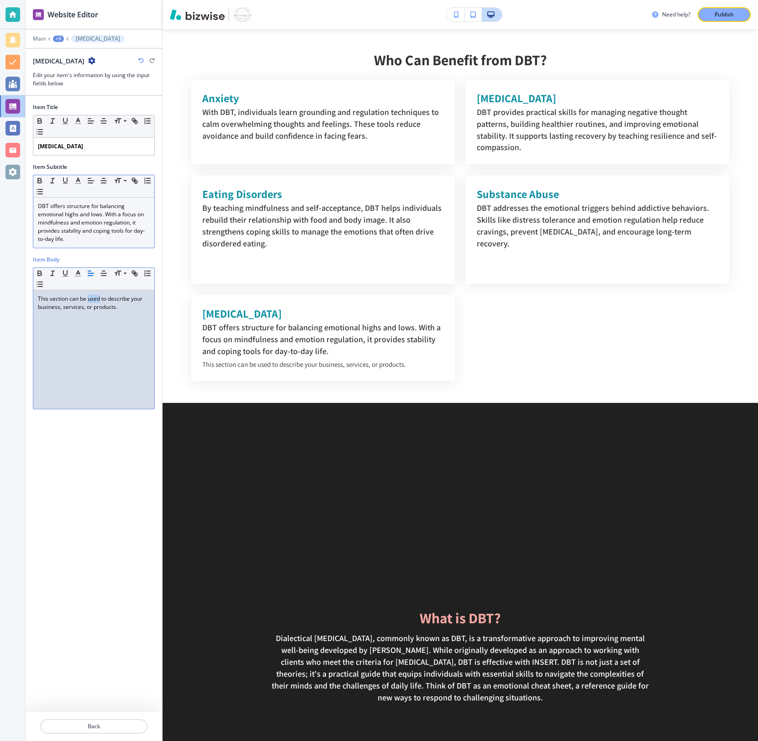
click at [95, 297] on p "This section can be used to describe your business, services, or products." at bounding box center [94, 303] width 112 height 16
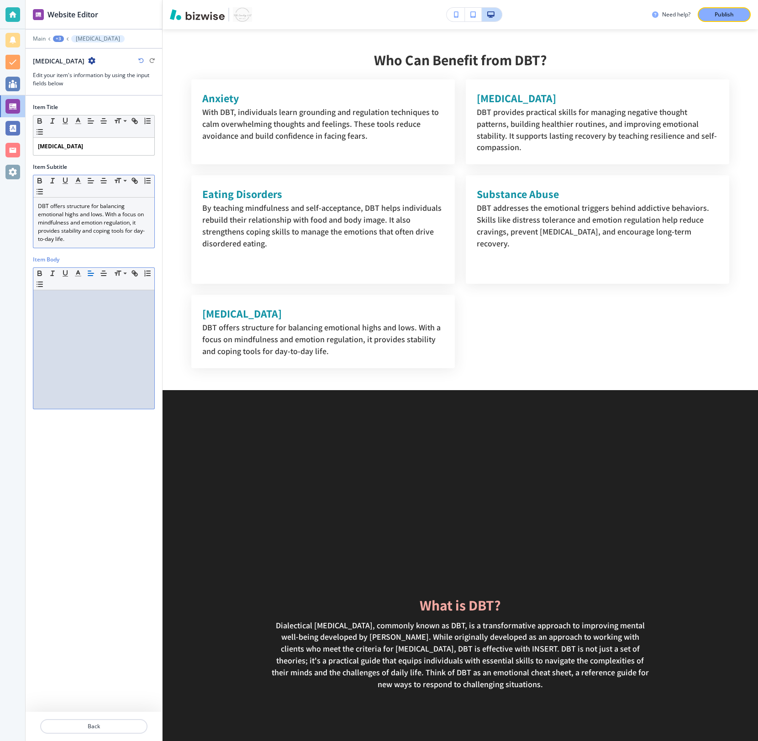
click at [71, 532] on div at bounding box center [94, 737] width 136 height 7
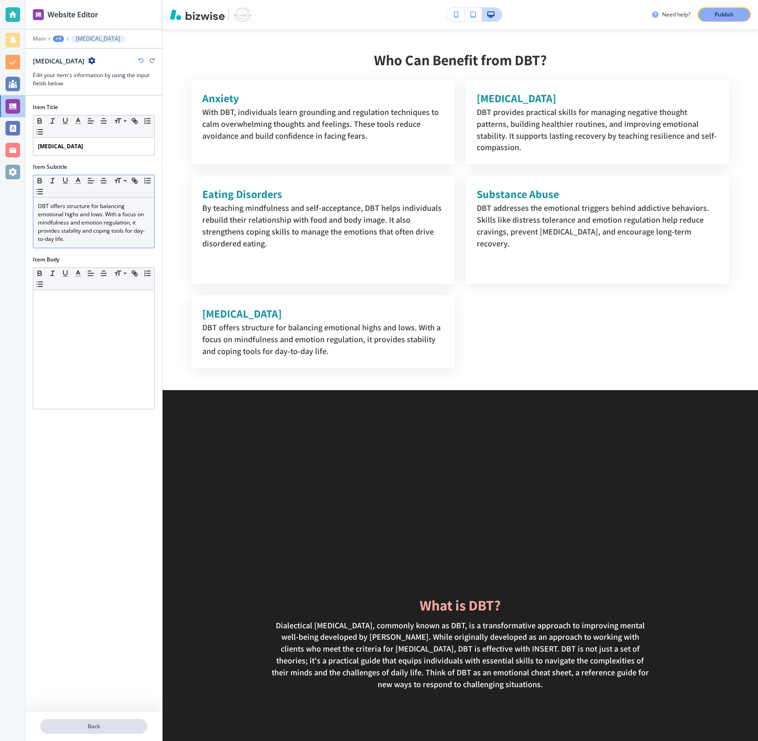
click at [84, 532] on p "Back" at bounding box center [93, 727] width 105 height 8
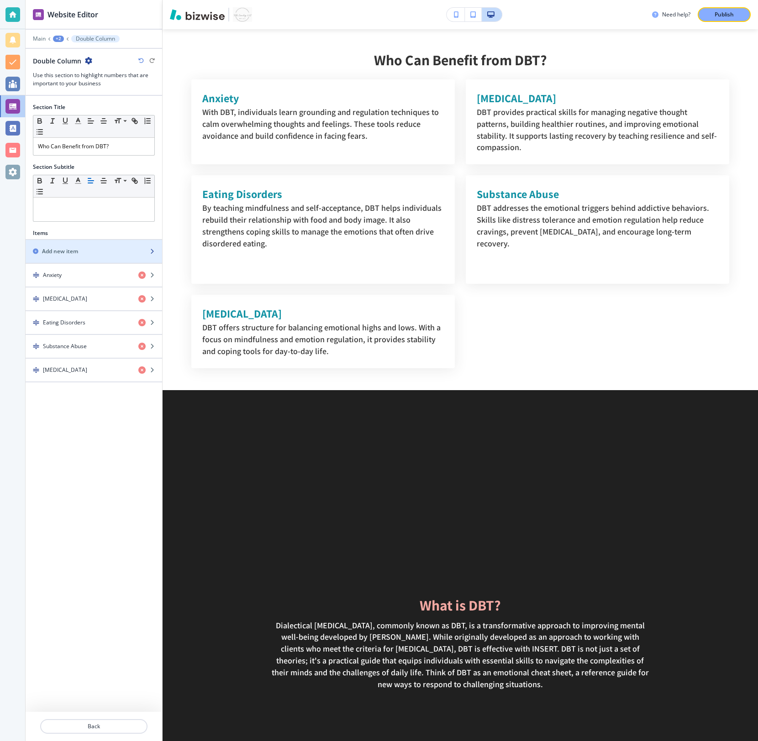
click at [87, 252] on div "Add new item" at bounding box center [84, 251] width 116 height 8
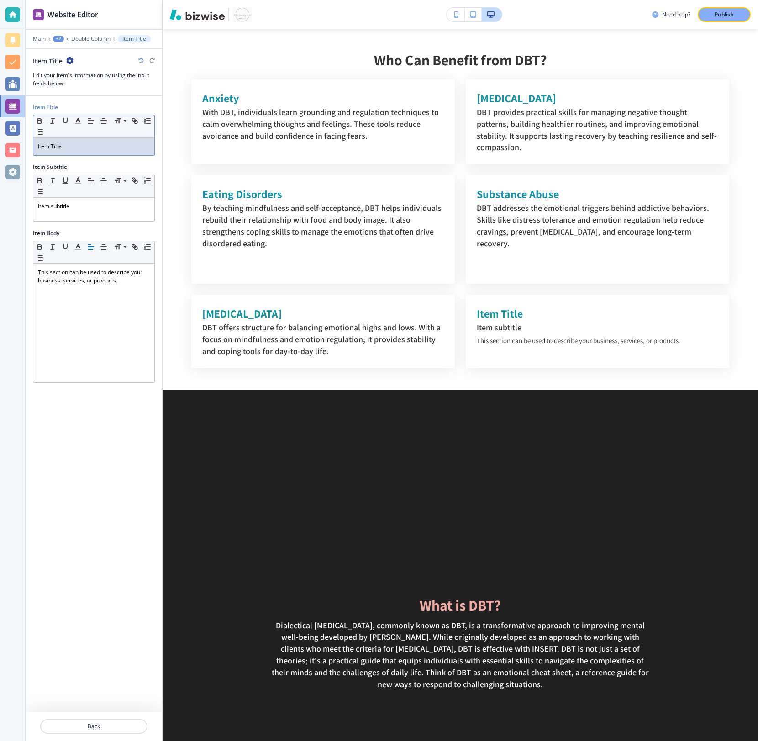
click at [89, 153] on div "Item Title" at bounding box center [93, 146] width 121 height 17
click at [88, 213] on div "Item subtitle" at bounding box center [93, 210] width 121 height 24
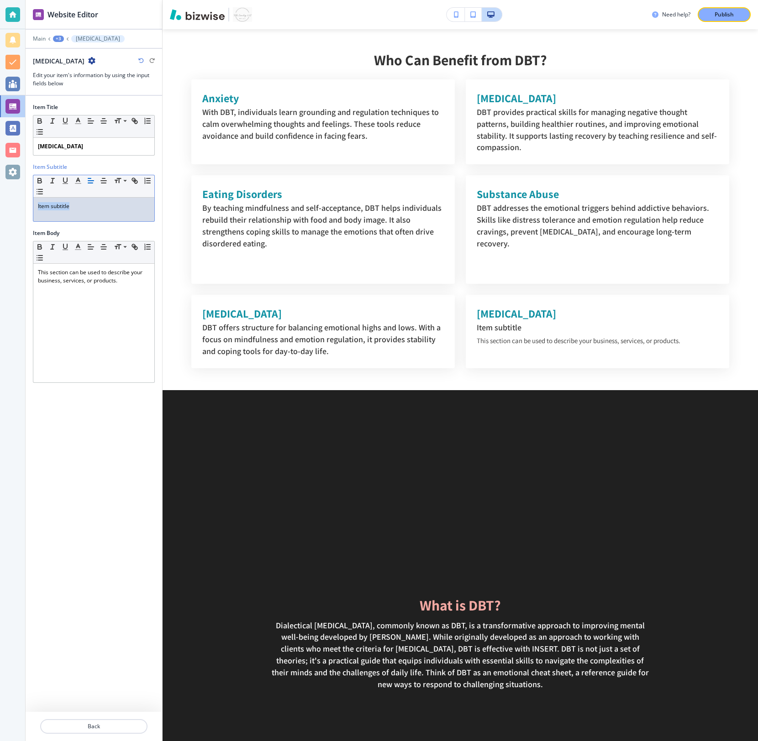
click at [88, 213] on div "Item subtitle" at bounding box center [93, 210] width 121 height 24
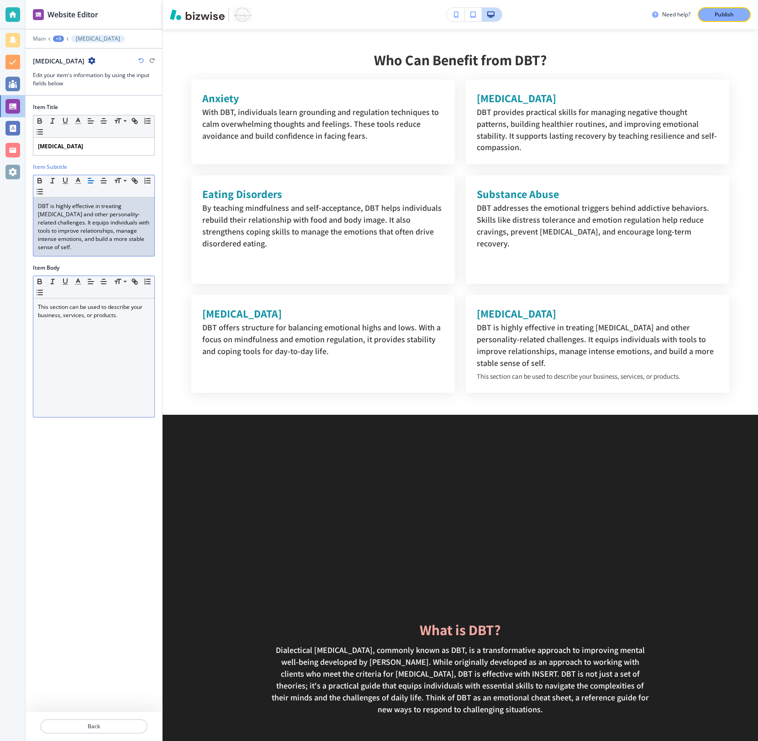
click at [77, 306] on p "This section can be used to describe your business, services, or products." at bounding box center [94, 311] width 112 height 16
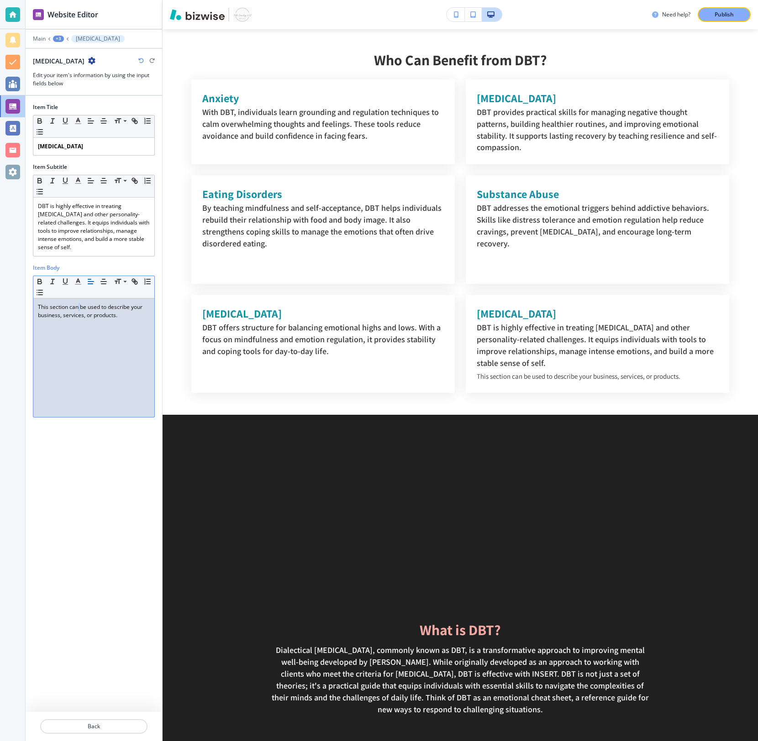
click at [77, 306] on p "This section can be used to describe your business, services, or products." at bounding box center [94, 311] width 112 height 16
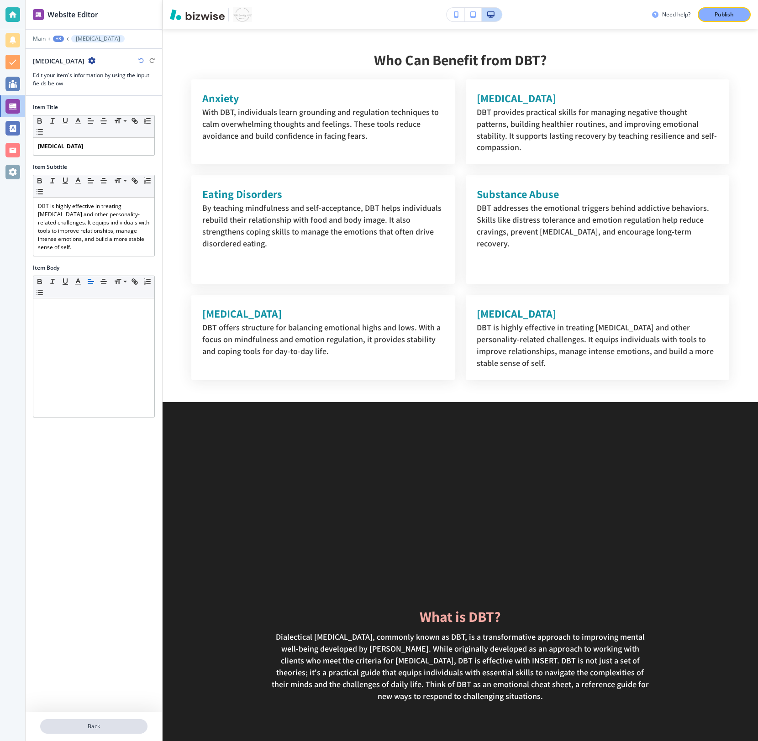
click at [105, 532] on p "Back" at bounding box center [93, 727] width 105 height 8
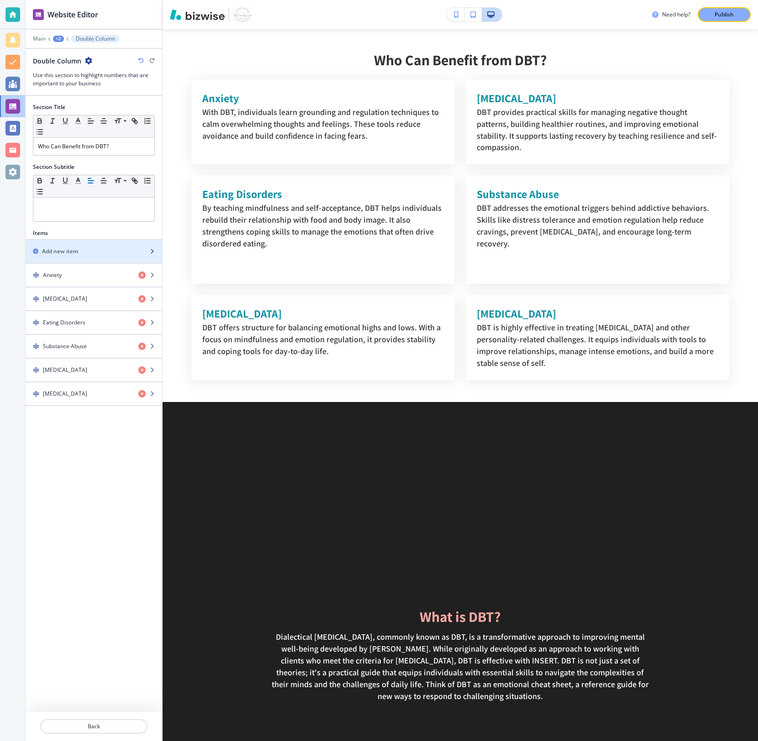
click at [93, 253] on div "Add new item" at bounding box center [84, 251] width 116 height 8
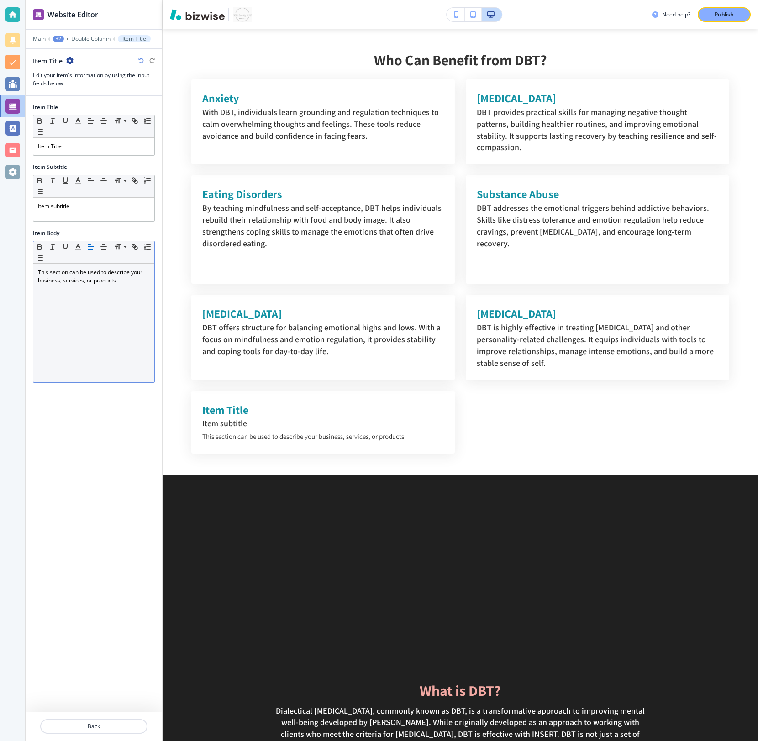
click at [100, 283] on p "This section can be used to describe your business, services, or products." at bounding box center [94, 276] width 112 height 16
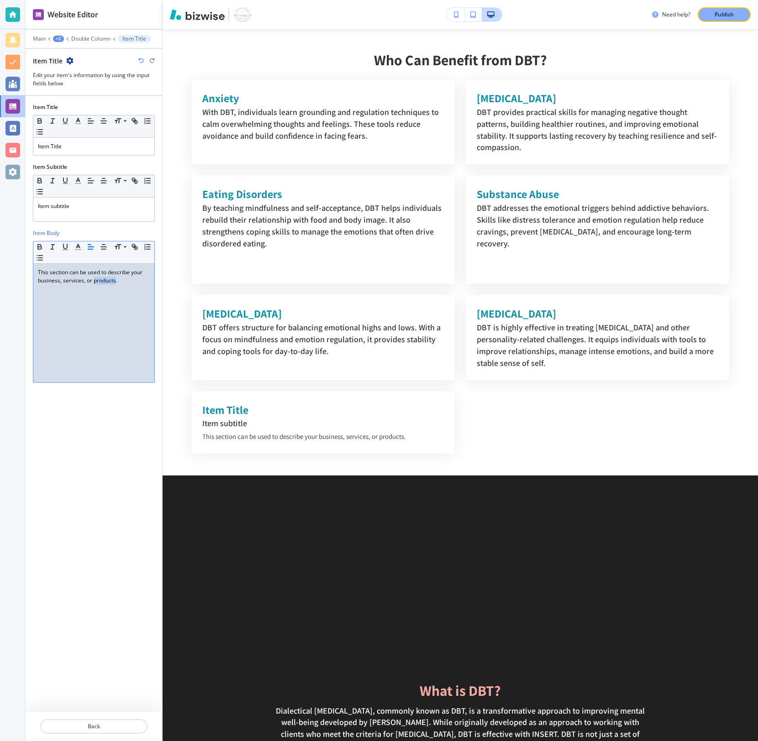
click at [100, 283] on p "This section can be used to describe your business, services, or products." at bounding box center [94, 276] width 112 height 16
click at [73, 206] on p "Item subtitle" at bounding box center [94, 206] width 112 height 8
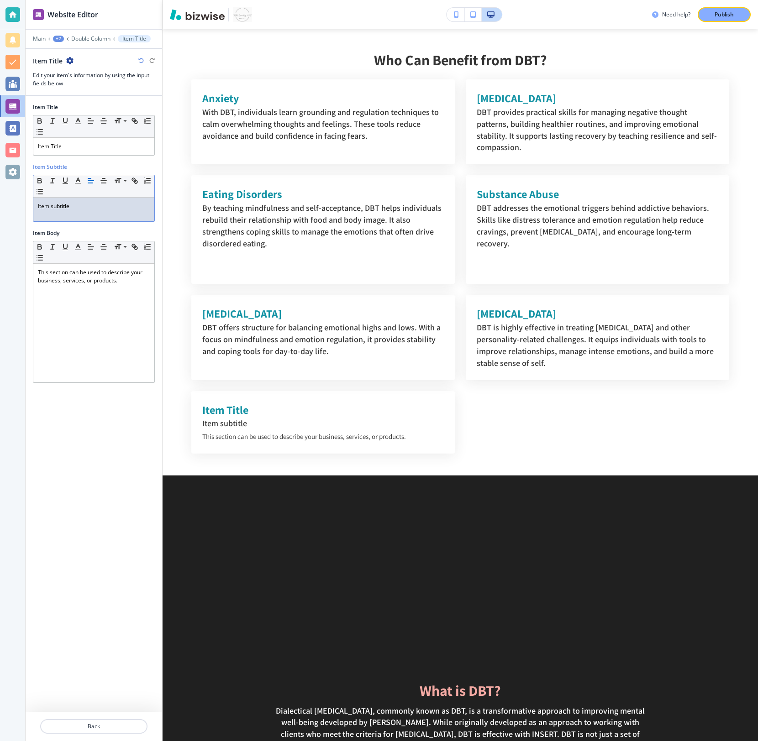
click at [73, 206] on p "Item subtitle" at bounding box center [94, 206] width 112 height 8
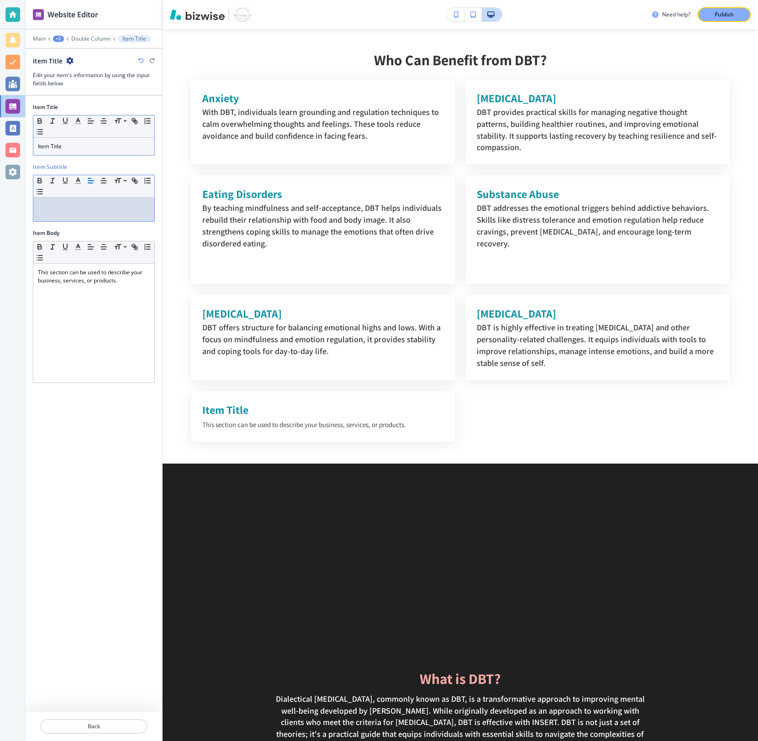
click at [74, 142] on p "Item Title" at bounding box center [94, 146] width 112 height 8
click at [74, 144] on p "Item Title" at bounding box center [94, 146] width 112 height 8
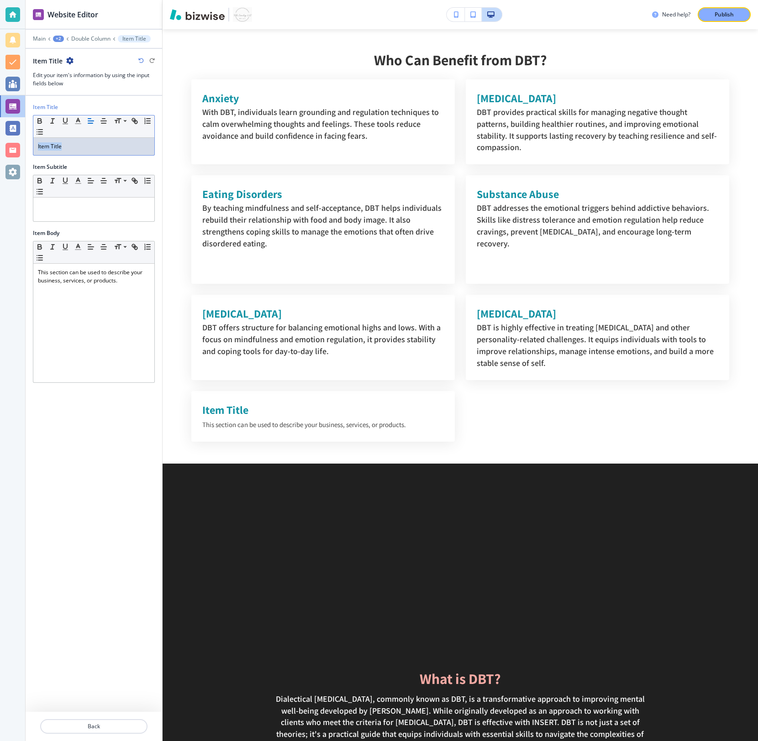
click at [69, 61] on icon "button" at bounding box center [69, 60] width 7 height 7
click at [82, 115] on button "Delete Item Title" at bounding box center [95, 108] width 58 height 16
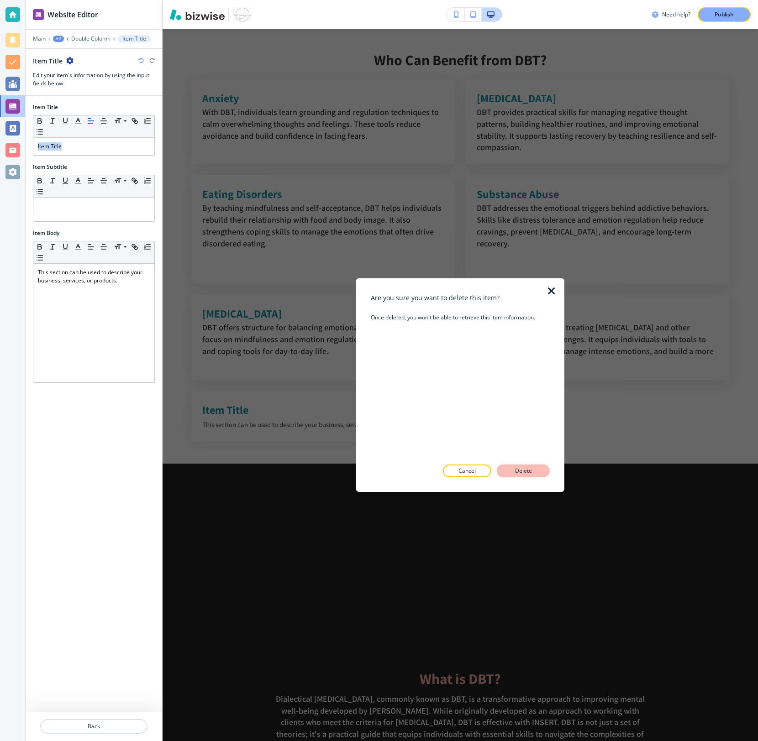
click at [488, 465] on button "Delete" at bounding box center [523, 471] width 53 height 13
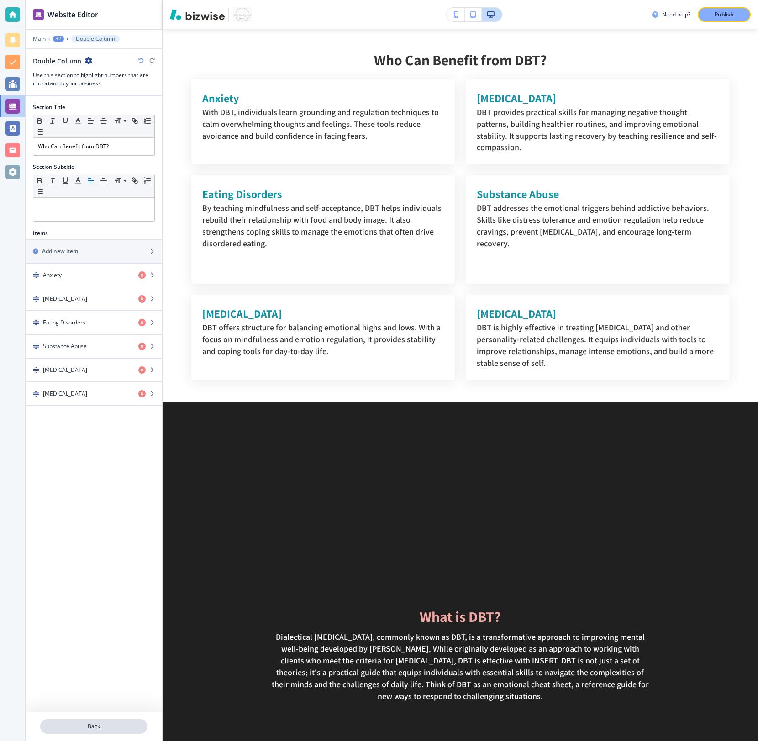
click at [70, 532] on p "Back" at bounding box center [93, 727] width 105 height 8
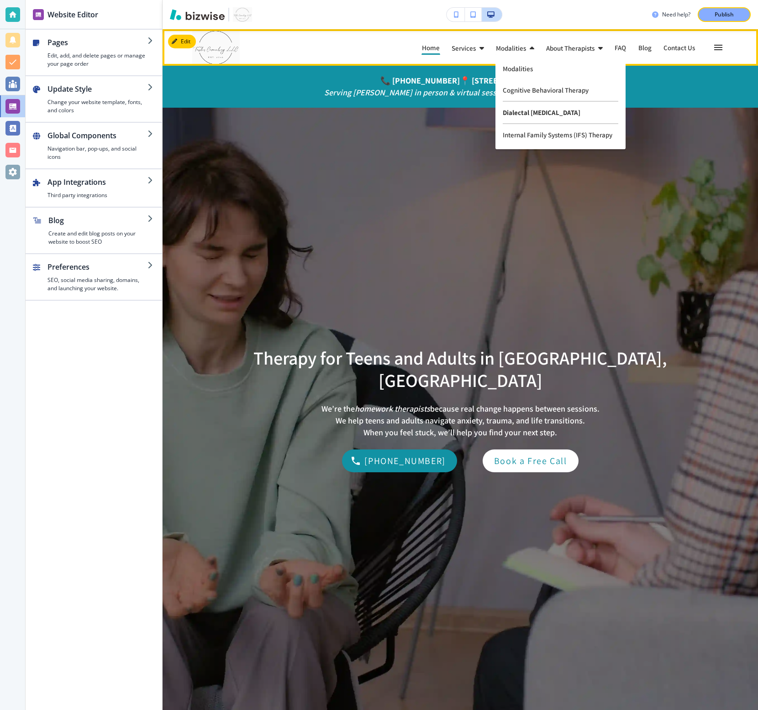
click at [520, 111] on p "Dialectal Behavior Therapy" at bounding box center [560, 113] width 115 height 22
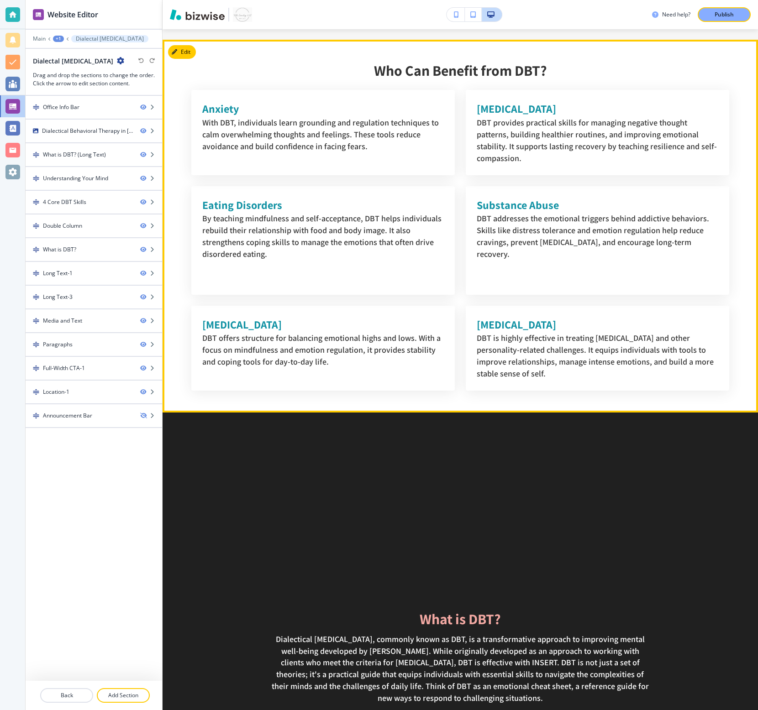
scroll to position [1693, 0]
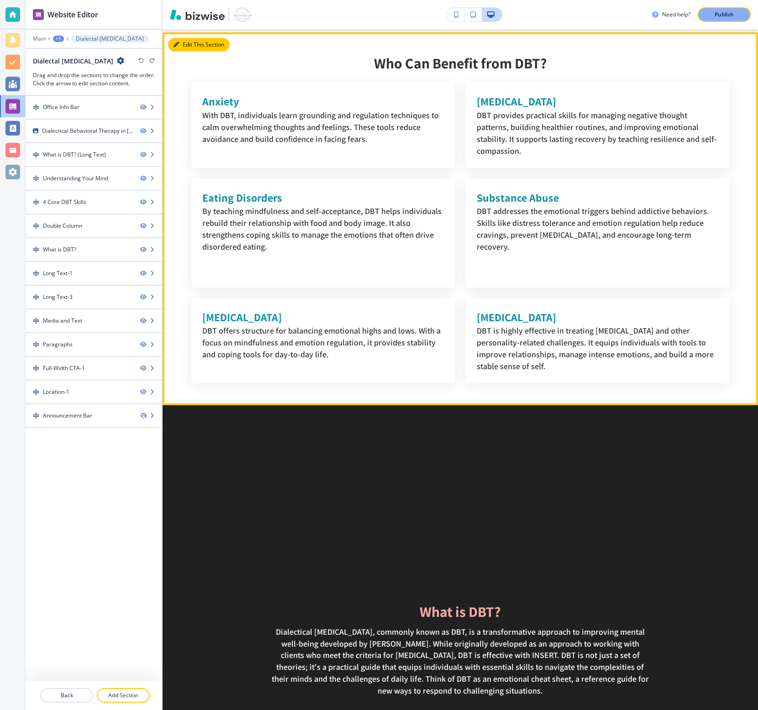
click at [176, 47] on icon "button" at bounding box center [175, 44] width 5 height 5
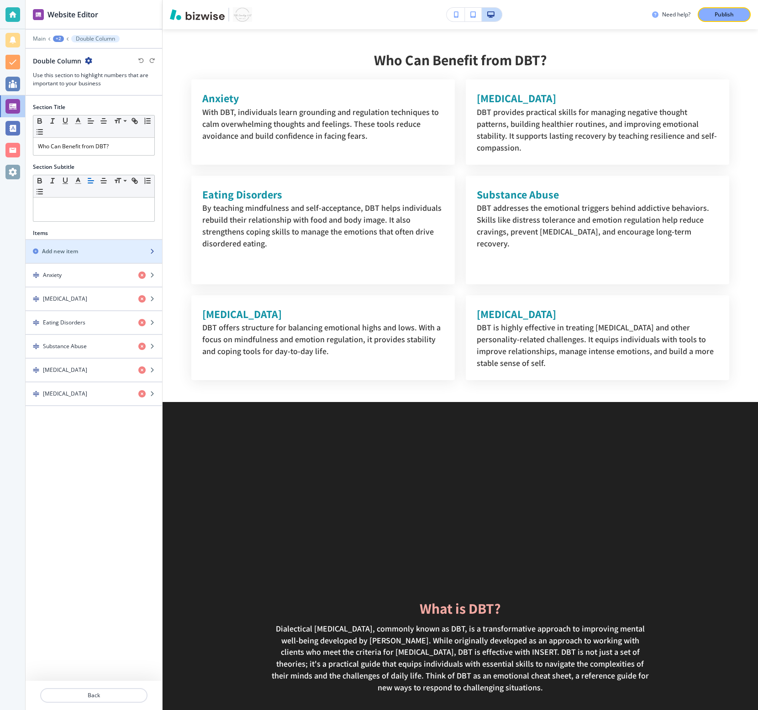
click at [62, 249] on h2 "Add new item" at bounding box center [60, 251] width 36 height 8
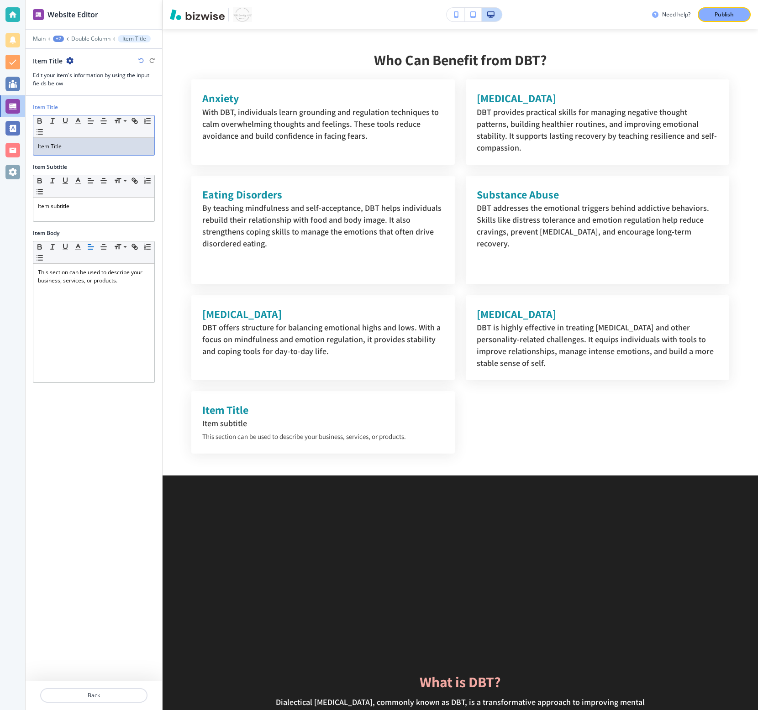
click at [74, 148] on p "Item Title" at bounding box center [94, 146] width 112 height 8
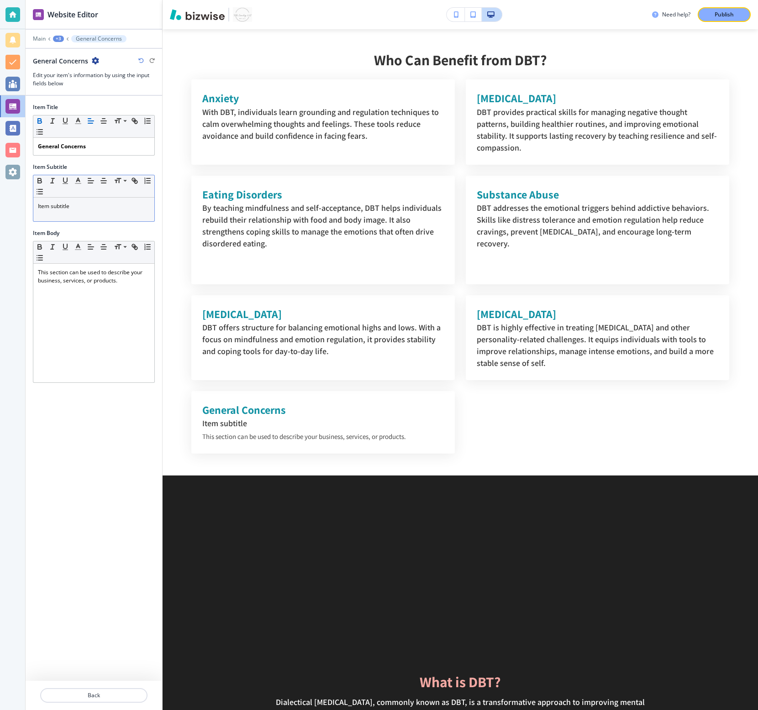
click at [86, 205] on p "Item subtitle" at bounding box center [94, 206] width 112 height 8
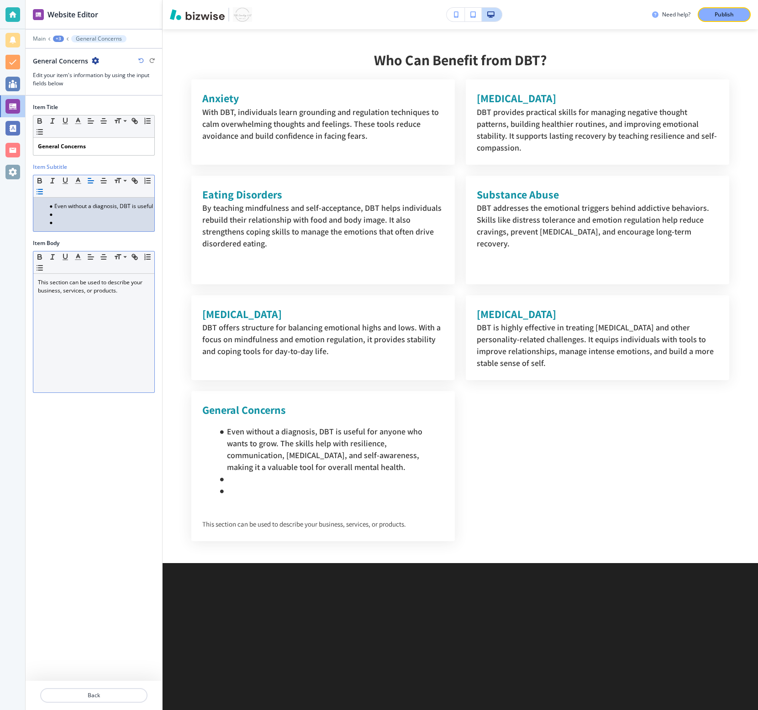
click at [81, 291] on p "This section can be used to describe your business, services, or products." at bounding box center [94, 286] width 112 height 16
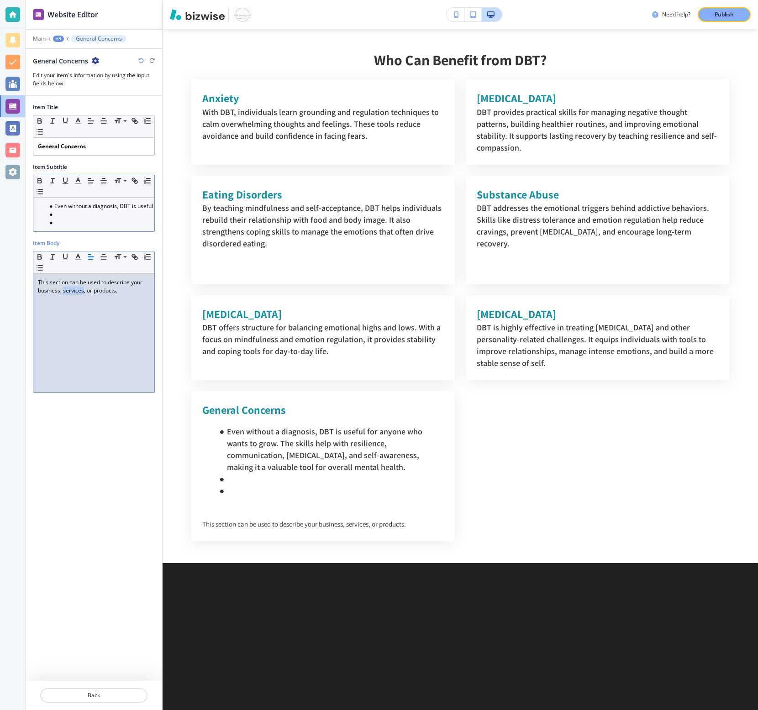
click at [81, 291] on p "This section can be used to describe your business, services, or products." at bounding box center [94, 286] width 112 height 16
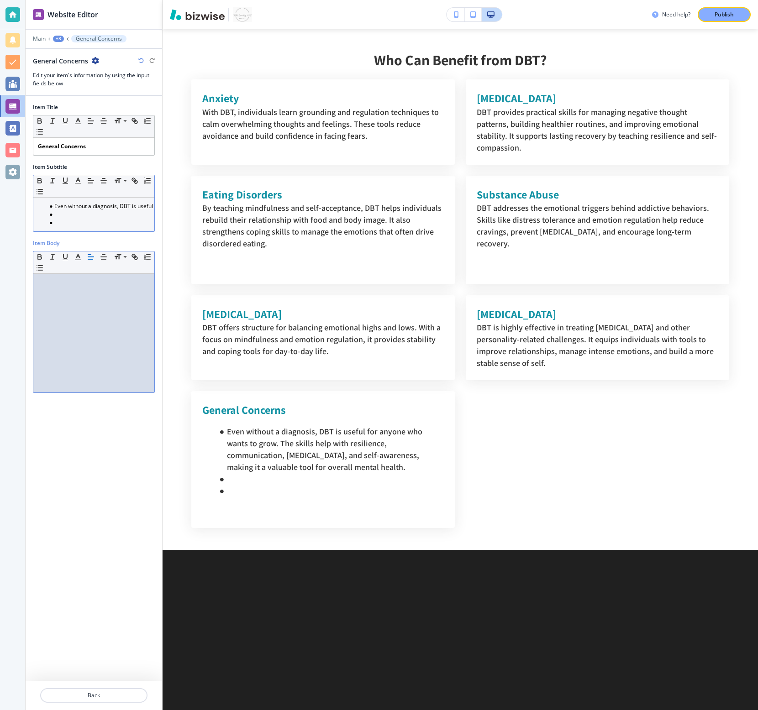
click at [63, 219] on li at bounding box center [98, 223] width 104 height 8
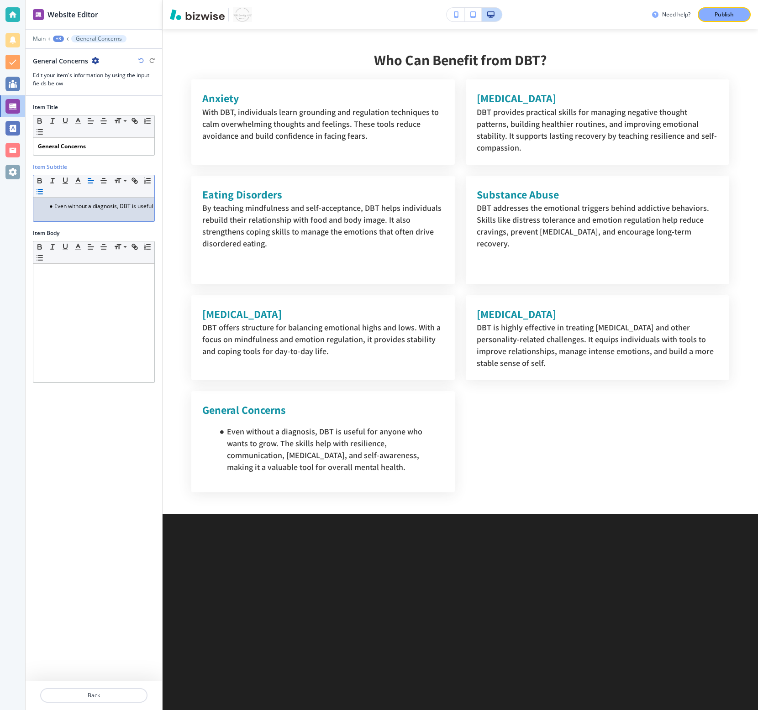
click at [53, 210] on li "Even without a diagnosis, DBT is useful for anyone who wants to grow. The skill…" at bounding box center [98, 206] width 104 height 8
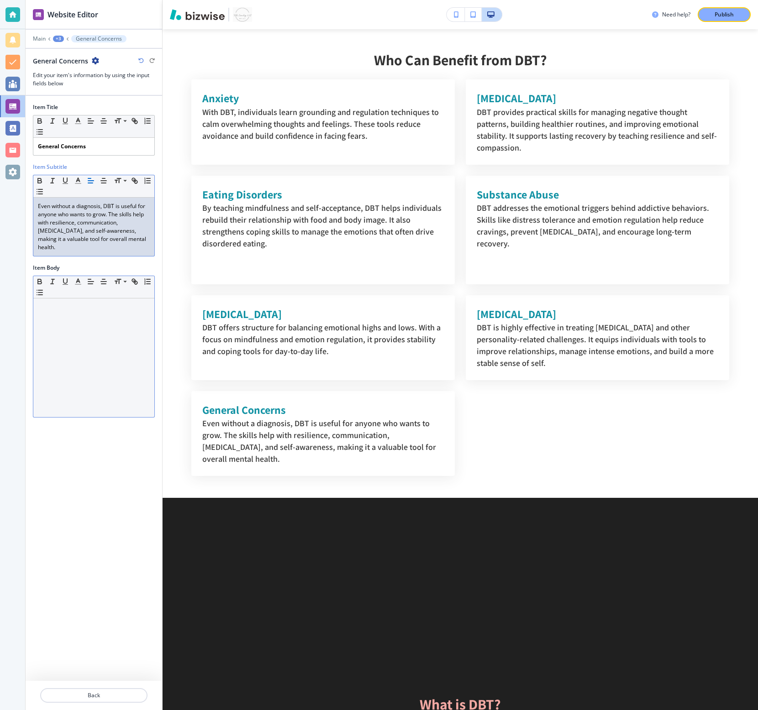
click at [99, 341] on div at bounding box center [93, 358] width 121 height 119
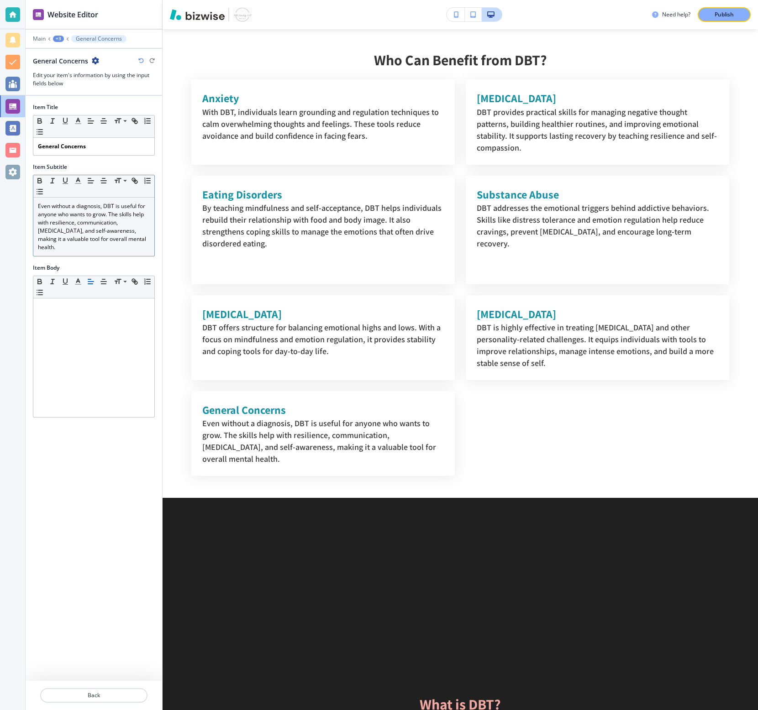
click at [58, 39] on div "+3" at bounding box center [58, 39] width 11 height 6
click at [80, 693] on p "Back" at bounding box center [93, 696] width 105 height 8
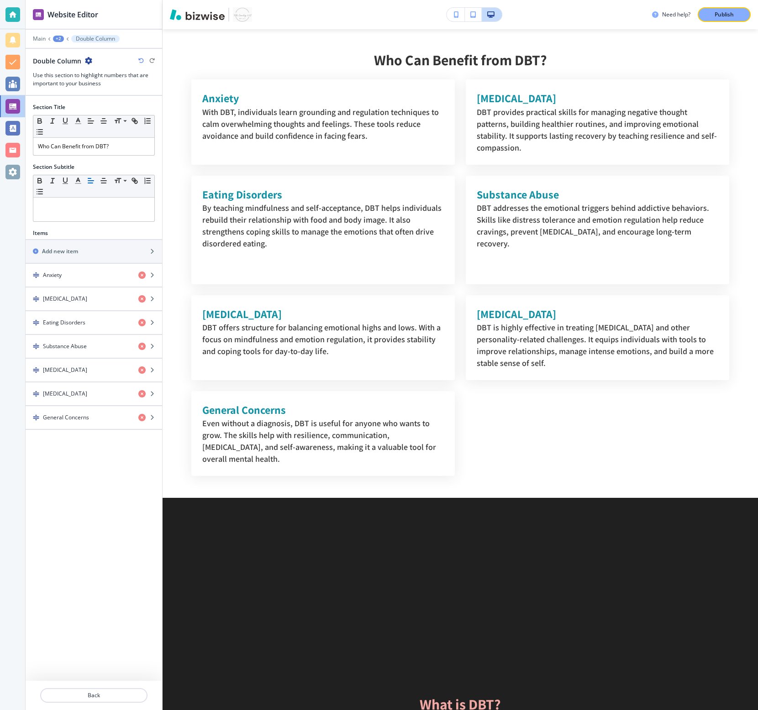
click at [80, 693] on p "Back" at bounding box center [93, 696] width 105 height 8
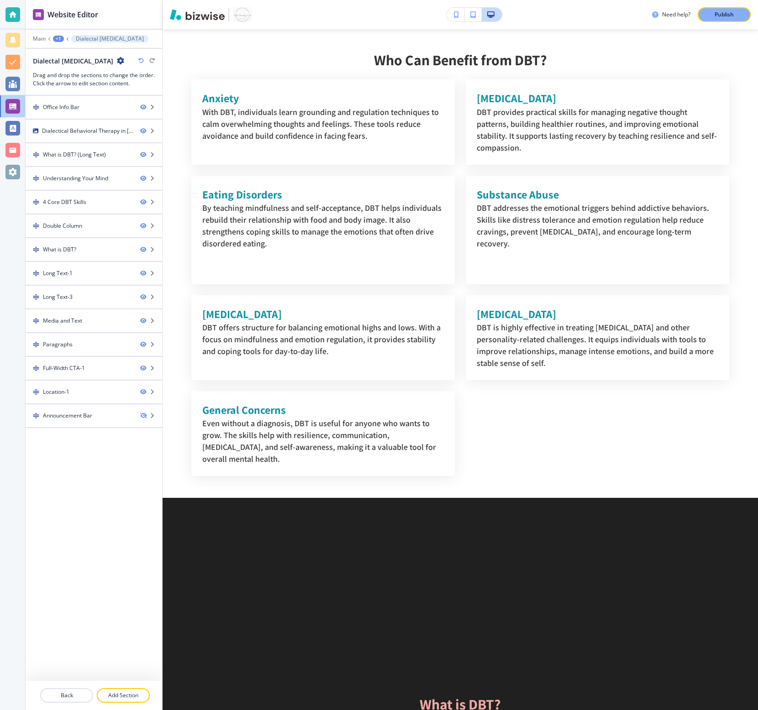
click at [63, 39] on button "+1" at bounding box center [58, 39] width 11 height 6
click at [89, 83] on h3 "Drag and drop the sections to change the order. Click the arrow to edit section…" at bounding box center [94, 79] width 122 height 16
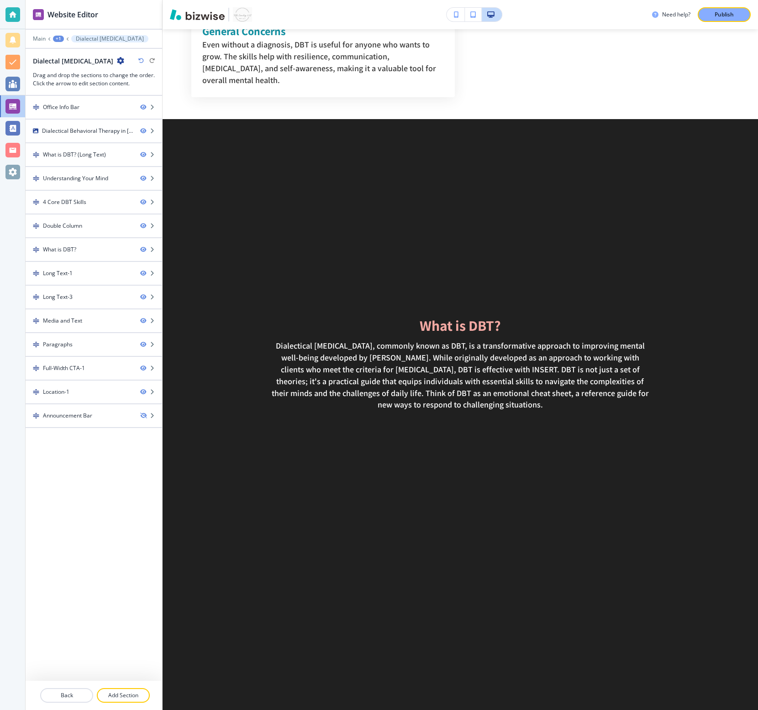
scroll to position [2090, 0]
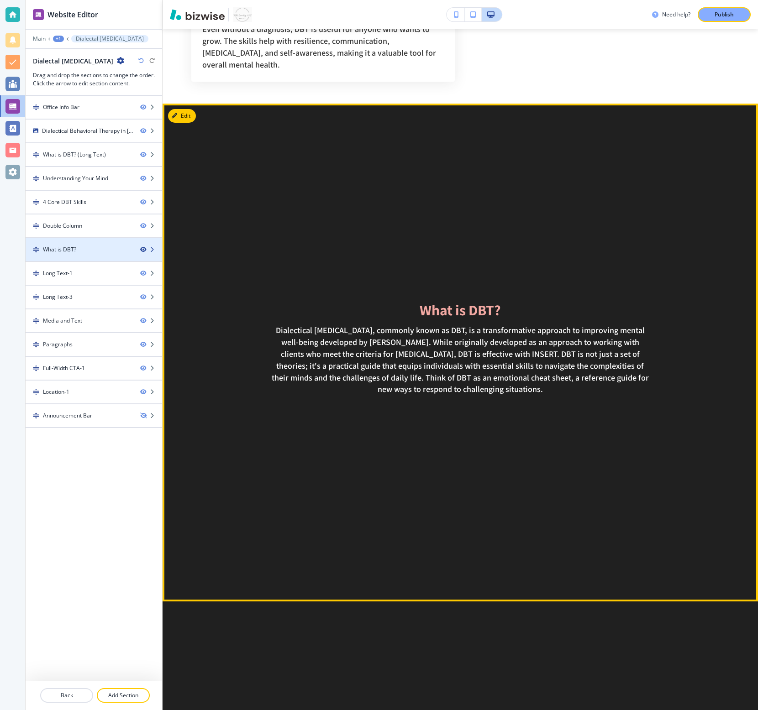
click at [141, 252] on icon "button" at bounding box center [142, 249] width 5 height 5
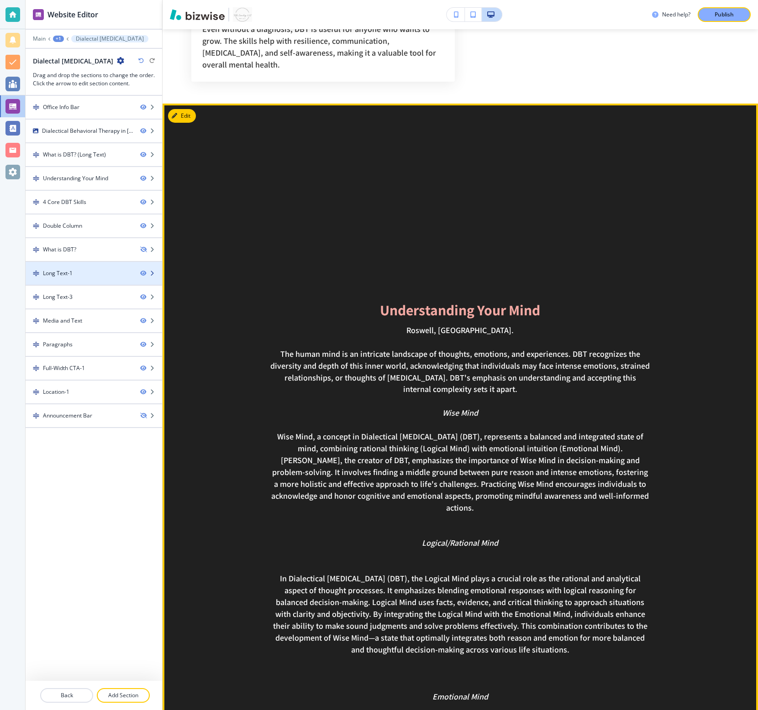
click at [151, 275] on icon "button" at bounding box center [151, 273] width 5 height 5
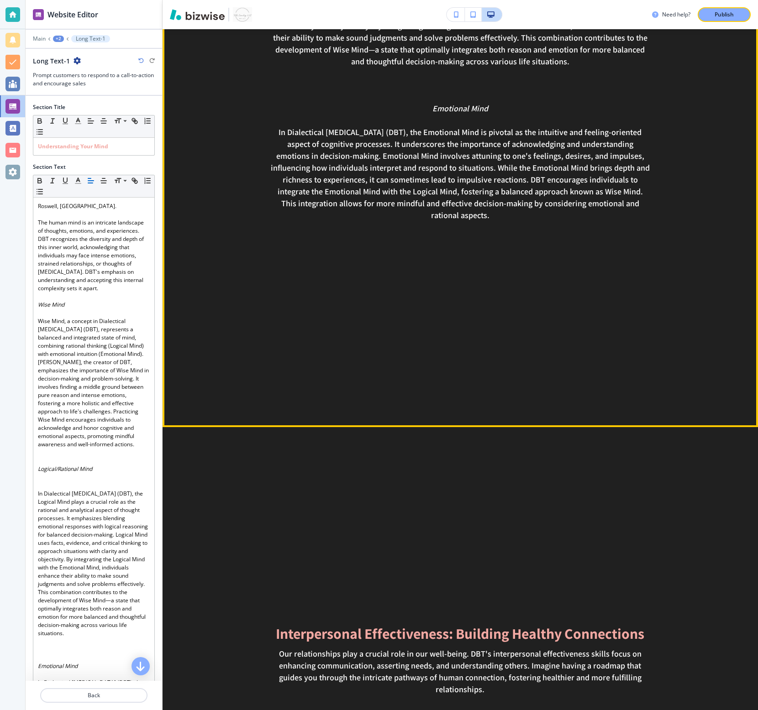
scroll to position [2701, 0]
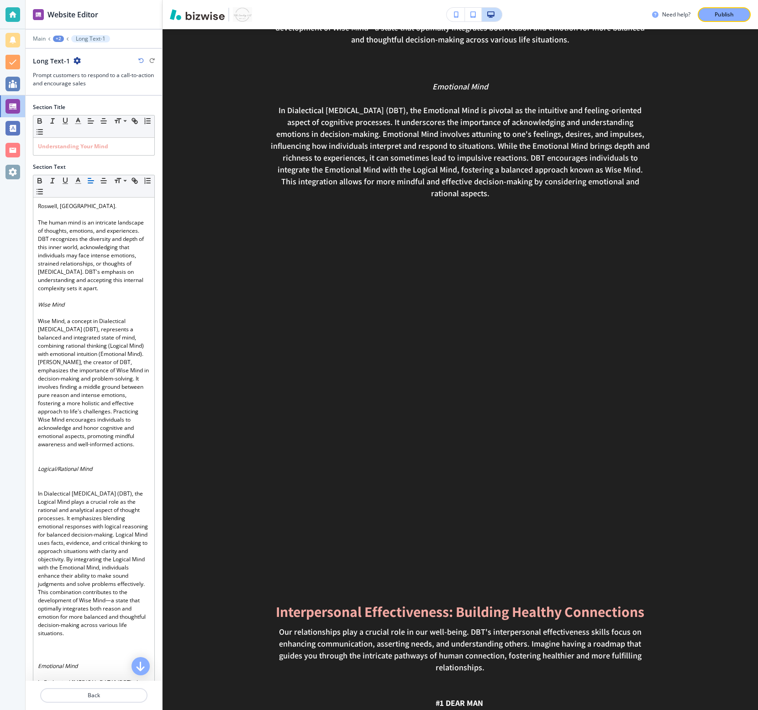
click at [79, 60] on icon "button" at bounding box center [76, 60] width 7 height 7
click at [89, 113] on button "Delete Section" at bounding box center [101, 108] width 58 height 16
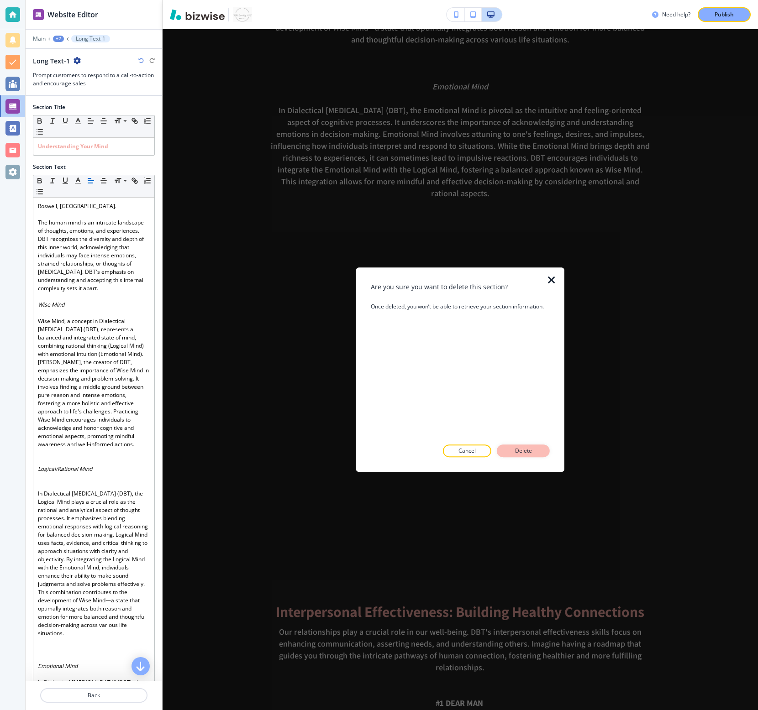
click at [535, 449] on button "Delete" at bounding box center [523, 451] width 53 height 13
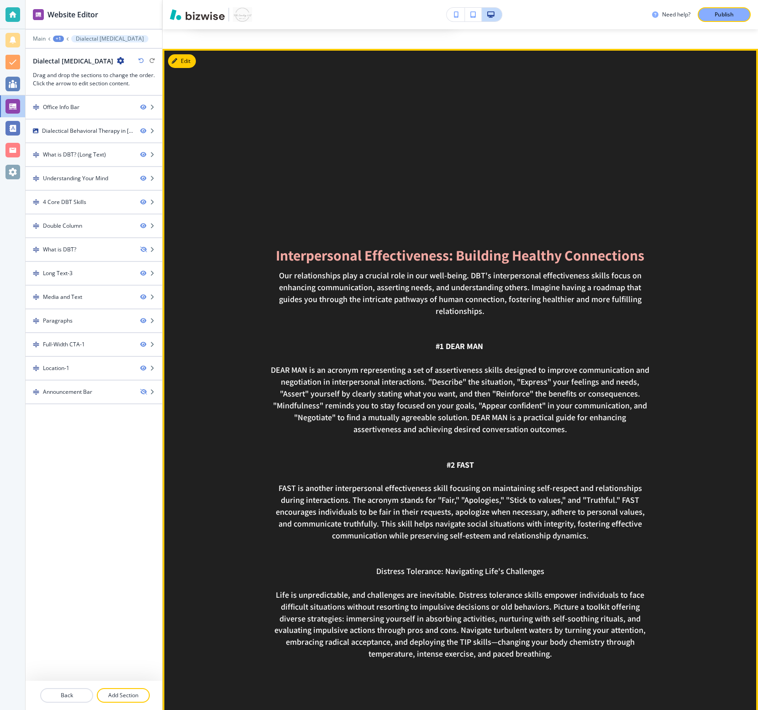
scroll to position [2141, 0]
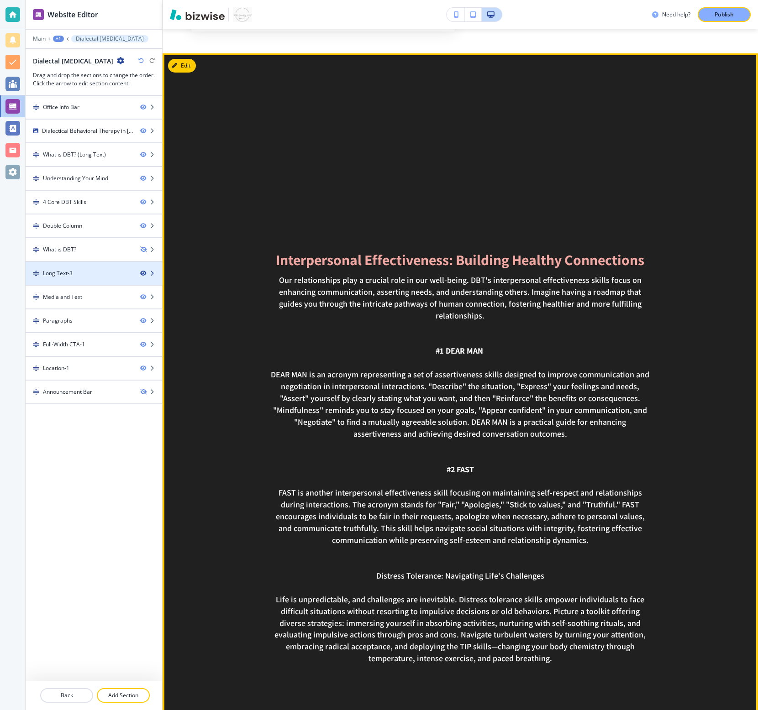
click at [143, 273] on icon "button" at bounding box center [142, 273] width 5 height 5
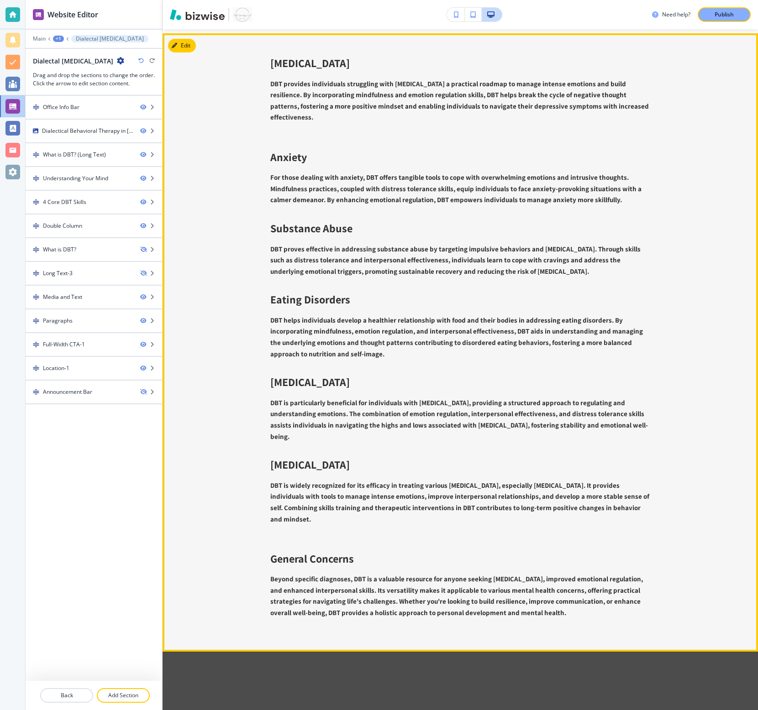
scroll to position [3484, 0]
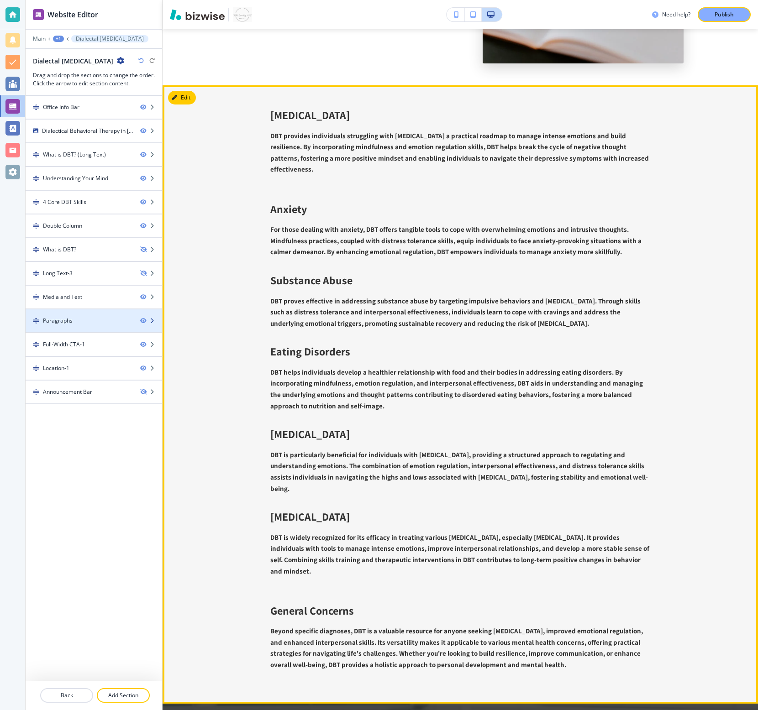
click at [151, 320] on icon "button" at bounding box center [151, 320] width 5 height 5
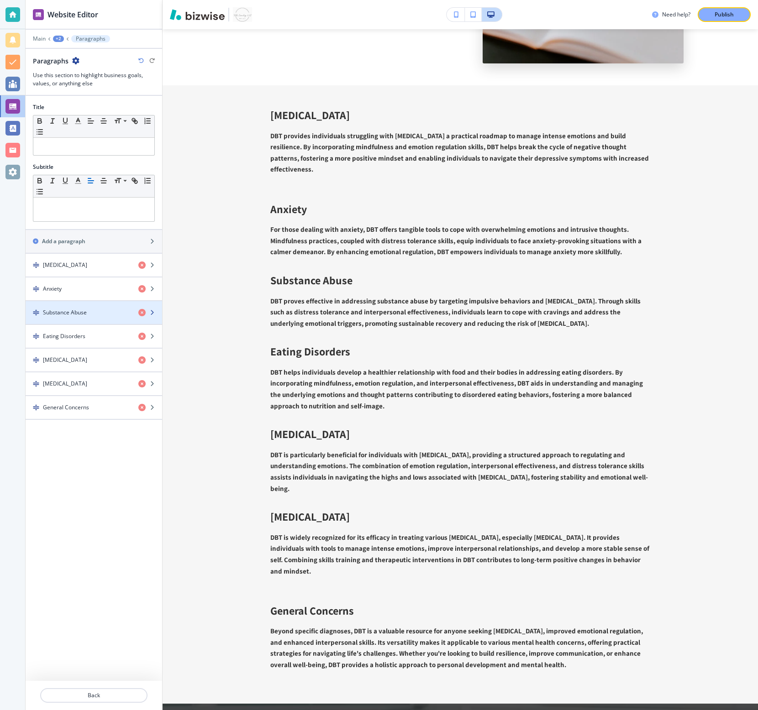
scroll to position [3517, 0]
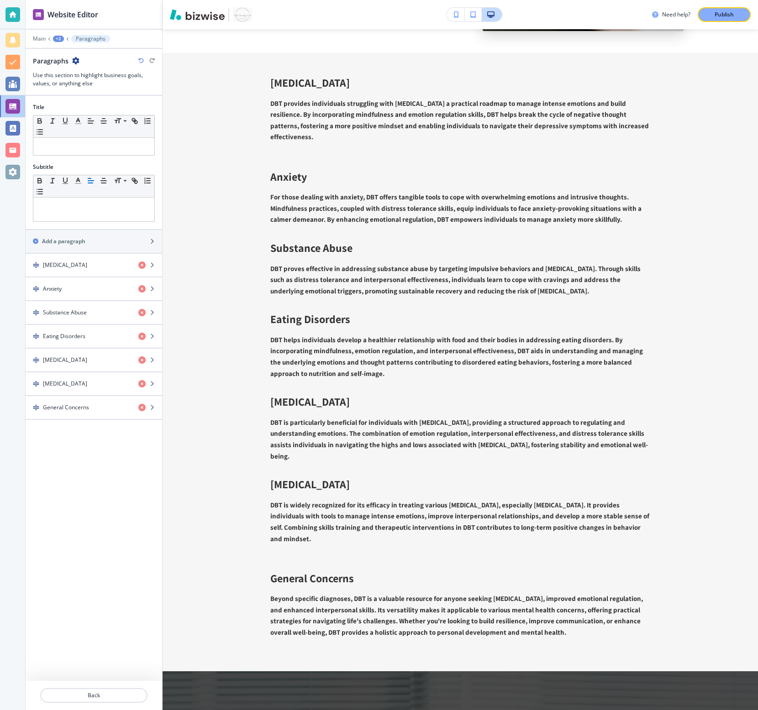
click at [76, 59] on icon "button" at bounding box center [75, 60] width 7 height 7
click at [89, 105] on p "Delete Section" at bounding box center [101, 109] width 47 height 8
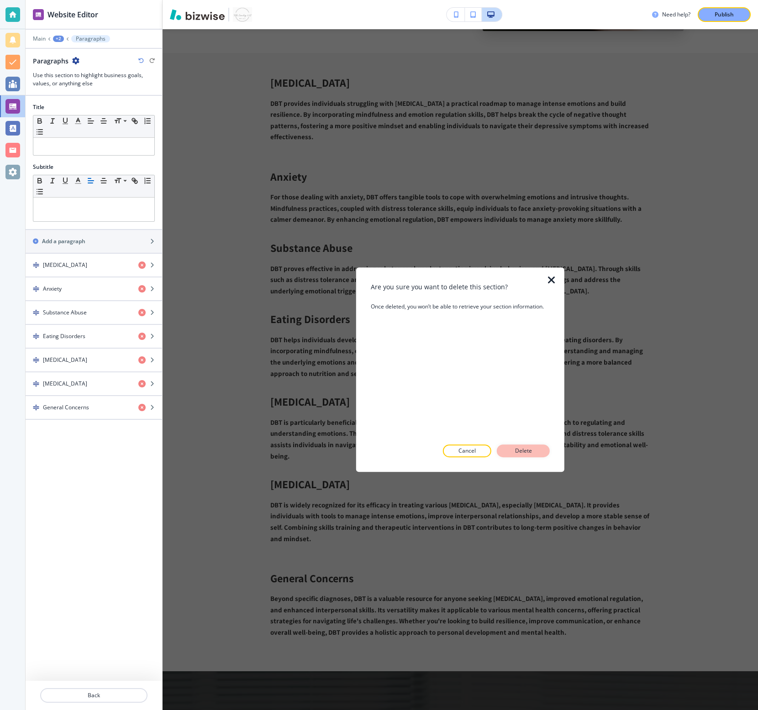
click at [534, 451] on button "Delete" at bounding box center [523, 451] width 53 height 13
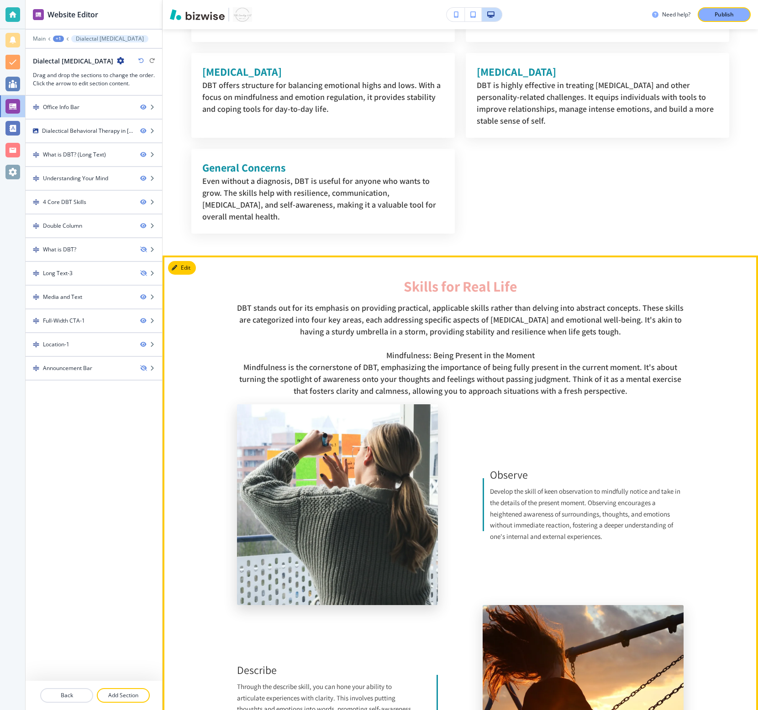
scroll to position [1936, 0]
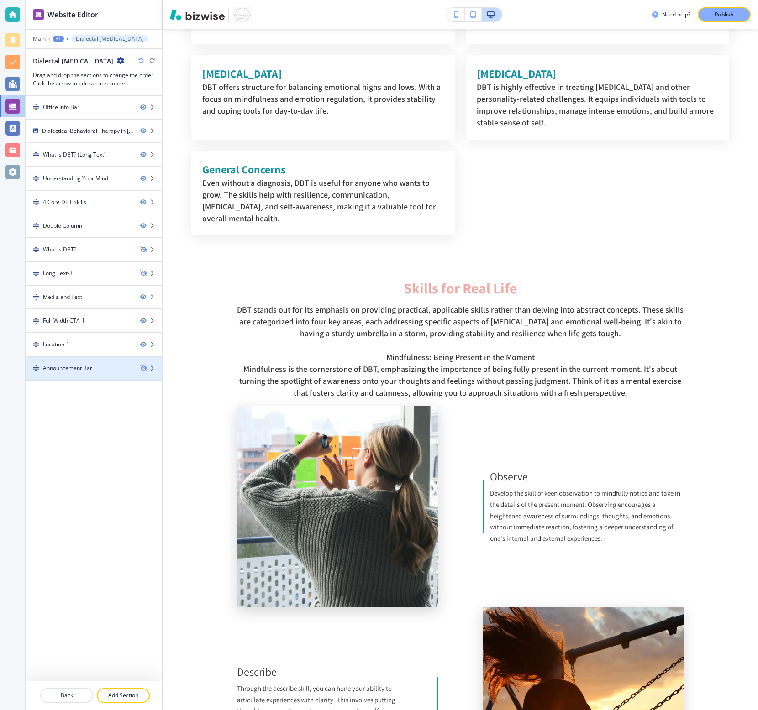
click at [143, 371] on div "Announcement Bar" at bounding box center [94, 368] width 136 height 8
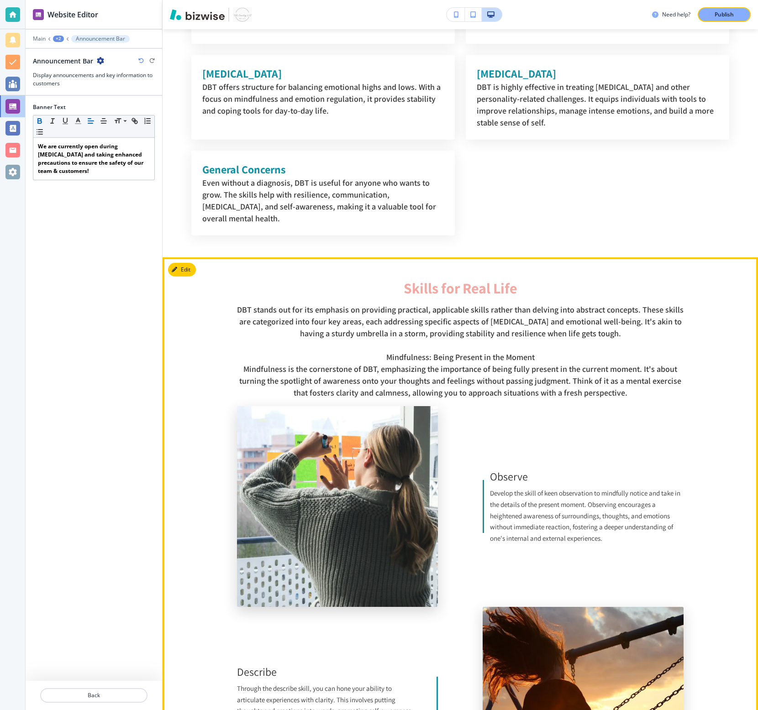
scroll to position [1941, 0]
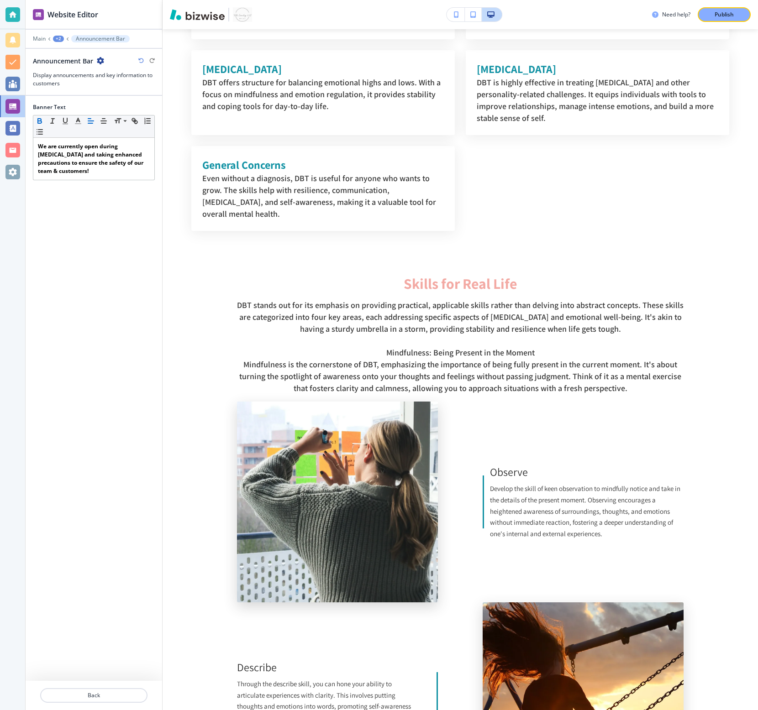
click at [105, 62] on div "Announcement Bar" at bounding box center [94, 61] width 122 height 10
click at [100, 62] on icon "button" at bounding box center [100, 60] width 7 height 7
click at [115, 111] on p "Delete Section" at bounding box center [125, 109] width 47 height 8
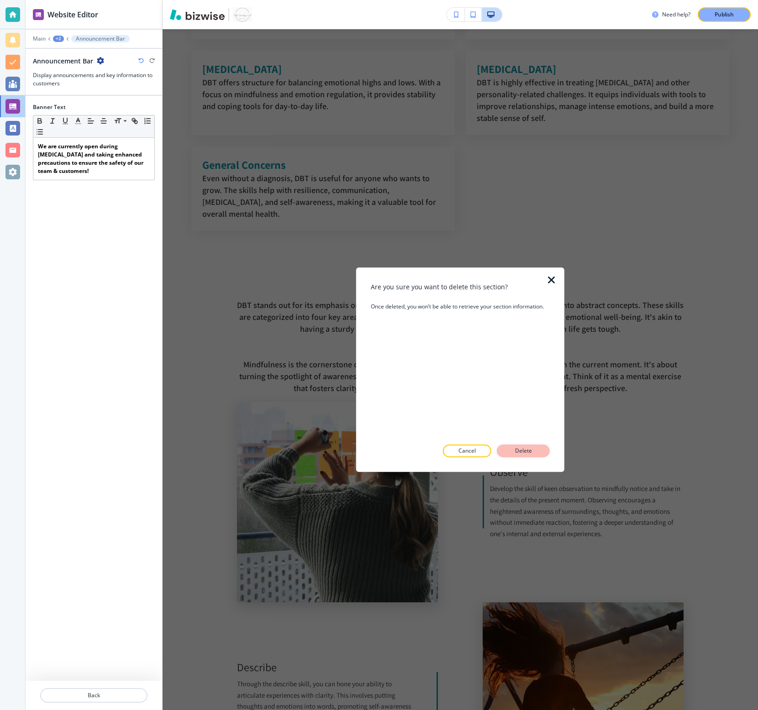
click at [535, 451] on button "Delete" at bounding box center [523, 451] width 53 height 13
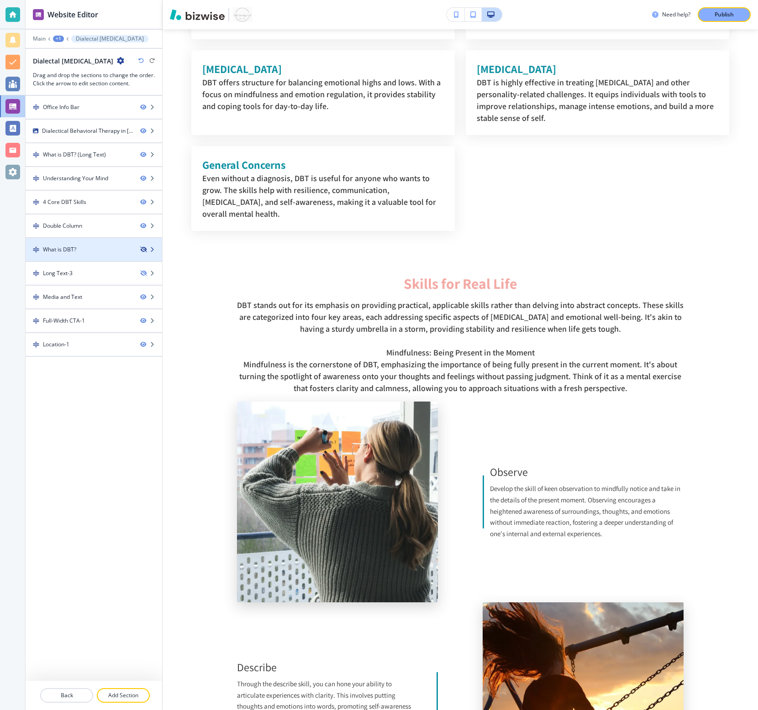
click at [142, 249] on icon "button" at bounding box center [142, 249] width 5 height 5
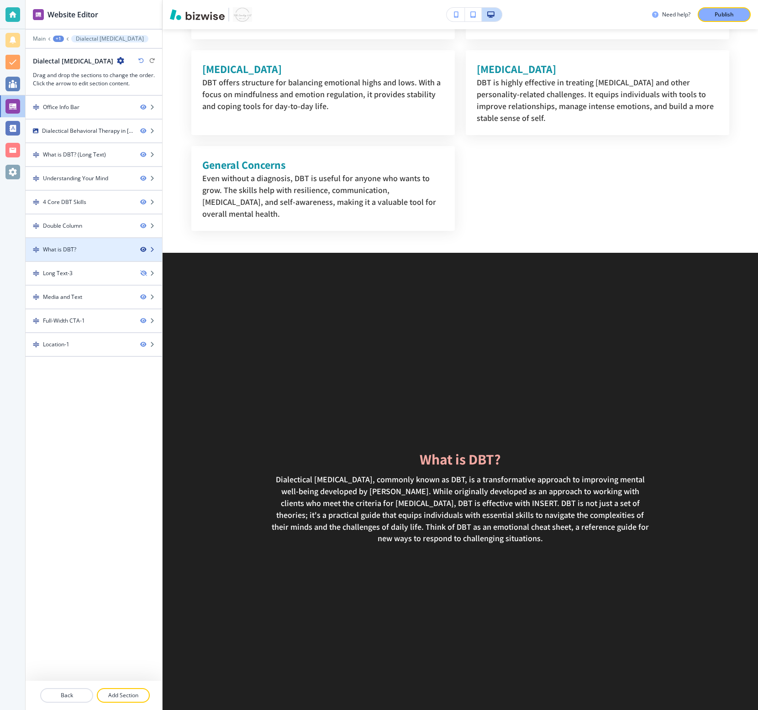
click at [142, 249] on icon "button" at bounding box center [142, 249] width 5 height 5
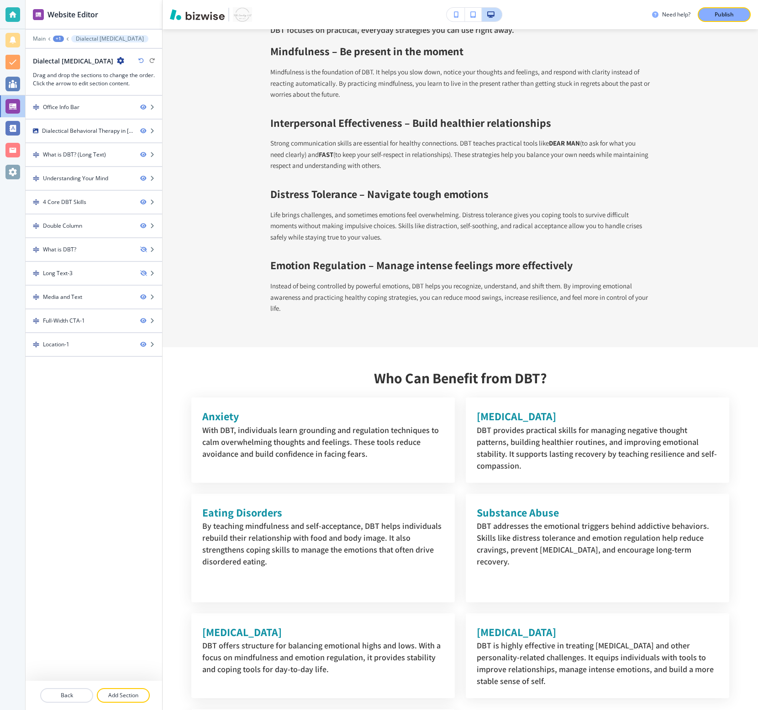
scroll to position [1517, 0]
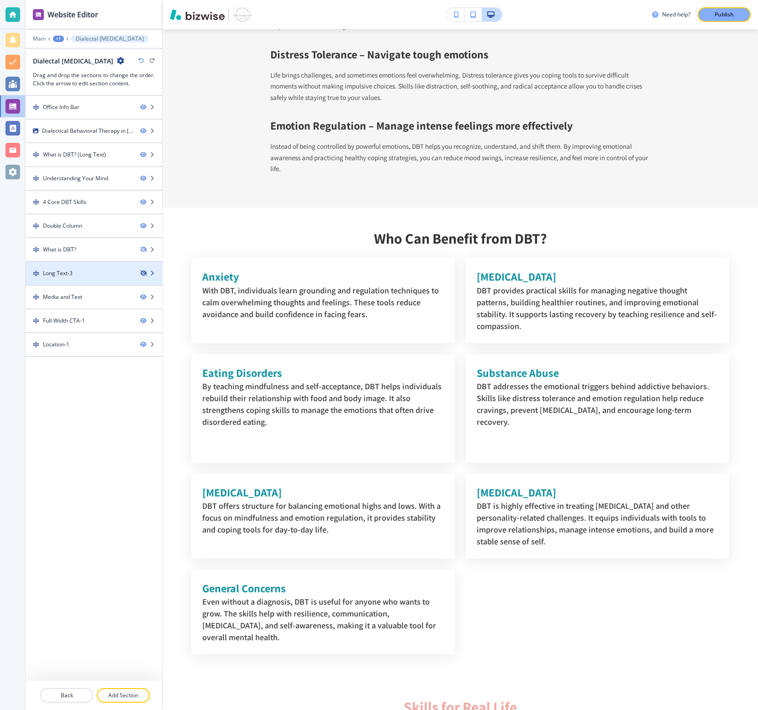
click at [144, 275] on icon "button" at bounding box center [142, 273] width 5 height 5
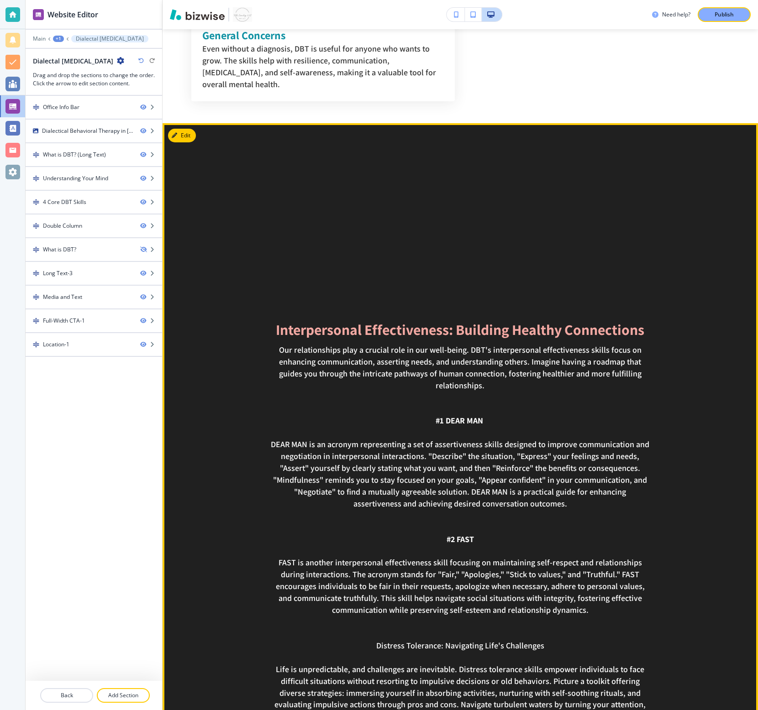
scroll to position [2066, 0]
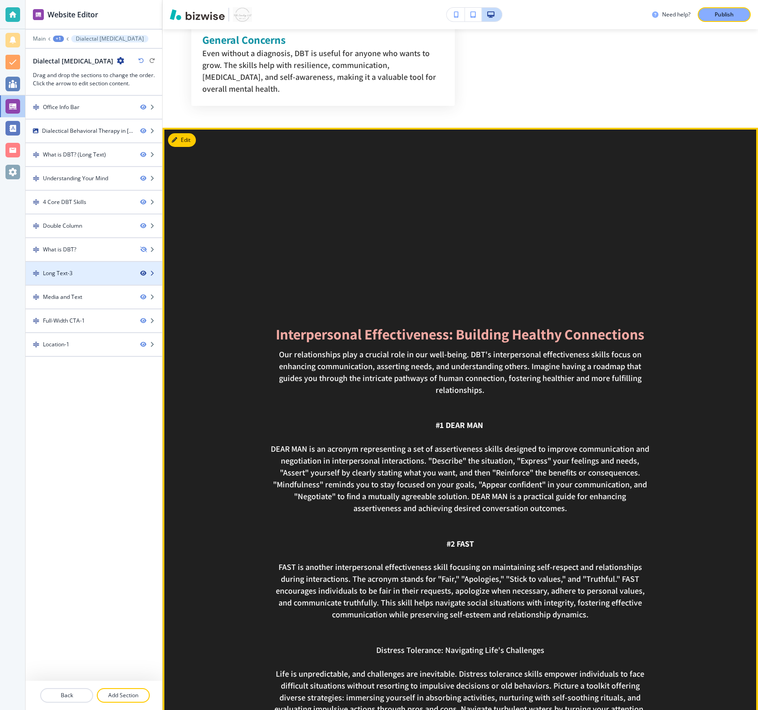
click at [144, 272] on icon "button" at bounding box center [142, 273] width 5 height 5
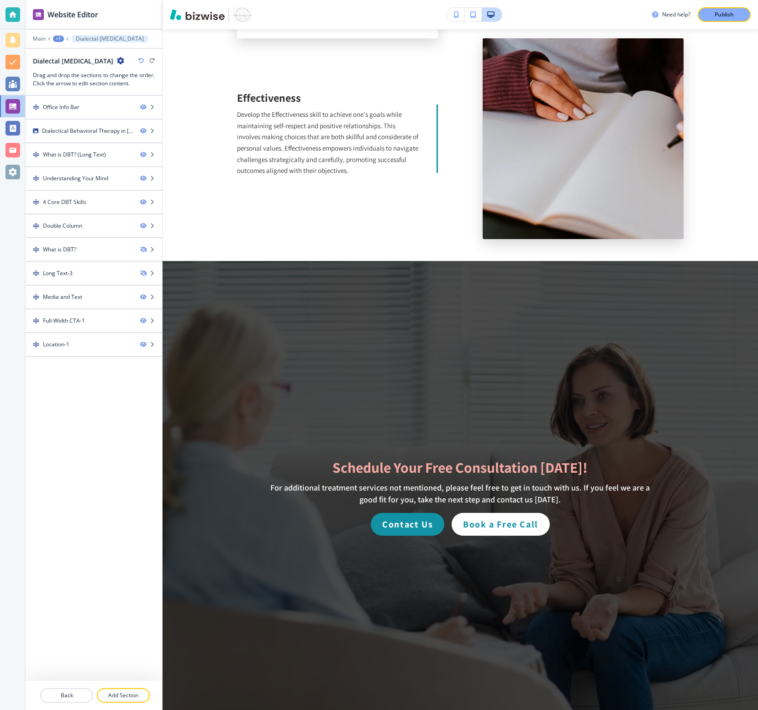
scroll to position [3301, 0]
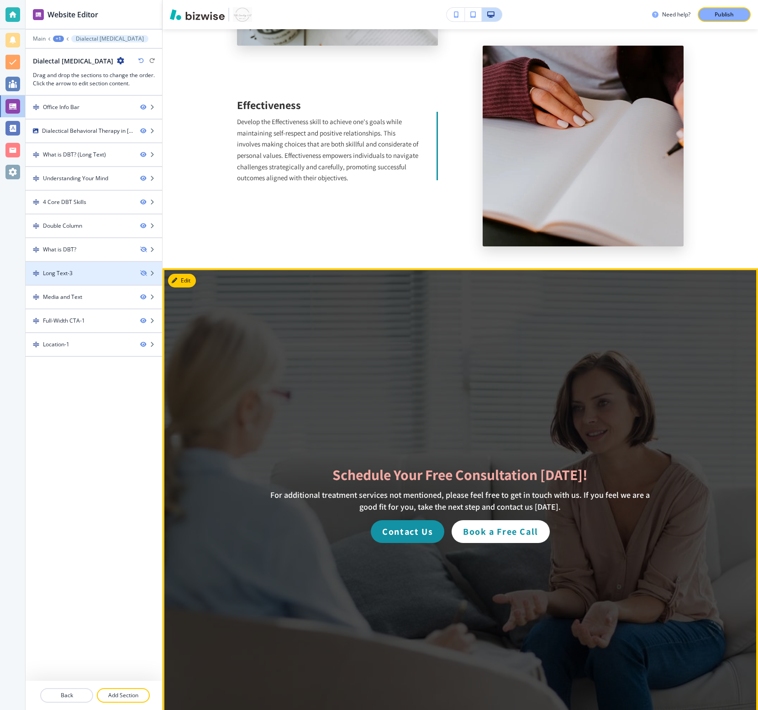
click at [183, 268] on div at bounding box center [460, 504] width 595 height 473
click at [185, 274] on button "Edit This Section" at bounding box center [199, 281] width 62 height 14
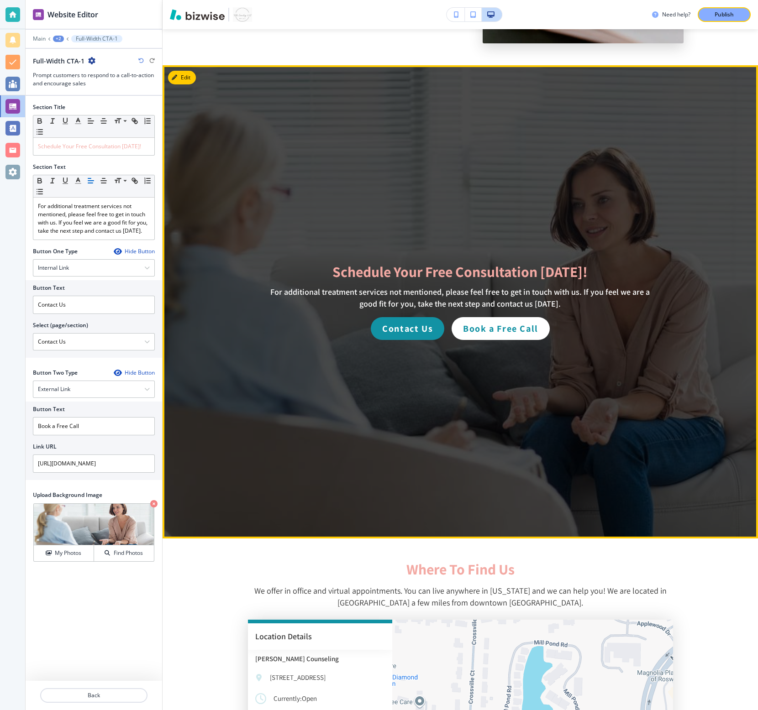
scroll to position [3517, 0]
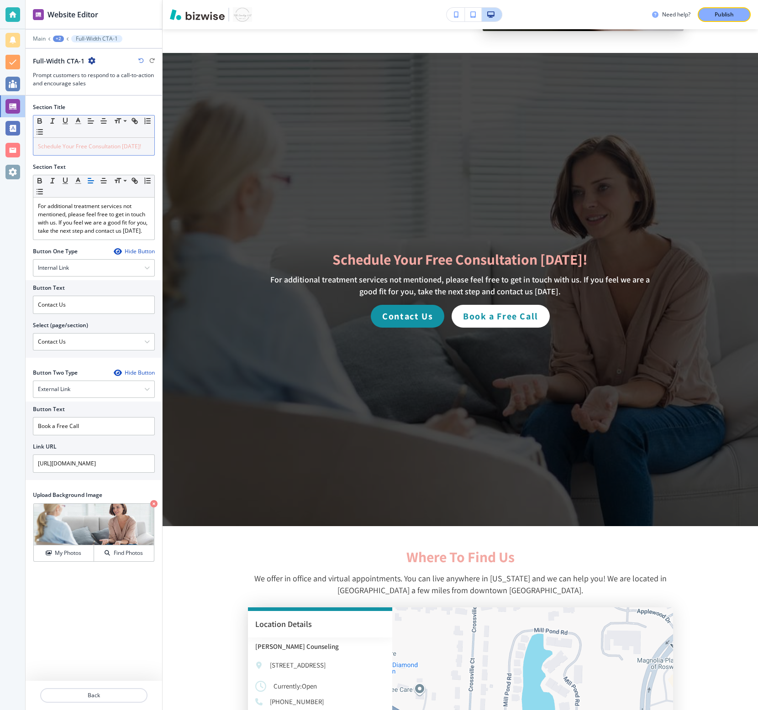
click at [108, 148] on span "Schedule Your Free Consultation [DATE]!" at bounding box center [89, 146] width 103 height 8
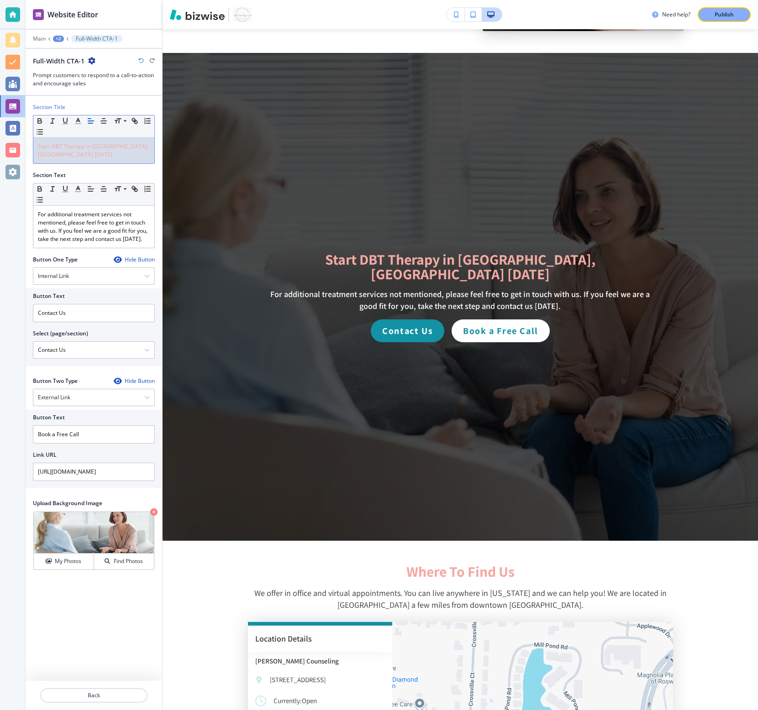
click at [69, 147] on span "Start DBT Therapy in Roswell, GA Today" at bounding box center [94, 150] width 112 height 16
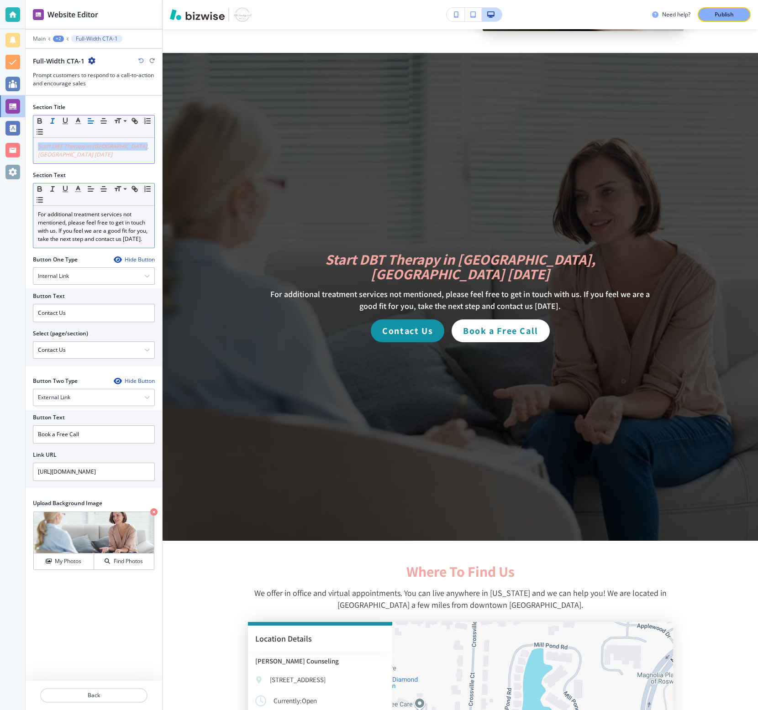
click at [63, 232] on p "For additional treatment services not mentioned, please feel free to get in tou…" at bounding box center [94, 226] width 112 height 33
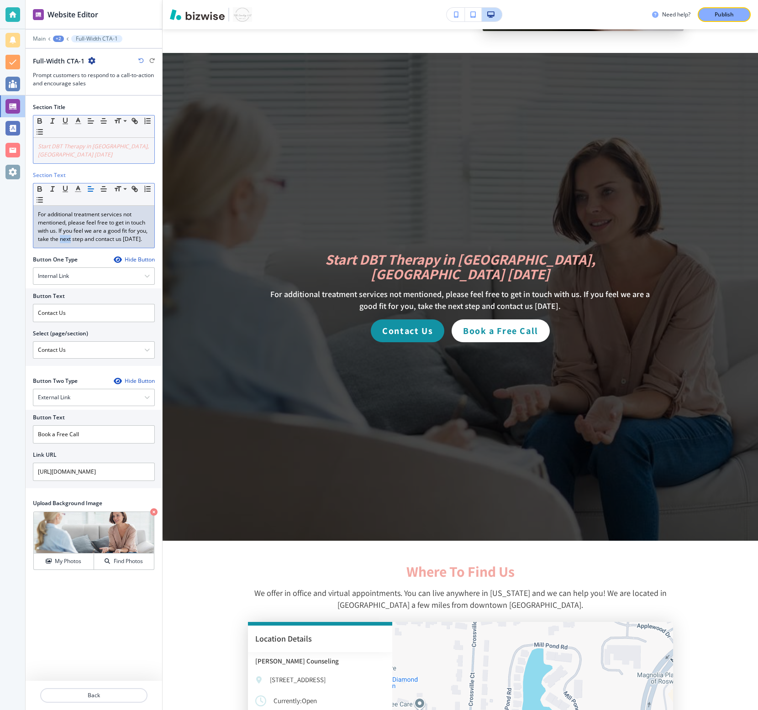
click at [63, 232] on p "For additional treatment services not mentioned, please feel free to get in tou…" at bounding box center [94, 226] width 112 height 33
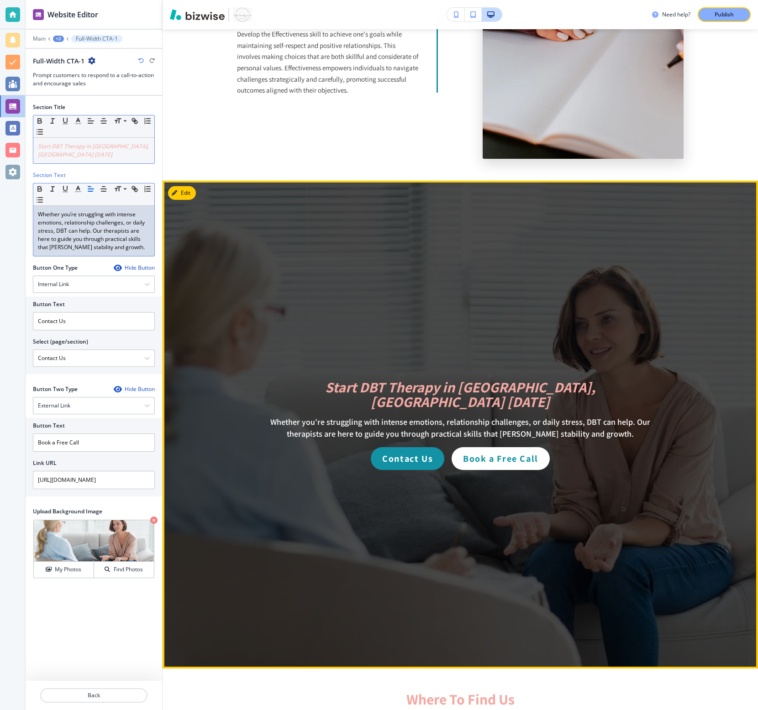
scroll to position [3390, 0]
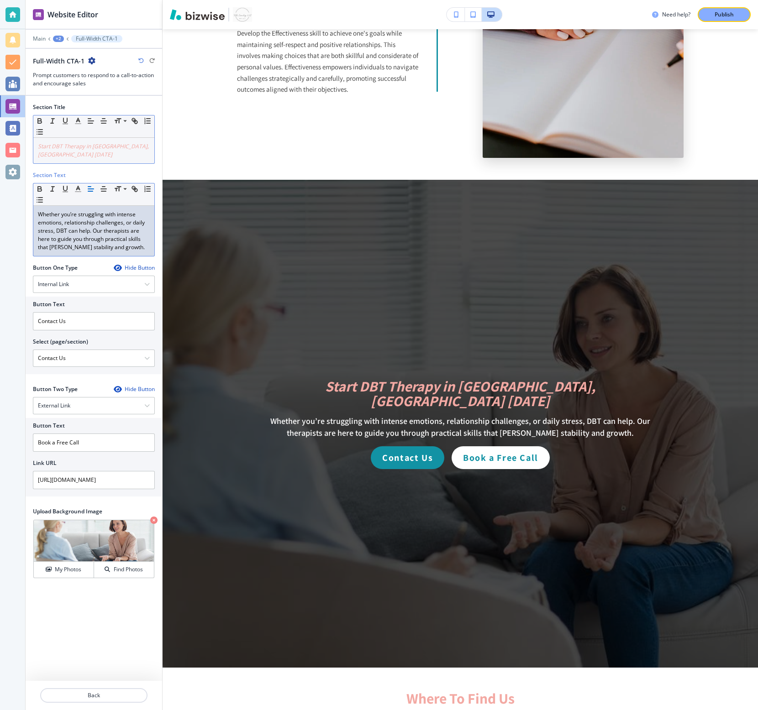
click at [99, 144] on em "Start DBT Therapy in Roswell, GA Today" at bounding box center [94, 150] width 112 height 16
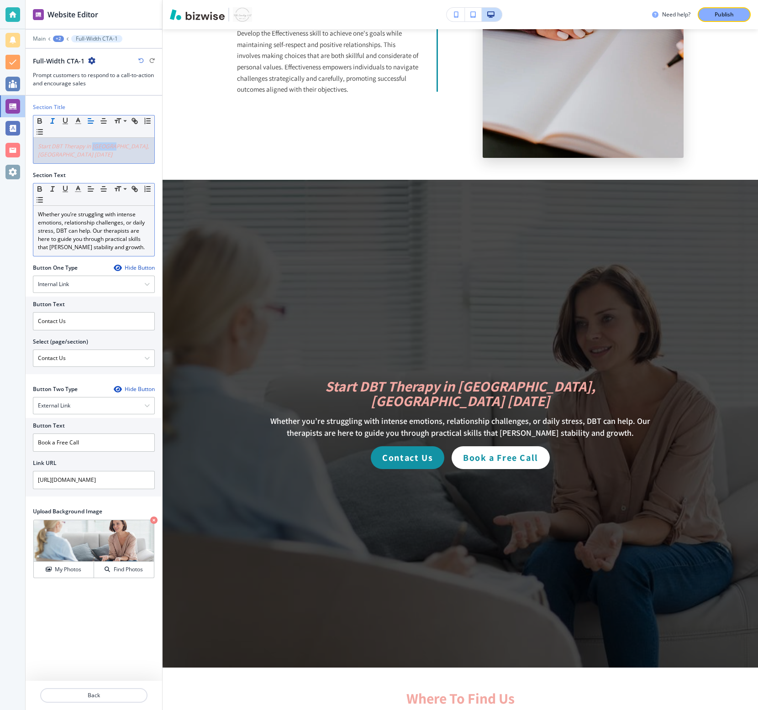
click at [99, 144] on em "Start DBT Therapy in Roswell, GA Today" at bounding box center [94, 150] width 112 height 16
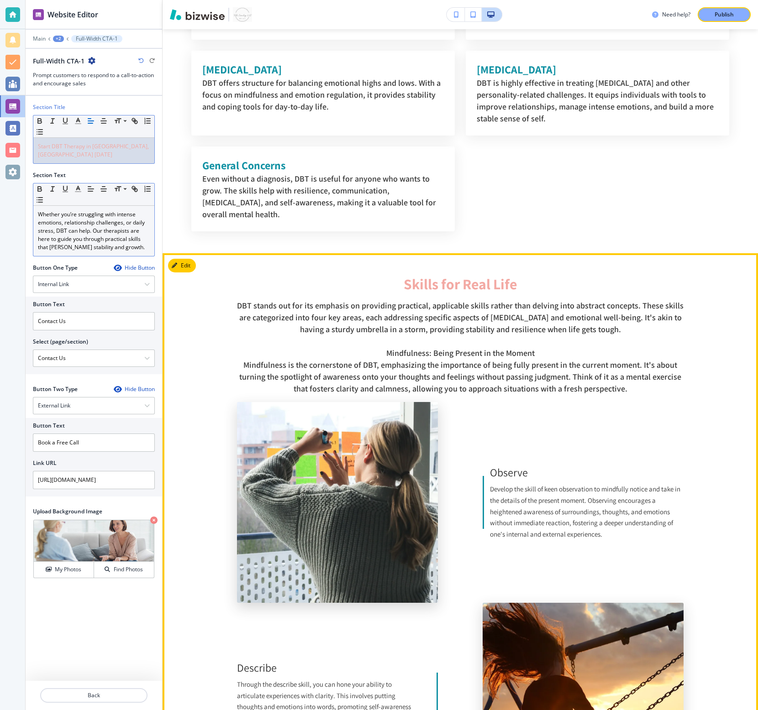
scroll to position [1932, 0]
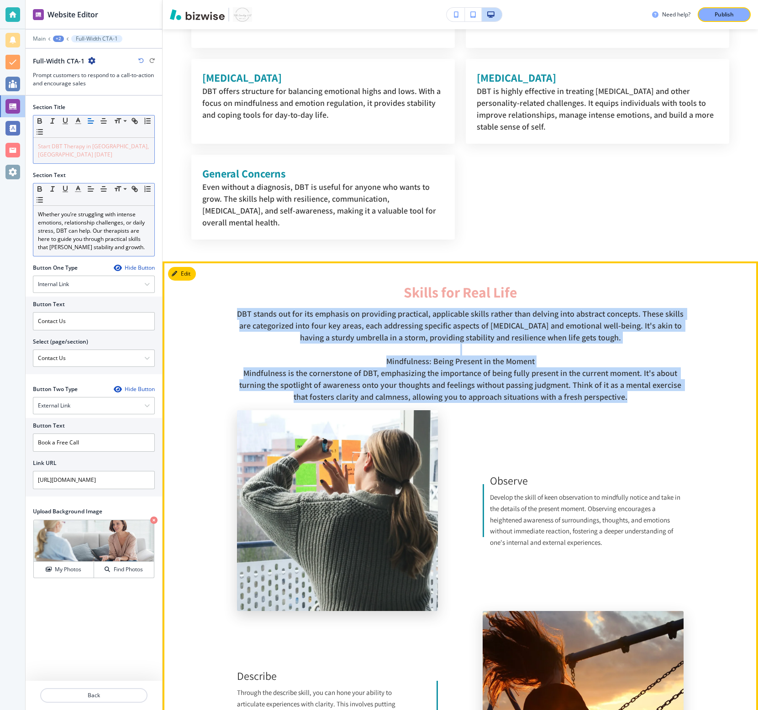
drag, startPoint x: 636, startPoint y: 376, endPoint x: 211, endPoint y: 282, distance: 435.8
copy div "DBT stands out for its emphasis on providing practical, applicable skills rathe…"
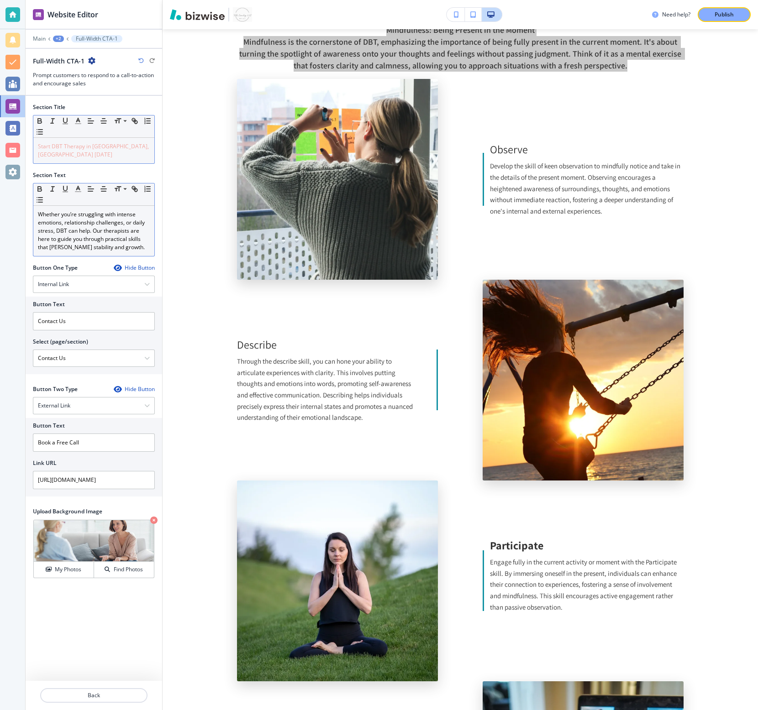
scroll to position [2270, 0]
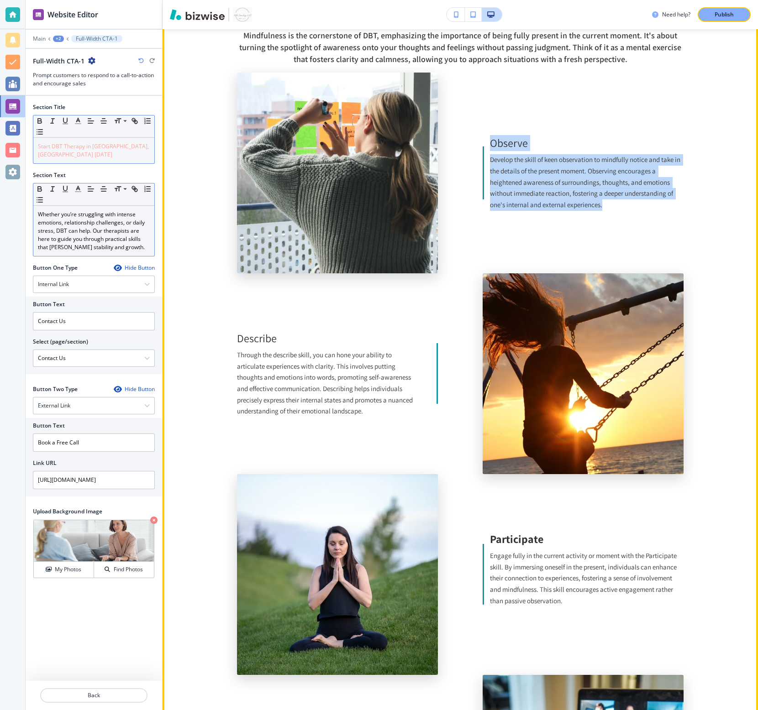
drag, startPoint x: 603, startPoint y: 182, endPoint x: 488, endPoint y: 123, distance: 129.0
click at [488, 135] on div "Observe Develop the skill of keen observation to mindfully notice and take in t…" at bounding box center [583, 173] width 201 height 76
copy div "Observe Develop the skill of keen observation to mindfully notice and take in t…"
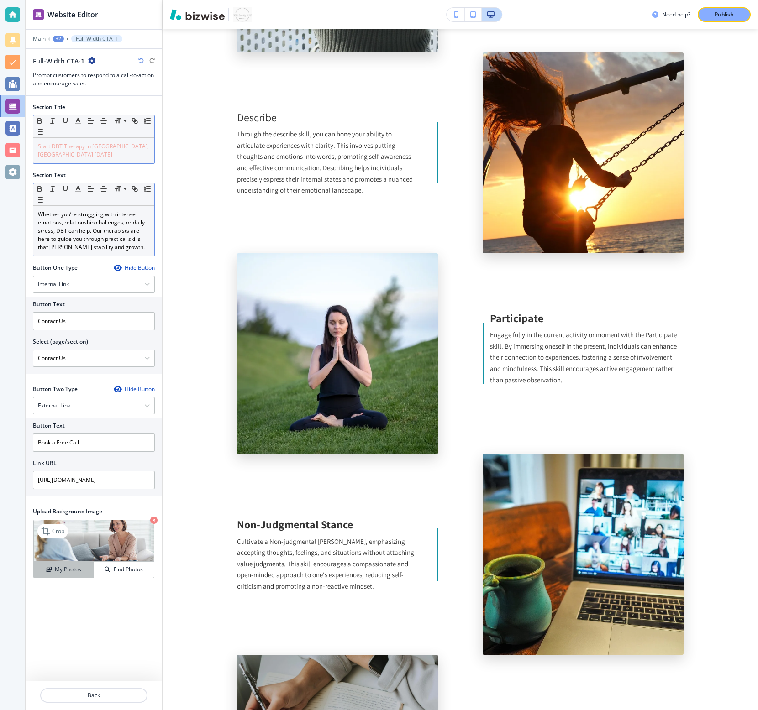
scroll to position [2493, 0]
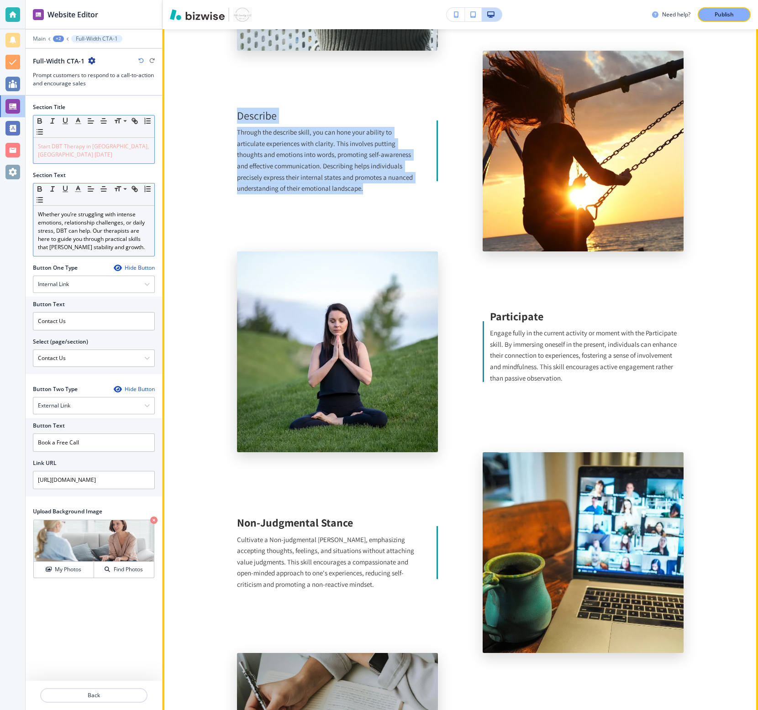
drag, startPoint x: 366, startPoint y: 167, endPoint x: 222, endPoint y: 94, distance: 161.3
click at [222, 94] on section "Skills for Real Life DBT stands out for its emphasis on providing practical, ap…" at bounding box center [460, 389] width 595 height 1376
copy div "Describe Through the describe skill, you can hone your ability to articulate ex…"
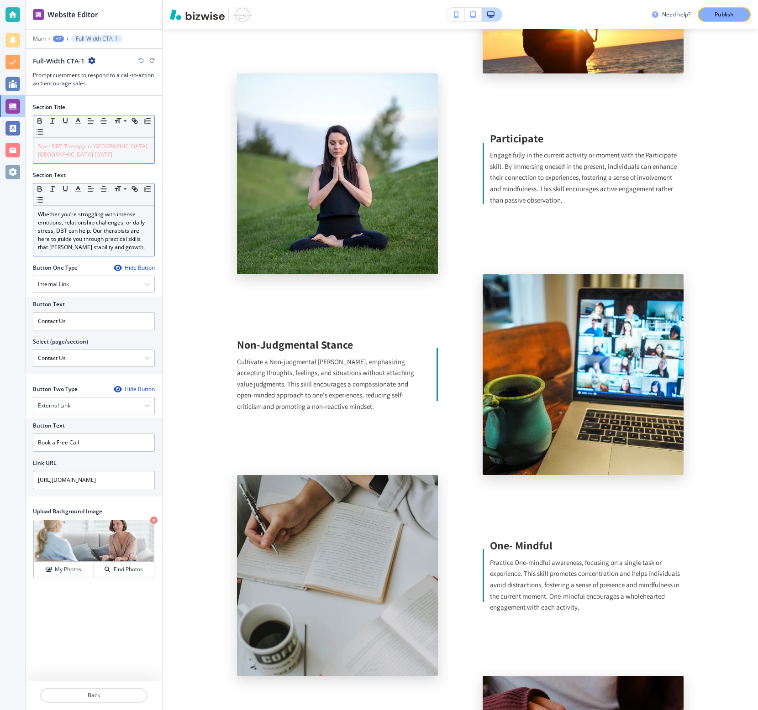
scroll to position [2734, 0]
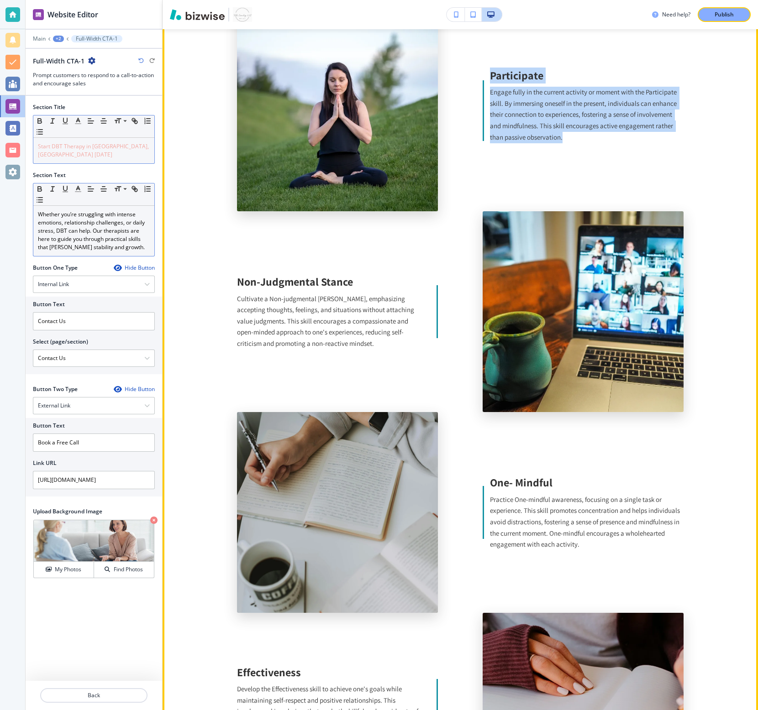
drag, startPoint x: 586, startPoint y: 115, endPoint x: 487, endPoint y: 56, distance: 115.7
click at [487, 68] on div "Participate Engage fully in the current activity or moment with the Participate…" at bounding box center [583, 111] width 201 height 87
copy div "Participate Engage fully in the current activity or moment with the Participate…"
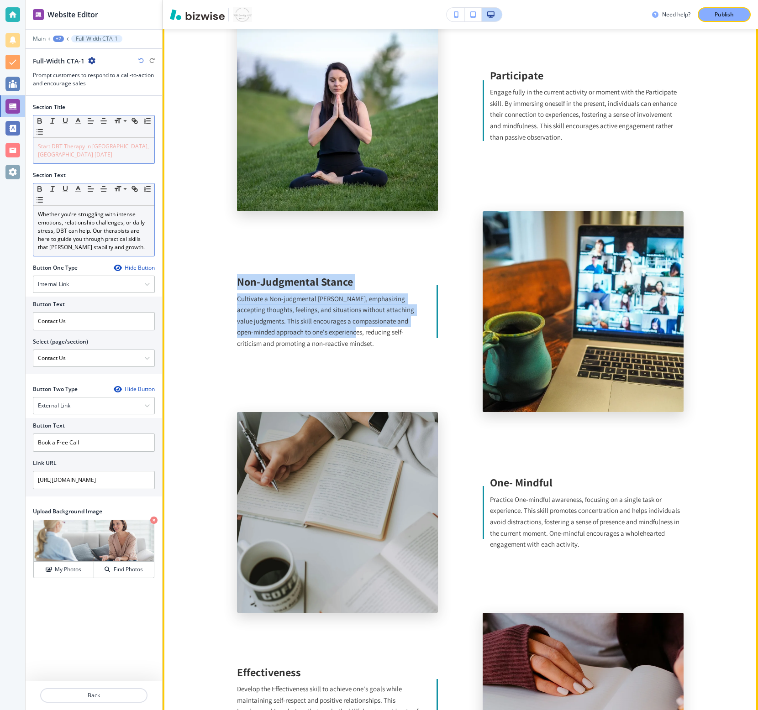
drag, startPoint x: 357, startPoint y: 309, endPoint x: 214, endPoint y: 258, distance: 152.5
click at [214, 258] on section "Skills for Real Life DBT stands out for its emphasis on providing practical, ap…" at bounding box center [460, 148] width 595 height 1376
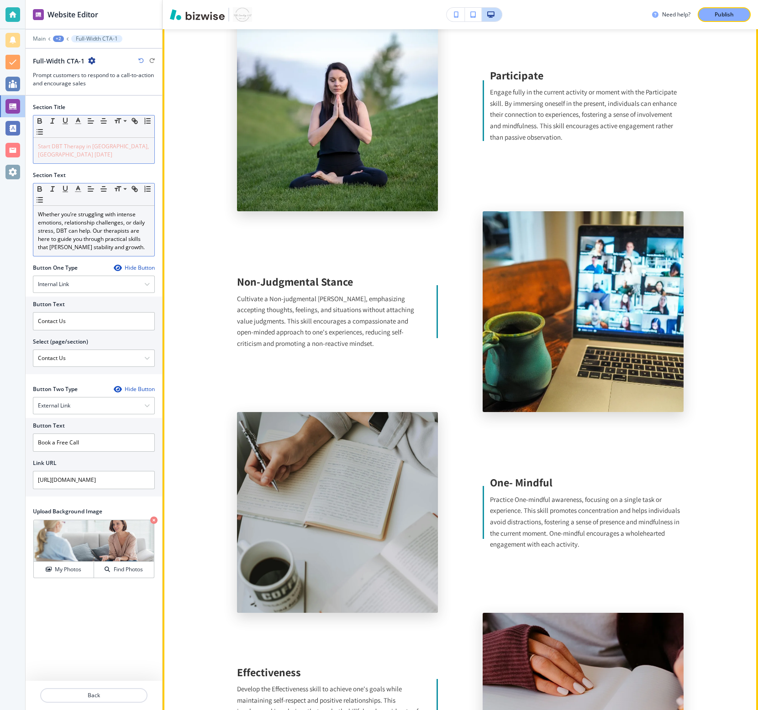
click at [225, 257] on section "Skills for Real Life DBT stands out for its emphasis on providing practical, ap…" at bounding box center [460, 148] width 595 height 1376
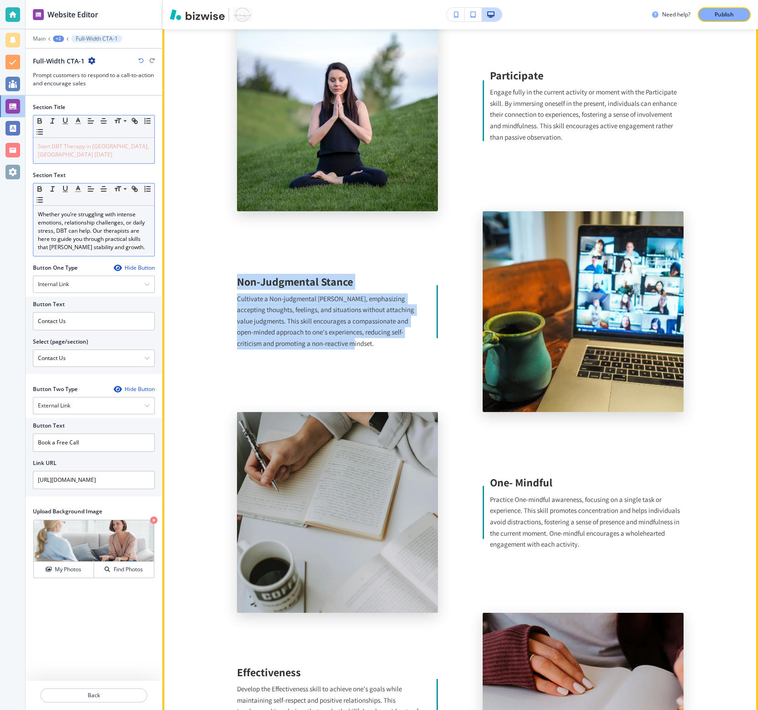
drag, startPoint x: 227, startPoint y: 257, endPoint x: 358, endPoint y: 317, distance: 144.2
click at [358, 317] on section "Skills for Real Life DBT stands out for its emphasis on providing practical, ap…" at bounding box center [460, 148] width 595 height 1376
copy div "Non-Judgmental Stance Cultivate a Non-judgmental Stance, emphasizing accepting …"
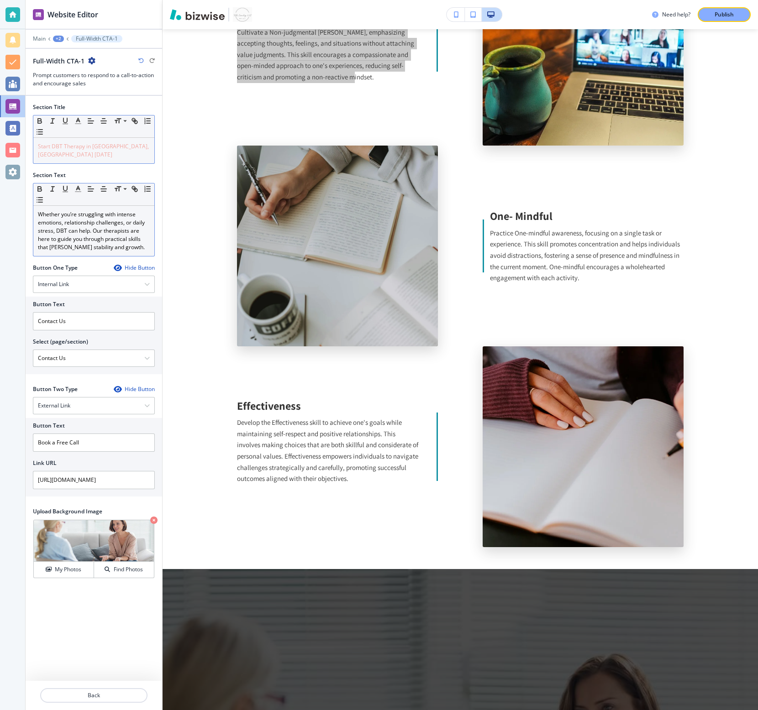
scroll to position [3010, 0]
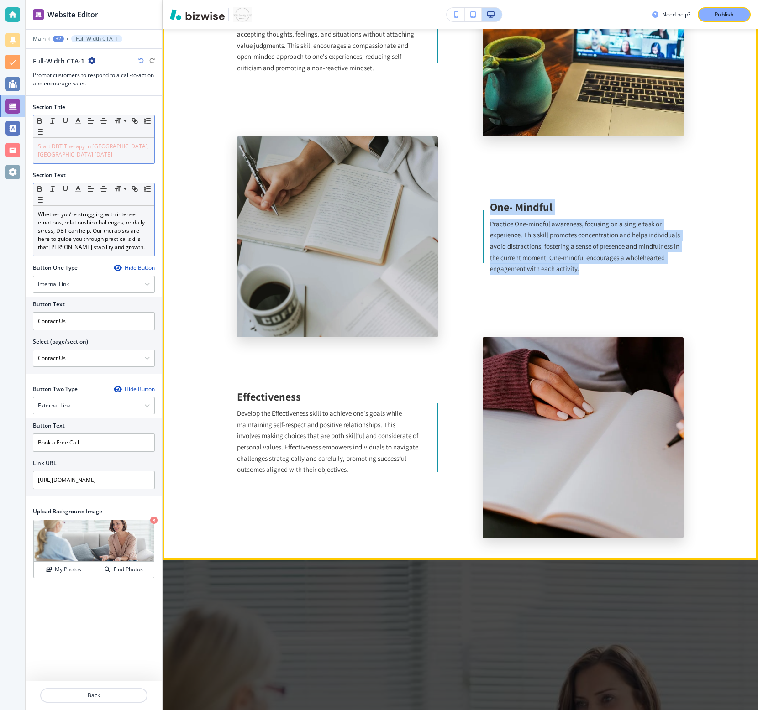
drag, startPoint x: 593, startPoint y: 247, endPoint x: 488, endPoint y: 185, distance: 121.9
click at [488, 199] on div "One- Mindful Practice One-mindful awareness, focusing on a single task or exper…" at bounding box center [583, 237] width 201 height 76
copy div "One- Mindful Practice One-mindful awareness, focusing on a single task or exper…"
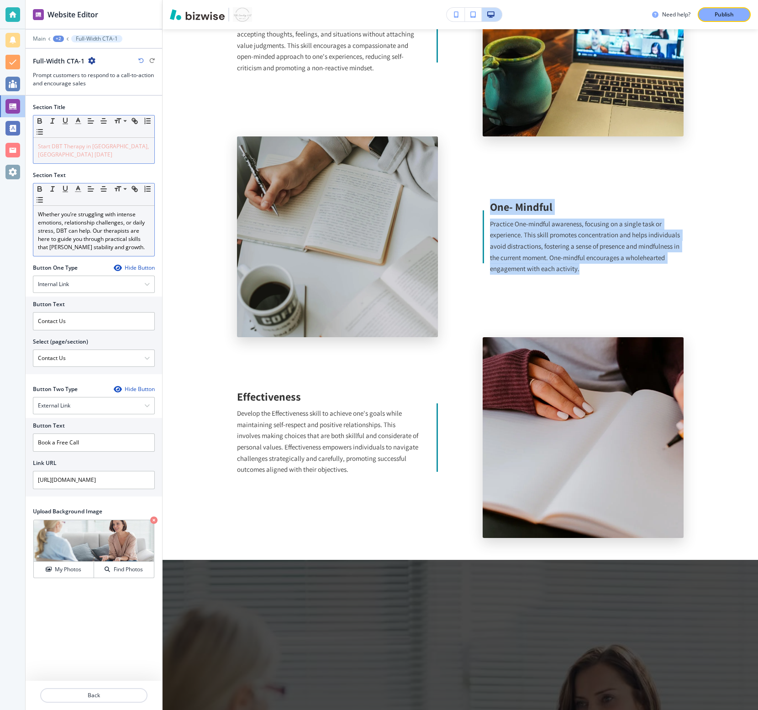
click at [364, 438] on p "Develop the Effectiveness skill to achieve one's goals while maintaining self-r…" at bounding box center [328, 442] width 183 height 68
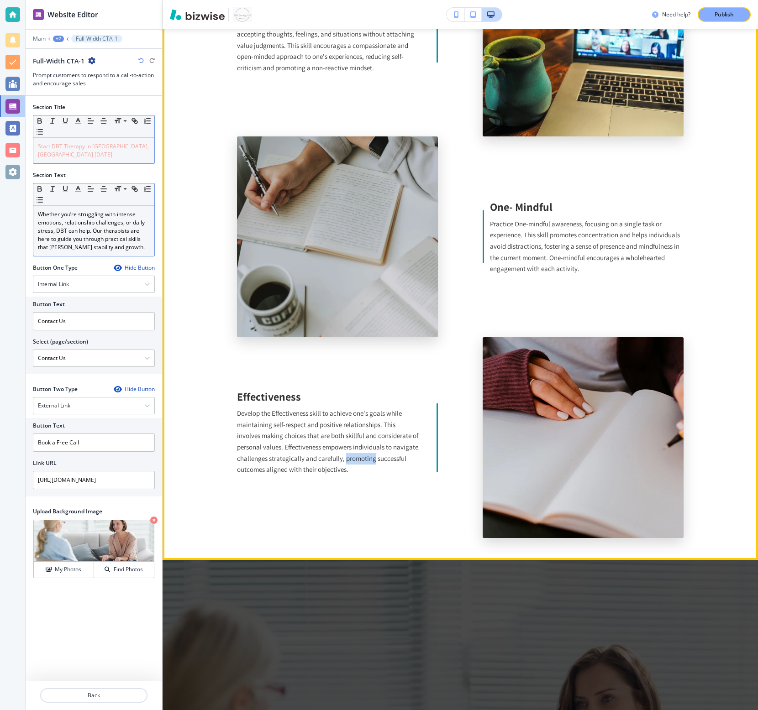
click at [364, 438] on p "Develop the Effectiveness skill to achieve one's goals while maintaining self-r…" at bounding box center [328, 442] width 183 height 68
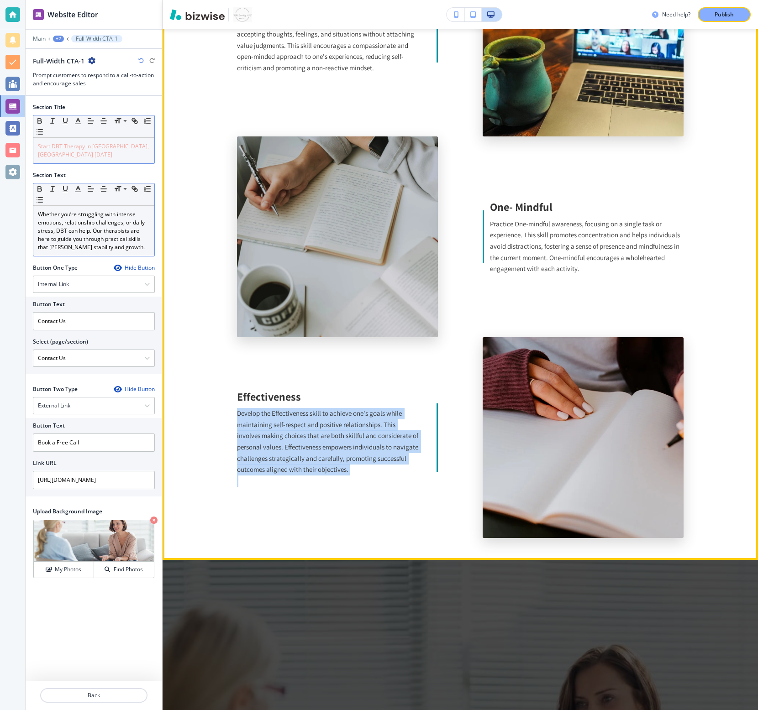
click at [364, 438] on p "Develop the Effectiveness skill to achieve one's goals while maintaining self-r…" at bounding box center [328, 442] width 183 height 68
copy p "Develop the Effectiveness skill to achieve one's goals while maintaining self-r…"
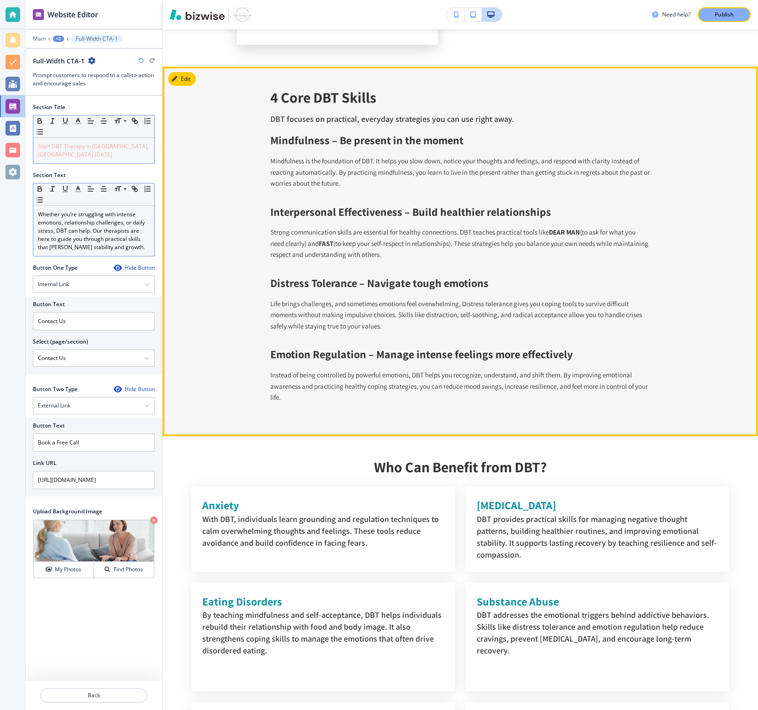
scroll to position [1296, 0]
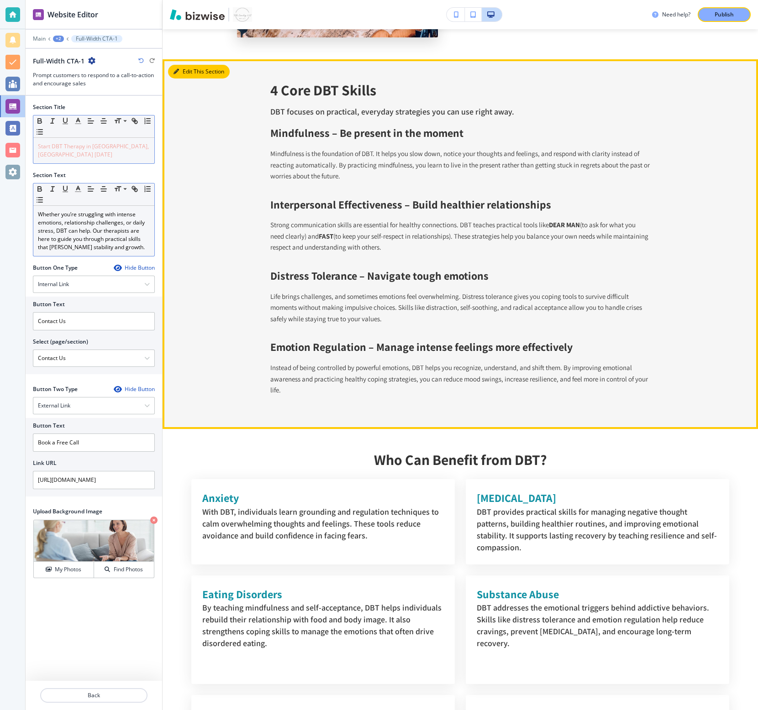
click at [181, 74] on button "Edit This Section" at bounding box center [199, 72] width 62 height 14
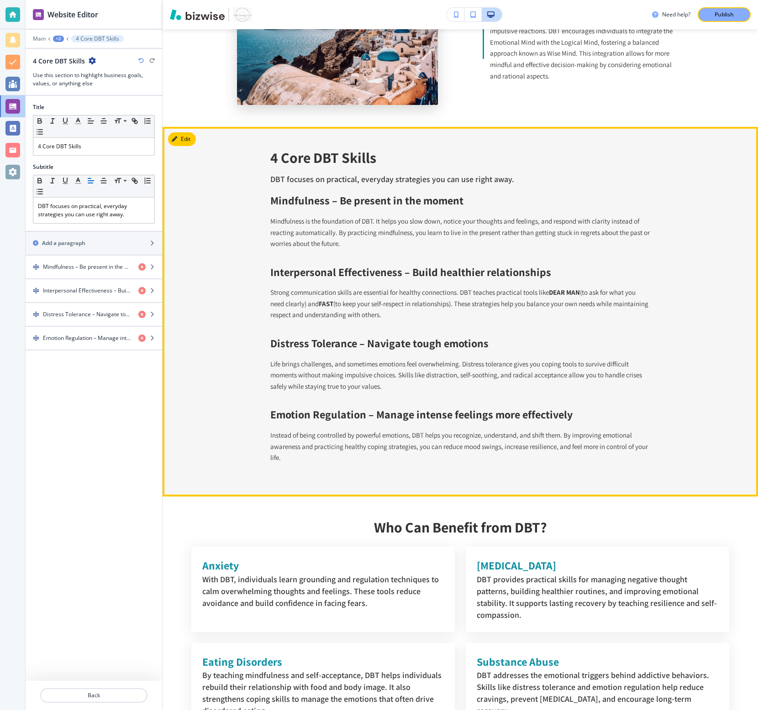
scroll to position [1150, 0]
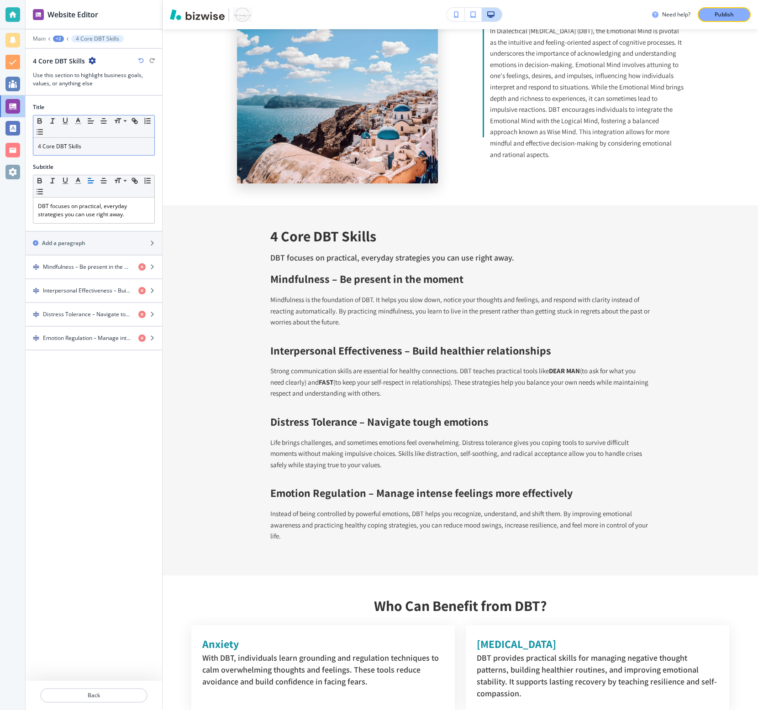
click at [82, 152] on div "4 Core DBT Skills" at bounding box center [93, 146] width 121 height 17
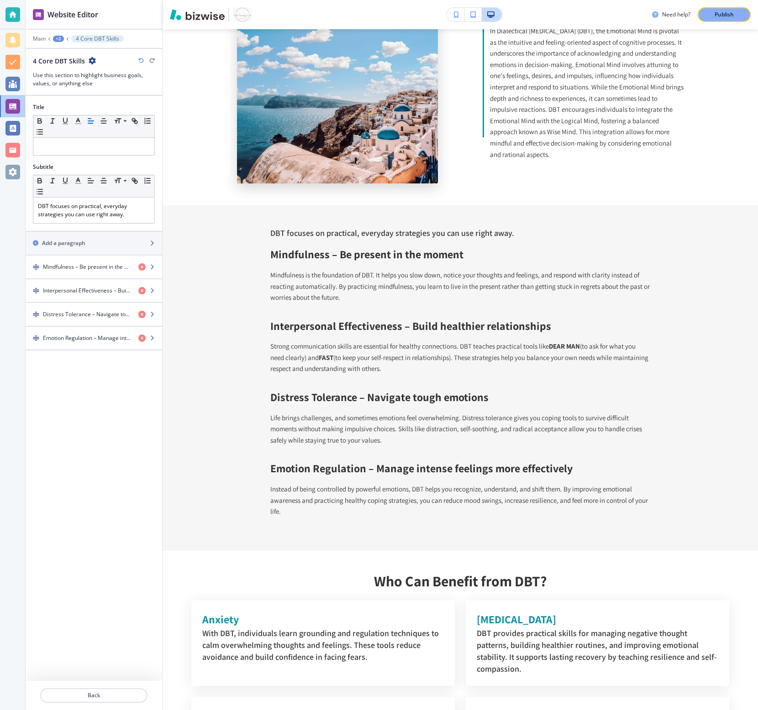
click at [142, 61] on icon "button" at bounding box center [140, 60] width 5 height 5
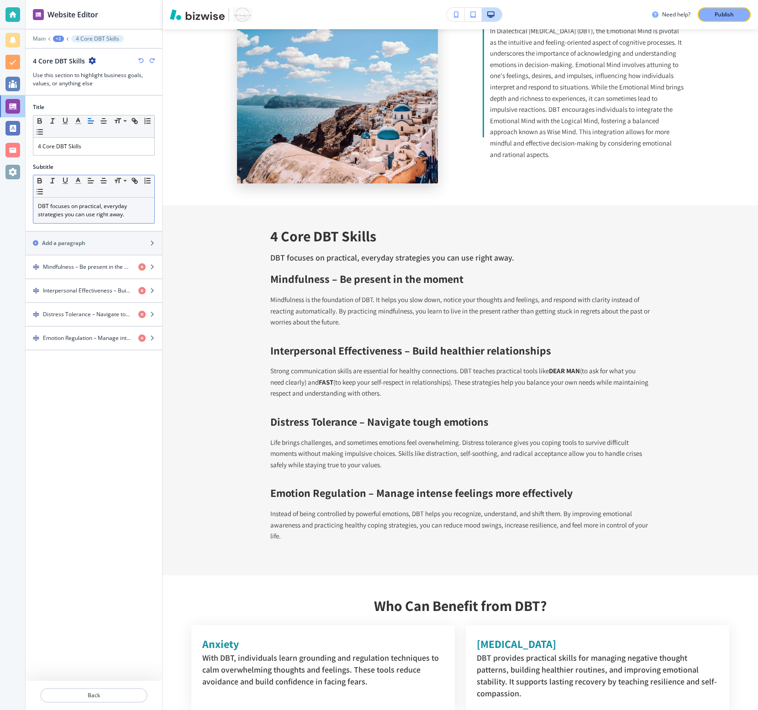
click at [121, 208] on p "DBT focuses on practical, everyday strategies you can use right away." at bounding box center [94, 210] width 112 height 16
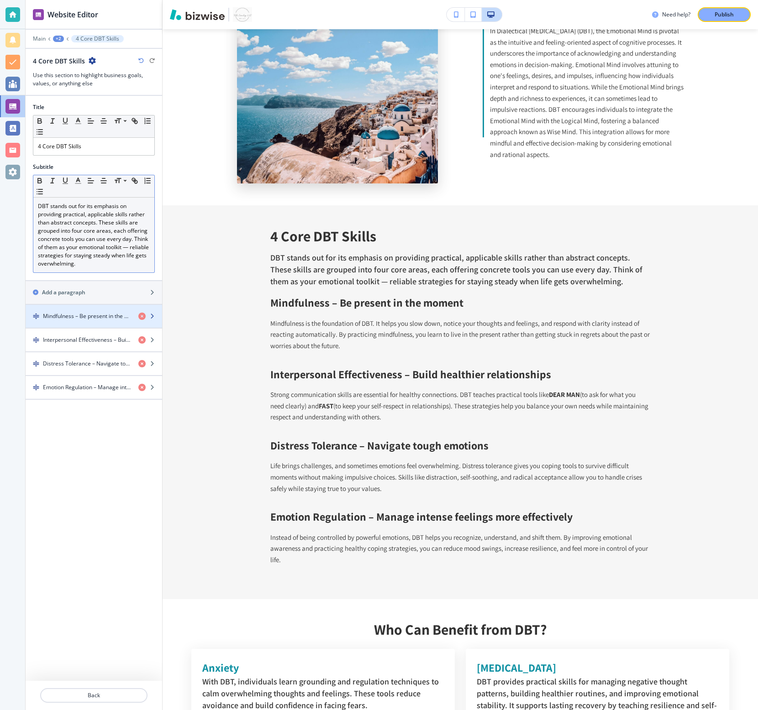
click at [95, 322] on div "button" at bounding box center [94, 323] width 136 height 7
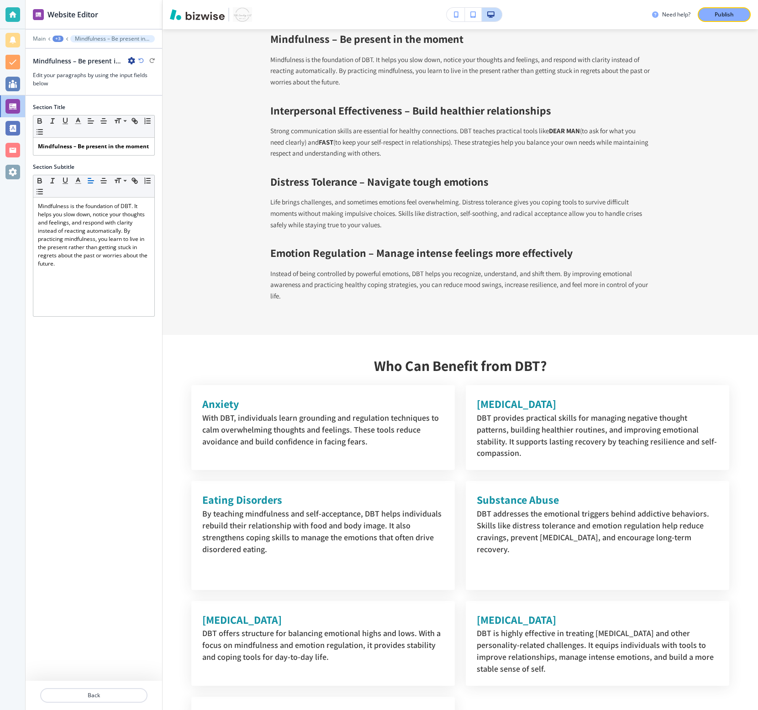
scroll to position [1416, 0]
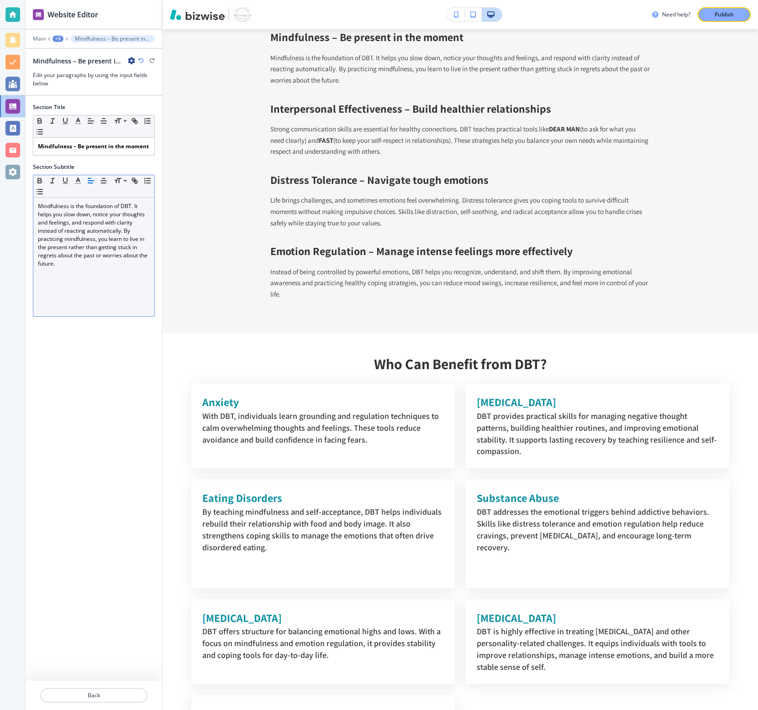
click at [89, 254] on p "Mindfulness is the foundation of DBT. It helps you slow down, notice your thoug…" at bounding box center [94, 235] width 112 height 66
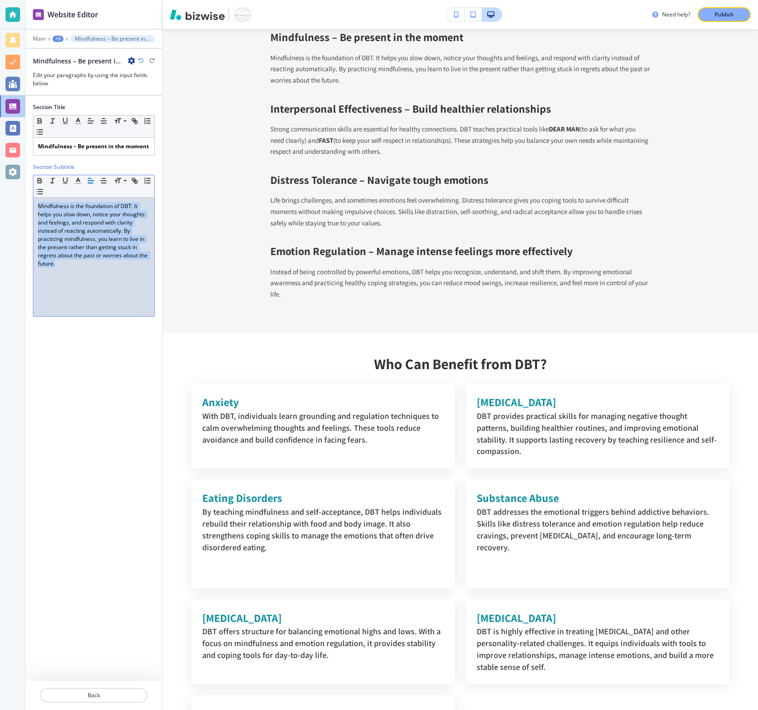
scroll to position [0, 0]
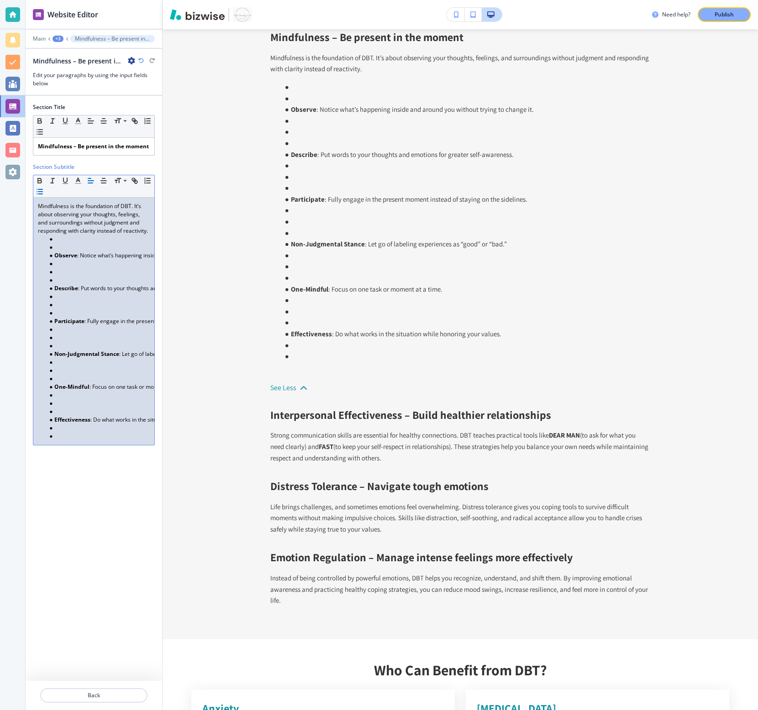
click at [53, 255] on li "Observe : Notice what’s happening inside and around you without trying to chang…" at bounding box center [98, 256] width 104 height 8
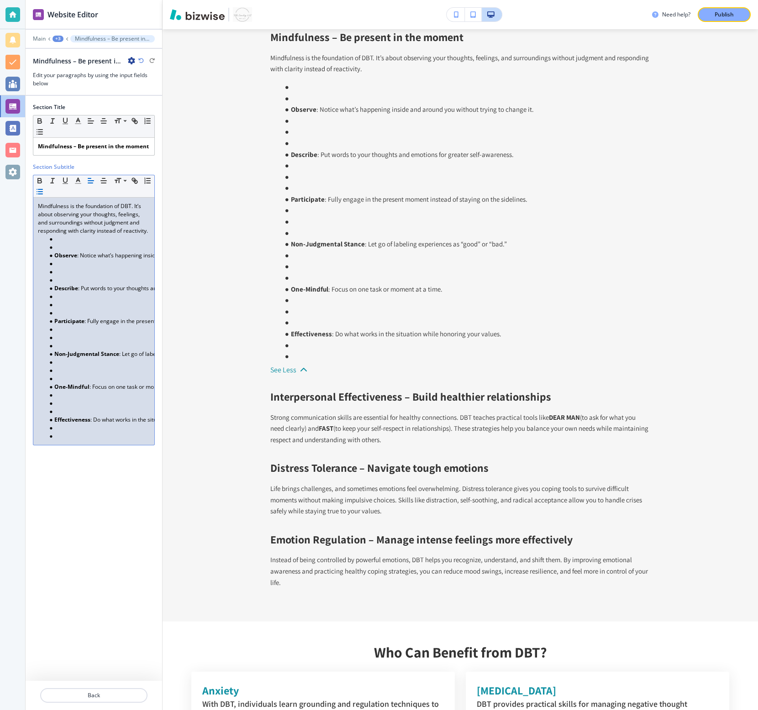
click at [73, 246] on li at bounding box center [98, 247] width 104 height 8
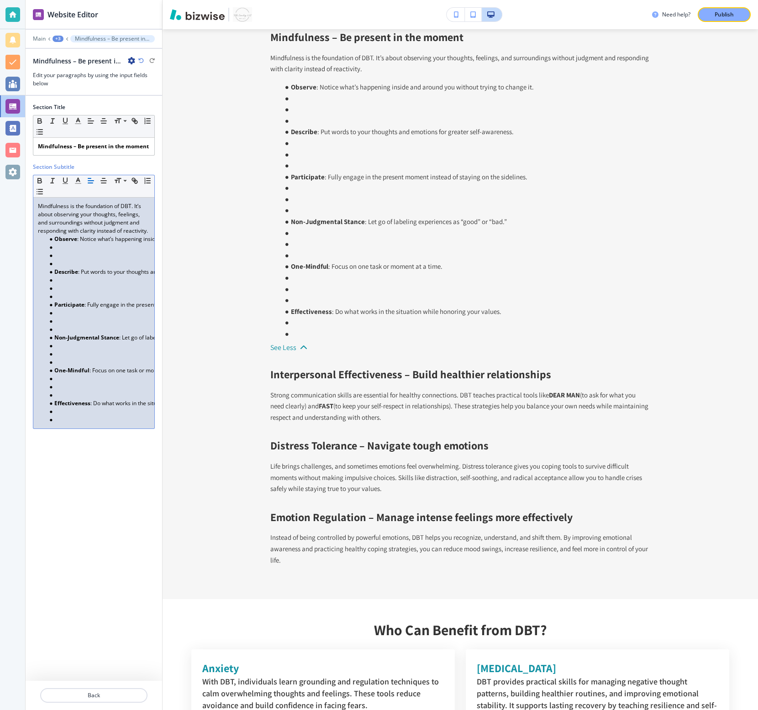
click at [63, 263] on li at bounding box center [98, 264] width 104 height 8
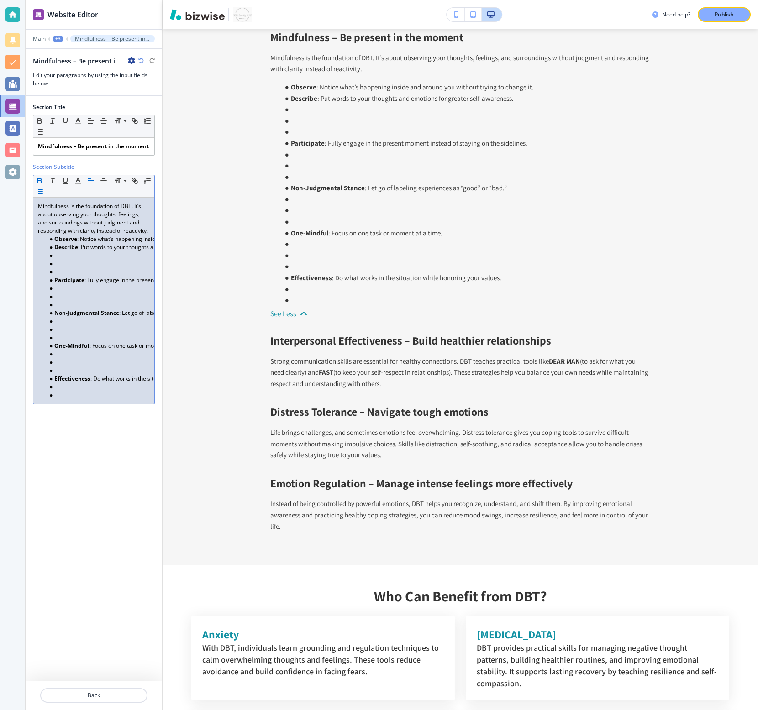
click at [66, 273] on li at bounding box center [98, 272] width 104 height 8
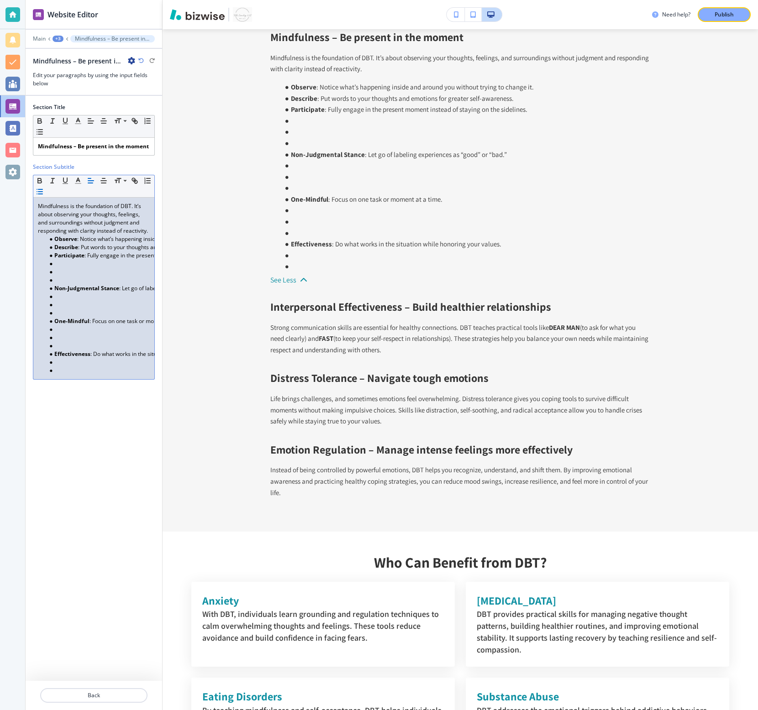
click at [70, 282] on li at bounding box center [98, 280] width 104 height 8
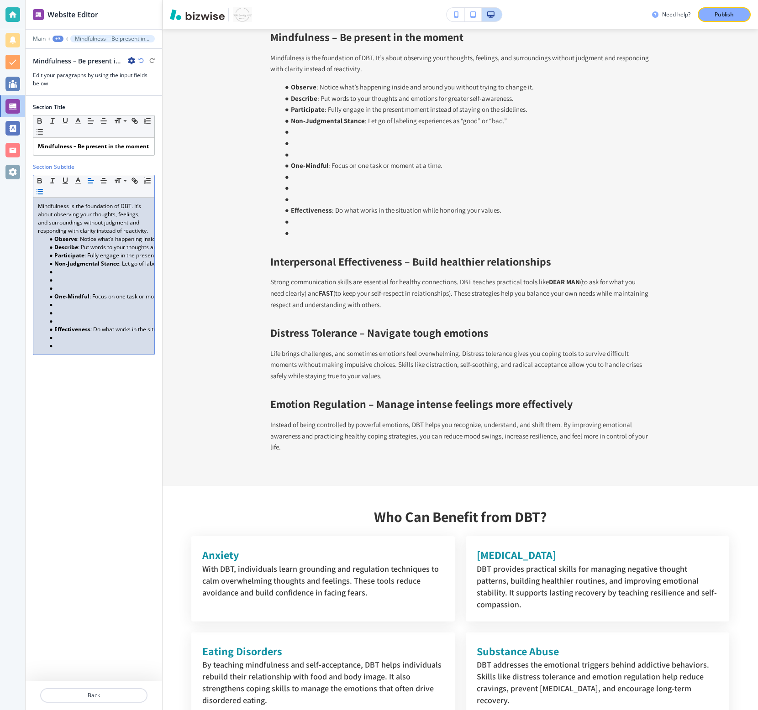
click at [70, 283] on li at bounding box center [98, 280] width 104 height 8
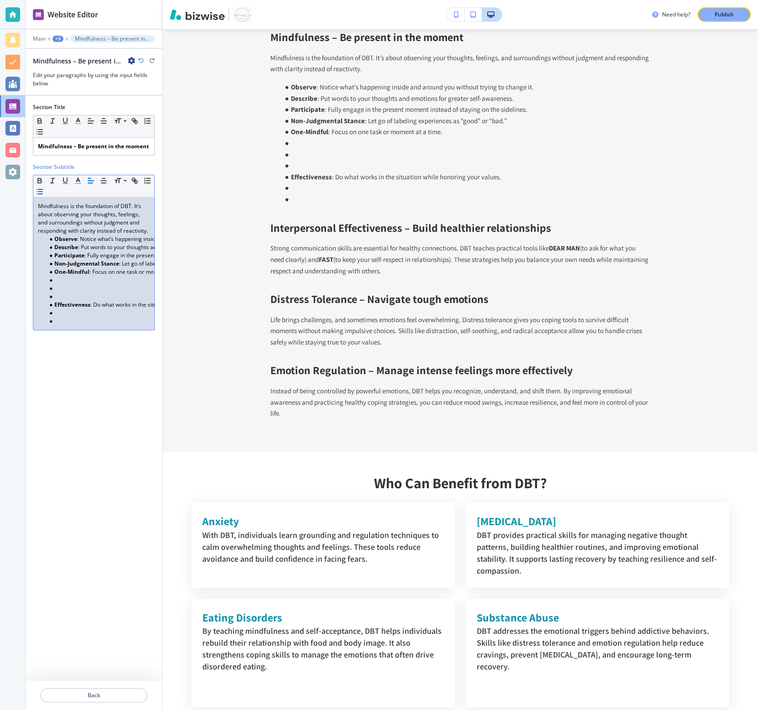
click at [67, 291] on li at bounding box center [98, 288] width 104 height 8
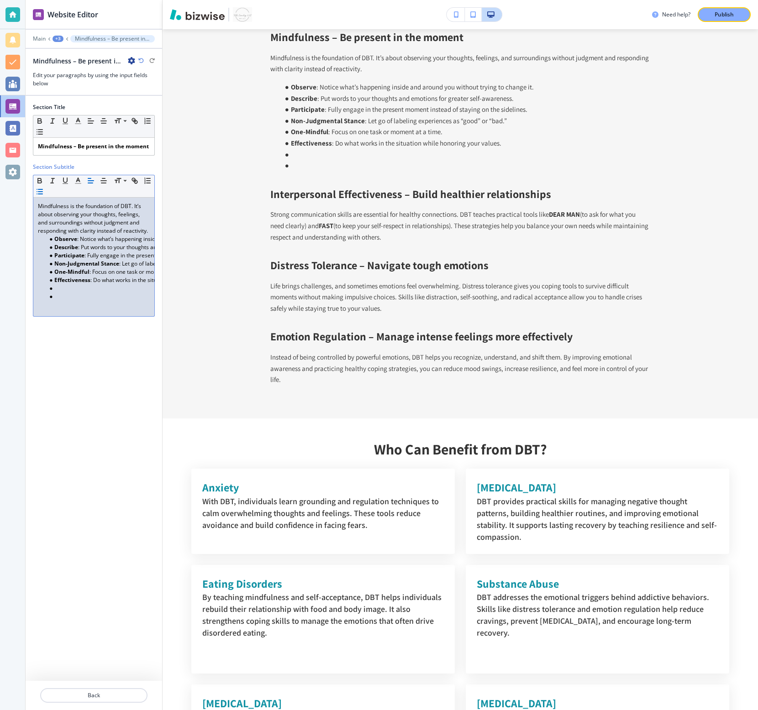
click at [71, 301] on div "Mindfulness is the foundation of DBT. It’s about observing your thoughts, feeli…" at bounding box center [93, 257] width 121 height 119
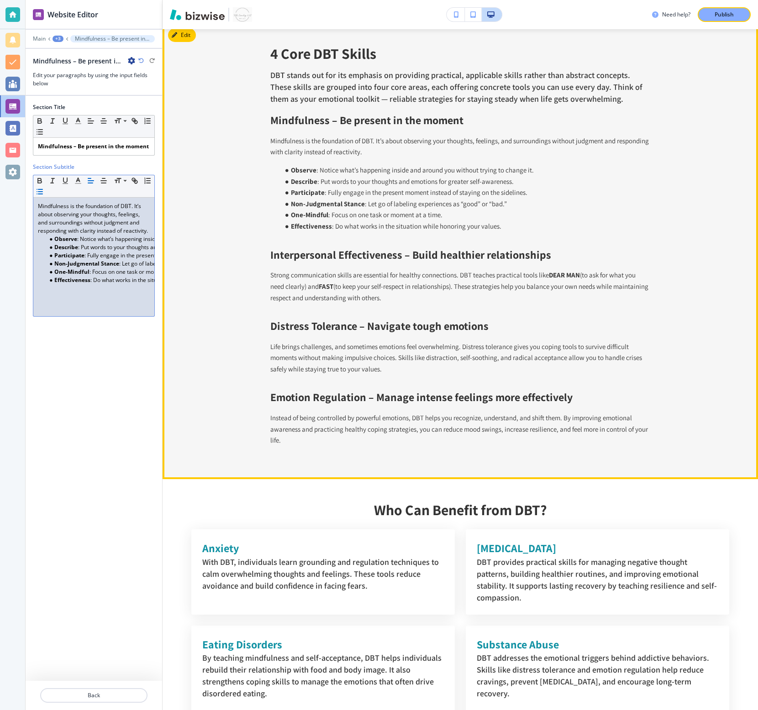
scroll to position [1326, 0]
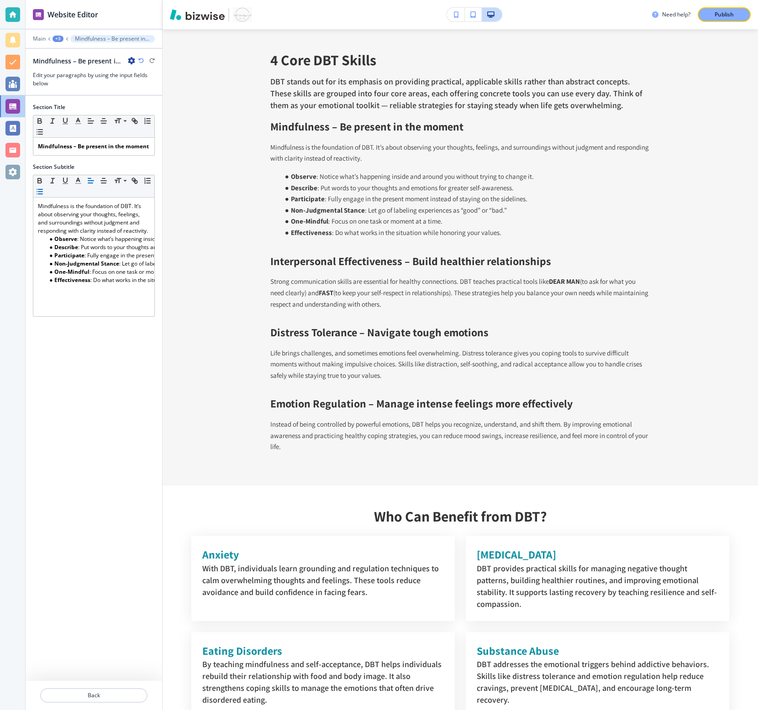
click at [53, 40] on div "+3" at bounding box center [57, 39] width 11 height 6
click at [71, 82] on p "4 Core DBT Skills" at bounding box center [81, 86] width 47 height 8
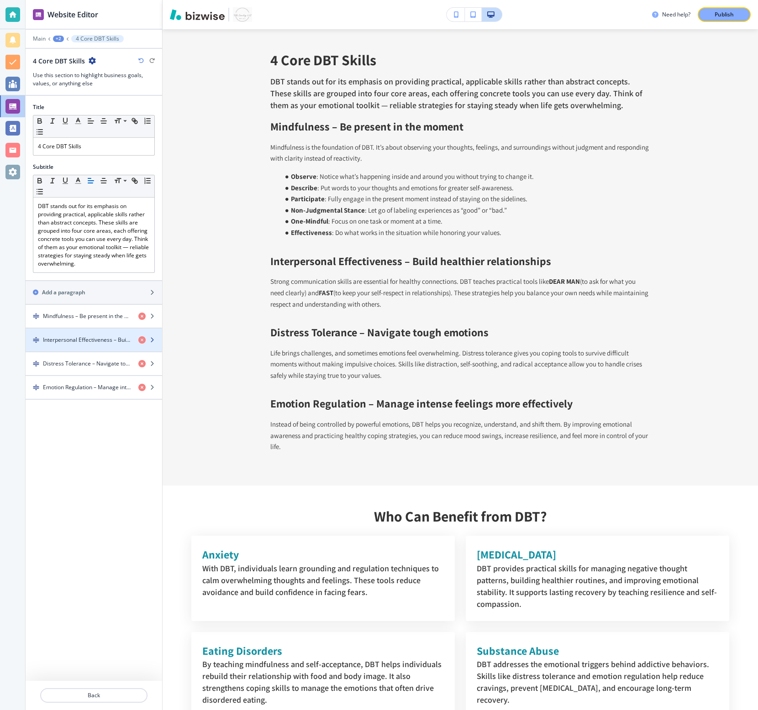
click at [86, 343] on h4 "Interpersonal Effectiveness – Build healthier relationships" at bounding box center [87, 340] width 88 height 8
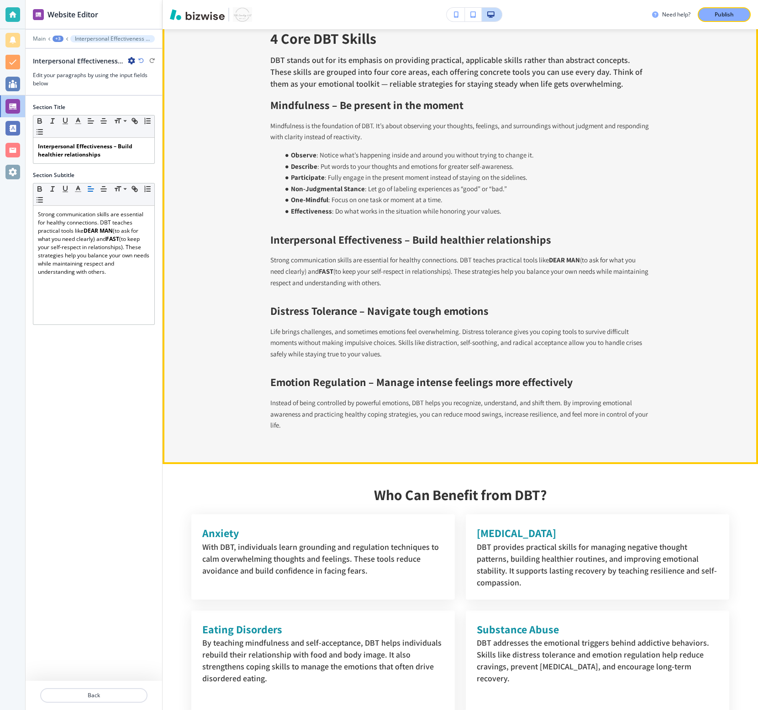
scroll to position [1334, 0]
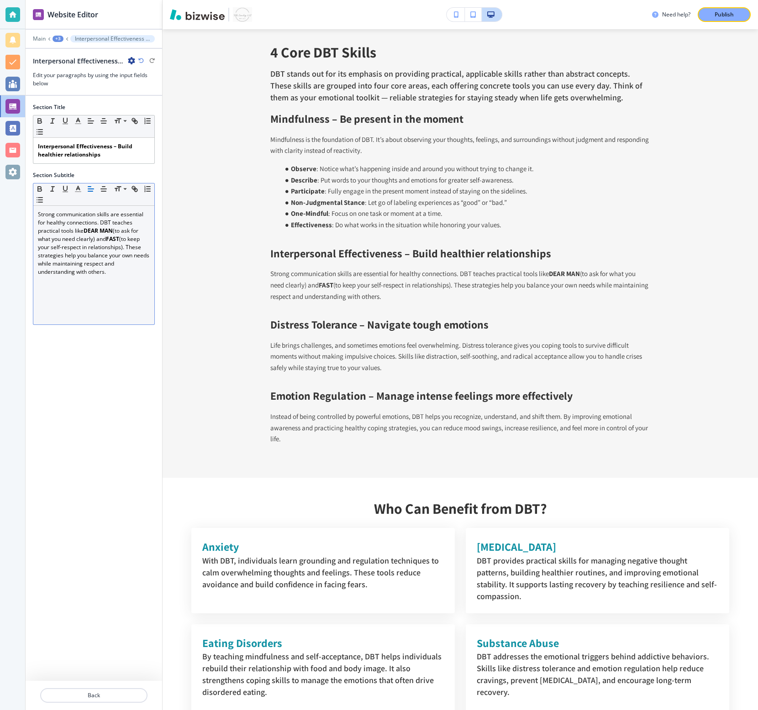
click at [102, 244] on p "Strong communication skills are essential for healthy connections. DBT teaches …" at bounding box center [94, 243] width 112 height 66
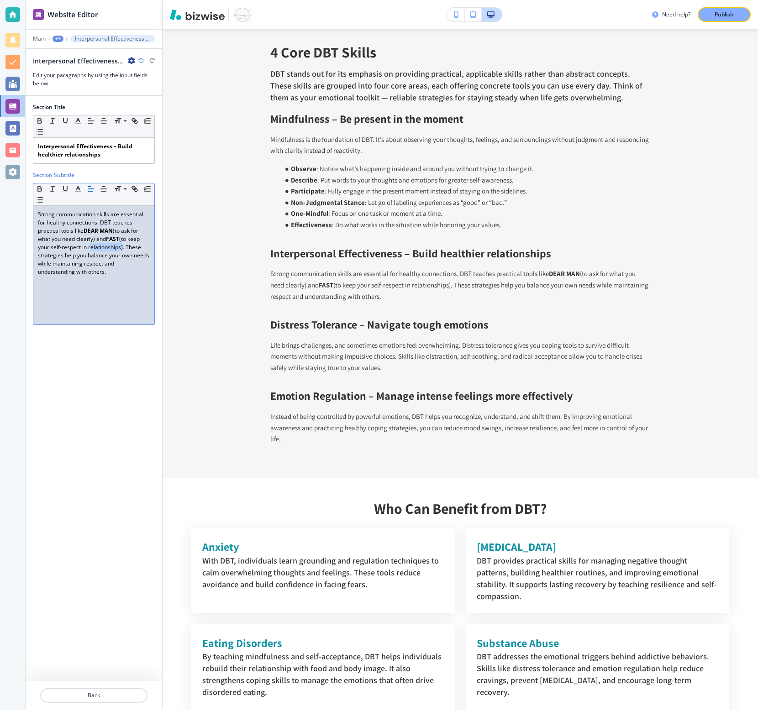
click at [102, 244] on p "Strong communication skills are essential for healthy connections. DBT teaches …" at bounding box center [94, 243] width 112 height 66
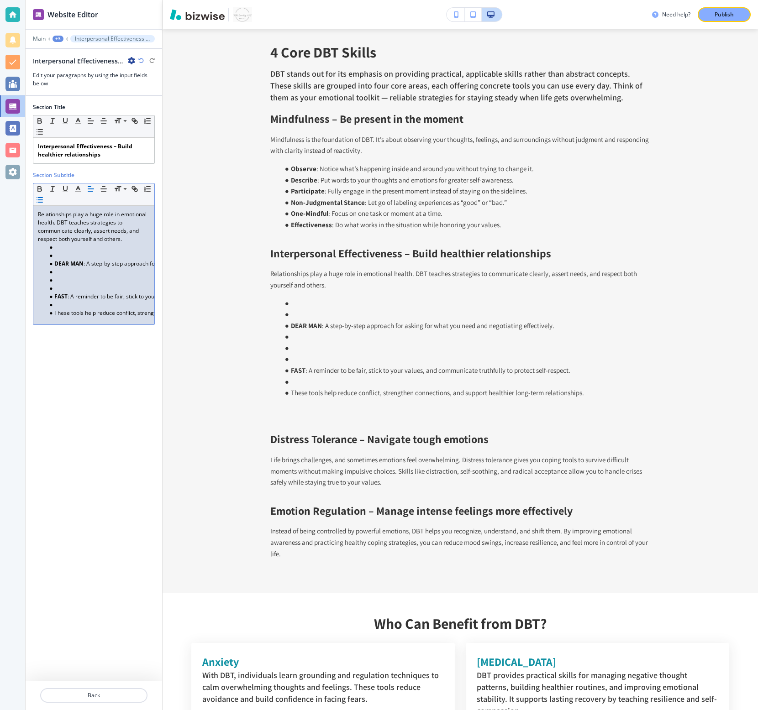
click at [53, 256] on li at bounding box center [98, 256] width 104 height 8
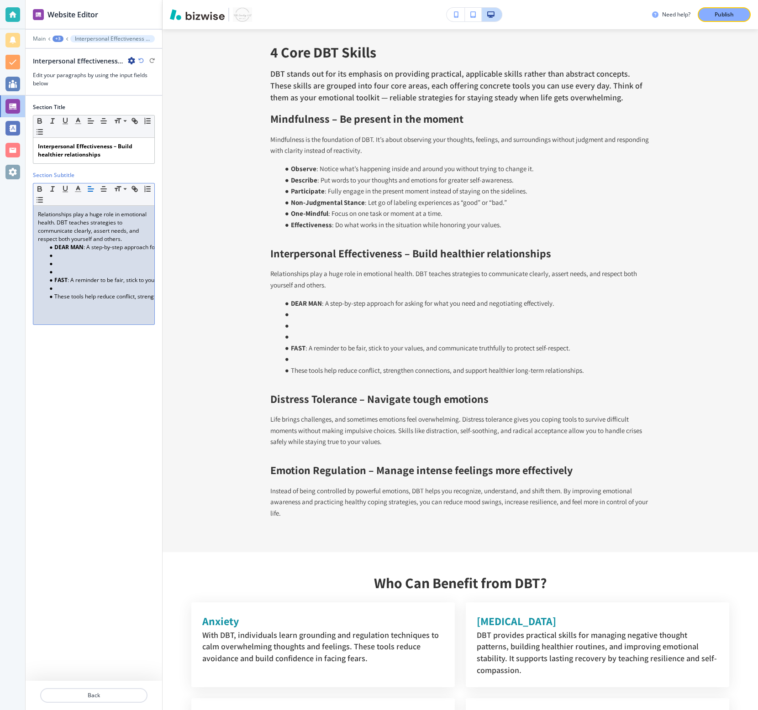
click at [67, 274] on li at bounding box center [98, 272] width 104 height 8
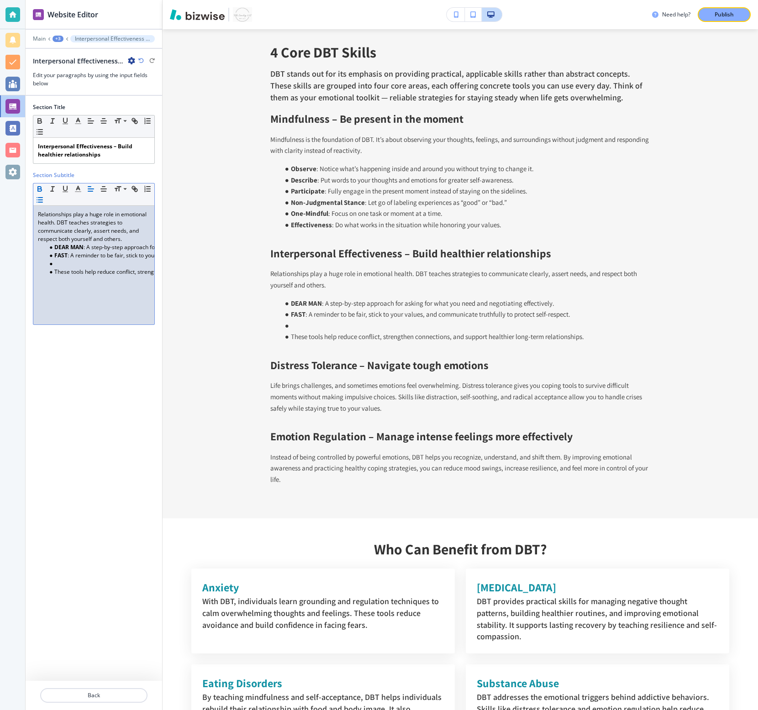
click at [64, 268] on li "These tools help reduce conflict, strengthen connections, and support healthier…" at bounding box center [98, 272] width 104 height 8
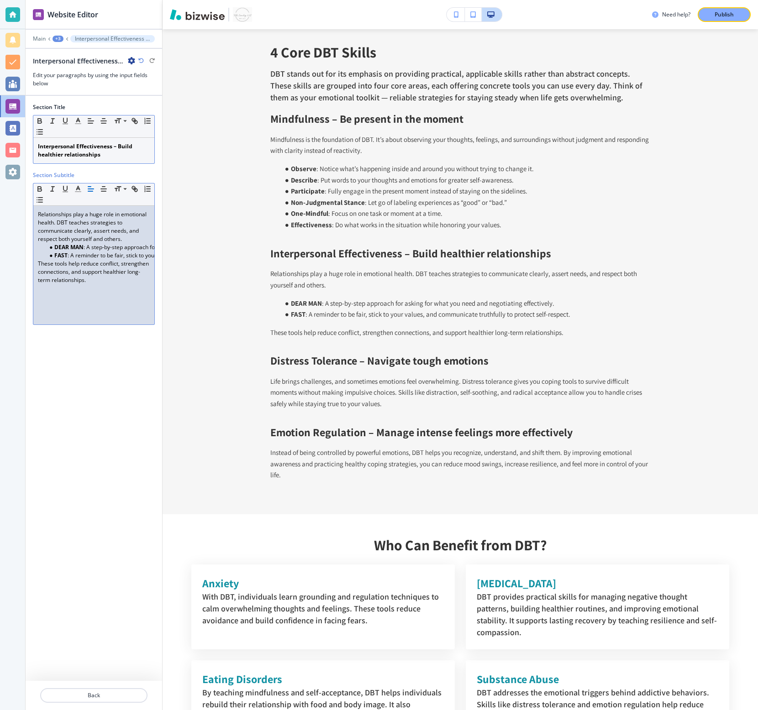
click at [132, 153] on p "Interpersonal Effectiveness – Build healthier relationships" at bounding box center [94, 150] width 112 height 16
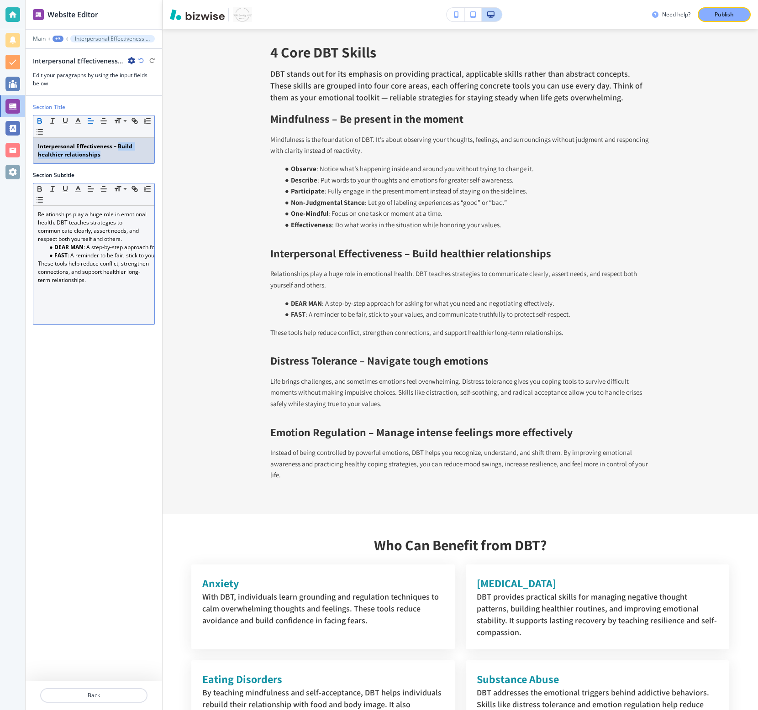
drag, startPoint x: 132, startPoint y: 154, endPoint x: 118, endPoint y: 146, distance: 16.0
click at [118, 146] on p "Interpersonal Effectiveness – Build healthier relationships" at bounding box center [94, 150] width 112 height 16
click at [125, 149] on p "Interpersonal Effectiveness – Building Healthy Connections" at bounding box center [94, 150] width 112 height 16
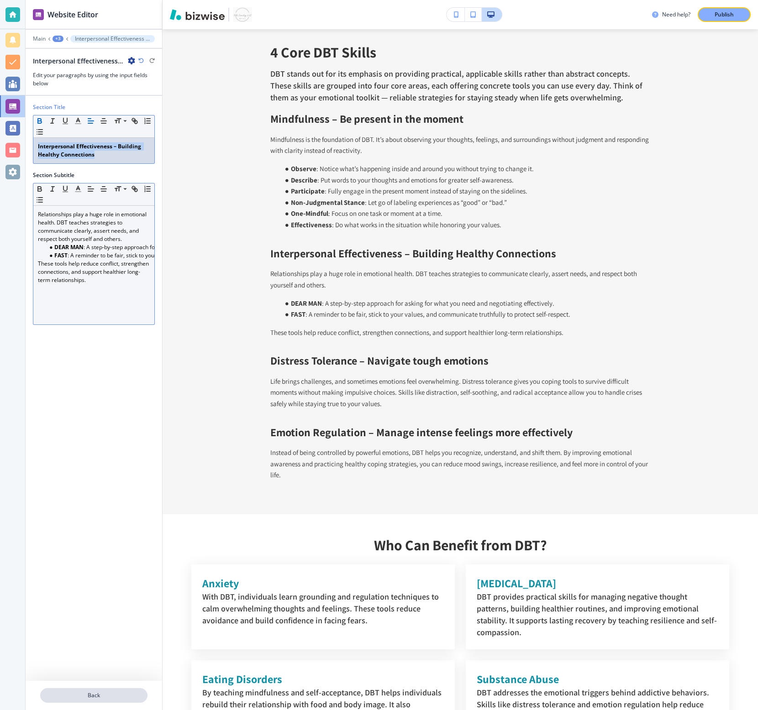
click at [98, 700] on button "Back" at bounding box center [93, 695] width 107 height 15
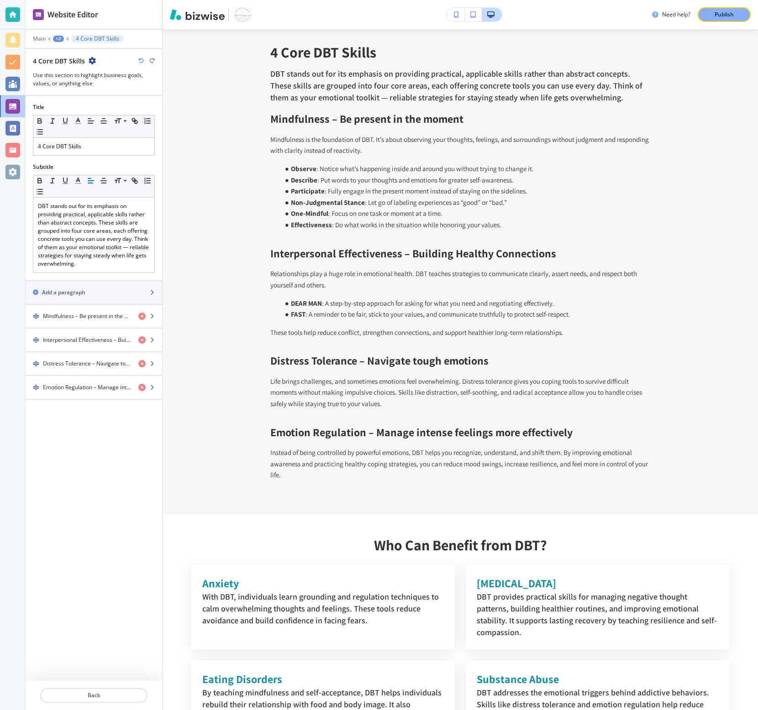
scroll to position [1326, 0]
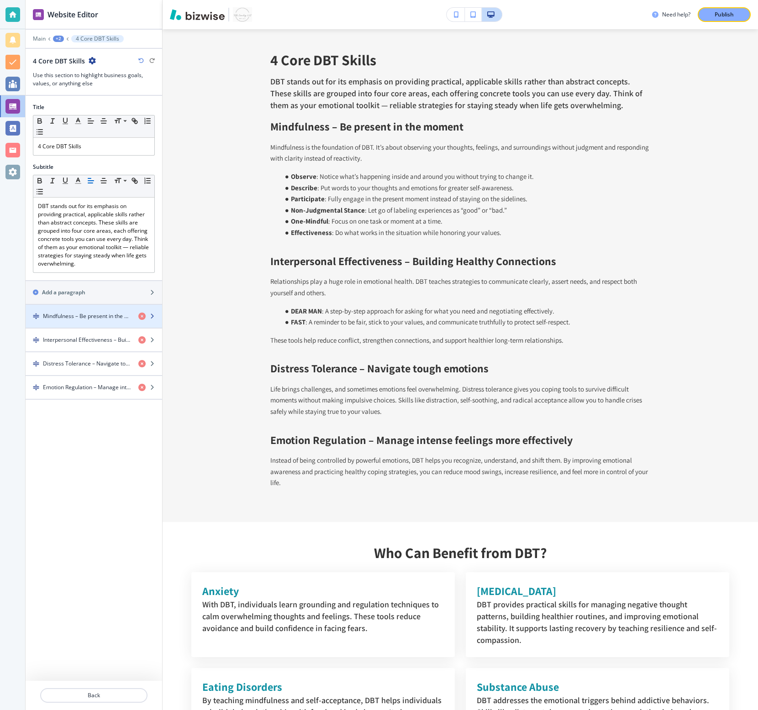
click at [93, 313] on h4 "Mindfulness – Be present in the moment" at bounding box center [87, 316] width 88 height 8
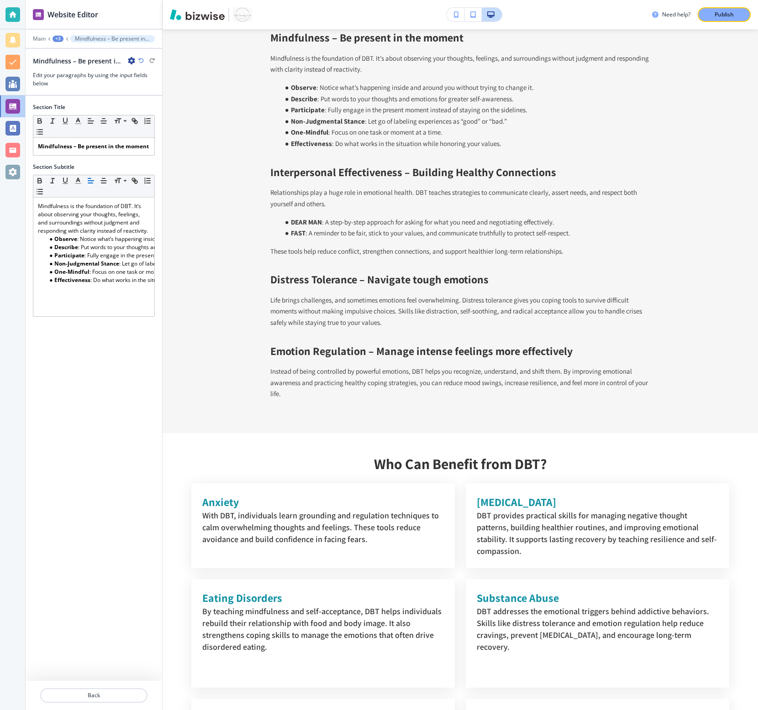
scroll to position [1416, 0]
click at [103, 144] on strong "Mindfulness – Be present in the moment" at bounding box center [93, 146] width 111 height 8
click at [84, 151] on div "Mindfulness – Be present in the moment" at bounding box center [93, 146] width 121 height 17
click at [83, 147] on strong "Mindfulness – Be present in the moment" at bounding box center [93, 146] width 111 height 8
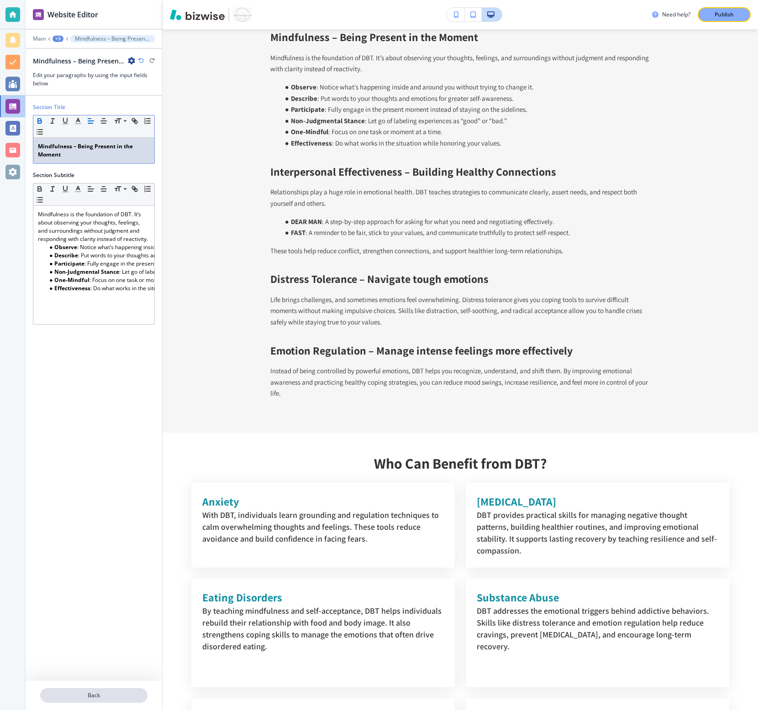
click at [83, 692] on p "Back" at bounding box center [93, 696] width 105 height 8
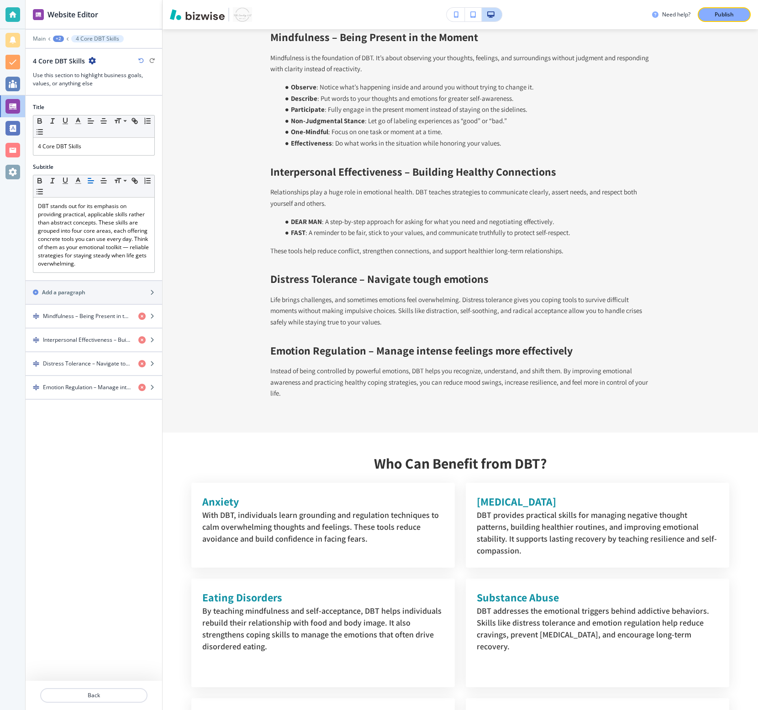
scroll to position [1326, 0]
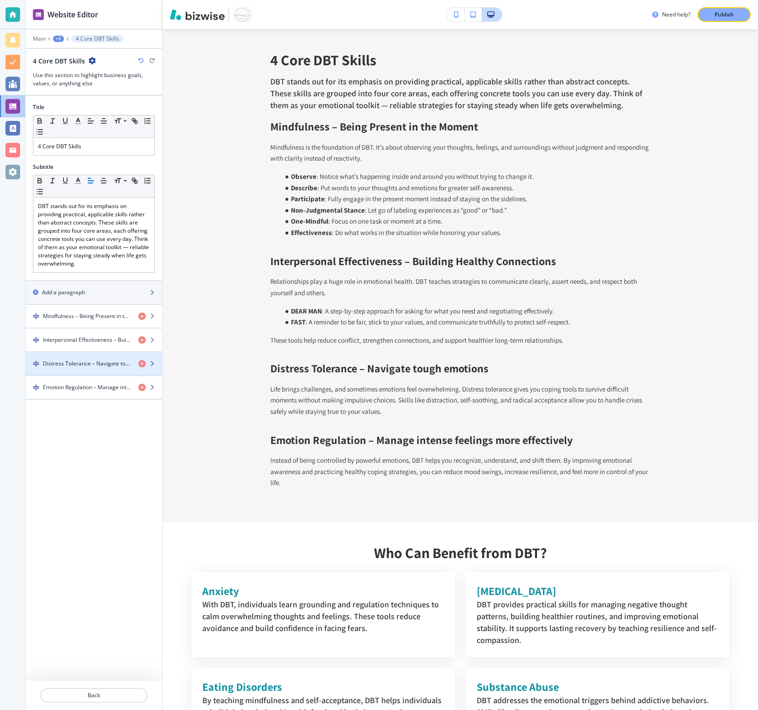
click at [65, 362] on h4 "Distress Tolerance – Navigate tough emotions" at bounding box center [87, 364] width 88 height 8
click at [154, 367] on div "button" at bounding box center [150, 363] width 24 height 7
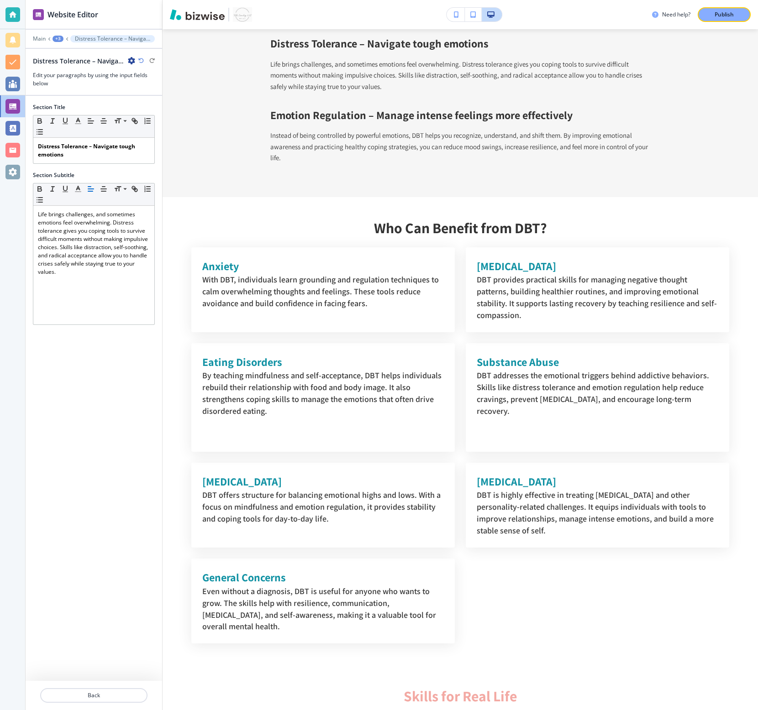
scroll to position [1658, 0]
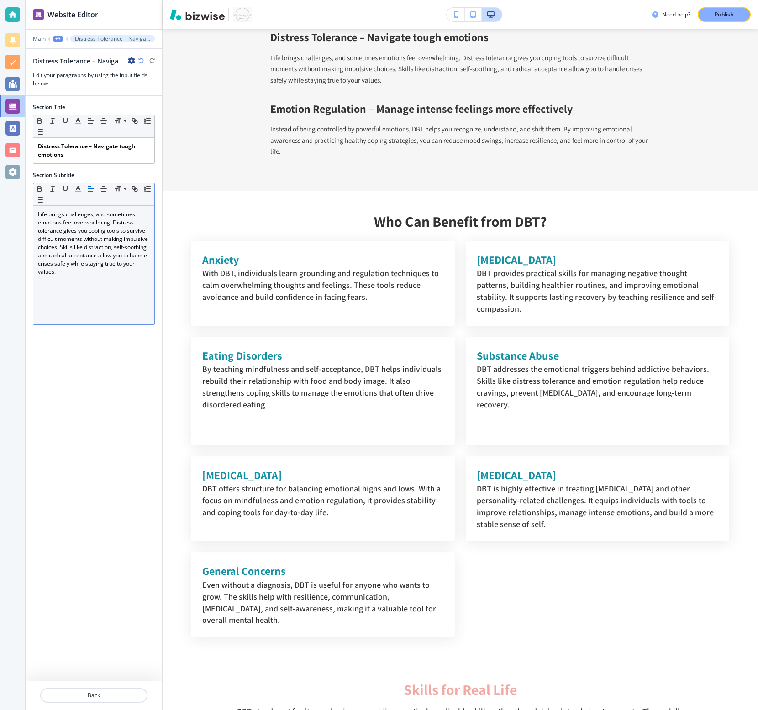
click at [100, 244] on p "Life brings challenges, and sometimes emotions feel overwhelming. Distress tole…" at bounding box center [94, 243] width 112 height 66
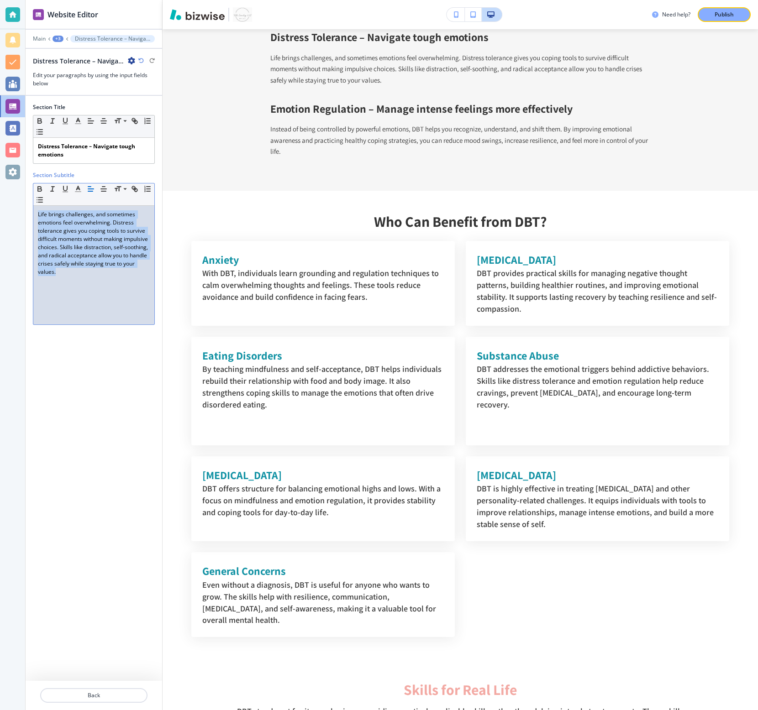
click at [100, 244] on p "Life brings challenges, and sometimes emotions feel overwhelming. Distress tole…" at bounding box center [94, 243] width 112 height 66
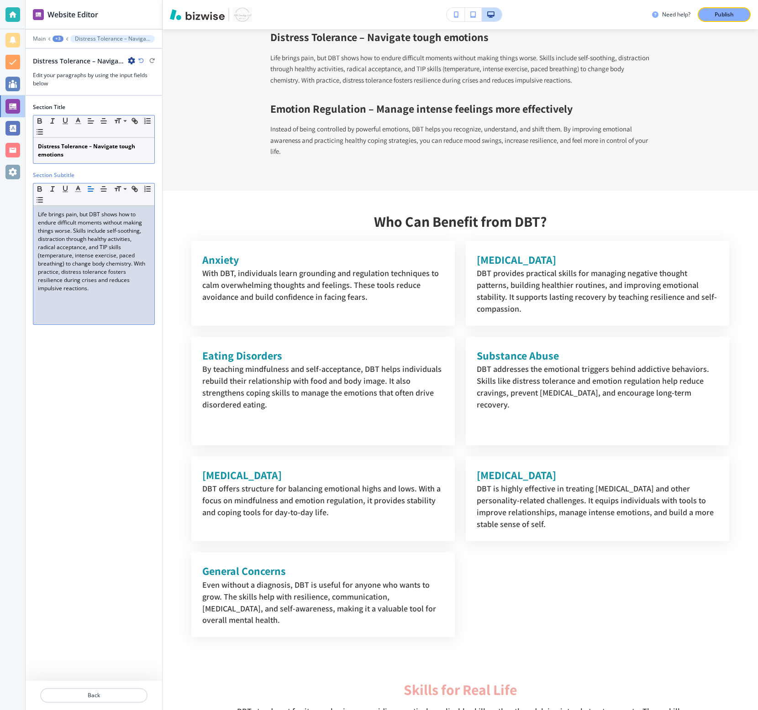
click at [122, 145] on strong "Distress Tolerance – Navigate tough emotions" at bounding box center [87, 150] width 99 height 16
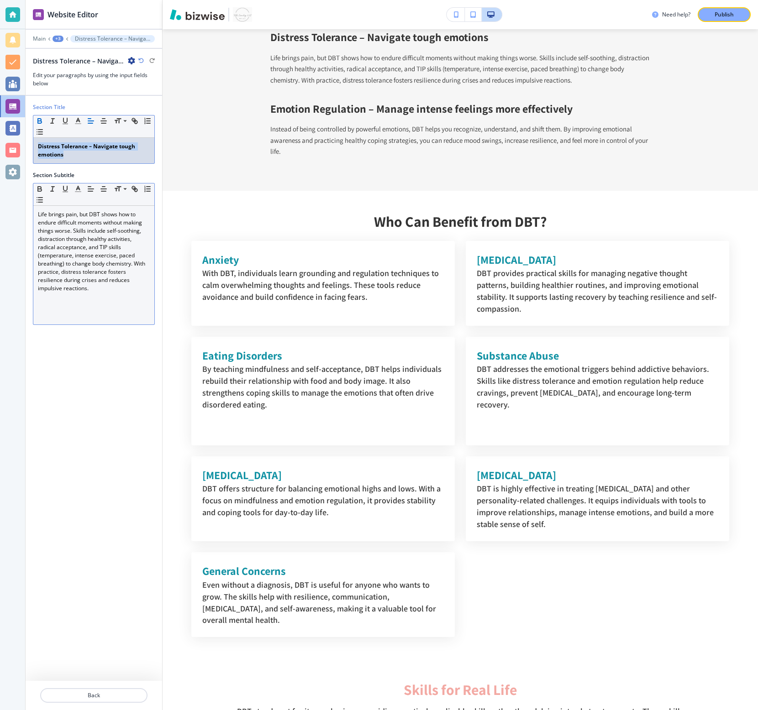
click at [122, 145] on strong "Distress Tolerance – Navigate tough emotions" at bounding box center [87, 150] width 99 height 16
click at [96, 140] on div "Distress Tolerance – Navigate tough emotions" at bounding box center [93, 151] width 121 height 26
click at [106, 148] on strong "Distress Tolerance – Navigate tough emotions" at bounding box center [87, 150] width 99 height 16
click at [120, 147] on strong "Distress Tolerance – Navigate tough emotions" at bounding box center [87, 150] width 99 height 16
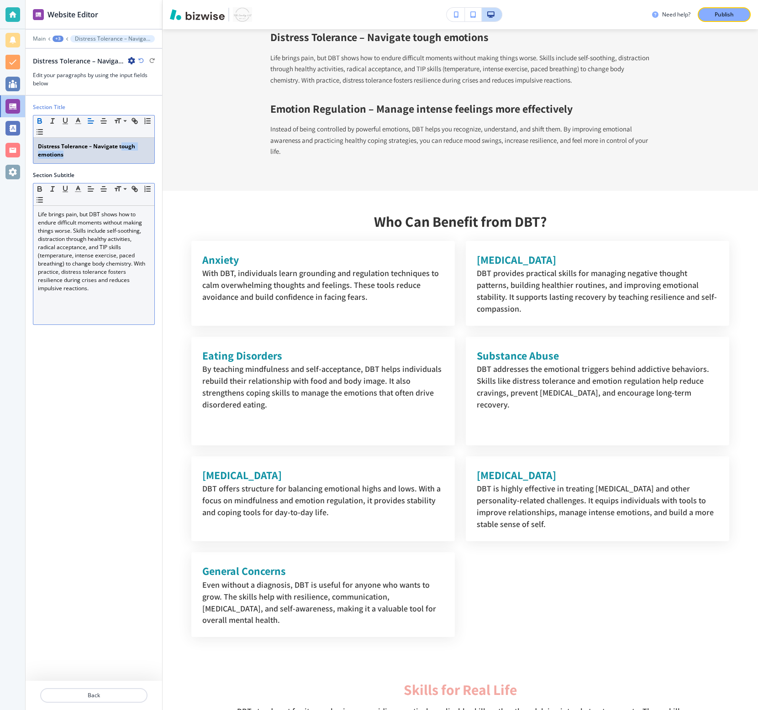
drag, startPoint x: 120, startPoint y: 155, endPoint x: 121, endPoint y: 147, distance: 7.9
click at [121, 147] on p "Distress Tolerance – Navigate tough emotions" at bounding box center [94, 150] width 112 height 16
click at [74, 698] on p "Back" at bounding box center [93, 696] width 105 height 8
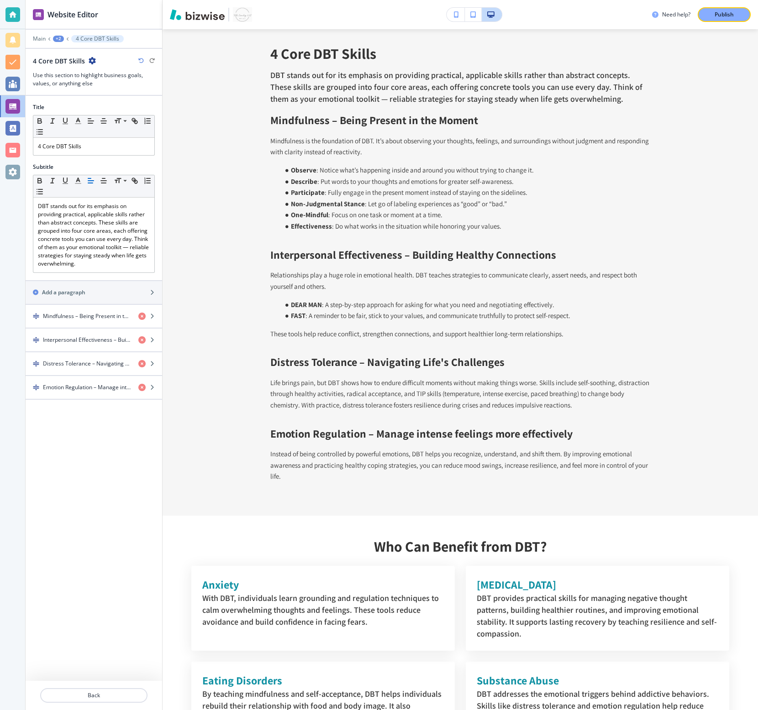
scroll to position [1326, 0]
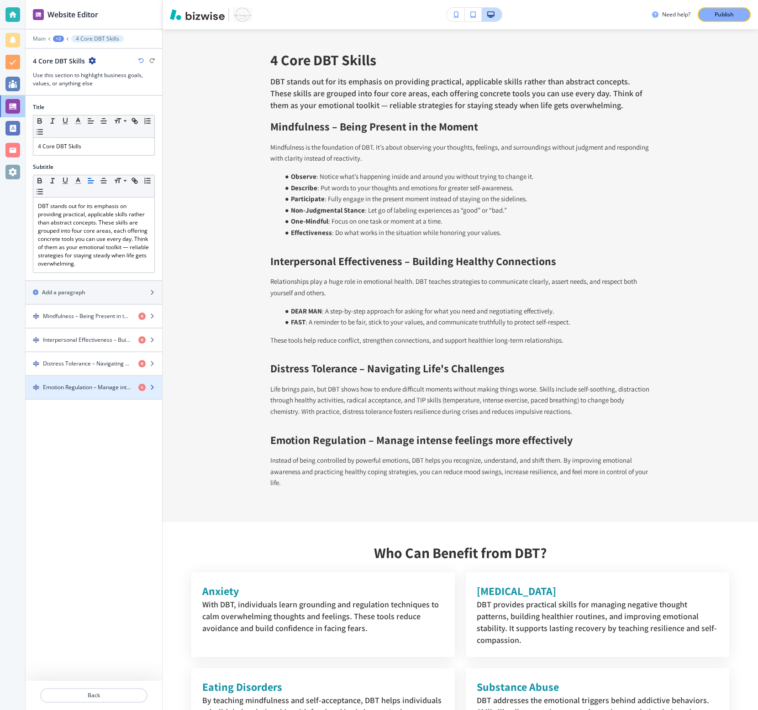
click at [80, 389] on h4 "Emotion Regulation – Manage intense feelings more effectively" at bounding box center [87, 387] width 88 height 8
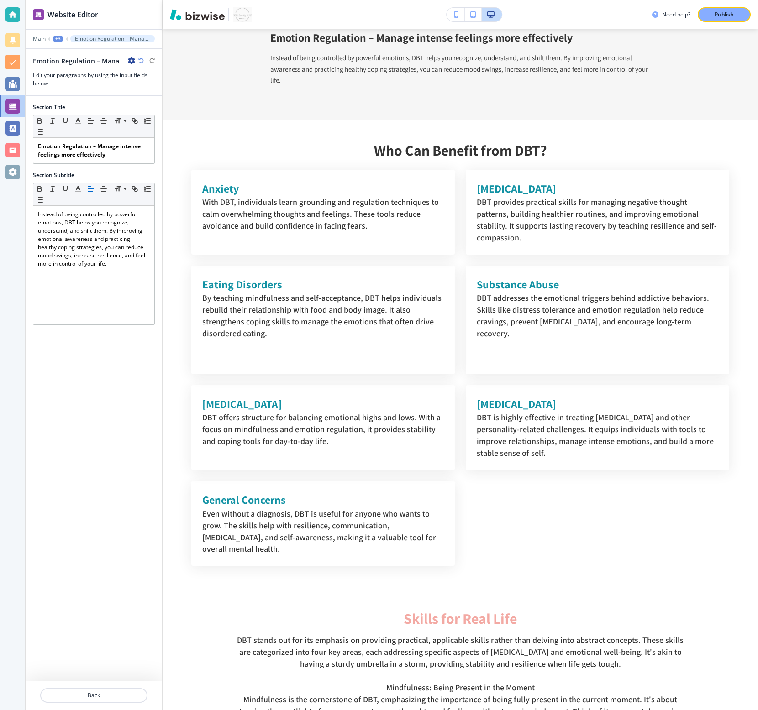
scroll to position [1729, 0]
click at [121, 151] on p "Emotion Regulation – Manage intense feelings more effectively" at bounding box center [94, 150] width 112 height 16
click at [109, 144] on strong "Emotion Regulation – Manage intense feelings more effectively" at bounding box center [90, 150] width 104 height 16
click at [120, 145] on strong "Emotion Regulation – Manage intense feelings more effectively" at bounding box center [90, 150] width 104 height 16
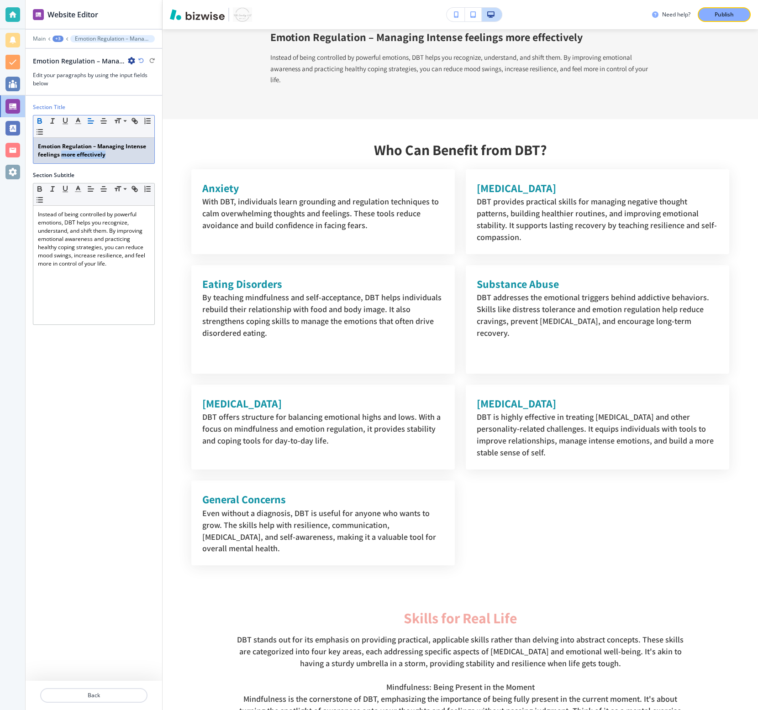
drag, startPoint x: 61, startPoint y: 152, endPoint x: 163, endPoint y: 153, distance: 101.3
click at [163, 152] on div "Website Editor Main +3 Emotion Regulation – Managing Intense feelings more effe…" at bounding box center [392, 355] width 732 height 710
click at [40, 158] on p "Emotion Regulation – Managing Intense feelings" at bounding box center [94, 150] width 112 height 16
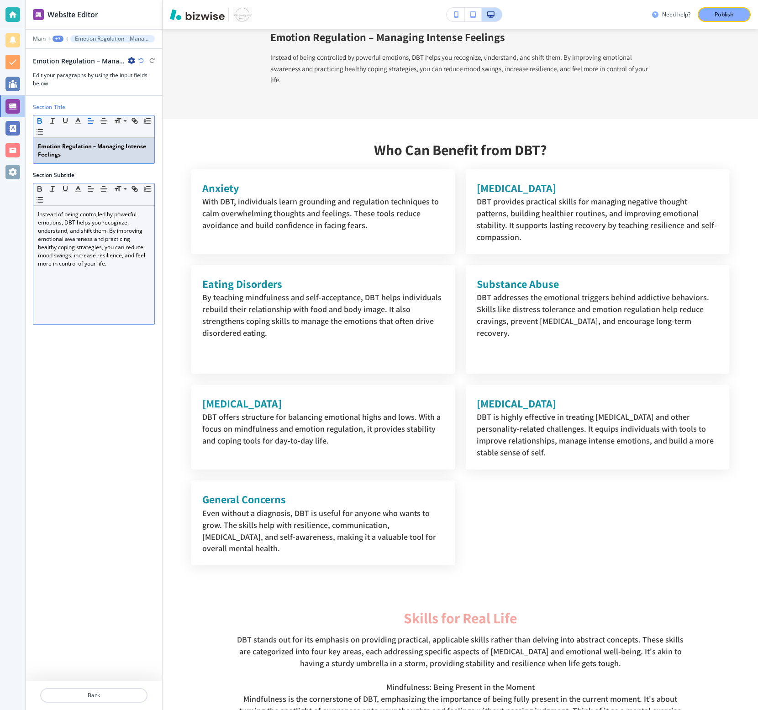
click at [128, 253] on p "Instead of being controlled by powerful emotions, DBT helps you recognize, unde…" at bounding box center [94, 239] width 112 height 58
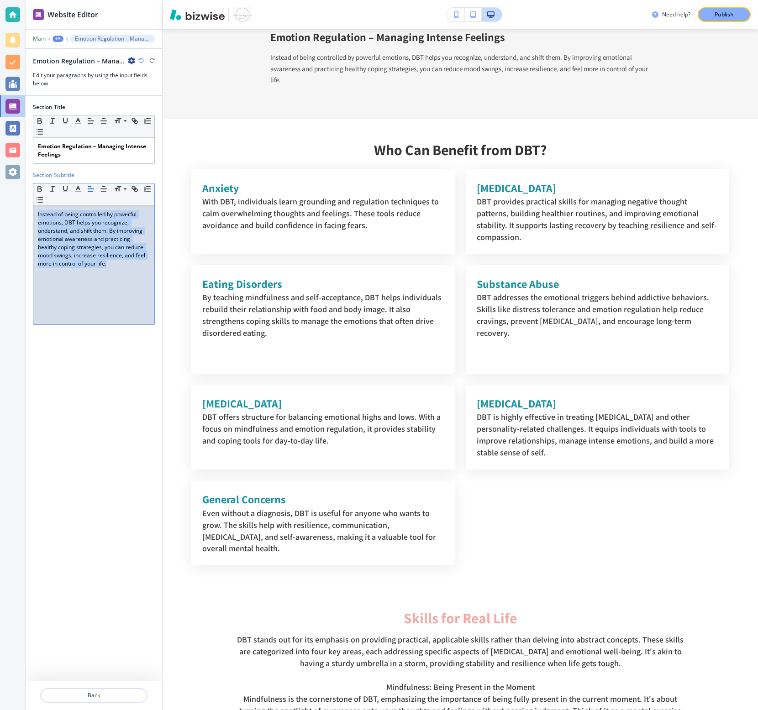
click at [128, 253] on p "Instead of being controlled by powerful emotions, DBT helps you recognize, unde…" at bounding box center [94, 239] width 112 height 58
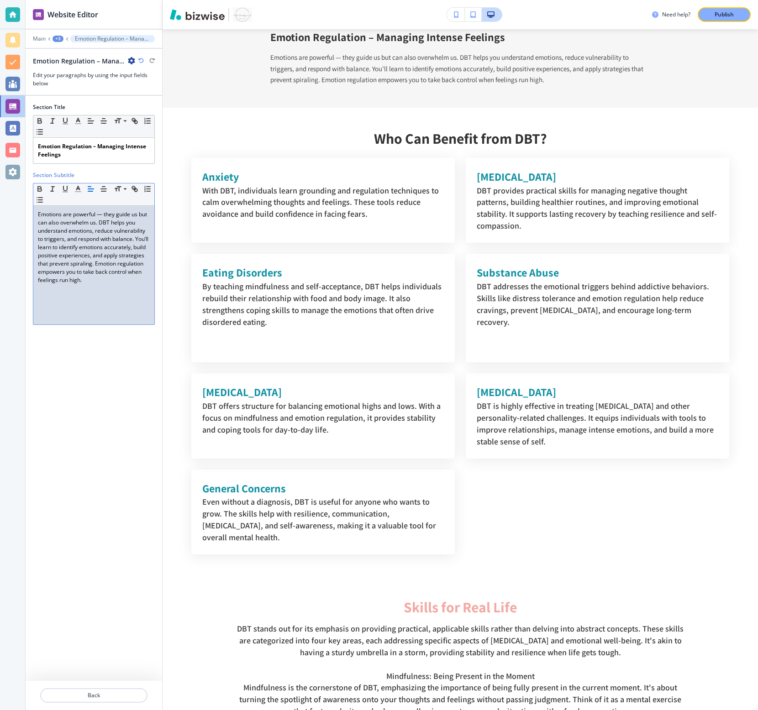
click at [102, 217] on p "Emotions are powerful — they guide us but can also overwhelm us. DBT helps you …" at bounding box center [94, 247] width 112 height 74
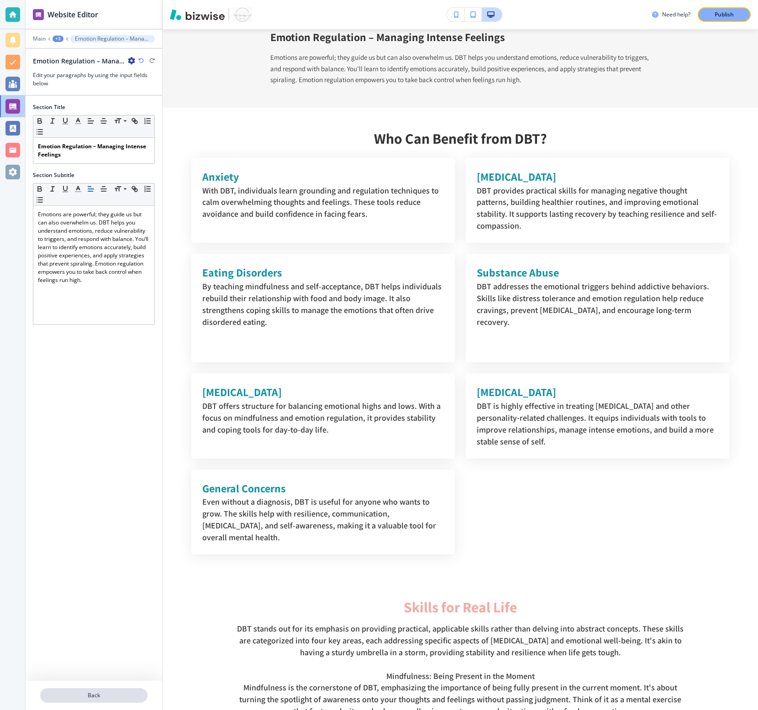
click at [96, 693] on p "Back" at bounding box center [93, 696] width 105 height 8
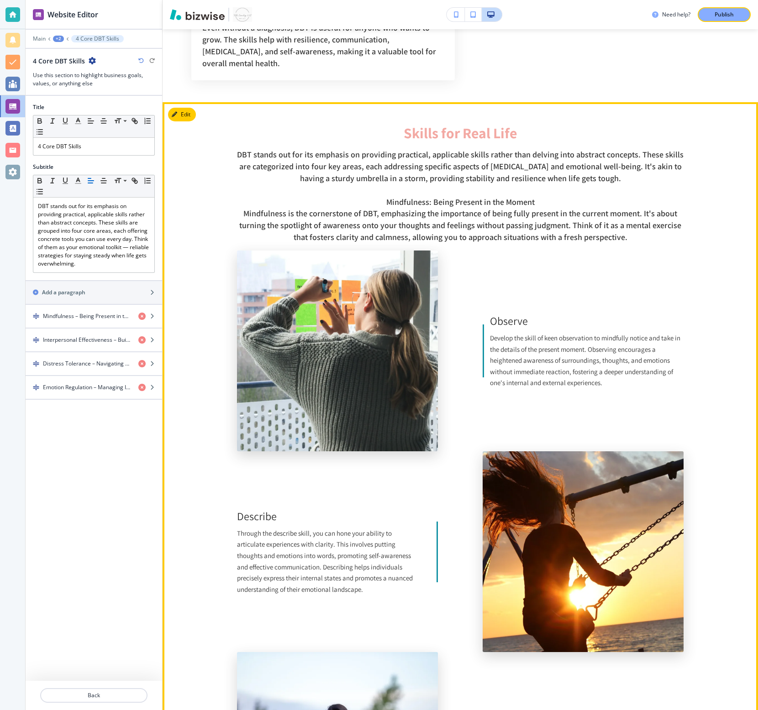
scroll to position [2175, 0]
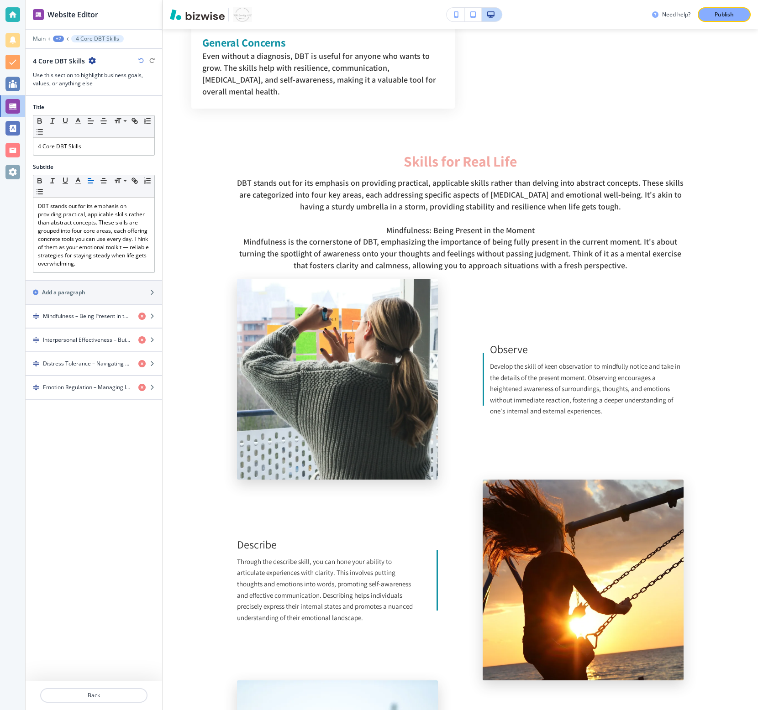
click at [57, 39] on div "+2" at bounding box center [58, 39] width 11 height 6
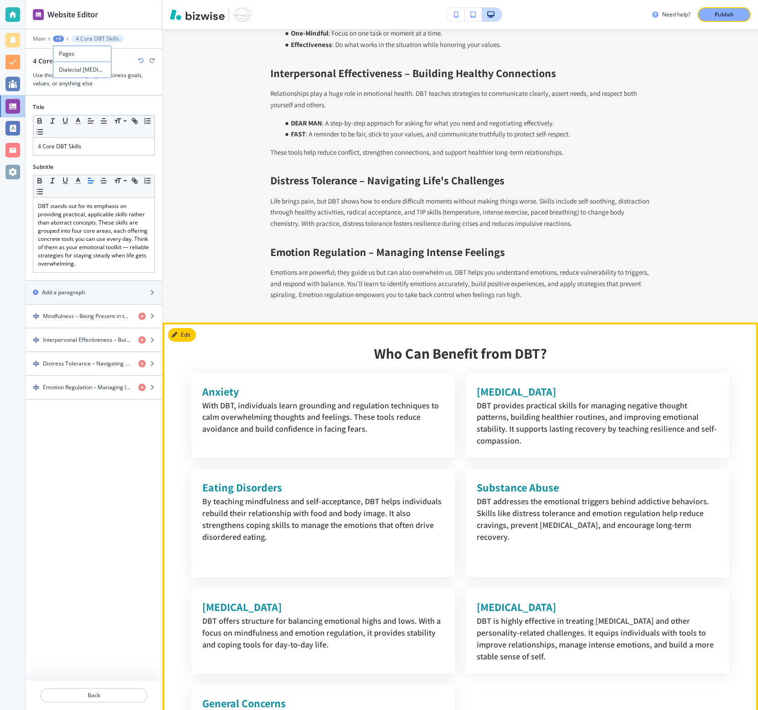
scroll to position [1506, 0]
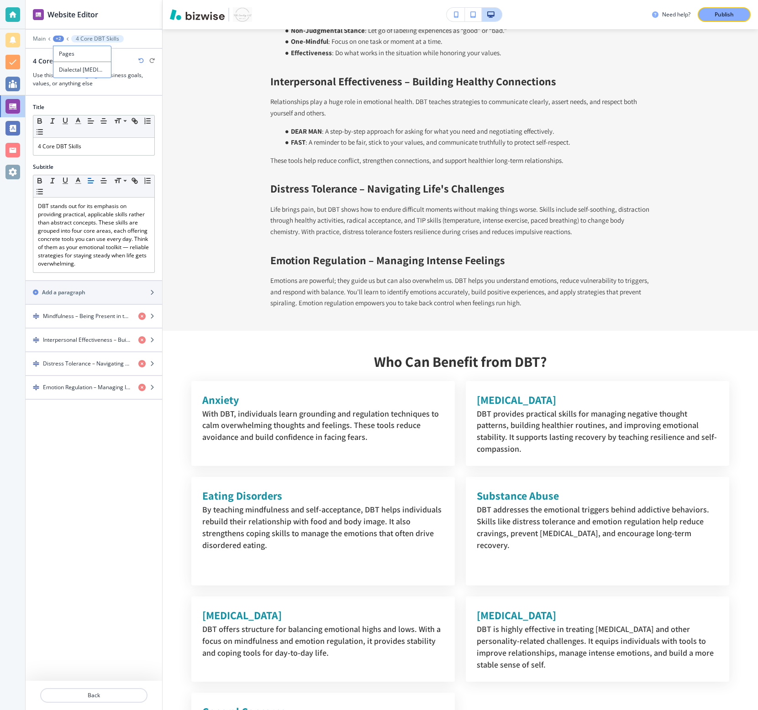
click at [40, 94] on div at bounding box center [94, 91] width 136 height 7
click at [57, 41] on div "+2" at bounding box center [58, 39] width 11 height 6
click at [63, 68] on p "Dialectal [MEDICAL_DATA]" at bounding box center [82, 70] width 47 height 8
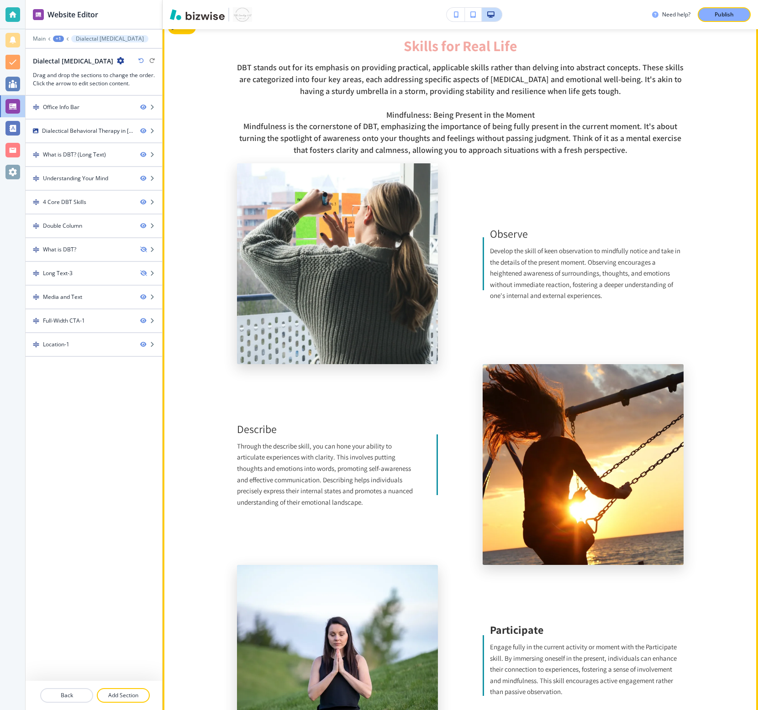
scroll to position [2289, 0]
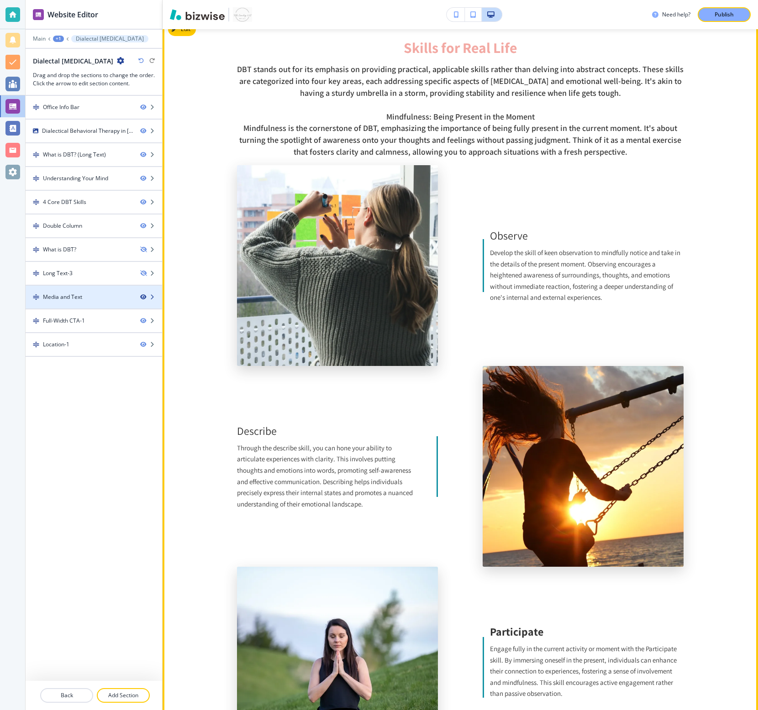
click at [140, 299] on icon "button" at bounding box center [142, 296] width 5 height 5
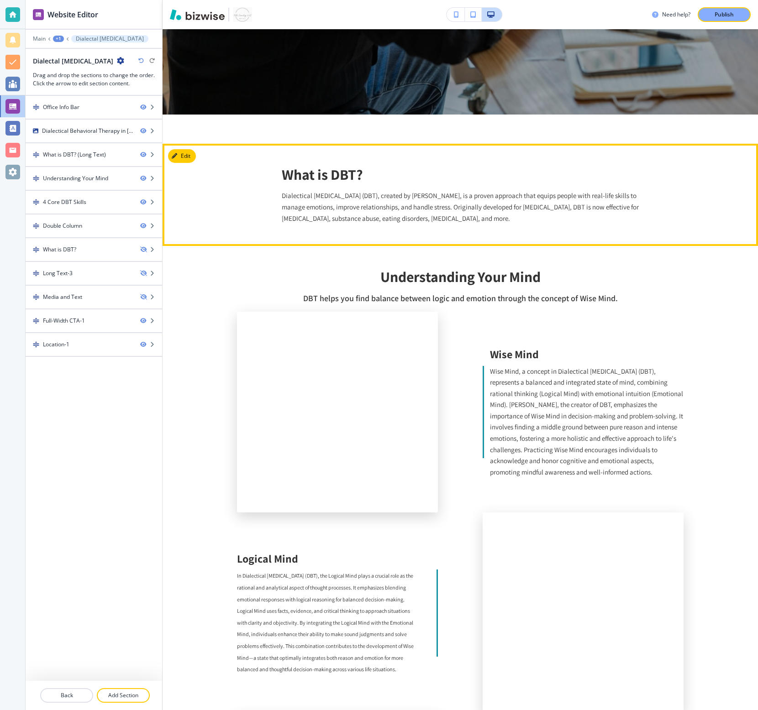
scroll to position [428, 0]
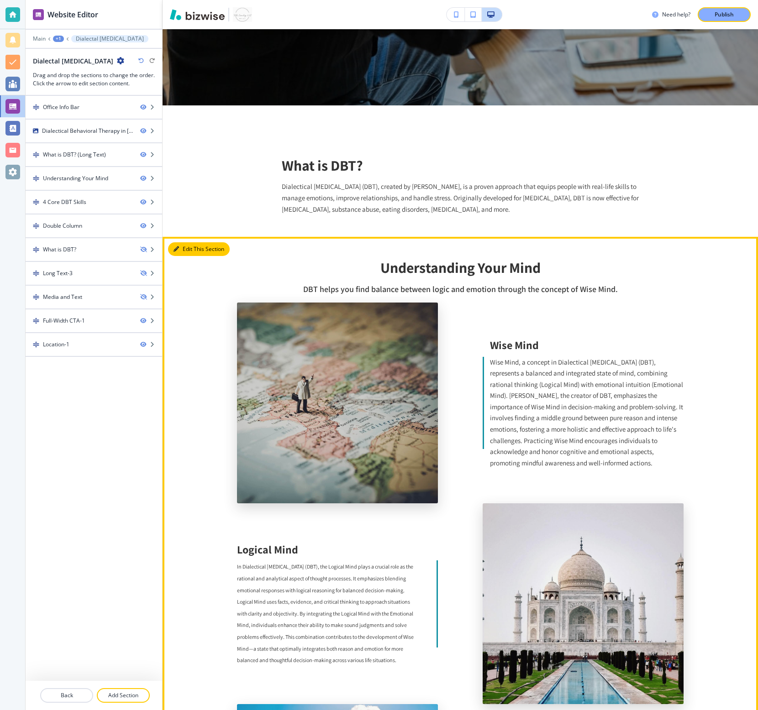
click at [184, 250] on button "Edit This Section" at bounding box center [199, 249] width 62 height 14
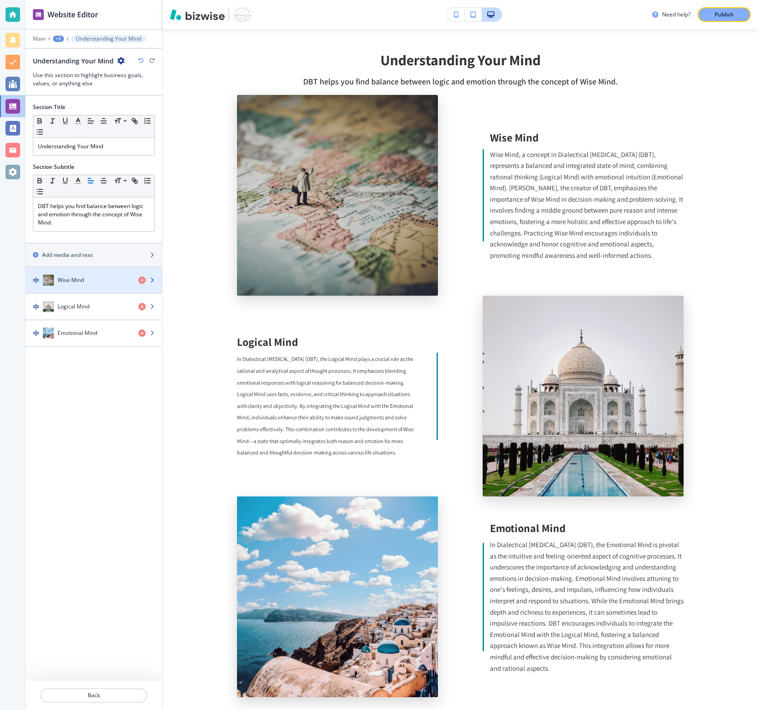
click at [68, 281] on h4 "Wise Mind" at bounding box center [71, 280] width 26 height 8
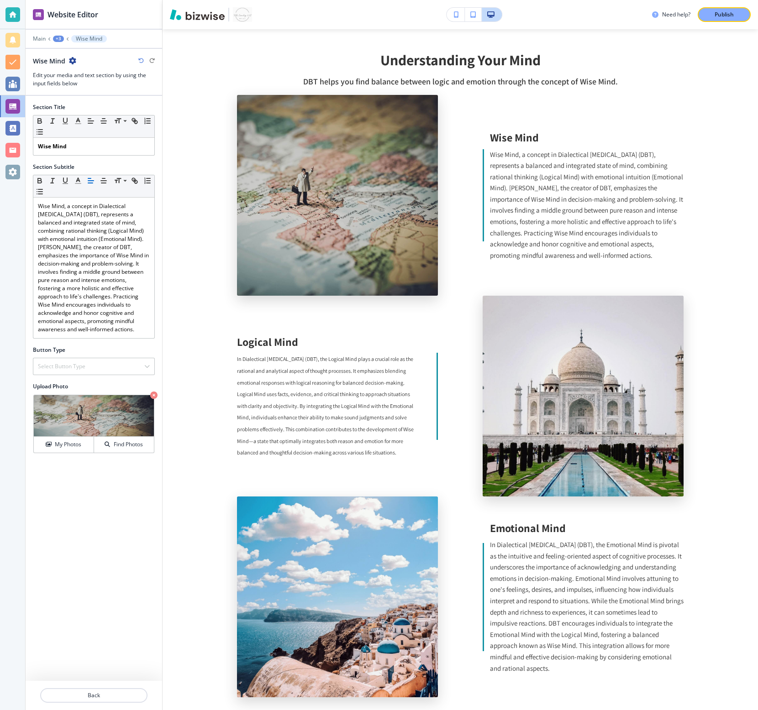
scroll to position [702, 0]
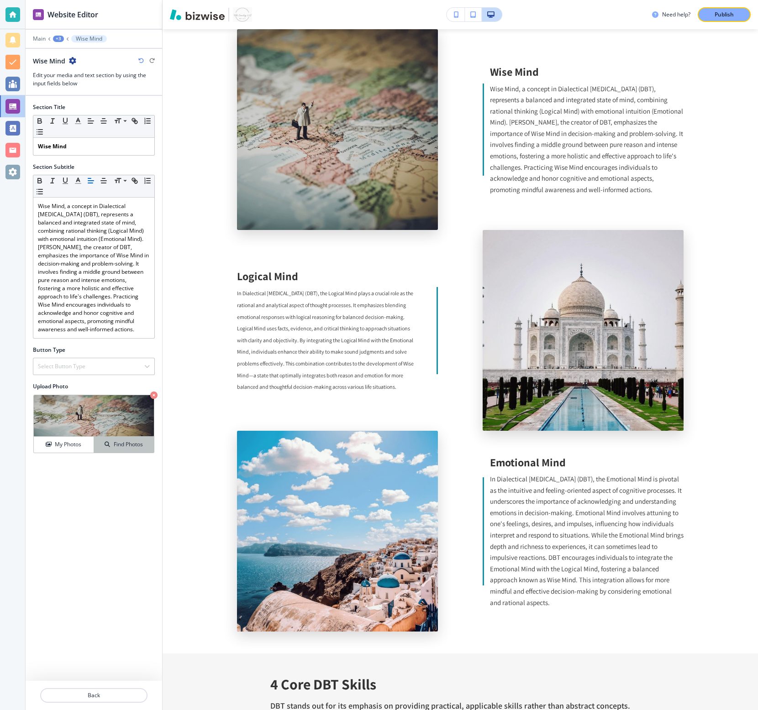
click at [111, 447] on div "Find Photos" at bounding box center [124, 445] width 60 height 8
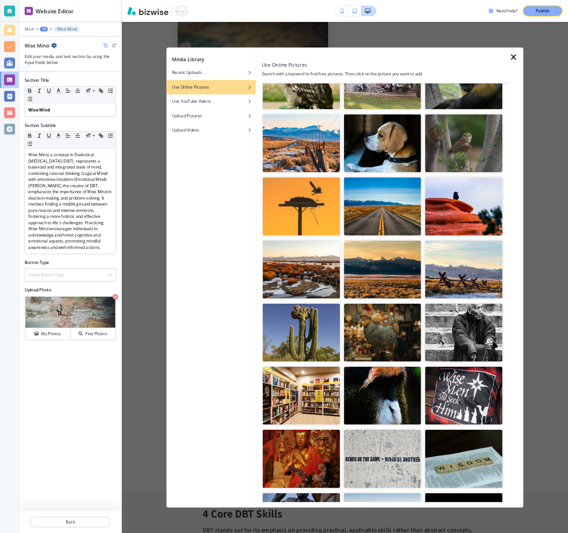
scroll to position [0, 0]
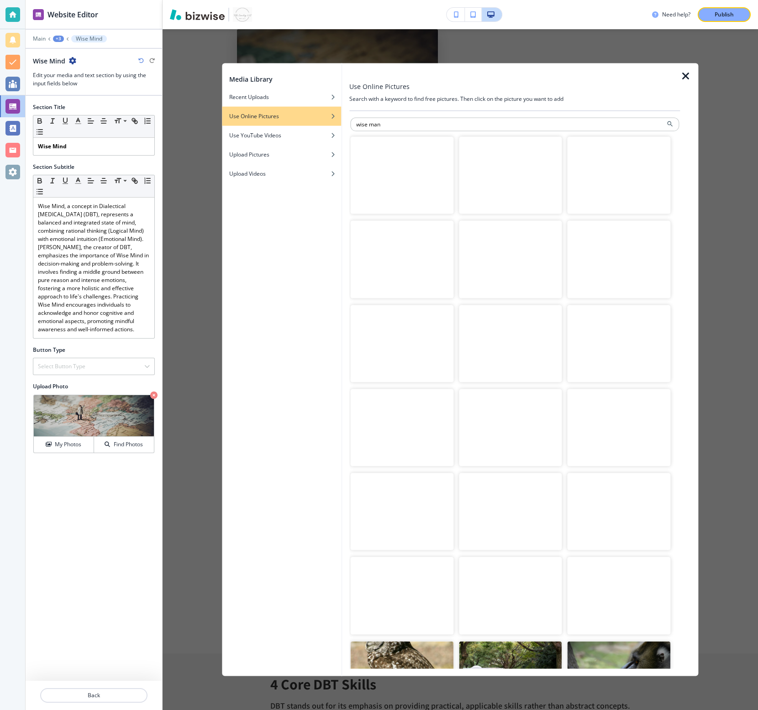
type input "wise man"
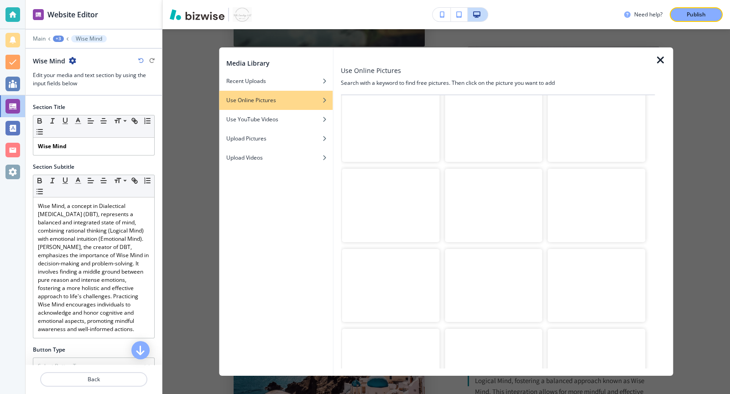
scroll to position [834, 0]
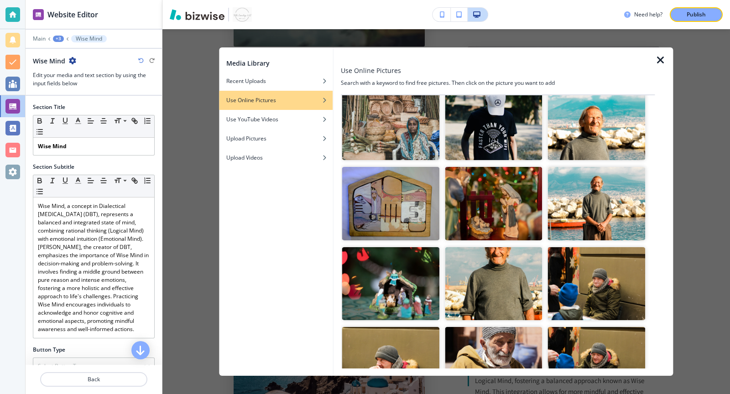
click at [567, 226] on img "button" at bounding box center [597, 203] width 98 height 73
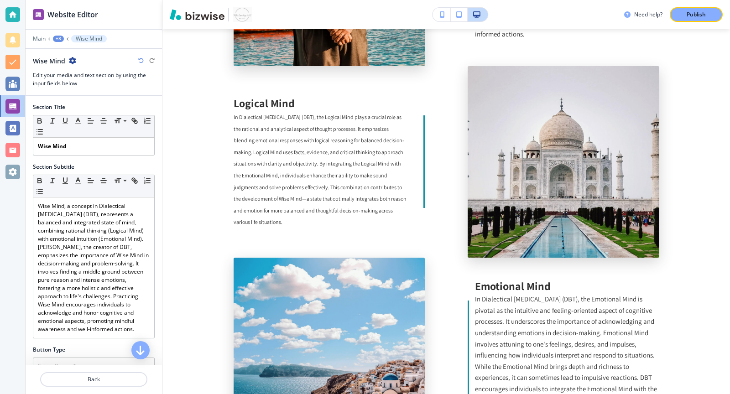
scroll to position [666, 0]
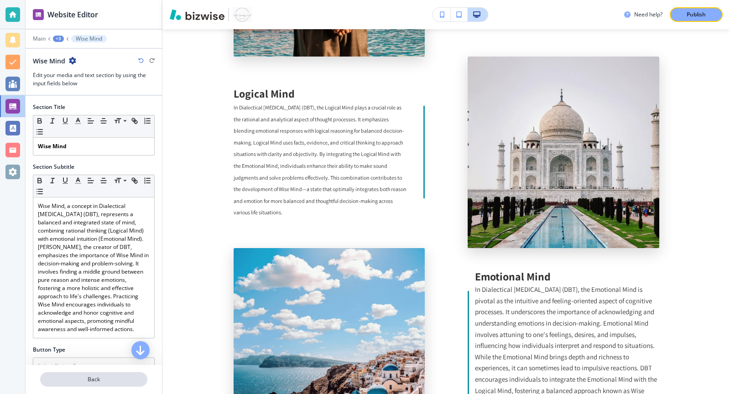
click at [121, 376] on p "Back" at bounding box center [93, 380] width 105 height 8
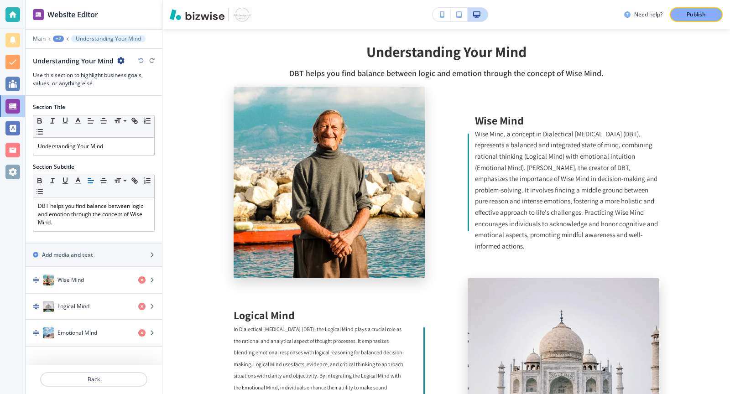
scroll to position [443, 0]
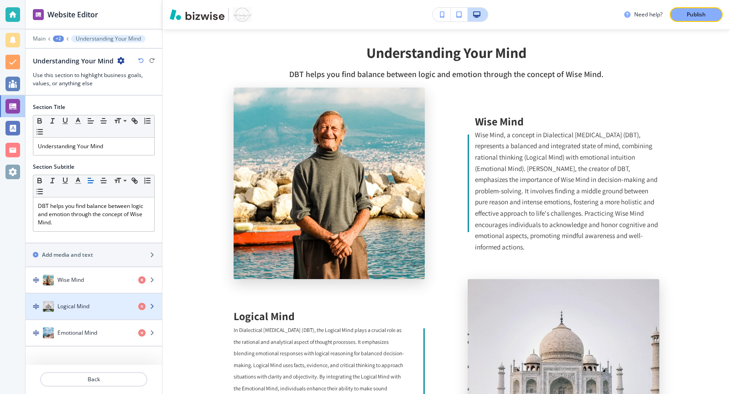
click at [100, 301] on div "Logical Mind" at bounding box center [78, 306] width 105 height 11
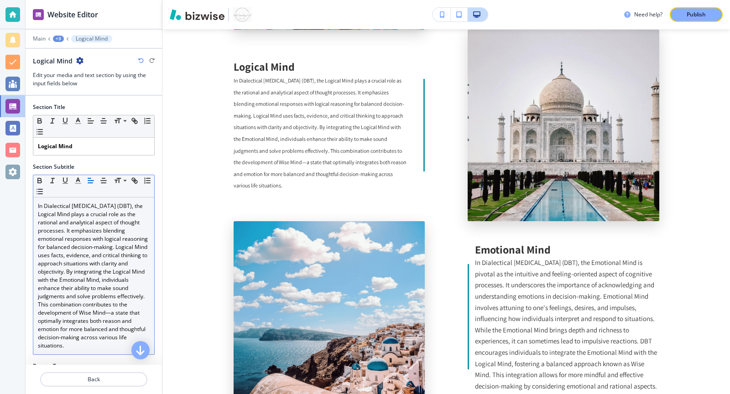
scroll to position [112, 0]
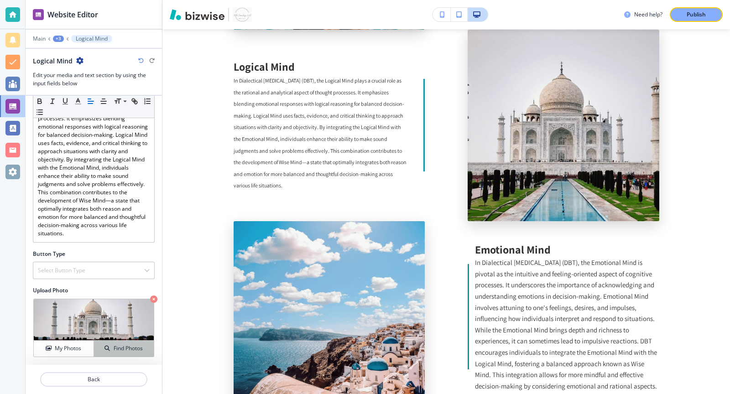
click at [117, 348] on h4 "Find Photos" at bounding box center [128, 349] width 29 height 8
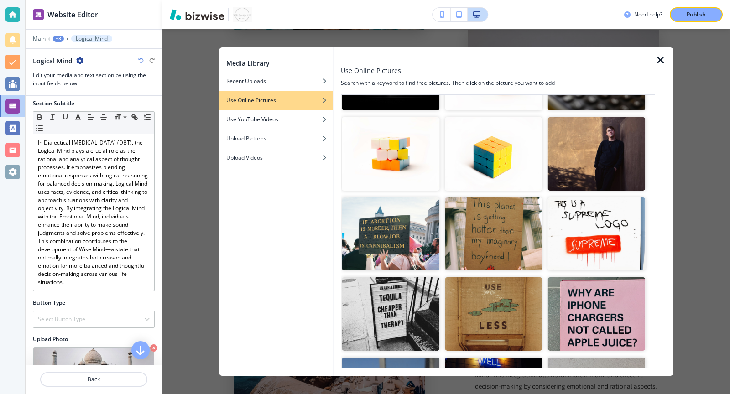
scroll to position [0, 0]
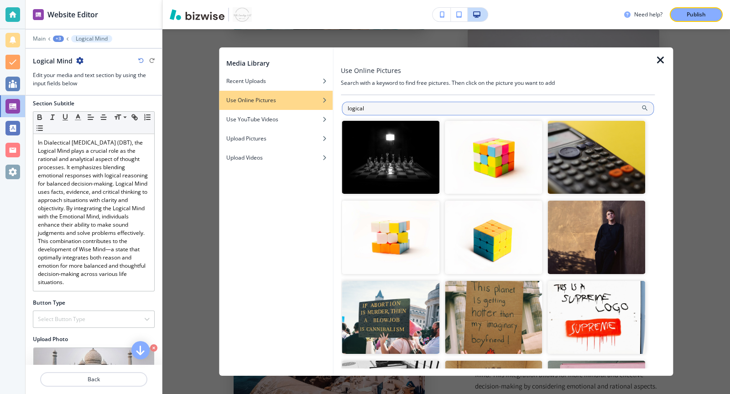
click at [400, 109] on input "logical" at bounding box center [498, 109] width 312 height 14
type input "happy person"
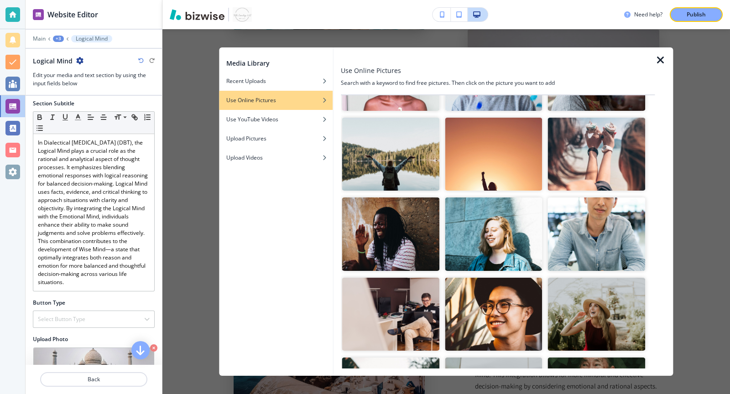
scroll to position [1672, 0]
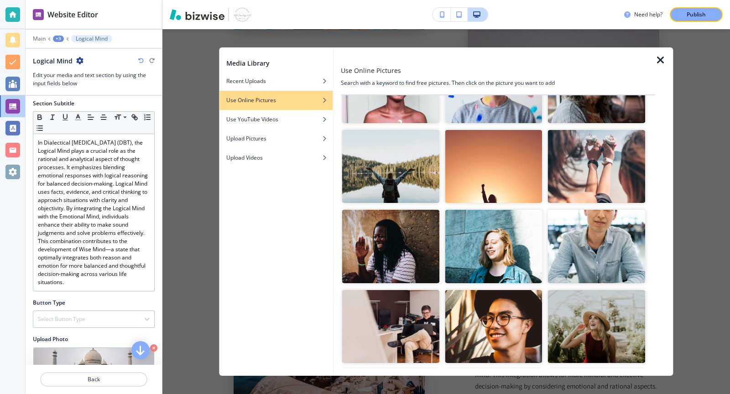
click at [414, 259] on img "button" at bounding box center [391, 246] width 98 height 73
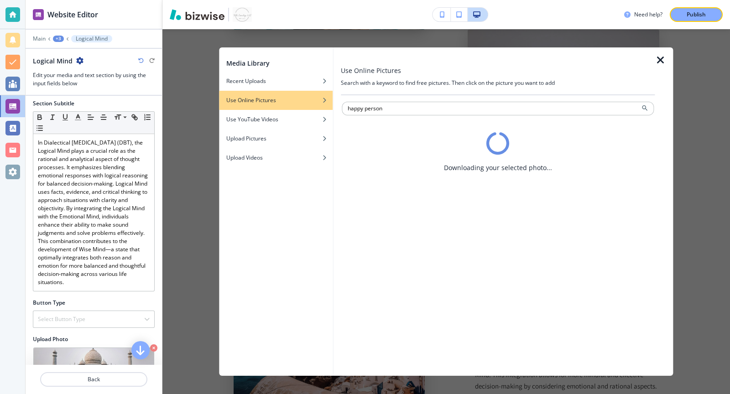
scroll to position [0, 0]
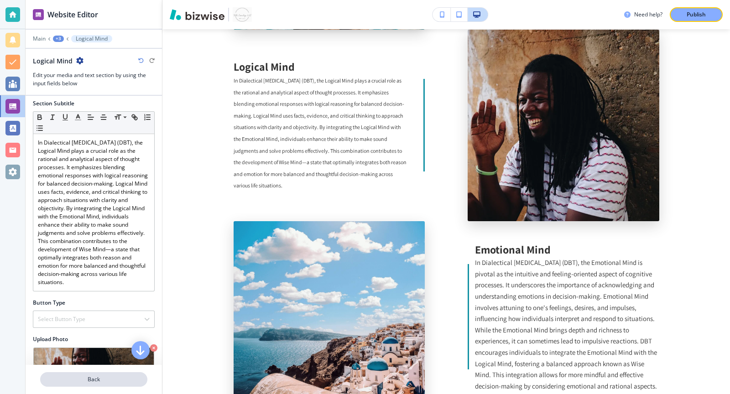
click at [118, 383] on p "Back" at bounding box center [93, 380] width 105 height 8
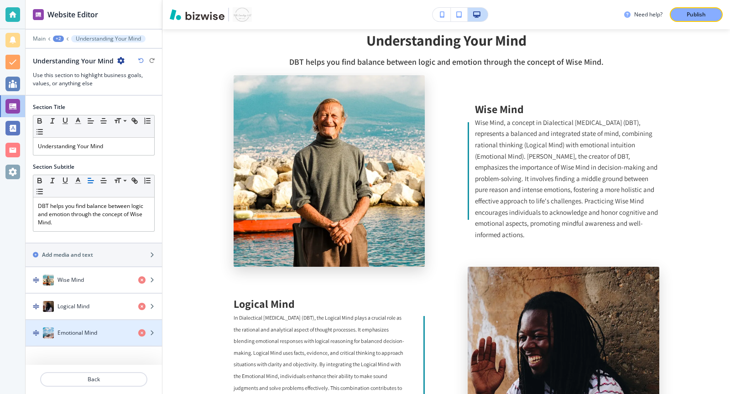
scroll to position [443, 0]
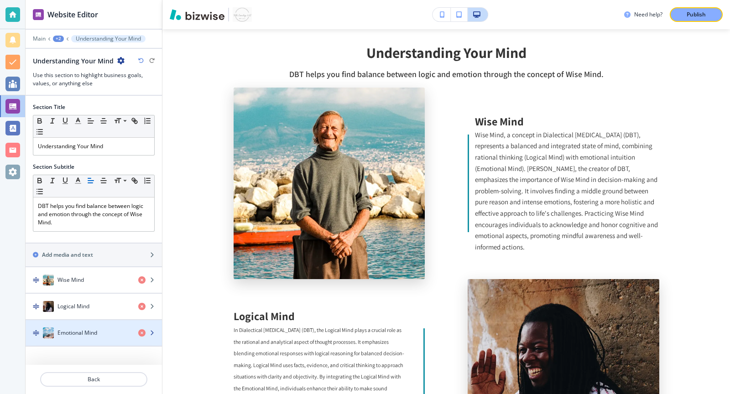
click at [98, 339] on div "button" at bounding box center [94, 342] width 136 height 7
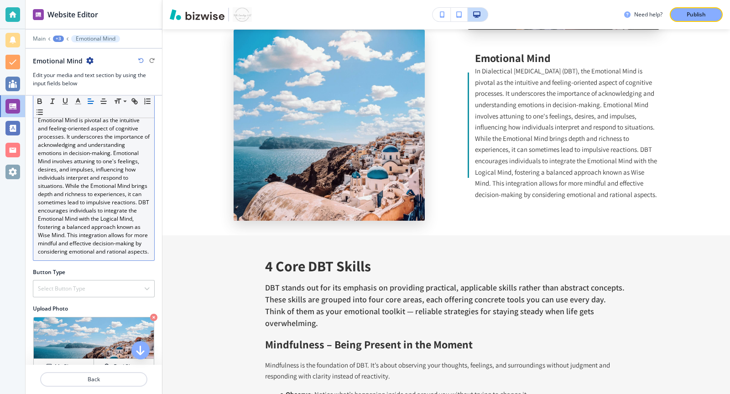
scroll to position [112, 0]
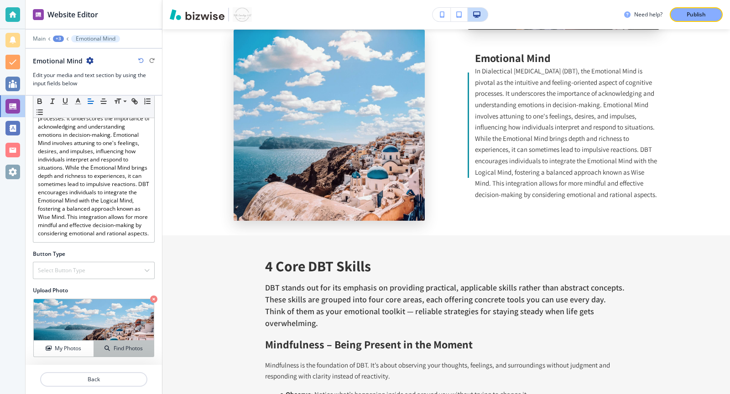
click at [118, 347] on h4 "Find Photos" at bounding box center [128, 349] width 29 height 8
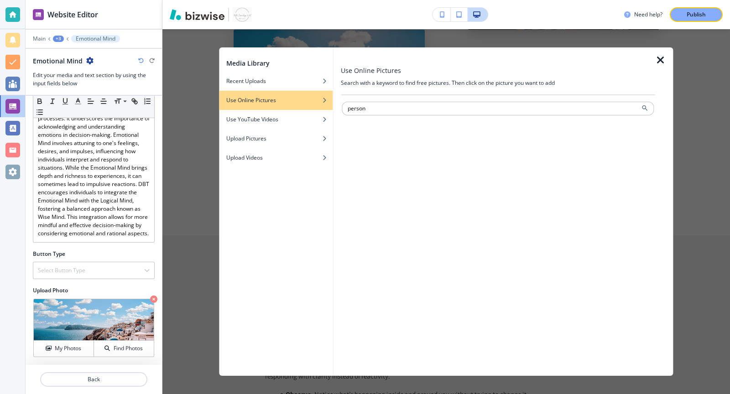
type input "person"
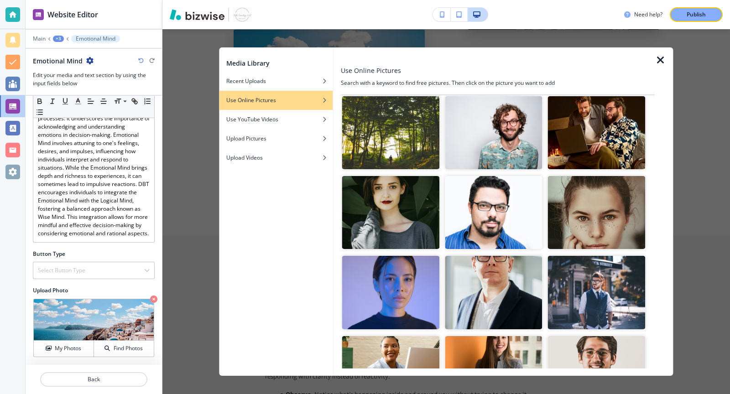
scroll to position [345, 0]
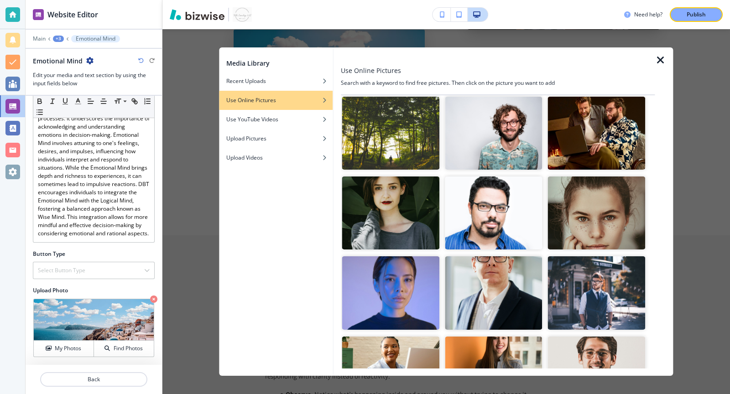
click at [577, 134] on img "button" at bounding box center [597, 133] width 98 height 73
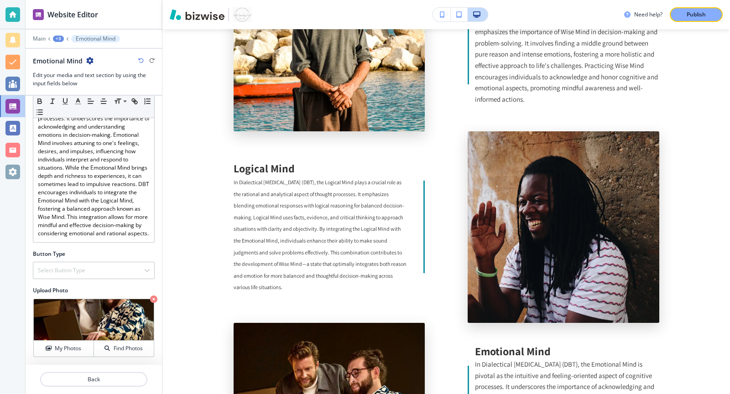
scroll to position [585, 0]
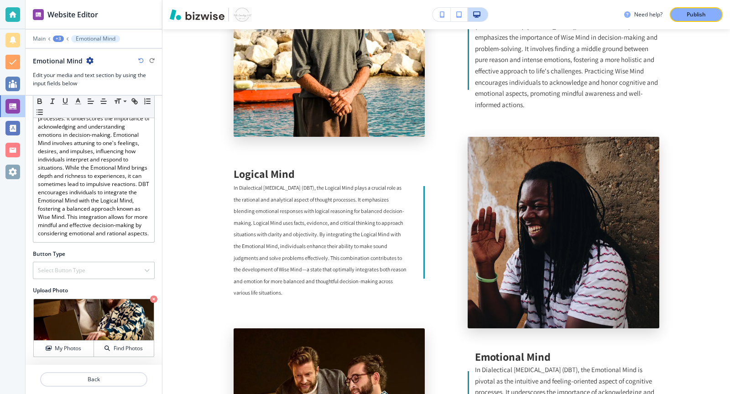
click at [498, 179] on img at bounding box center [564, 233] width 192 height 192
click at [120, 385] on button "Back" at bounding box center [93, 379] width 107 height 15
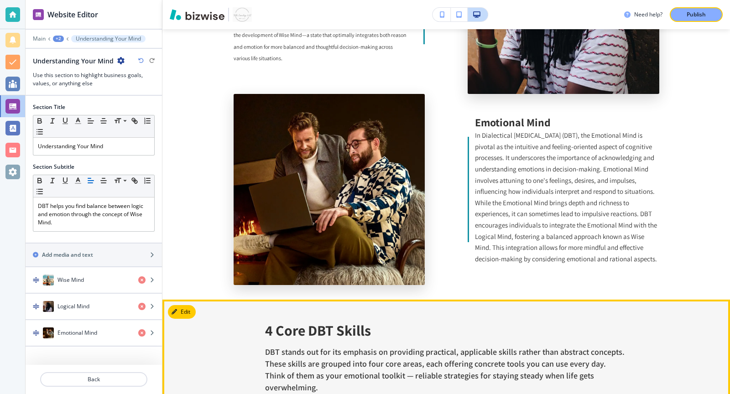
scroll to position [795, 0]
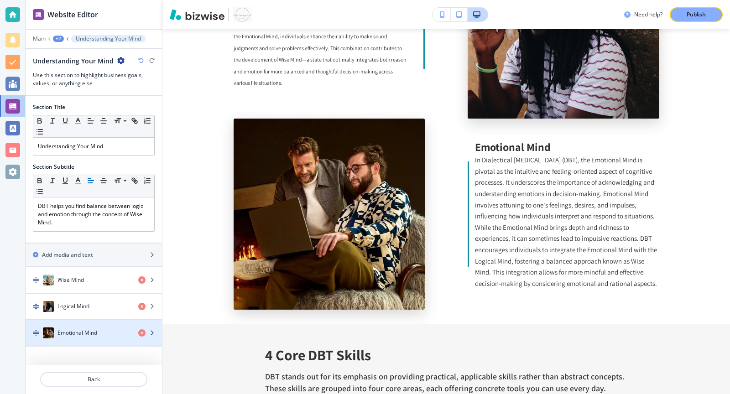
click at [94, 339] on div "button" at bounding box center [94, 342] width 136 height 7
click at [151, 331] on icon "button" at bounding box center [151, 333] width 5 height 5
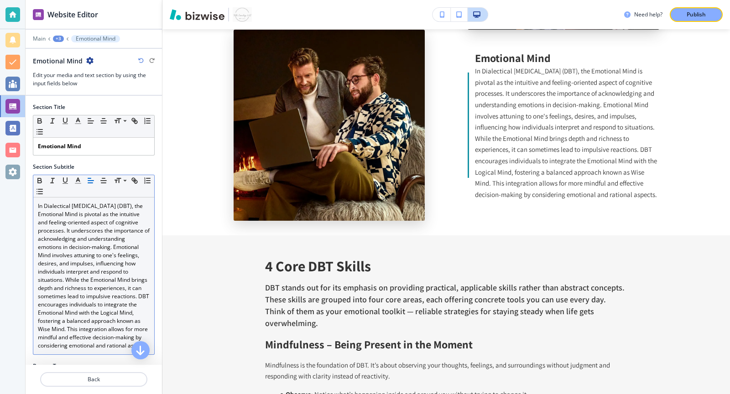
scroll to position [112, 0]
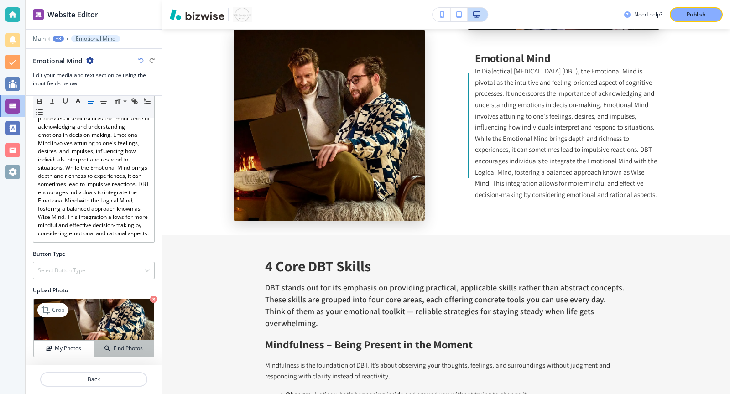
click at [111, 351] on button "Find Photos" at bounding box center [124, 349] width 60 height 16
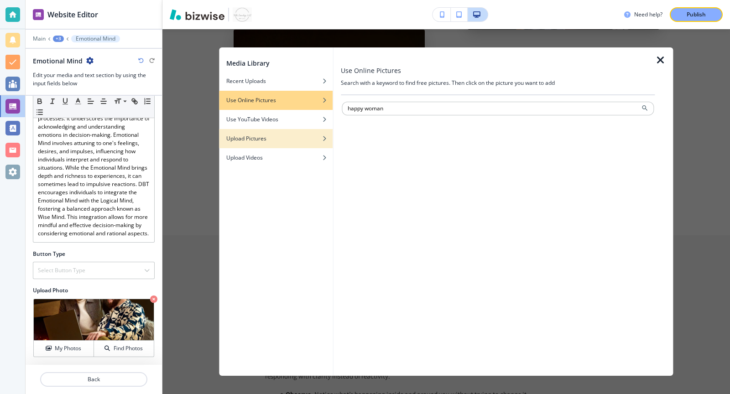
type input "happy woman"
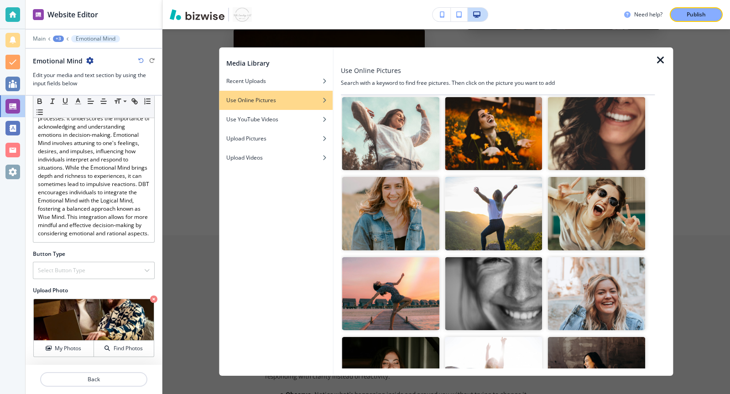
scroll to position [168, 0]
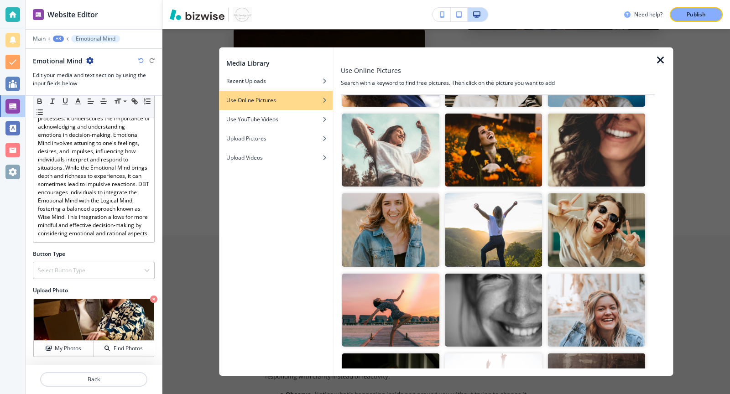
click at [462, 156] on img "button" at bounding box center [494, 150] width 98 height 73
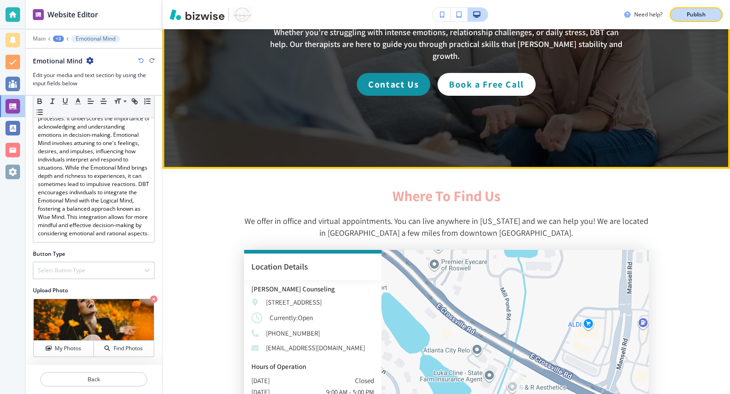
scroll to position [2205, 0]
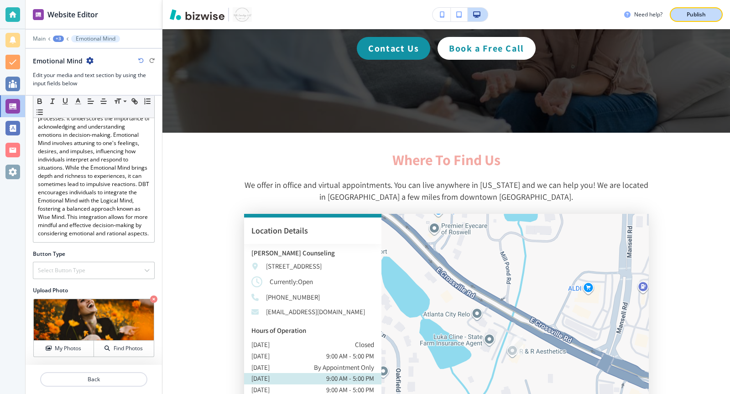
click at [695, 18] on p "Publish" at bounding box center [696, 14] width 19 height 8
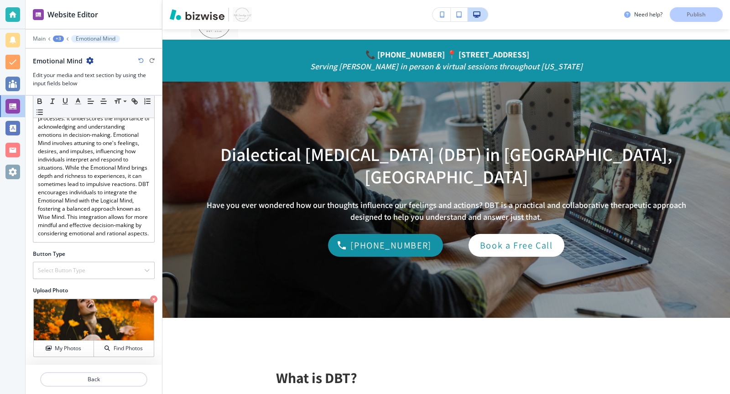
scroll to position [0, 0]
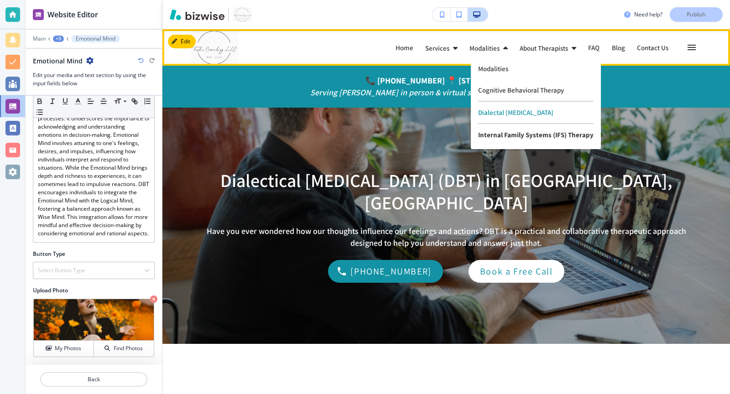
click at [493, 134] on p "Internal Family Systems (IFS) Therapy" at bounding box center [535, 134] width 115 height 21
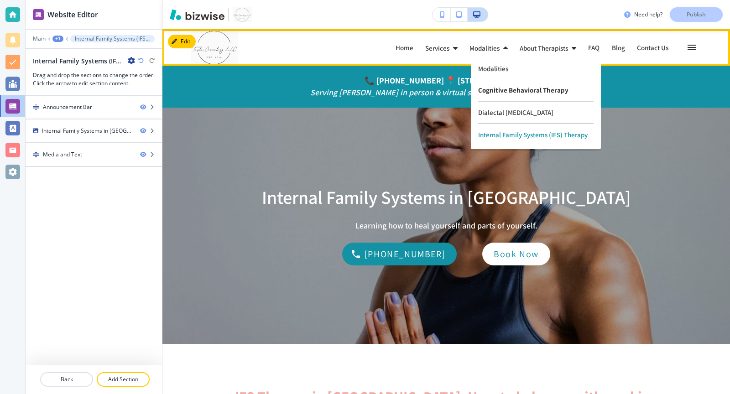
click at [488, 87] on p "Cognitive Behavioral Therapy" at bounding box center [535, 90] width 115 height 22
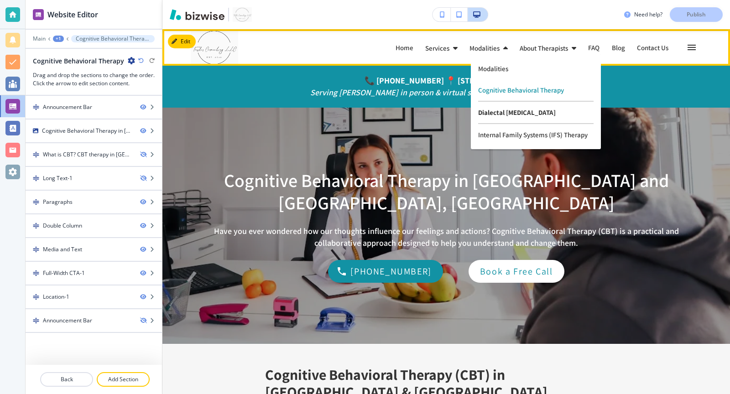
click at [498, 114] on p "Dialectal [MEDICAL_DATA]" at bounding box center [535, 113] width 115 height 22
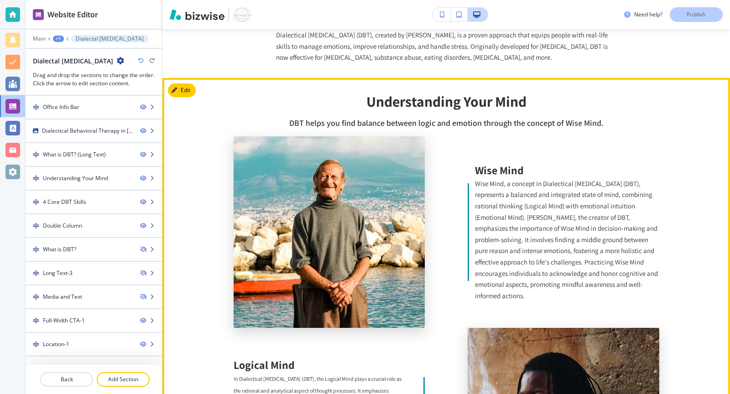
scroll to position [347, 0]
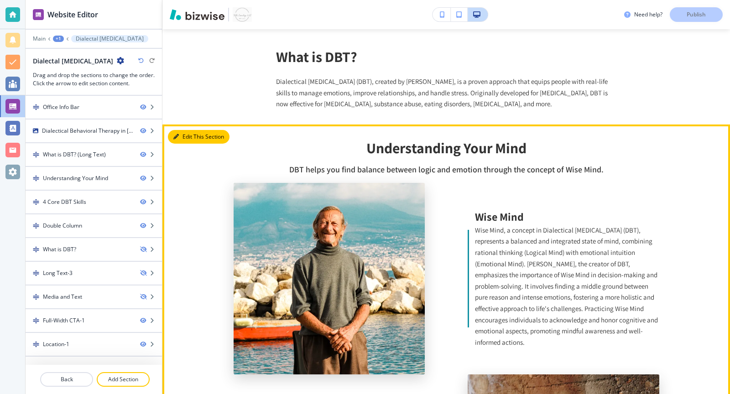
click at [184, 140] on button "Edit This Section" at bounding box center [199, 137] width 62 height 14
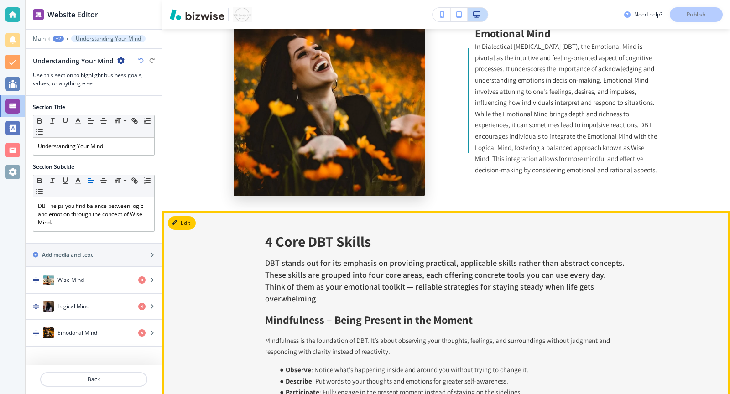
scroll to position [769, 0]
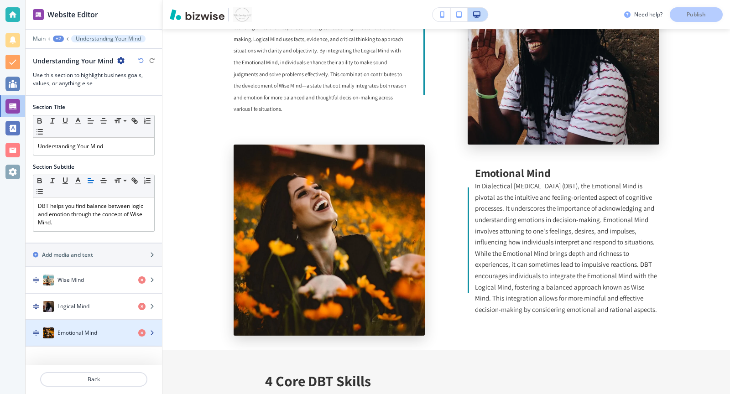
click at [152, 331] on icon "button" at bounding box center [151, 333] width 5 height 5
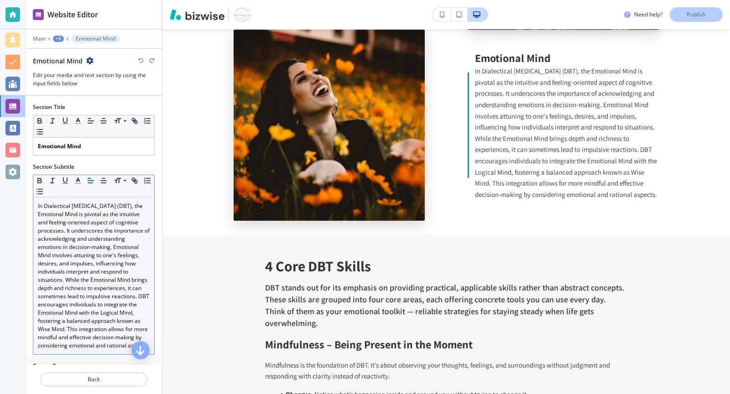
scroll to position [112, 0]
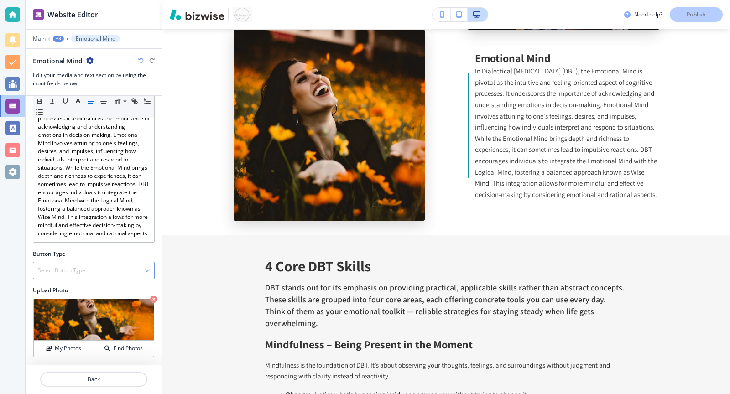
click at [84, 272] on div "Select Button Type" at bounding box center [93, 270] width 121 height 16
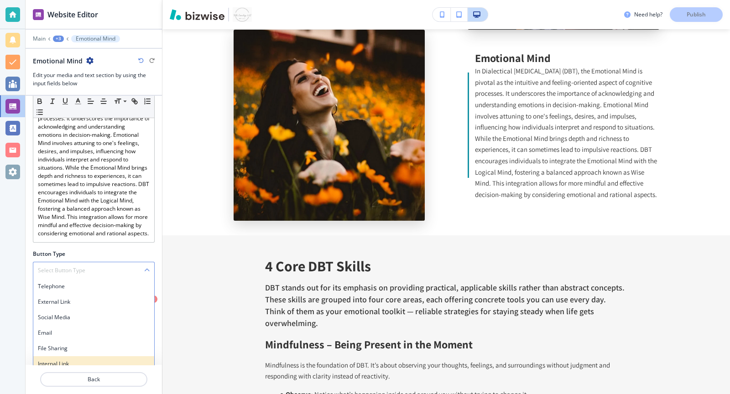
click at [93, 362] on h4 "Internal Link" at bounding box center [94, 364] width 112 height 8
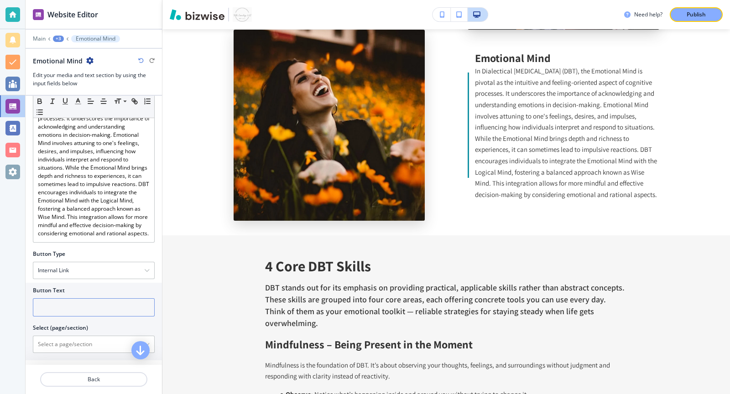
click at [71, 308] on input "text" at bounding box center [94, 308] width 122 height 18
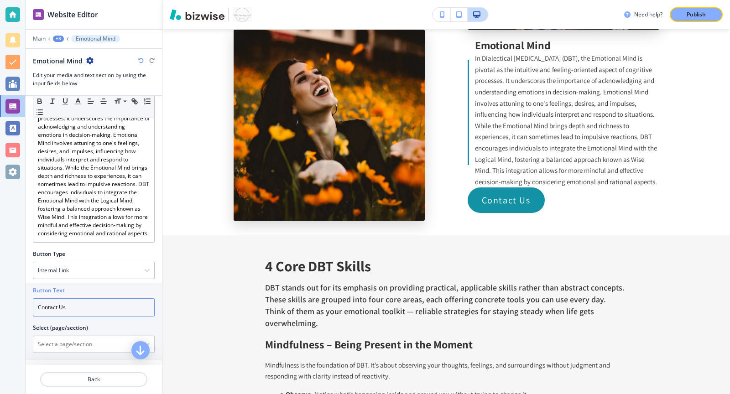
type input "Contact Us"
click at [54, 354] on div "Button Text Contact Us Select (page/section) Home Home | Announcement Bar Home …" at bounding box center [94, 322] width 136 height 78
click at [54, 343] on \(page\/section\) "Manual Input" at bounding box center [88, 345] width 111 height 16
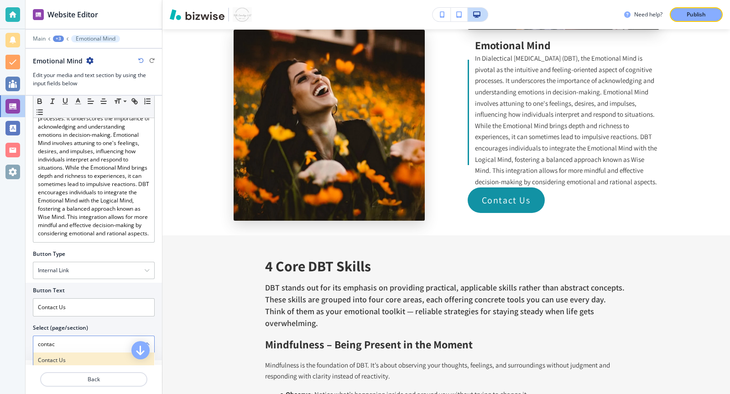
click at [55, 357] on h4 "Contact Us" at bounding box center [94, 361] width 112 height 8
type \(page\/section\) "Contact Us"
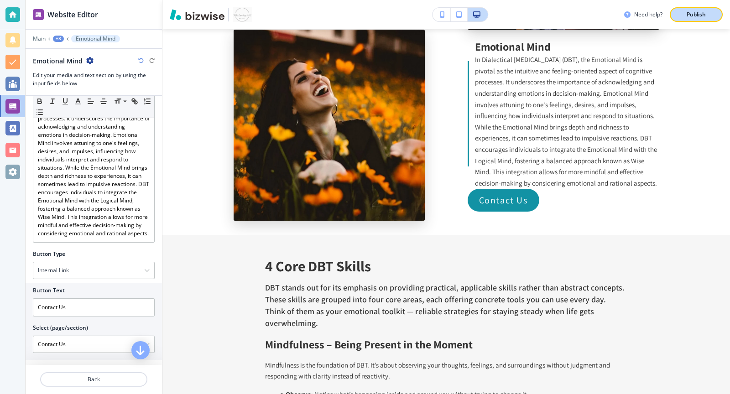
click at [684, 15] on div "Publish" at bounding box center [696, 14] width 29 height 8
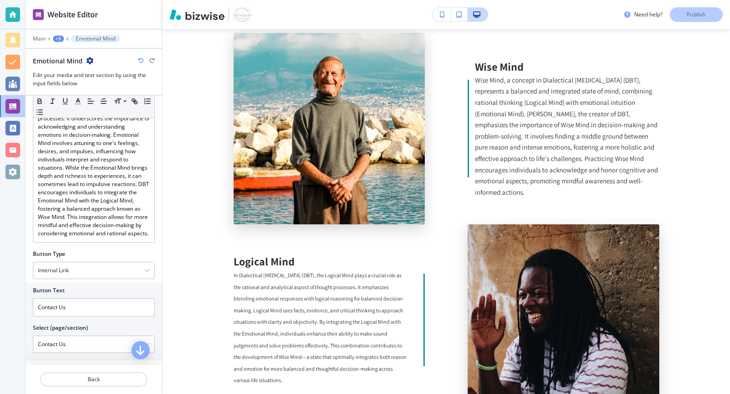
scroll to position [426, 0]
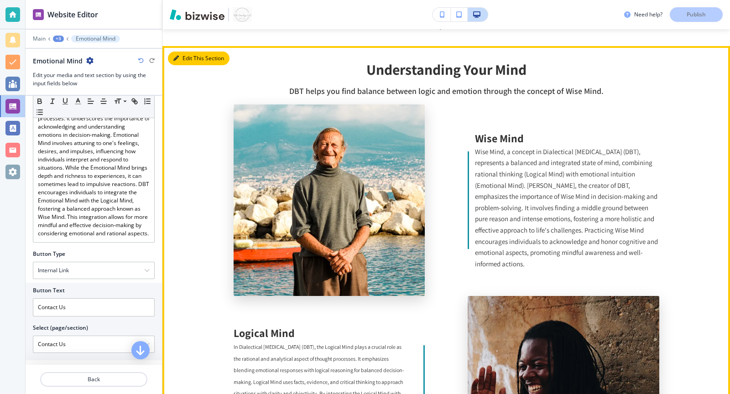
click at [181, 61] on button "Edit This Section" at bounding box center [199, 59] width 62 height 14
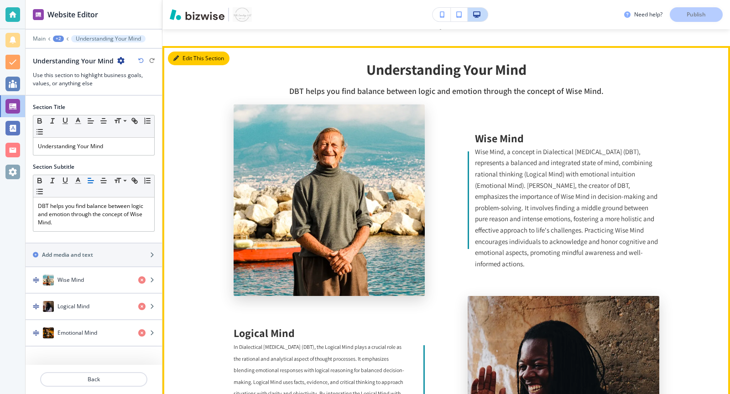
scroll to position [443, 0]
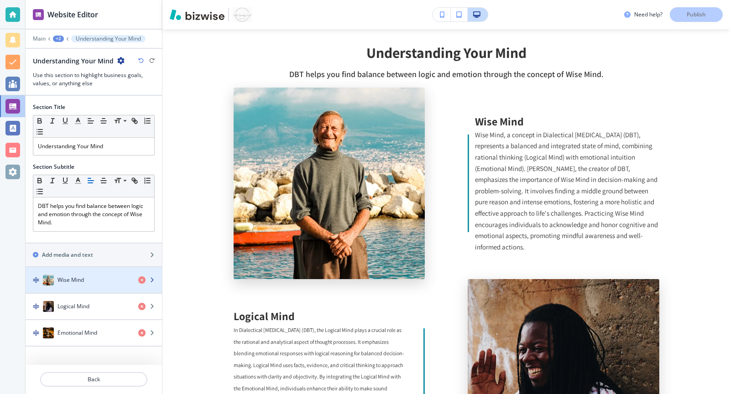
click at [95, 275] on div "Wise Mind" at bounding box center [78, 280] width 105 height 11
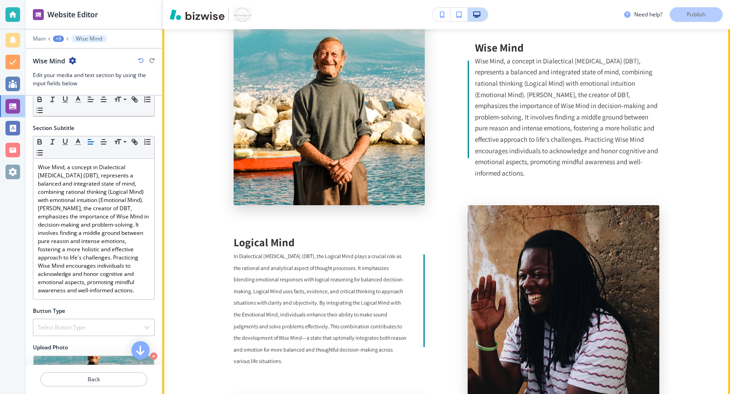
scroll to position [516, 0]
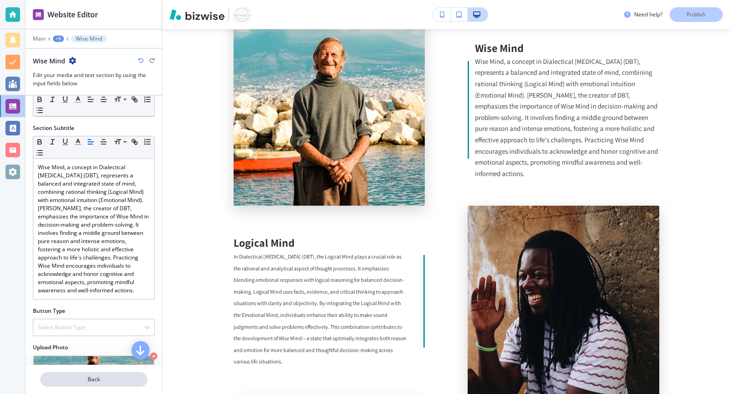
click at [103, 380] on p "Back" at bounding box center [93, 380] width 105 height 8
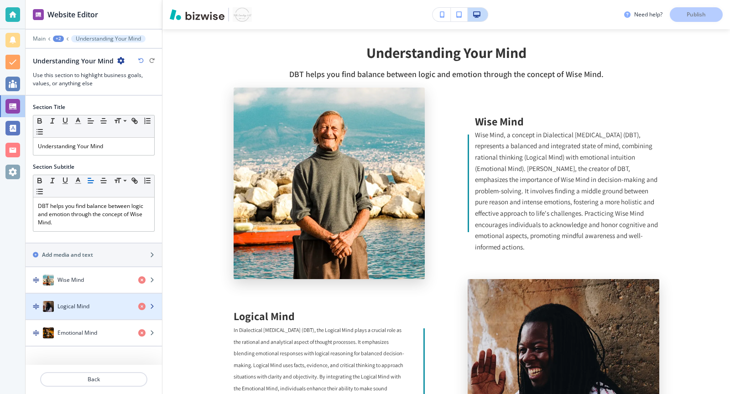
click at [100, 306] on div "Logical Mind" at bounding box center [78, 306] width 105 height 11
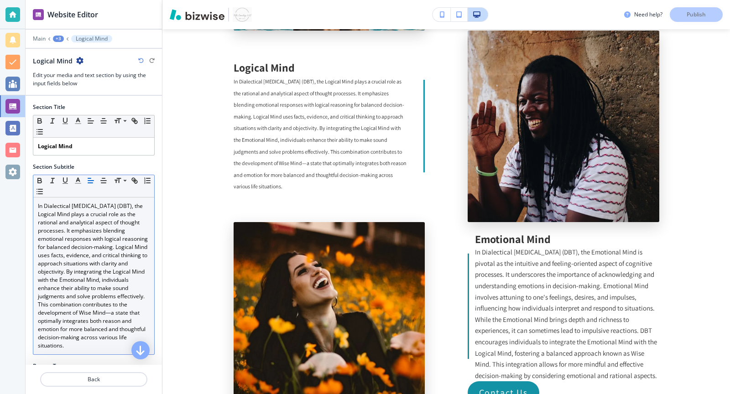
scroll to position [693, 0]
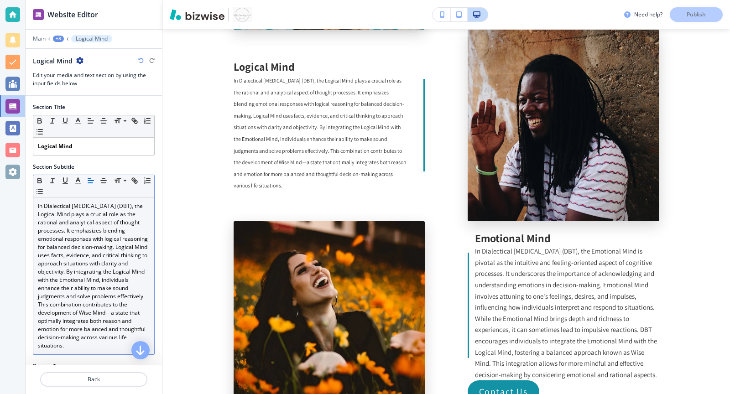
click at [97, 291] on p "In Dialectical [MEDICAL_DATA] (DBT), the Logical Mind plays a crucial role as t…" at bounding box center [94, 276] width 112 height 148
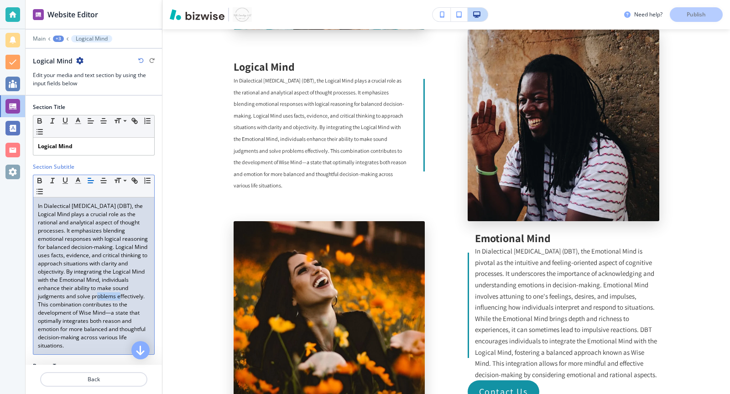
click at [97, 291] on p "In Dialectical [MEDICAL_DATA] (DBT), the Logical Mind plays a crucial role as t…" at bounding box center [94, 276] width 112 height 148
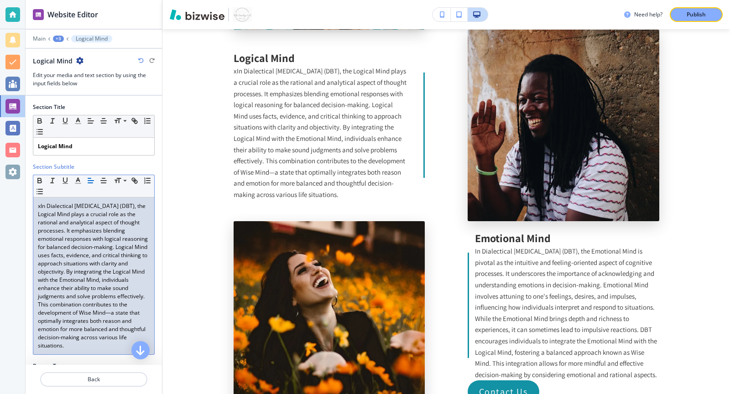
click at [39, 205] on p "xIn Dialectical Behavior Therapy (DBT), the Logical Mind plays a crucial role a…" at bounding box center [94, 276] width 112 height 148
click at [685, 9] on button "Publish" at bounding box center [696, 14] width 53 height 15
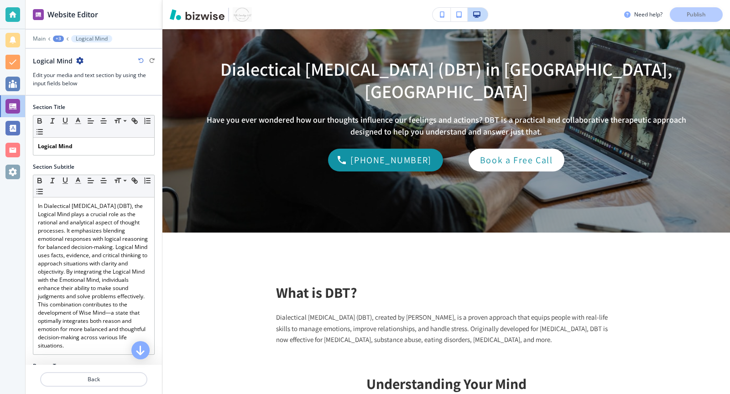
scroll to position [0, 0]
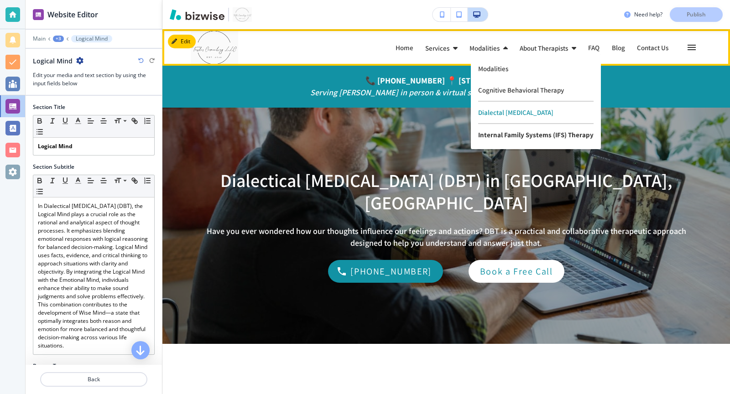
click at [499, 136] on p "Internal Family Systems (IFS) Therapy" at bounding box center [535, 134] width 115 height 21
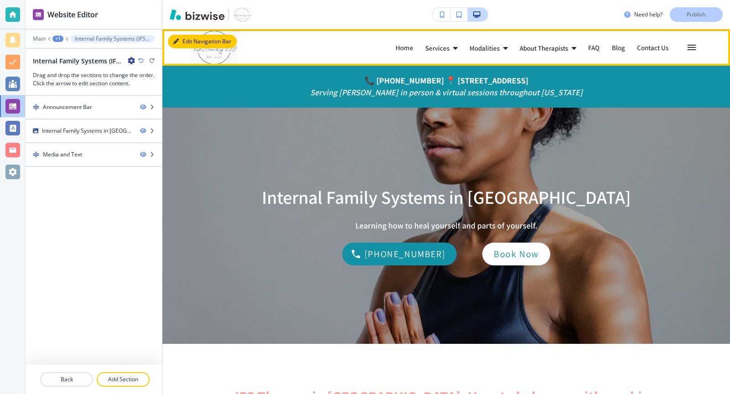
click at [188, 41] on button "Edit Navigation Bar" at bounding box center [202, 42] width 69 height 14
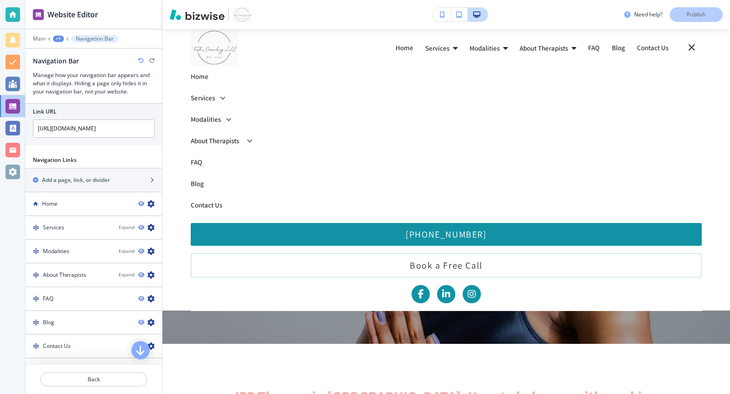
scroll to position [384, 0]
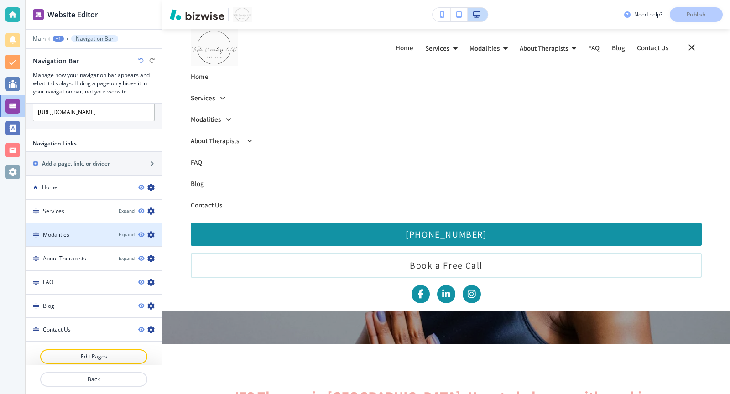
click at [151, 231] on icon "button" at bounding box center [150, 234] width 7 height 7
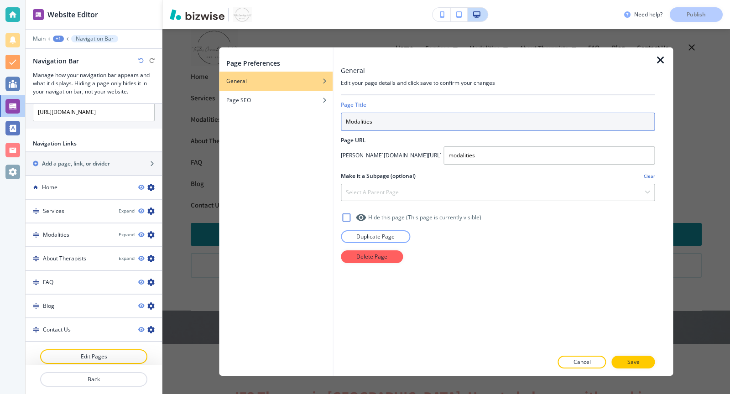
click at [380, 125] on input "Modalities" at bounding box center [498, 122] width 314 height 18
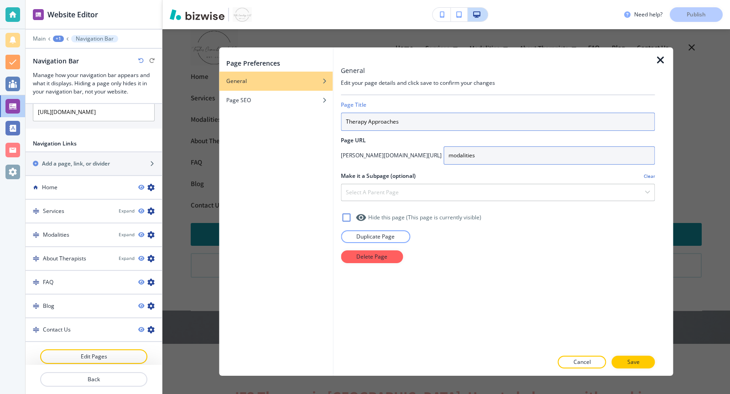
type input "Therapy Approaches"
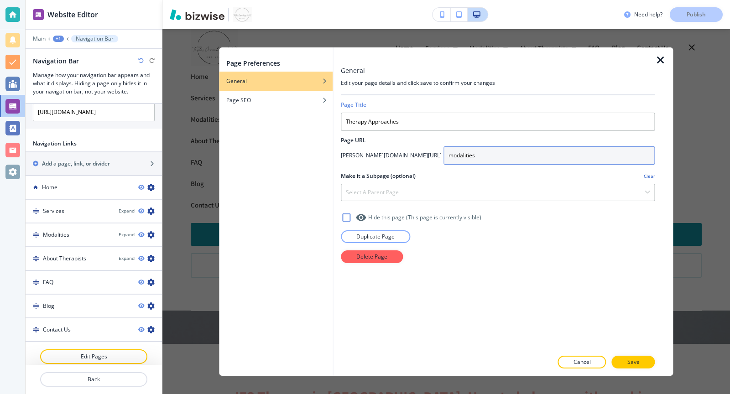
click at [460, 152] on input "modalities" at bounding box center [549, 156] width 211 height 18
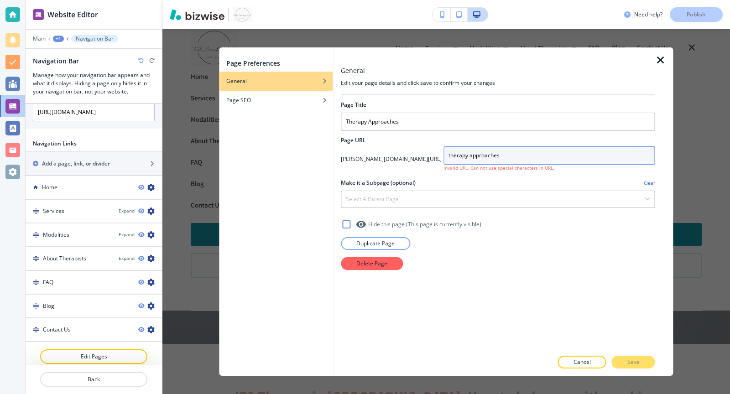
click at [444, 154] on input "therapy approaches" at bounding box center [549, 156] width 211 height 18
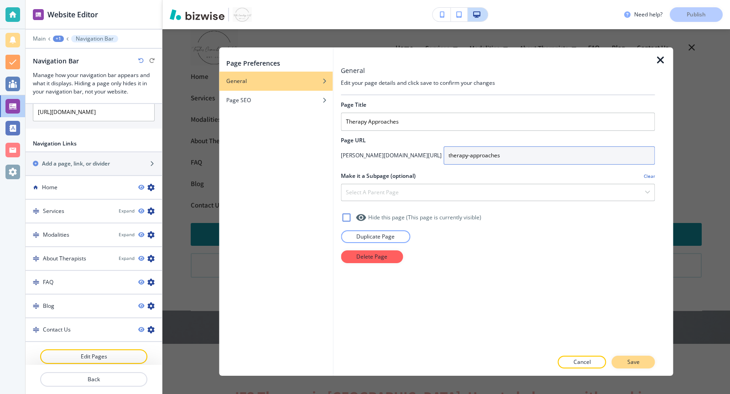
type input "therapy-approaches"
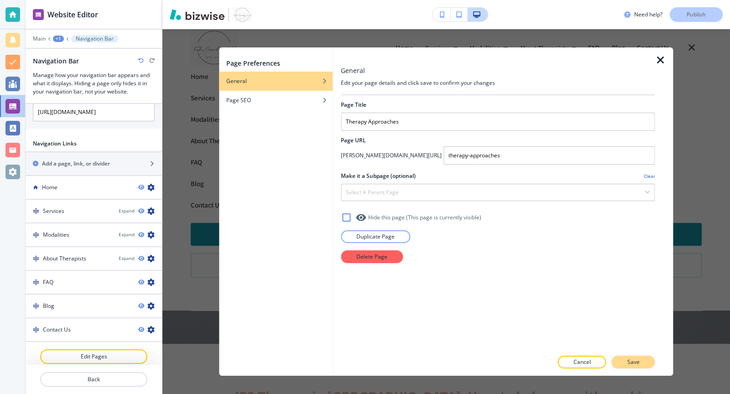
click at [630, 358] on button "Save" at bounding box center [633, 362] width 43 height 13
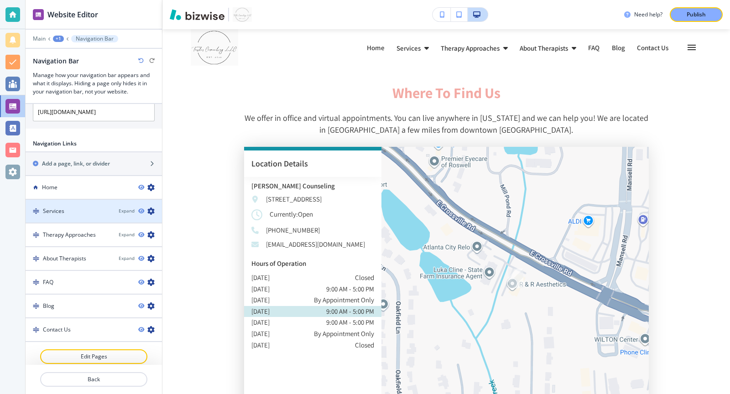
click at [82, 209] on div "Services" at bounding box center [69, 211] width 86 height 8
click at [153, 208] on icon "button" at bounding box center [150, 211] width 7 height 7
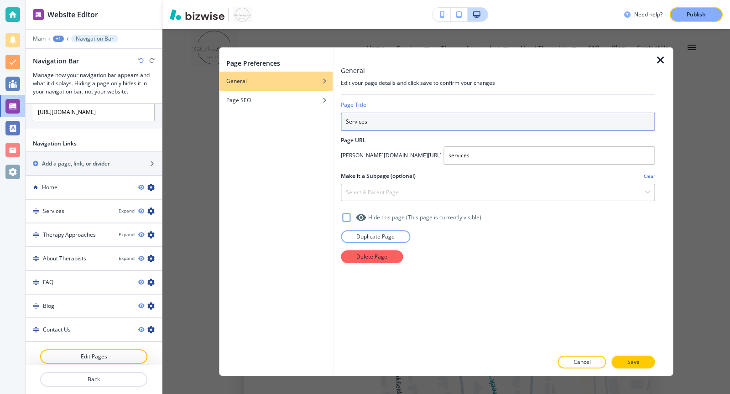
click at [348, 120] on input "Services" at bounding box center [498, 122] width 314 height 18
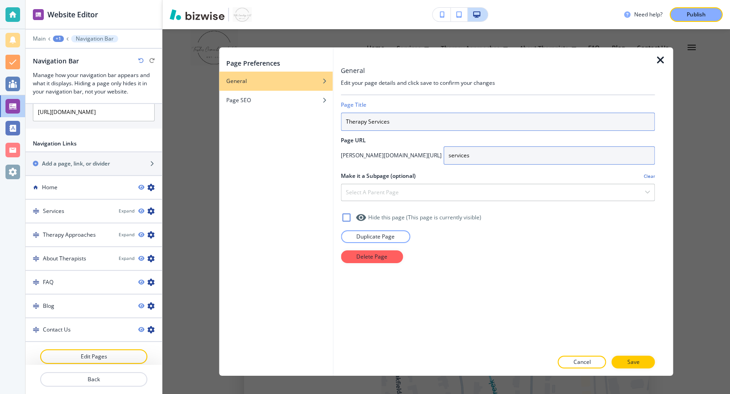
type input "Therapy Services"
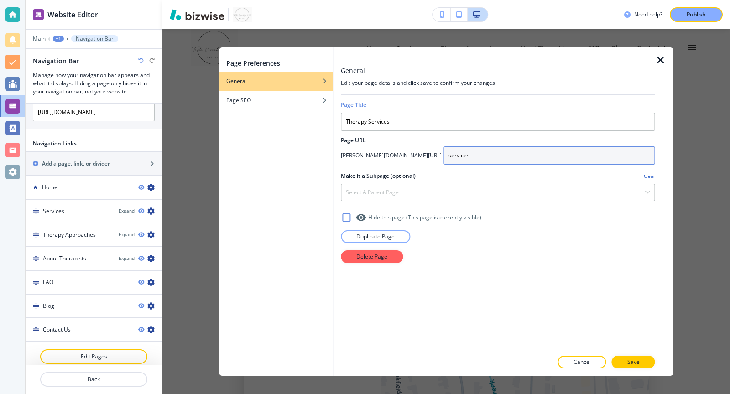
click at [444, 155] on input "services" at bounding box center [549, 156] width 211 height 18
type input "therapy-services"
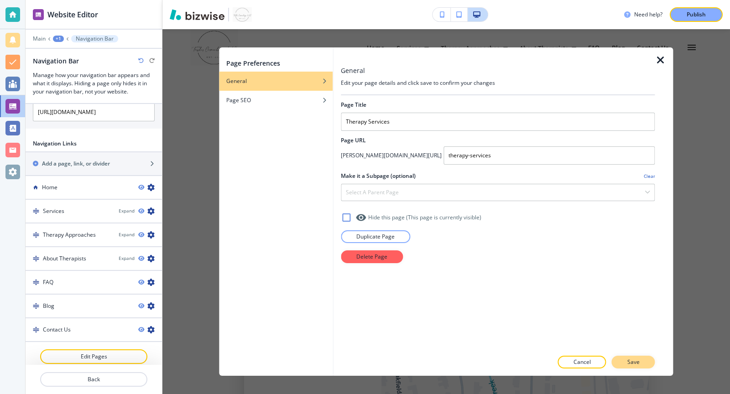
click at [627, 367] on button "Save" at bounding box center [633, 362] width 43 height 13
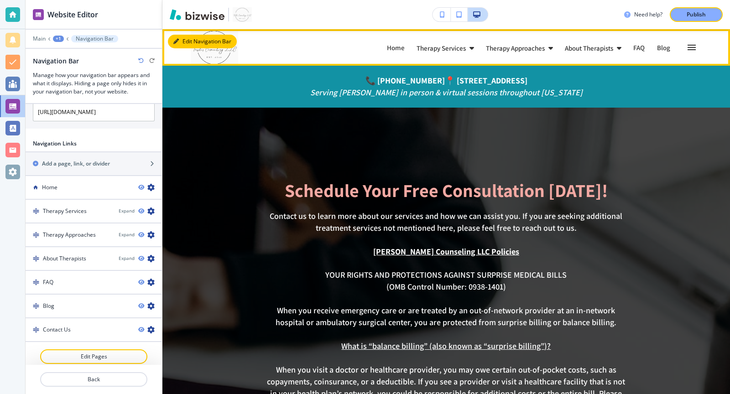
click at [185, 39] on button "Edit Navigation Bar" at bounding box center [202, 42] width 69 height 14
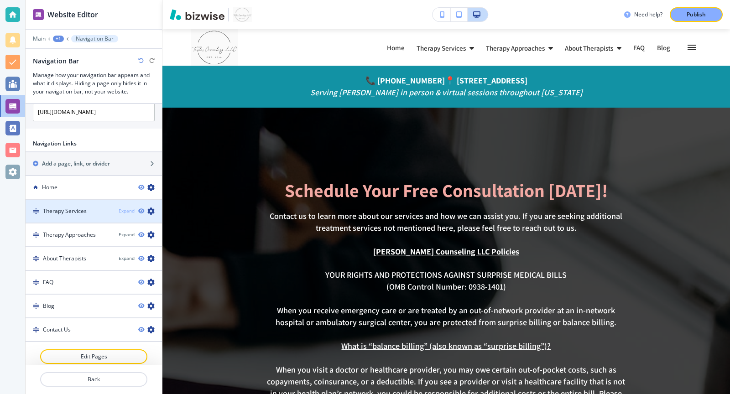
click at [128, 208] on div "Expand" at bounding box center [127, 211] width 16 height 7
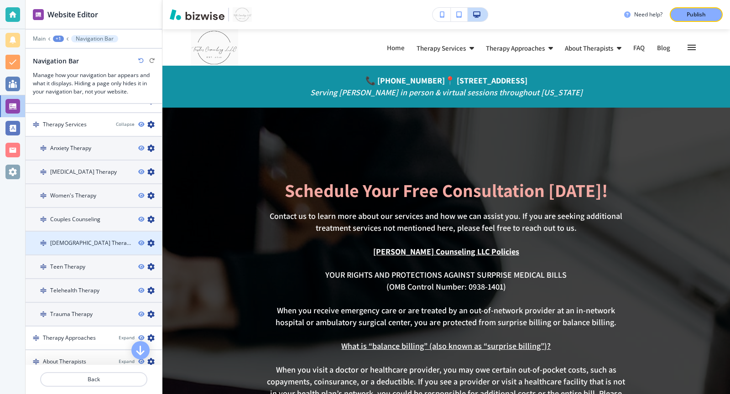
scroll to position [472, 0]
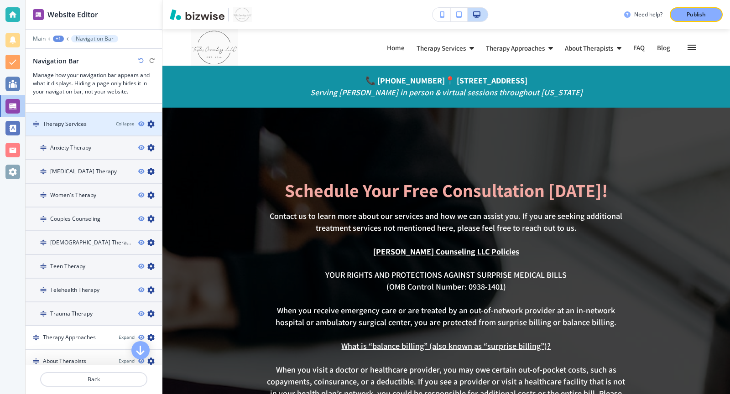
click at [150, 121] on icon "button" at bounding box center [150, 124] width 7 height 7
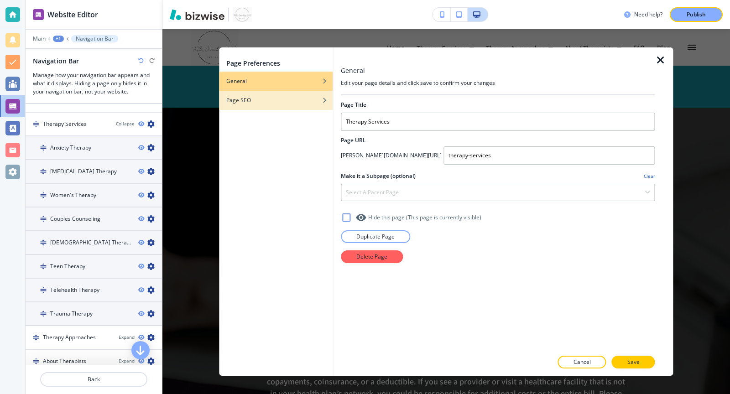
click at [290, 97] on div "Page SEO" at bounding box center [276, 100] width 114 height 8
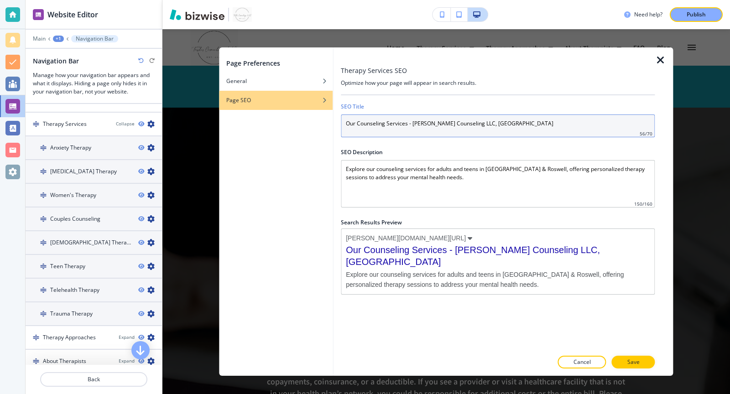
click at [374, 125] on input "Our Counseling Services - Towler Counseling LLC, Roswell" at bounding box center [498, 126] width 314 height 23
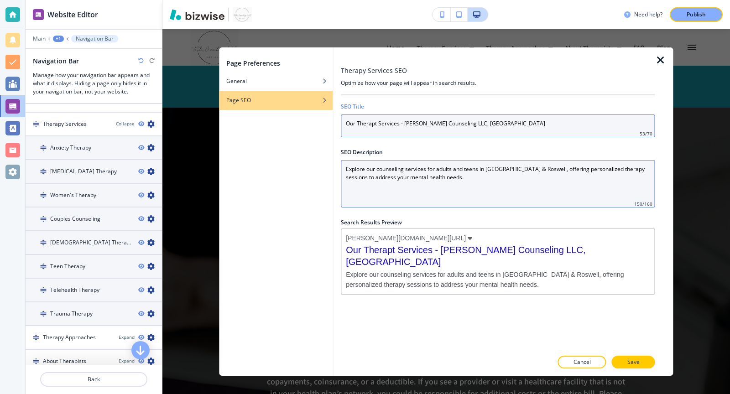
type input "Our Counseling Services - Towler Counseling LLC, Roswell"
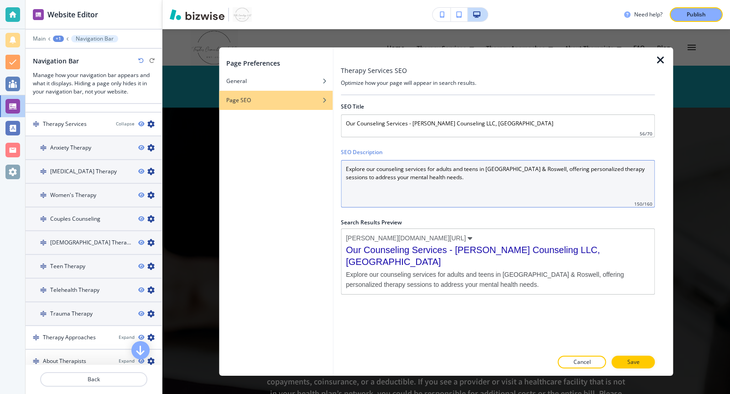
click at [406, 174] on Description "Explore our counseling services for adults and teens in Atlanta & Roswell, offe…" at bounding box center [498, 183] width 314 height 47
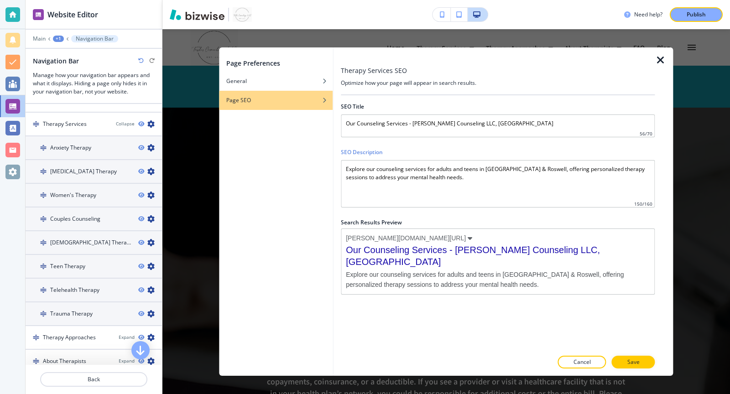
click at [658, 58] on icon "button" at bounding box center [661, 60] width 11 height 11
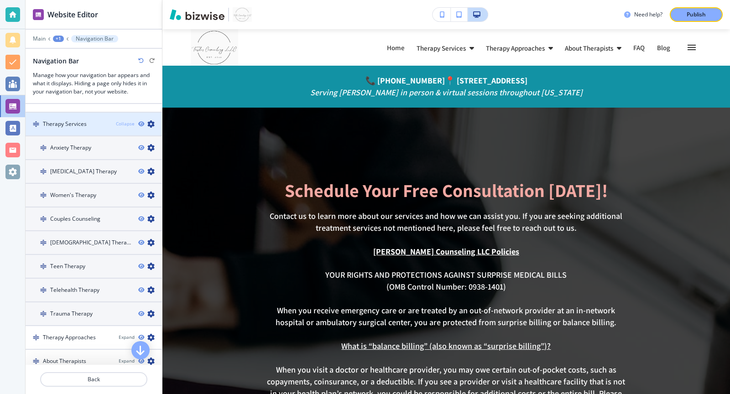
click at [129, 121] on div "Collapse" at bounding box center [125, 124] width 19 height 7
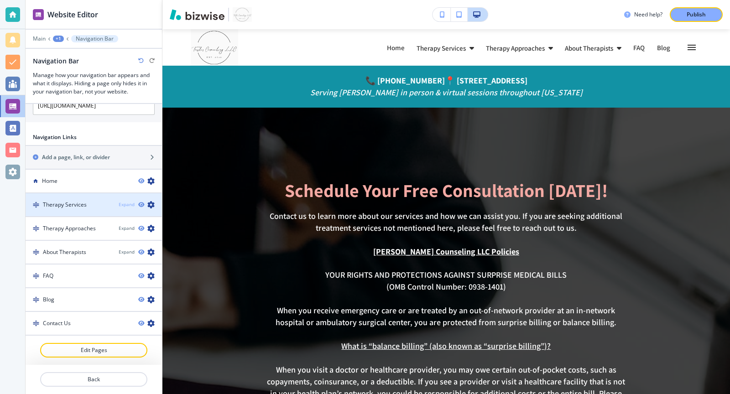
scroll to position [384, 0]
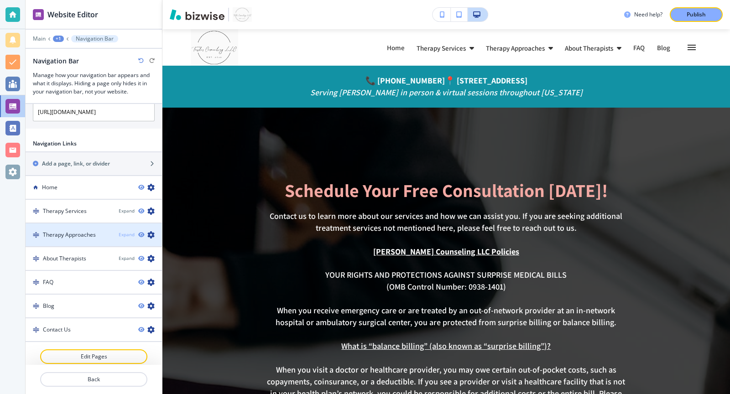
click at [125, 231] on div "Expand" at bounding box center [127, 234] width 16 height 7
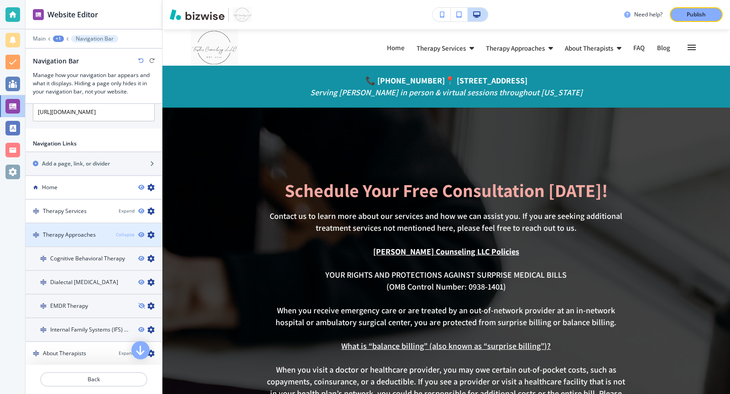
click at [124, 232] on div "Collapse" at bounding box center [125, 234] width 19 height 7
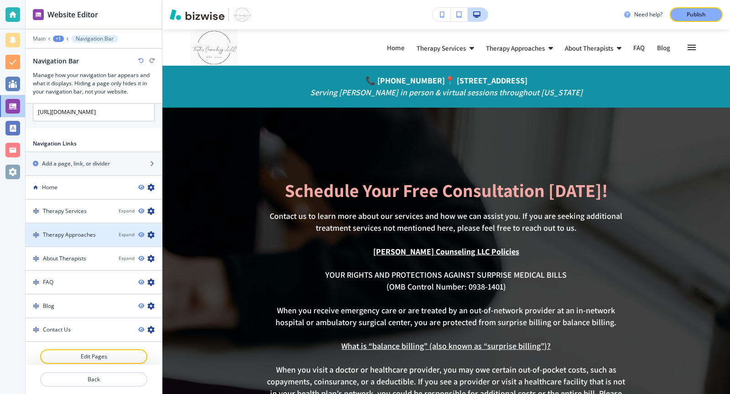
click at [152, 231] on icon "button" at bounding box center [150, 234] width 7 height 7
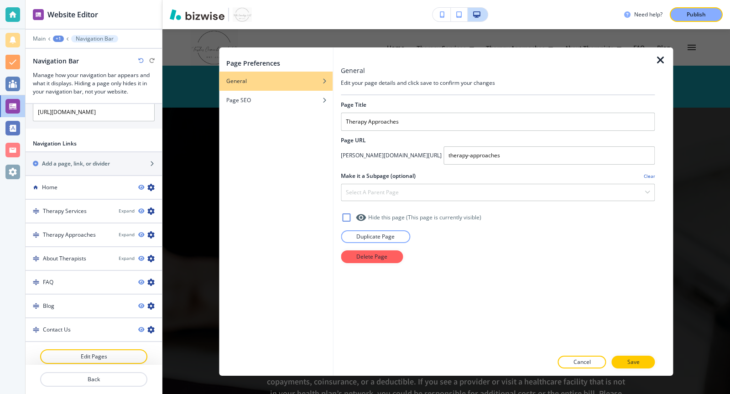
click at [662, 60] on icon "button" at bounding box center [661, 60] width 11 height 11
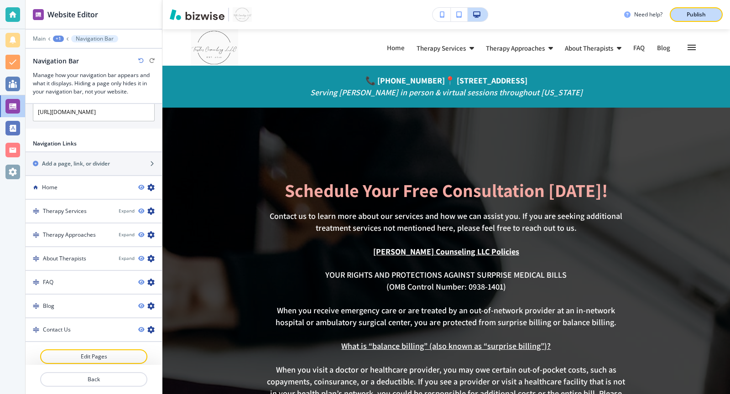
click at [679, 16] on button "Publish" at bounding box center [696, 14] width 53 height 15
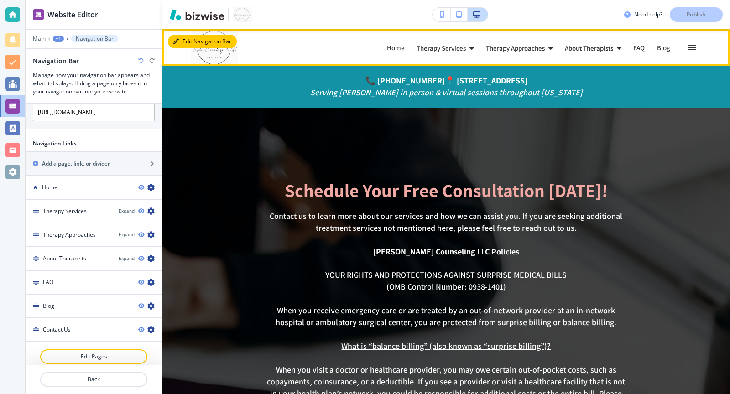
click at [181, 38] on button "Edit Navigation Bar" at bounding box center [202, 42] width 69 height 14
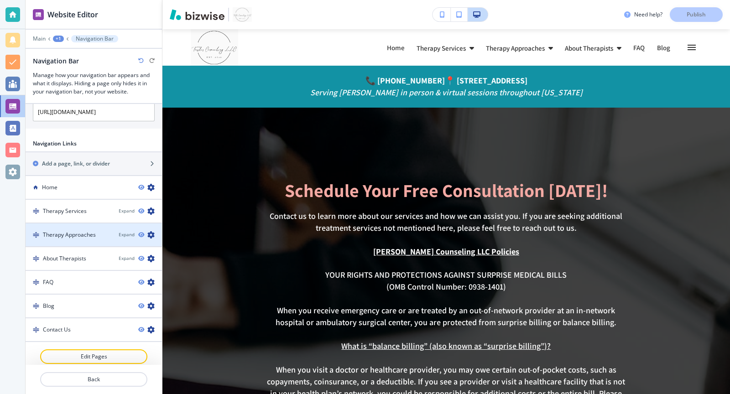
click at [150, 232] on icon "button" at bounding box center [150, 234] width 7 height 7
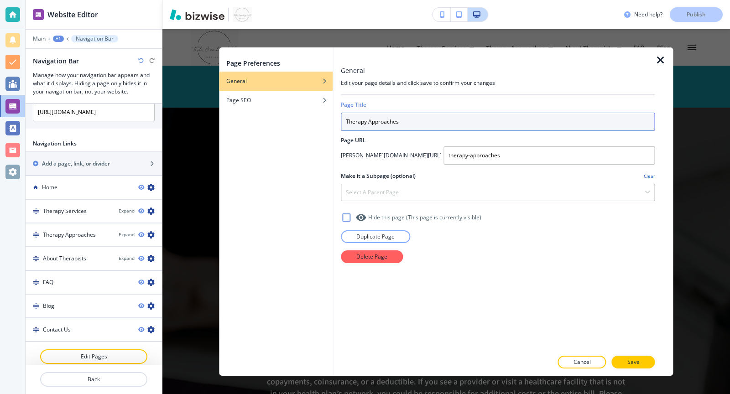
drag, startPoint x: 368, startPoint y: 123, endPoint x: 321, endPoint y: 121, distance: 46.6
click at [321, 121] on div "Page Preferences General Page SEO General Edit your page details and click save…" at bounding box center [446, 211] width 454 height 329
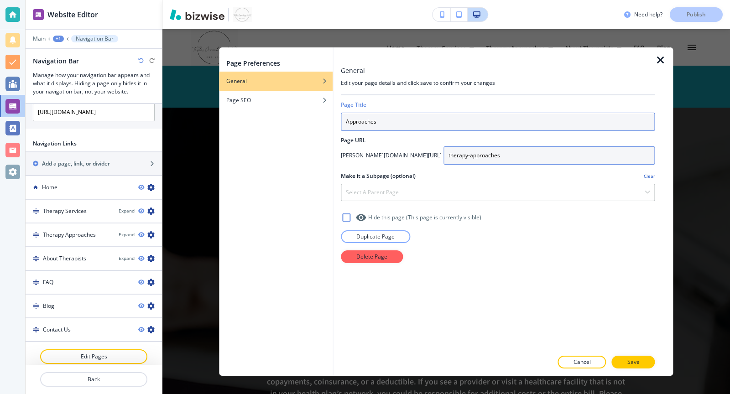
type input "Approaches"
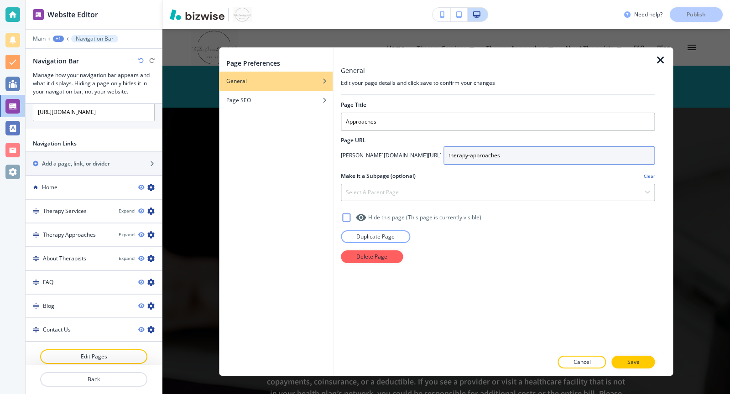
drag, startPoint x: 430, startPoint y: 156, endPoint x: 378, endPoint y: 154, distance: 51.2
click at [378, 154] on div "towler-counseling.com/ therapy-approaches" at bounding box center [498, 156] width 314 height 18
type input "approaches"
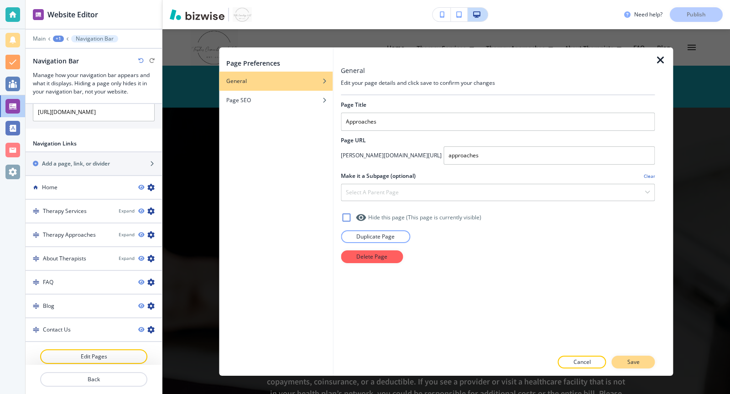
click at [630, 363] on p "Save" at bounding box center [634, 362] width 12 height 8
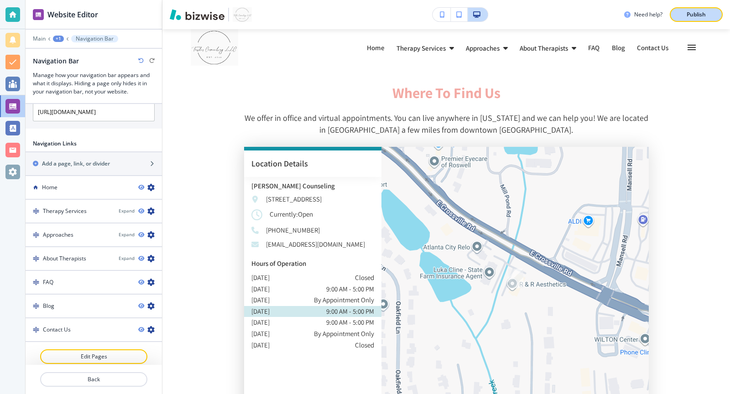
click at [683, 16] on div "Publish" at bounding box center [696, 14] width 29 height 8
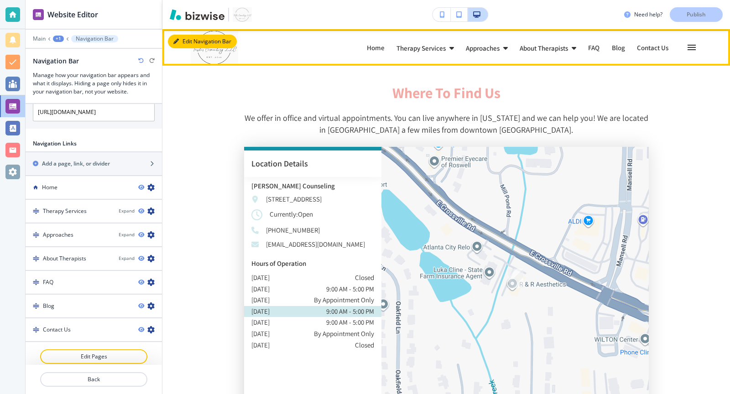
click at [181, 42] on button "Edit Navigation Bar" at bounding box center [202, 42] width 69 height 14
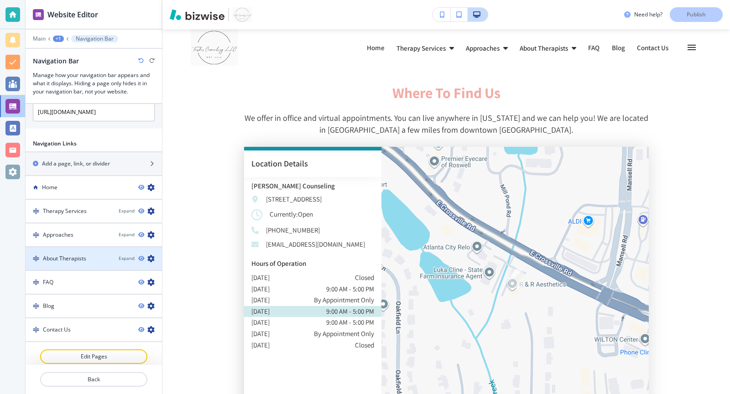
click at [153, 255] on icon "button" at bounding box center [150, 258] width 7 height 7
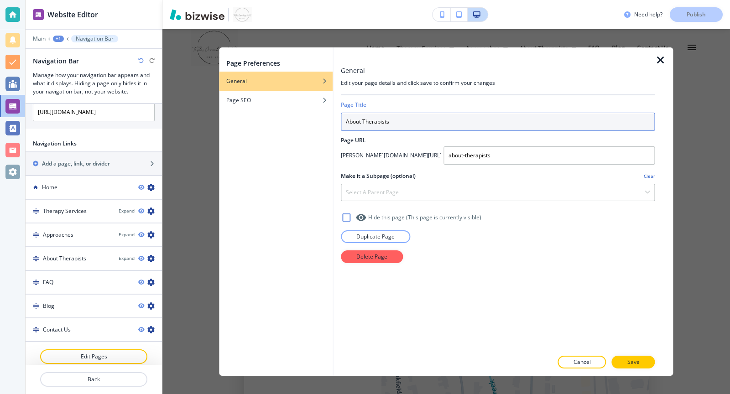
click at [362, 117] on input "About Therapists" at bounding box center [498, 122] width 314 height 18
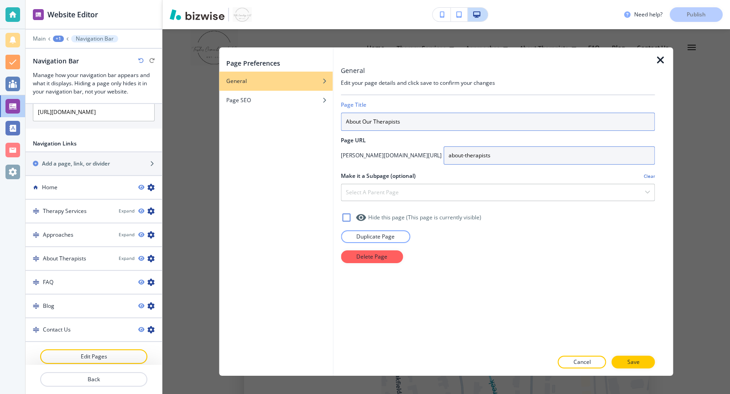
type input "About Our Therapists"
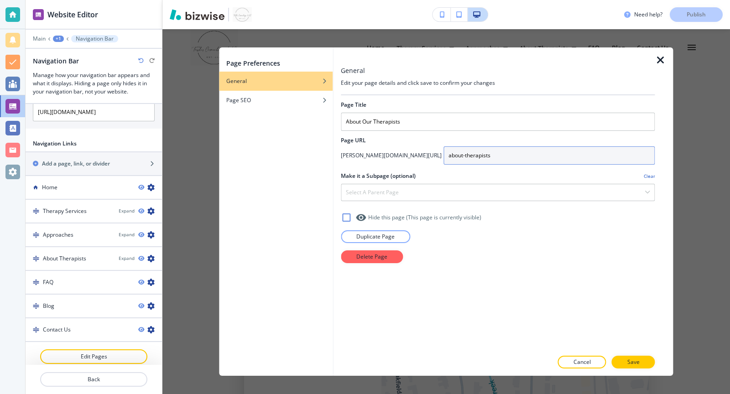
click at [444, 157] on input "about-therapists" at bounding box center [549, 156] width 211 height 18
type input "about-our-therapists"
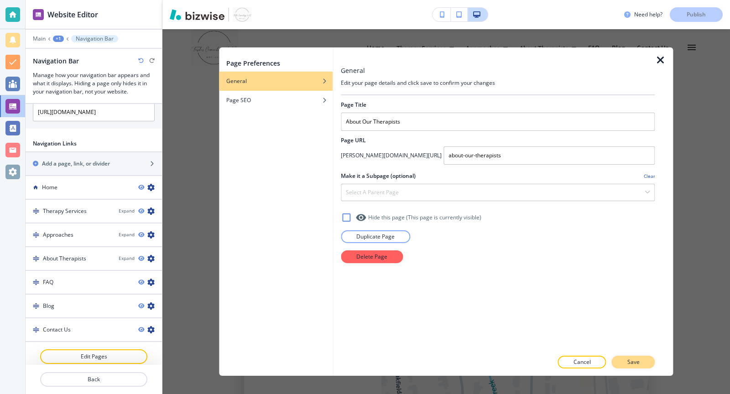
click at [644, 362] on button "Save" at bounding box center [633, 362] width 43 height 13
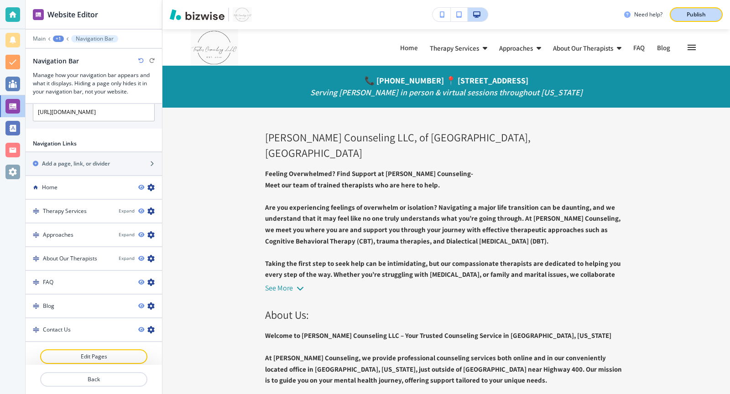
click at [679, 16] on button "Publish" at bounding box center [696, 14] width 53 height 15
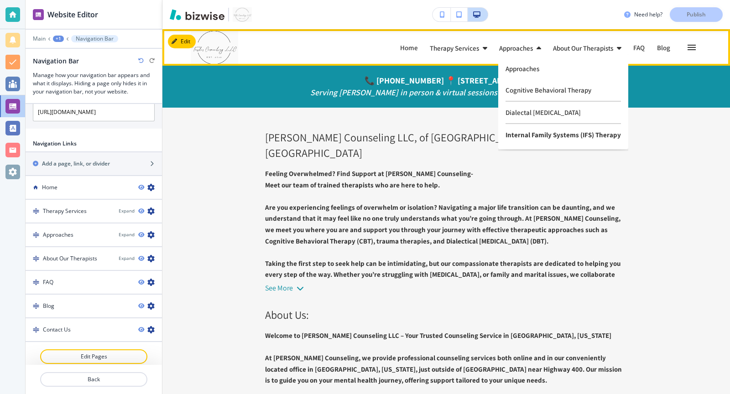
click at [534, 138] on p "Internal Family Systems (IFS) Therapy" at bounding box center [563, 134] width 115 height 21
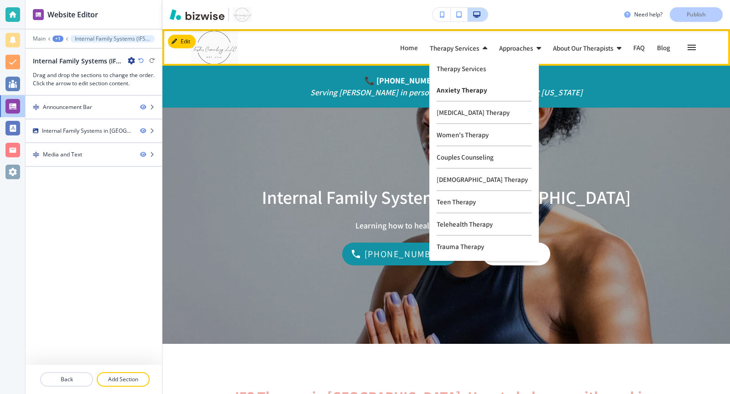
click at [459, 98] on p "Anxiety Therapy" at bounding box center [484, 90] width 95 height 22
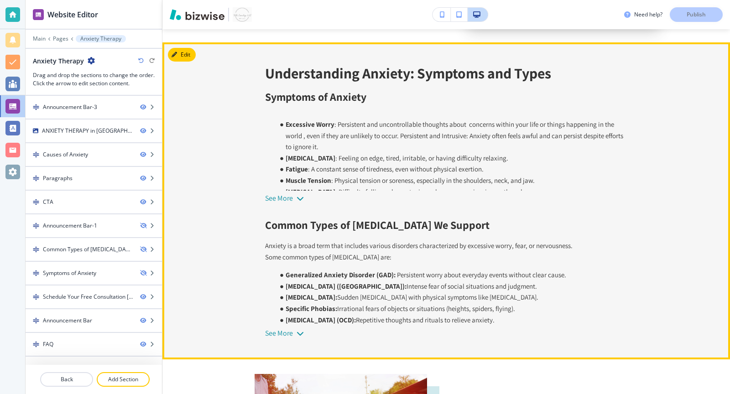
scroll to position [997, 0]
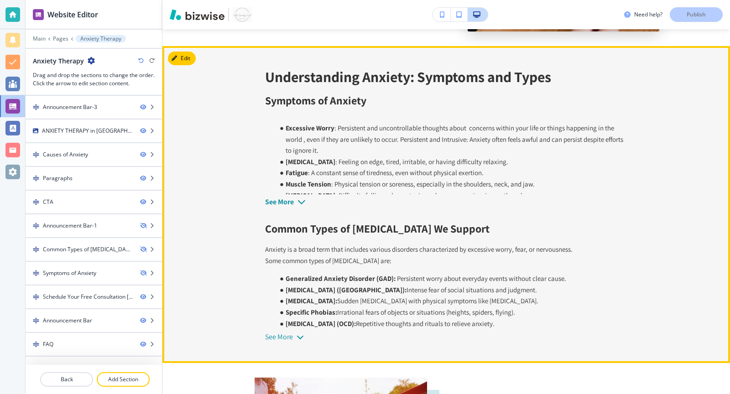
click at [289, 198] on div "See More" at bounding box center [279, 202] width 29 height 8
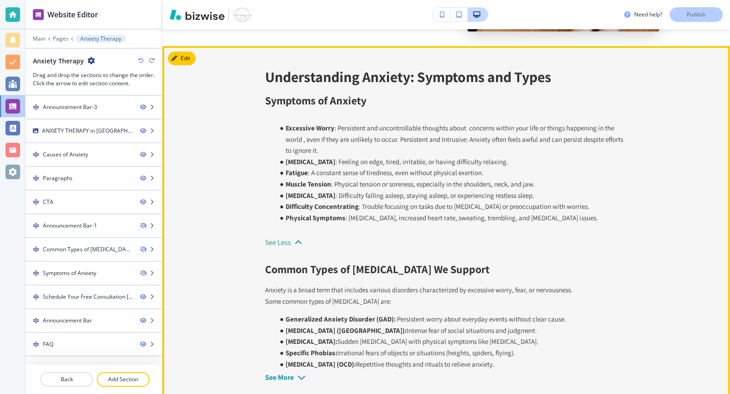
click at [288, 374] on div "See More" at bounding box center [279, 378] width 29 height 8
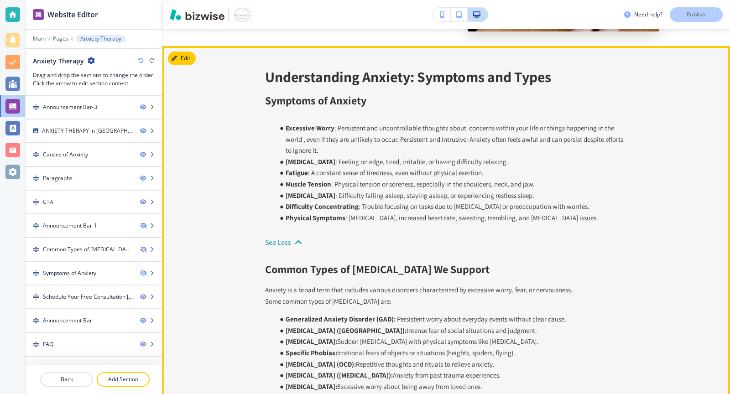
scroll to position [1079, 0]
